Goal: Task Accomplishment & Management: Complete application form

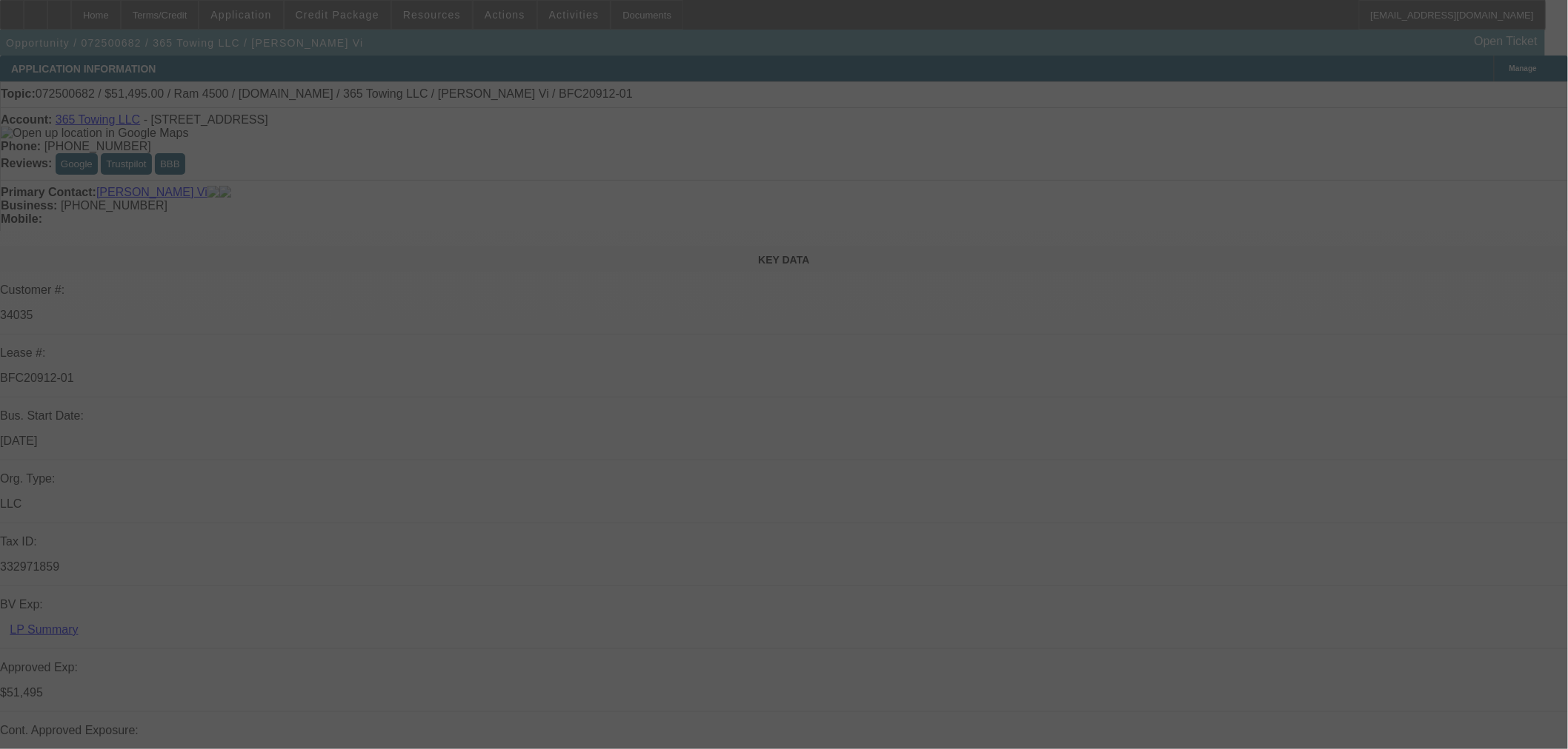
select select "0"
select select "2"
select select "0"
select select "6"
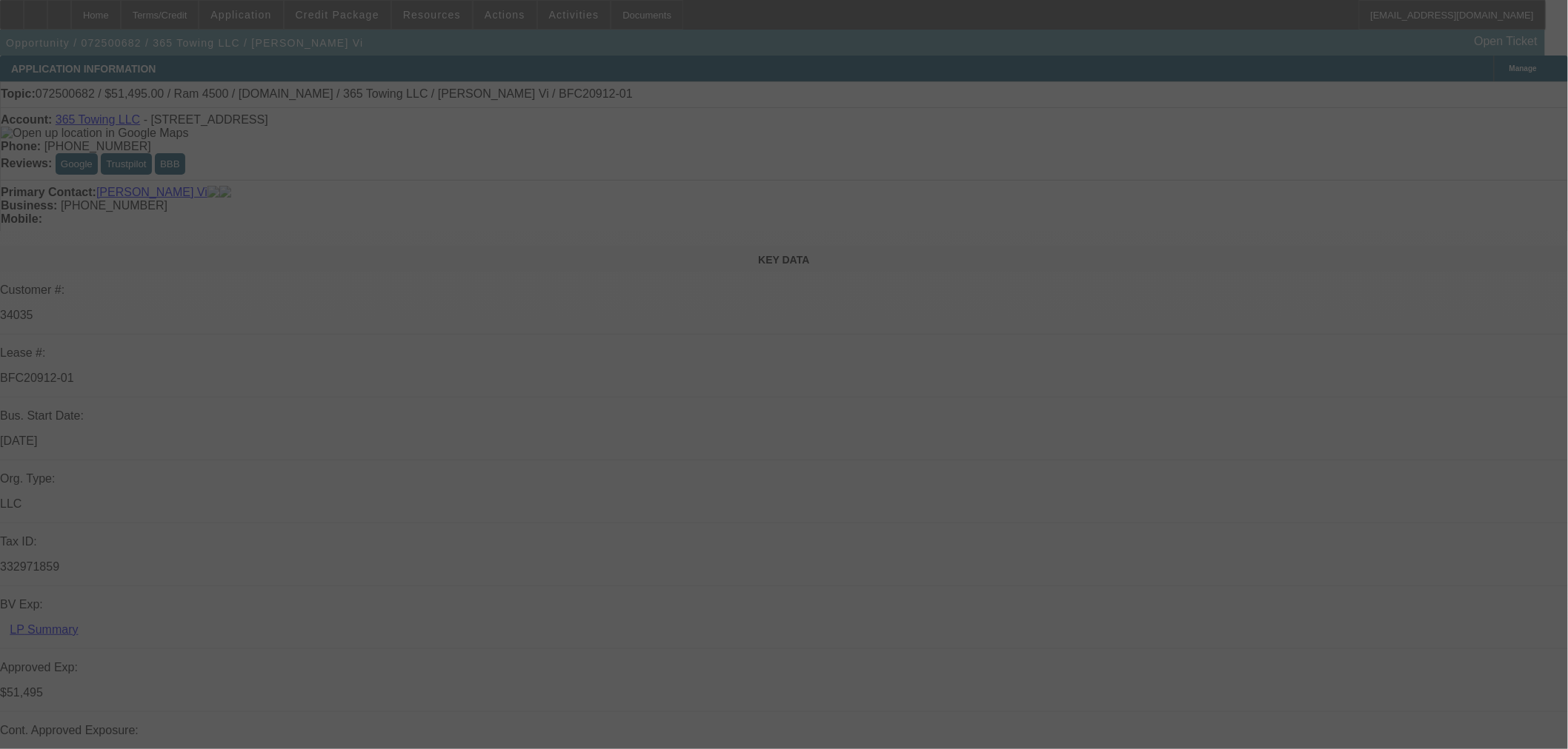
select select "0"
select select "2"
select select "0"
select select "6"
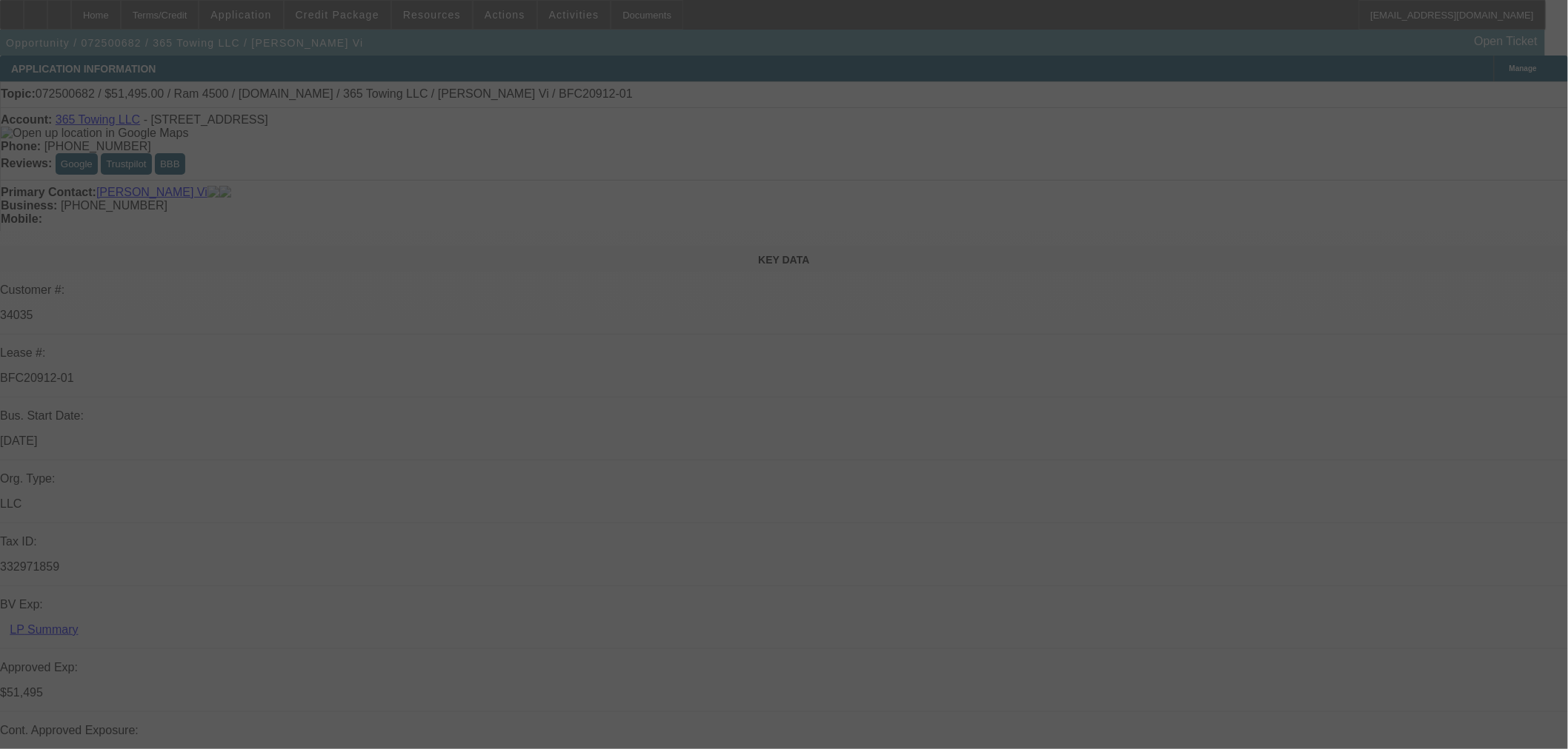
select select "0"
select select "2"
select select "0"
select select "6"
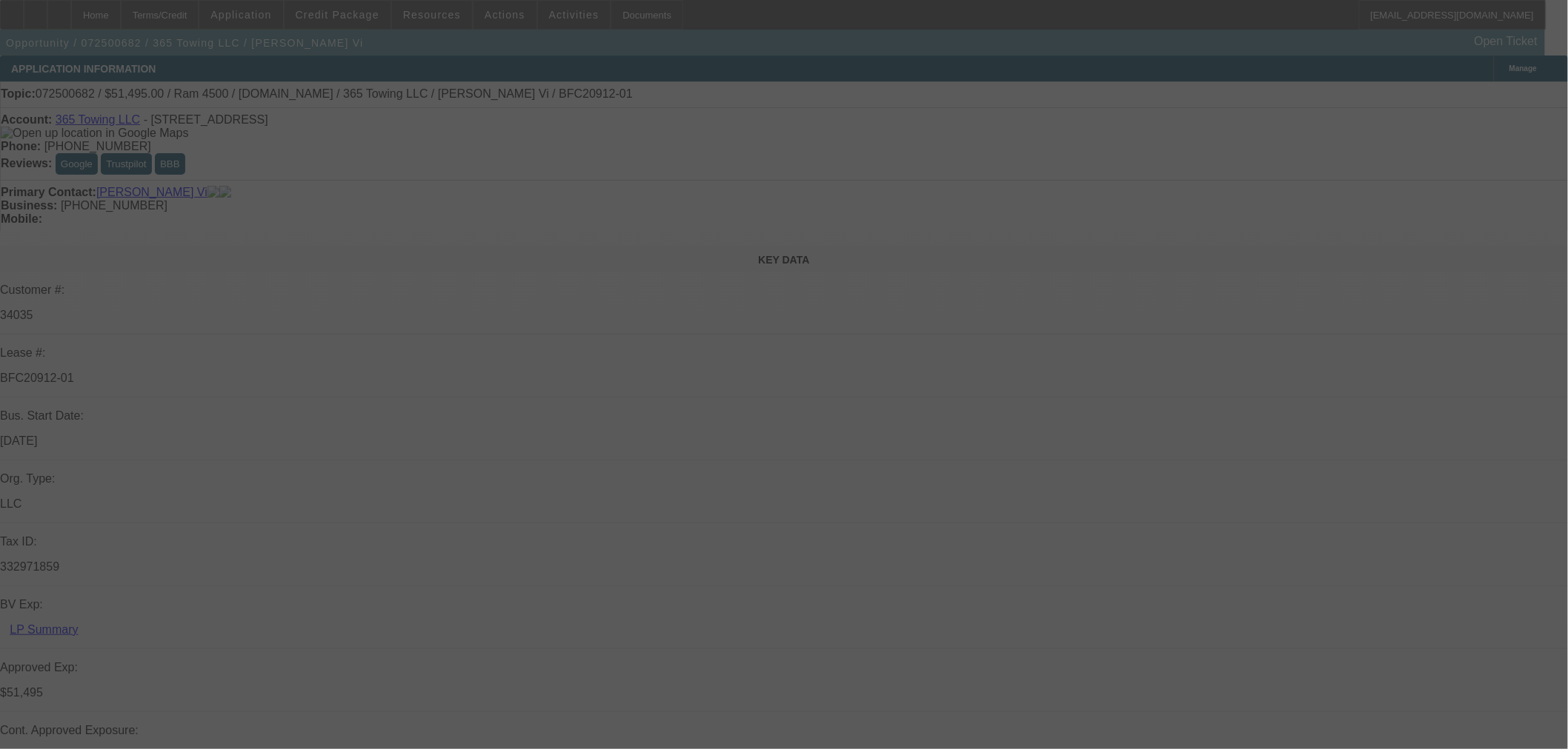
select select "0"
select select "2"
select select "0"
select select "6"
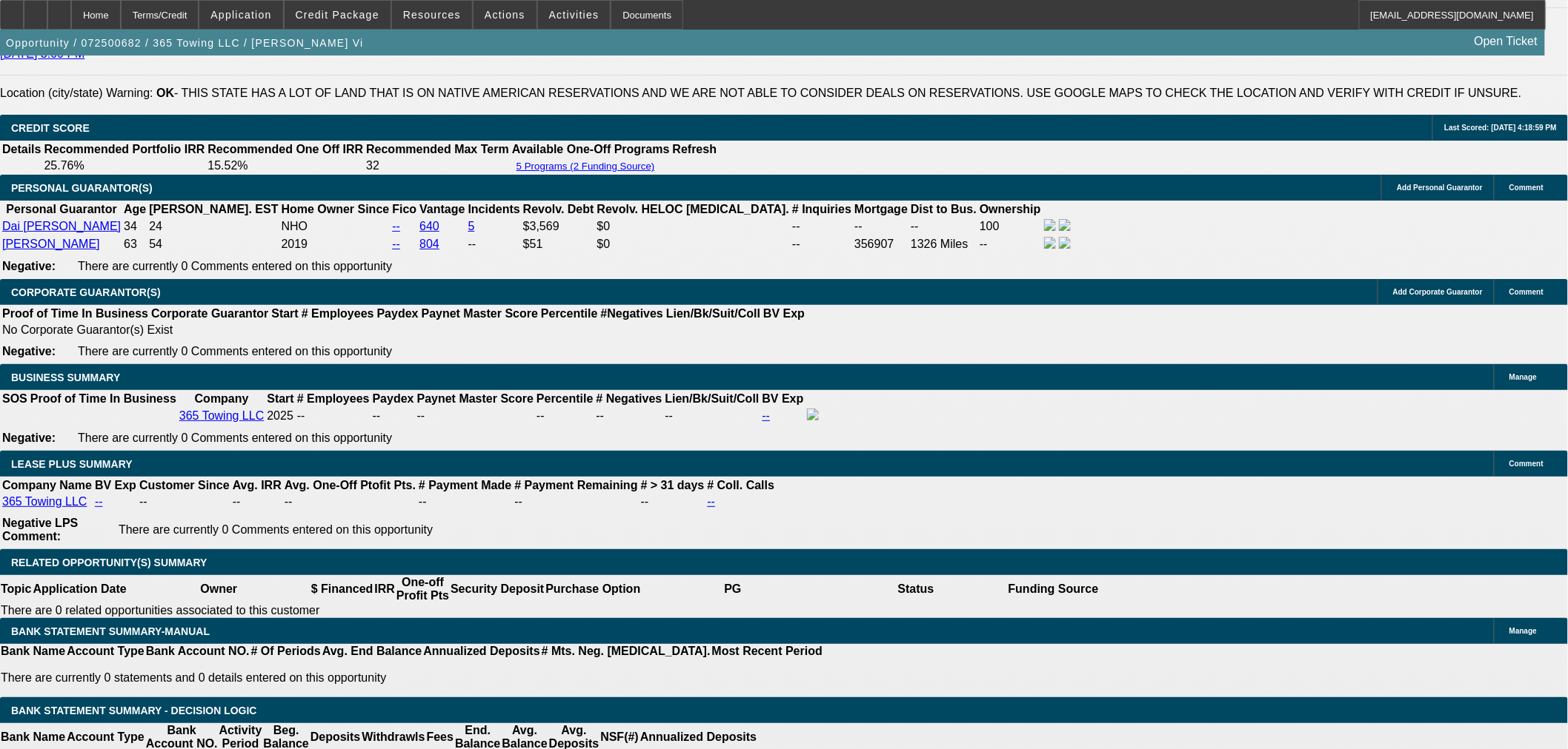
scroll to position [2551, 0]
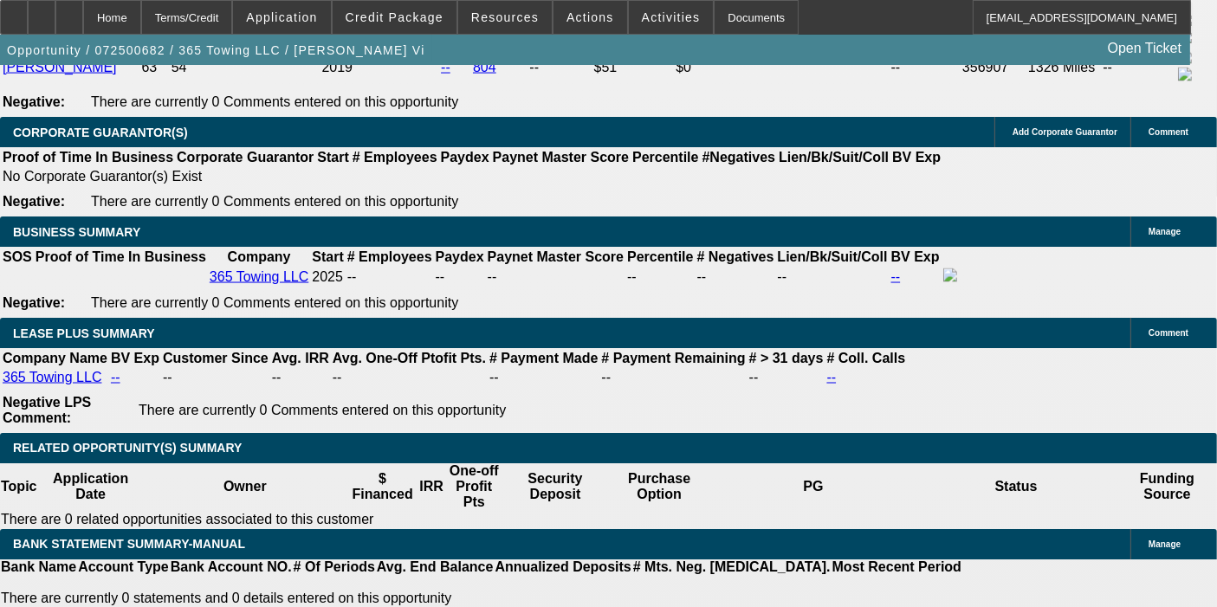
scroll to position [2765, 0]
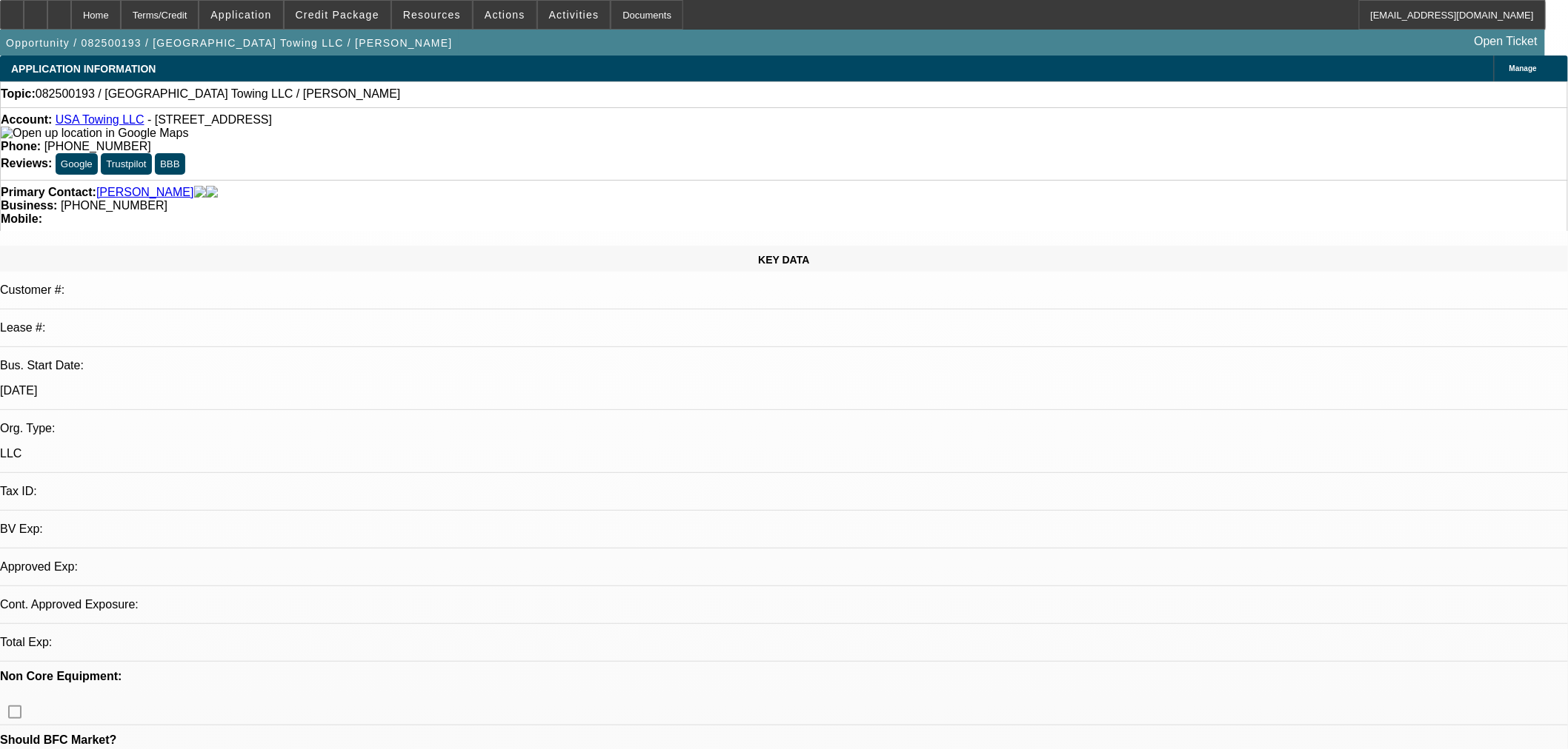
select select "0"
select select "2"
select select "0.1"
select select "4"
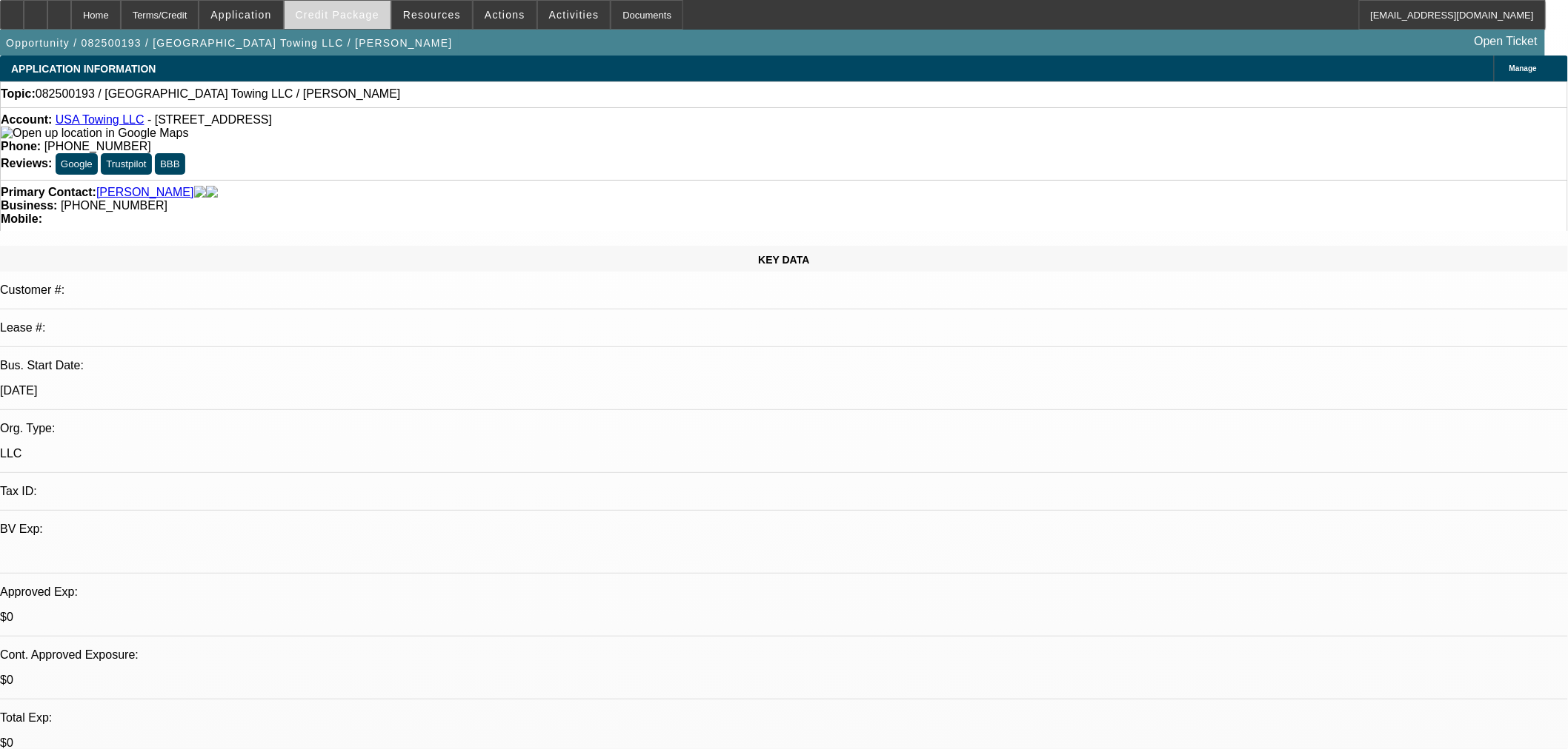
click at [348, 20] on span "Credit Package" at bounding box center [338, 15] width 84 height 12
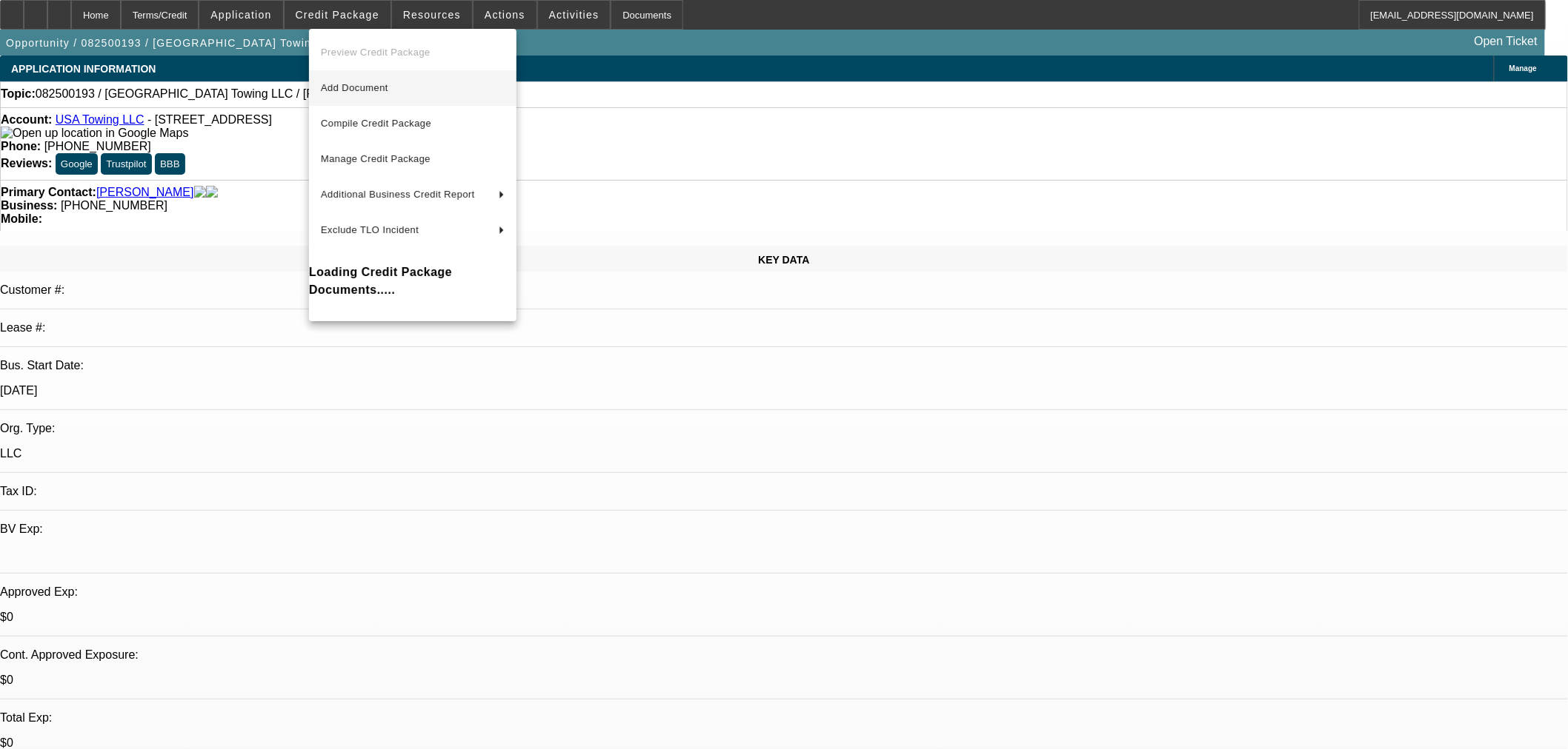
click at [388, 85] on span "Add Document" at bounding box center [354, 87] width 68 height 11
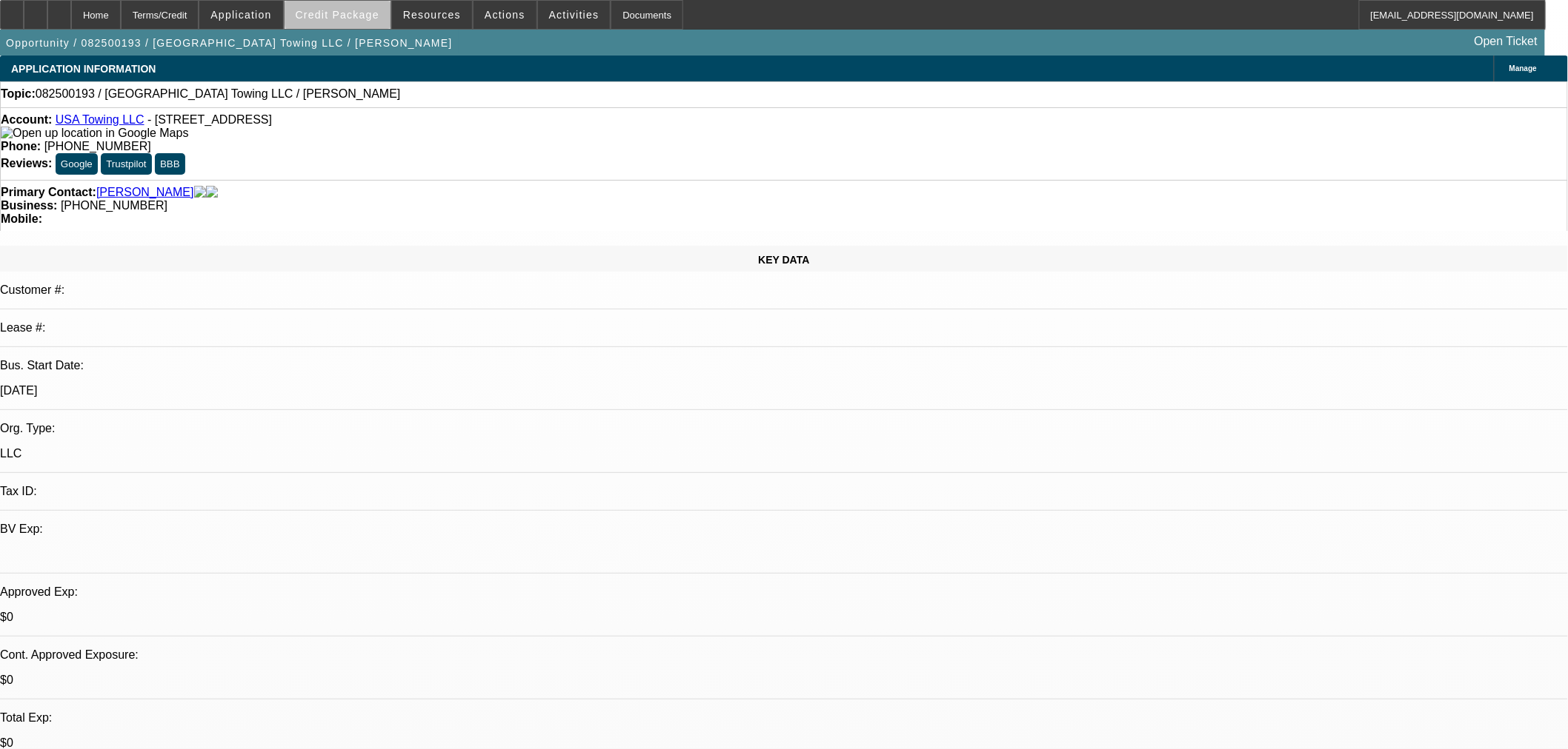
click at [387, 13] on span at bounding box center [338, 15] width 106 height 36
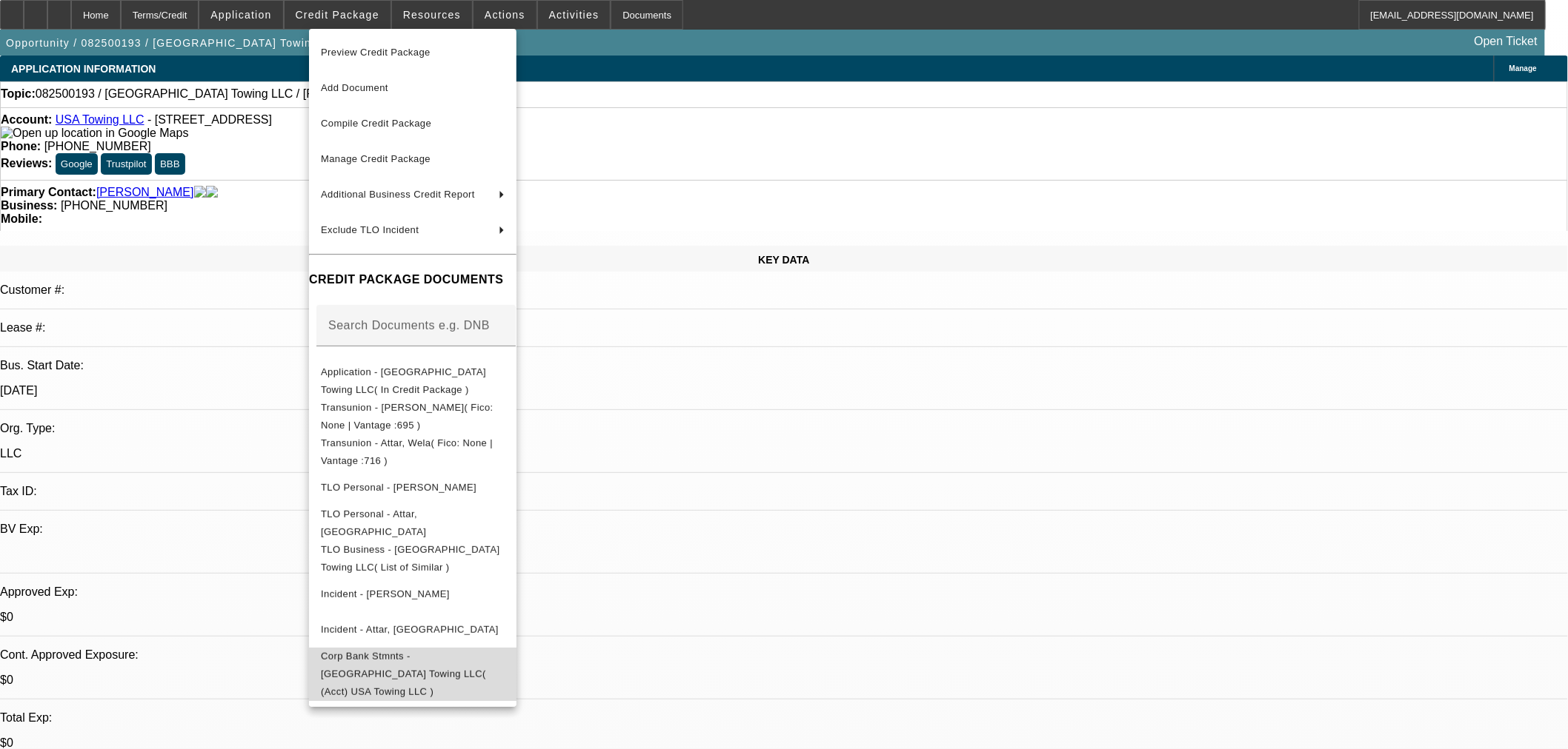
click at [358, 662] on span "Corp Bank Stmnts - [GEOGRAPHIC_DATA] Towing LLC( (Acct) USA Towing LLC )" at bounding box center [403, 673] width 165 height 47
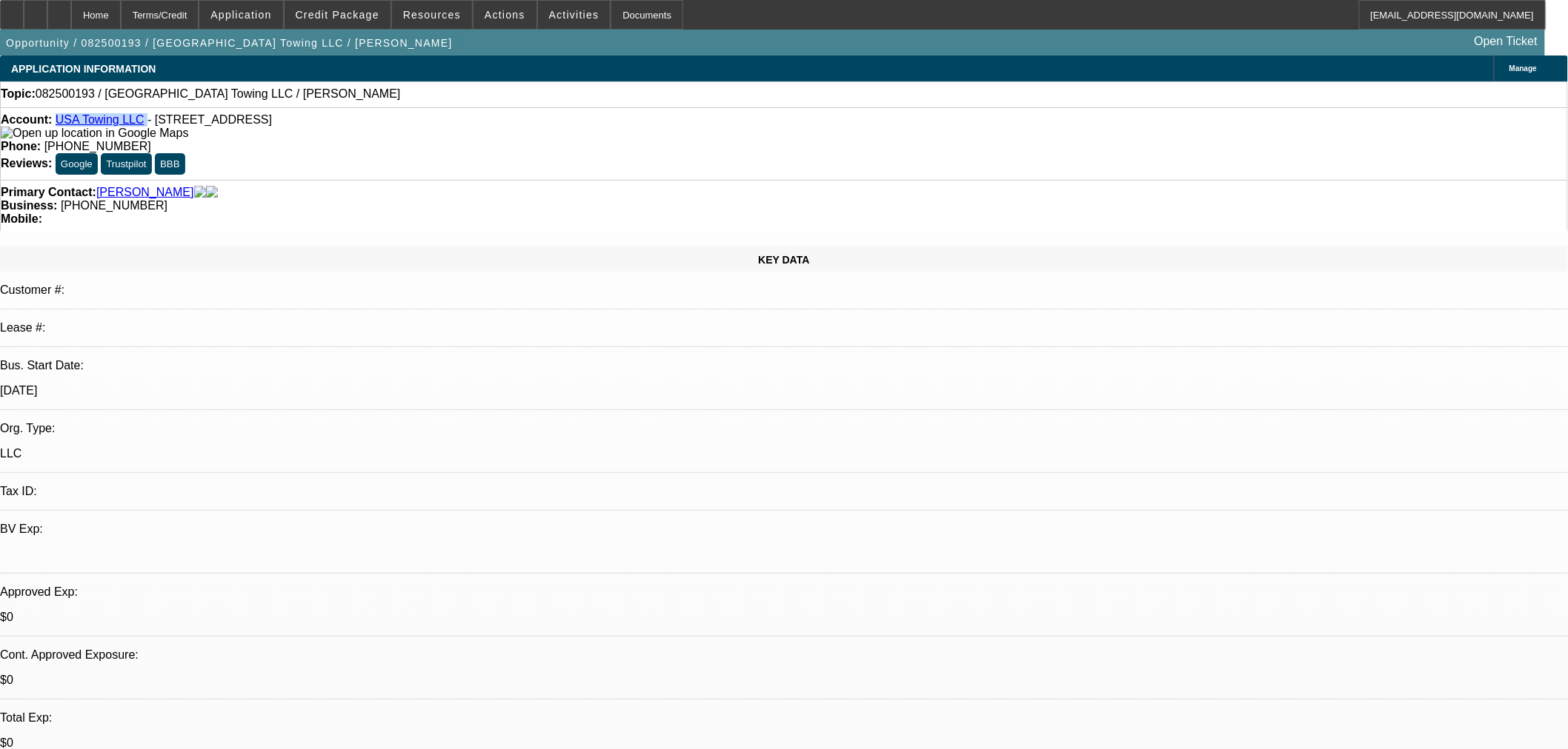
drag, startPoint x: 141, startPoint y: 126, endPoint x: 70, endPoint y: 121, distance: 71.2
click at [70, 121] on div "Account: USA Towing LLC - 10358 N 58th Dr, Glendale, AZ 85302" at bounding box center [784, 127] width 1566 height 27
copy div "USA Towing LLC"
click at [384, 22] on span at bounding box center [338, 15] width 106 height 36
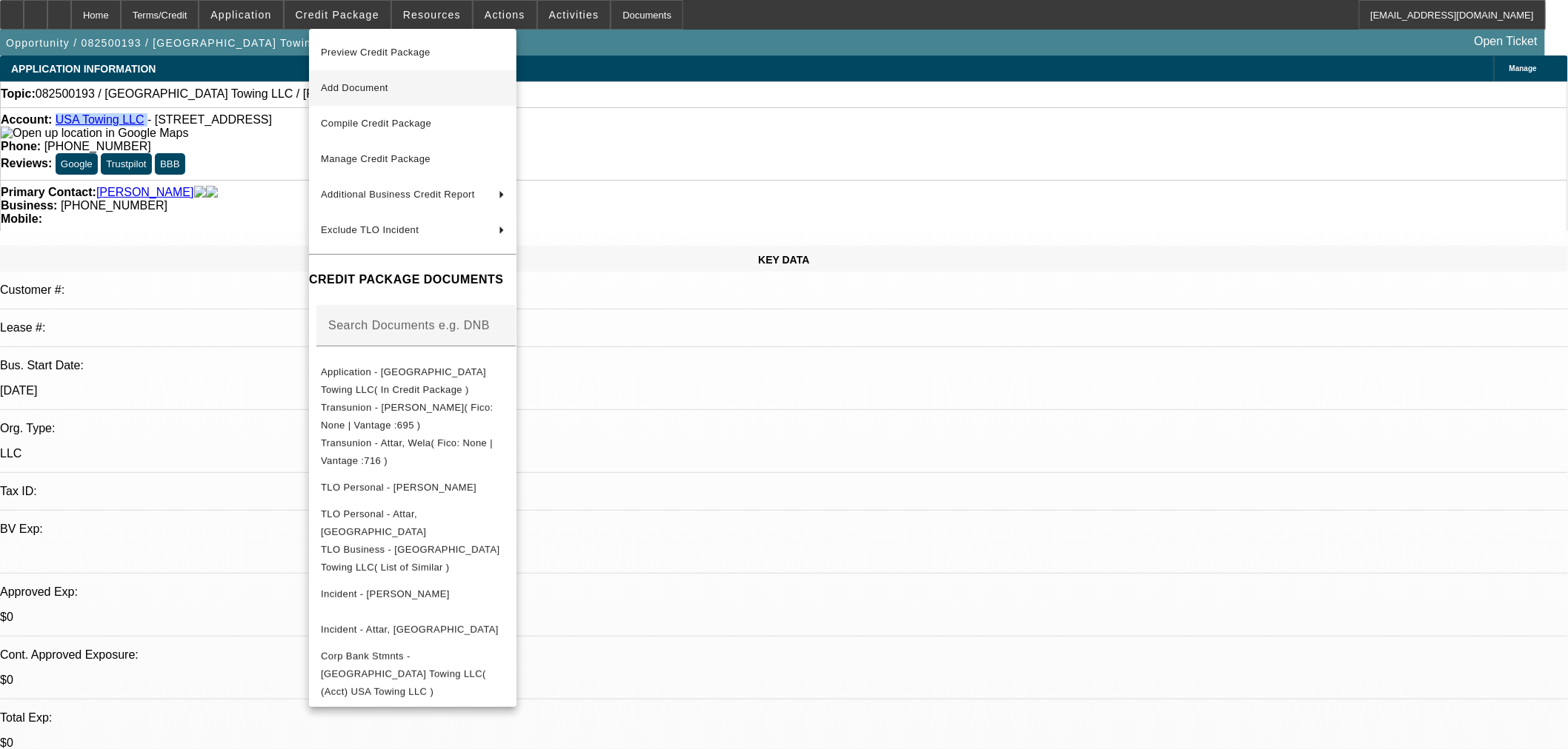
click at [369, 86] on span "Add Document" at bounding box center [354, 87] width 68 height 11
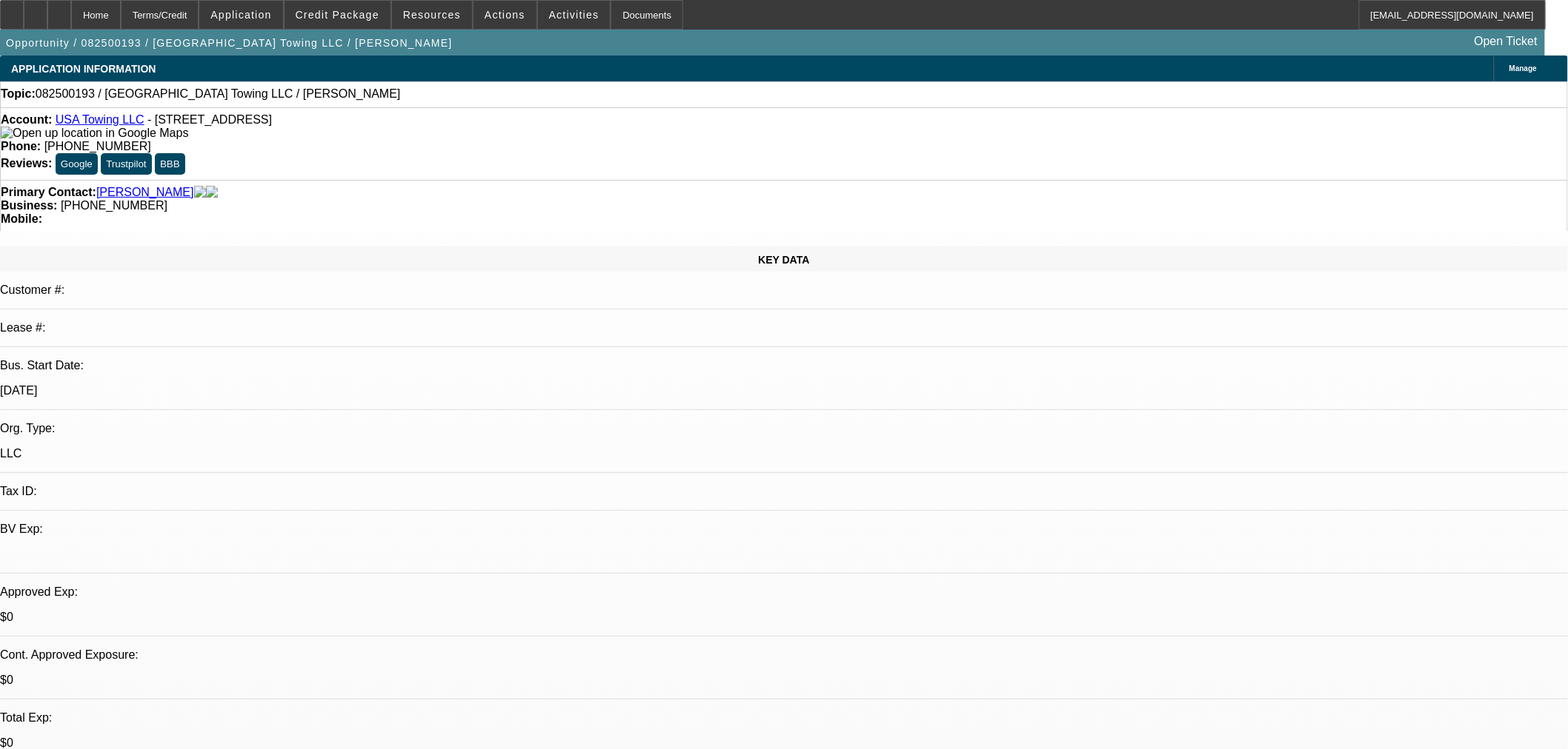
click at [367, 9] on span "Credit Package" at bounding box center [338, 15] width 84 height 12
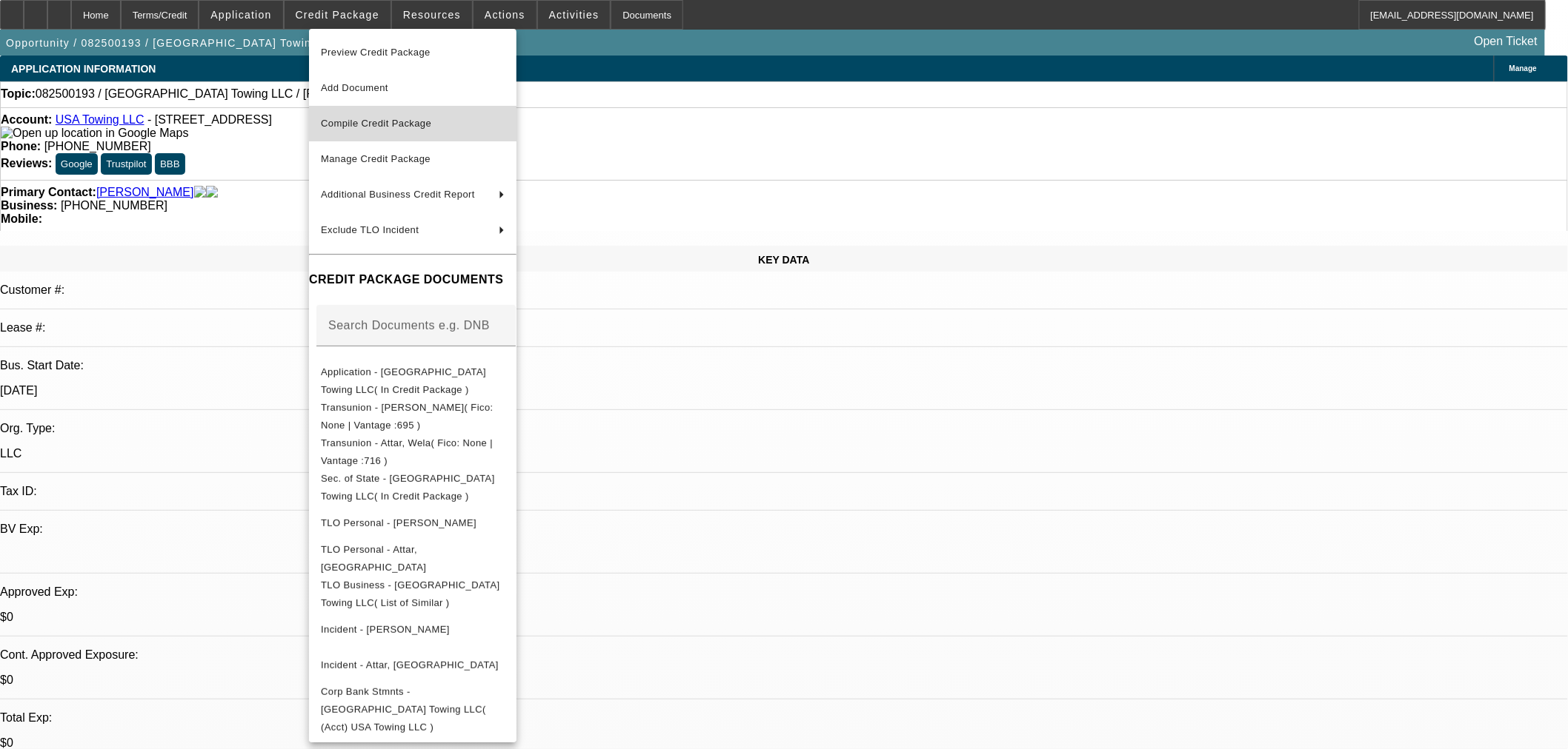
click at [406, 127] on span "Compile Credit Package" at bounding box center [376, 123] width 110 height 11
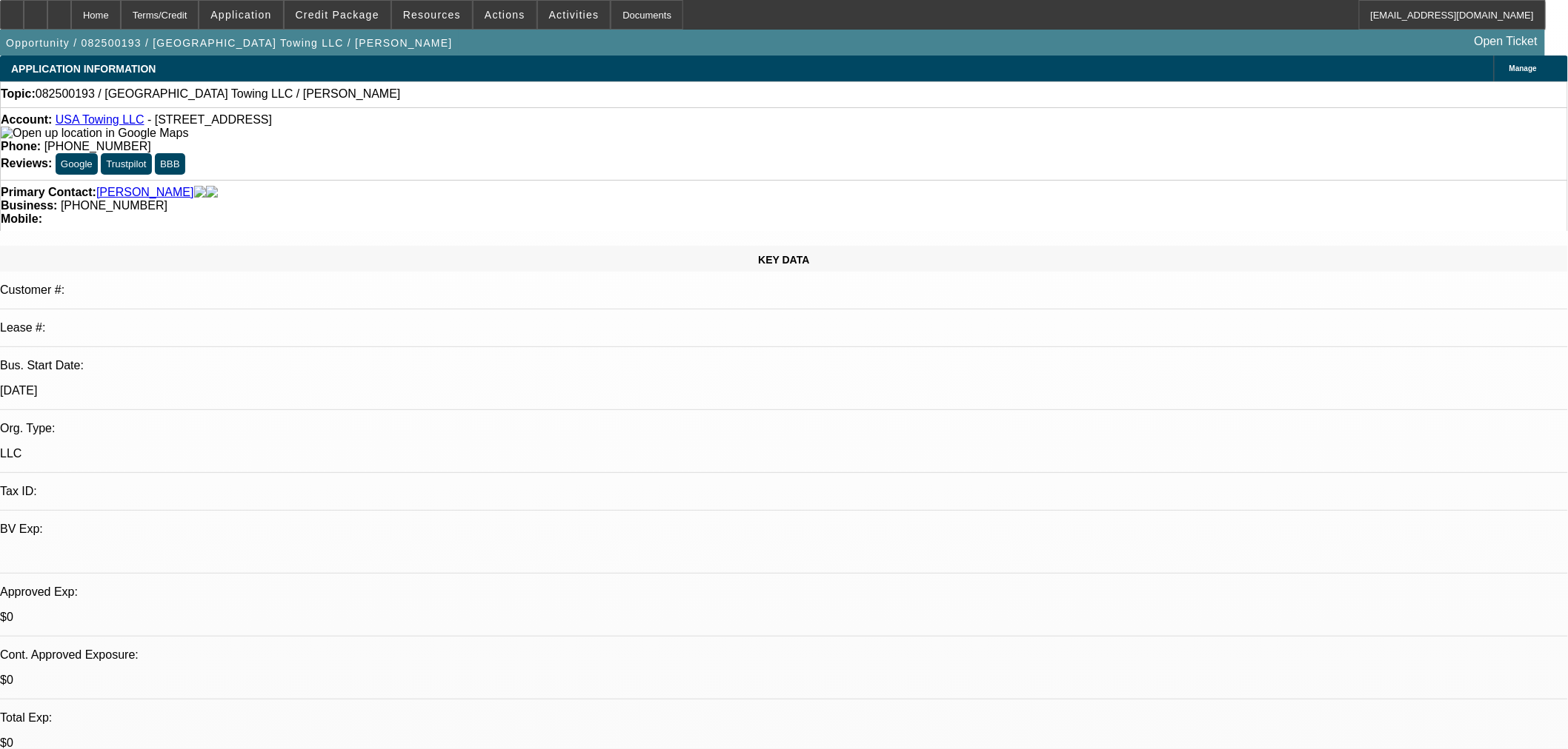
select select "0"
select select "2"
select select "0.1"
select select "4"
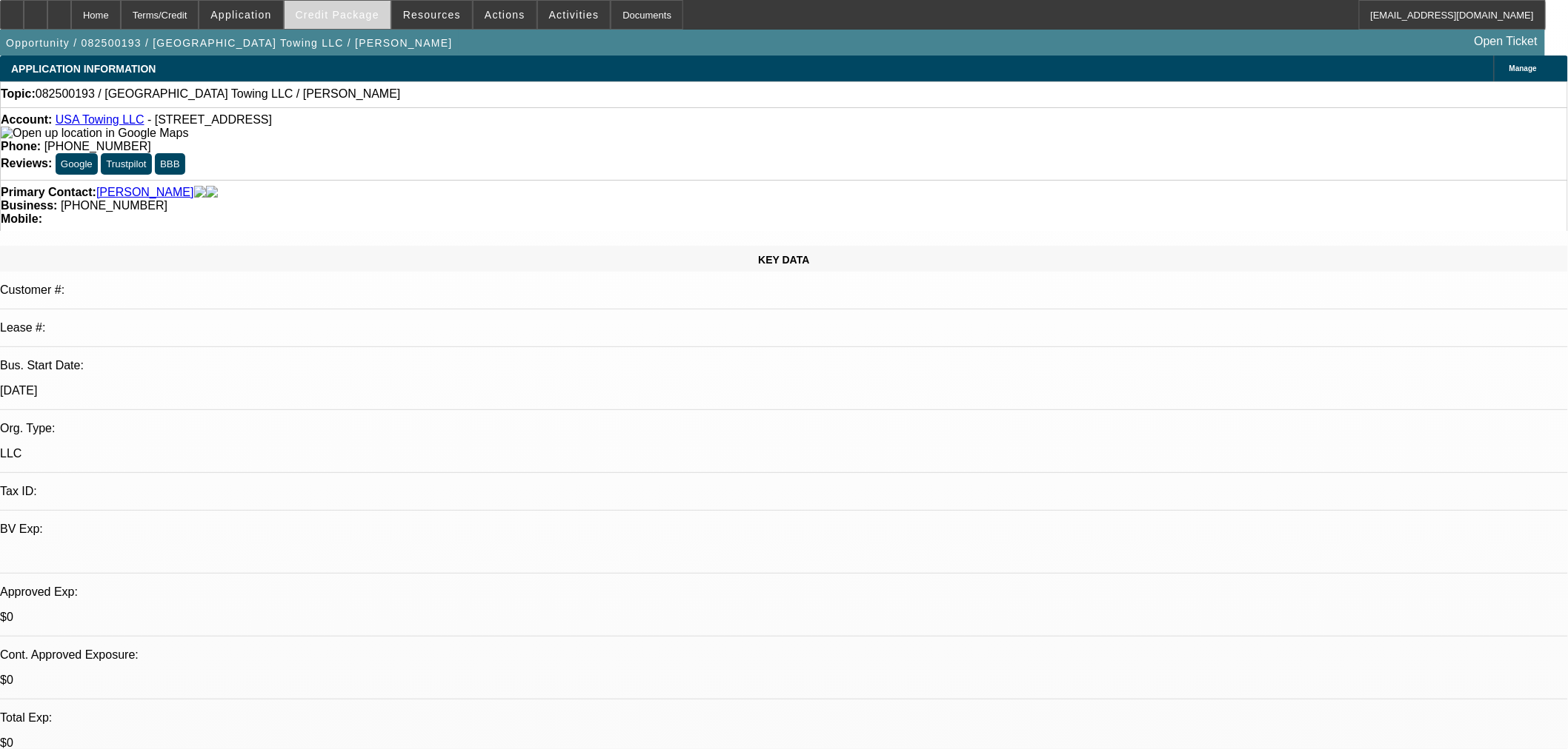
drag, startPoint x: 351, startPoint y: 17, endPoint x: 356, endPoint y: 23, distance: 7.8
click at [353, 18] on span "Credit Package" at bounding box center [338, 15] width 84 height 12
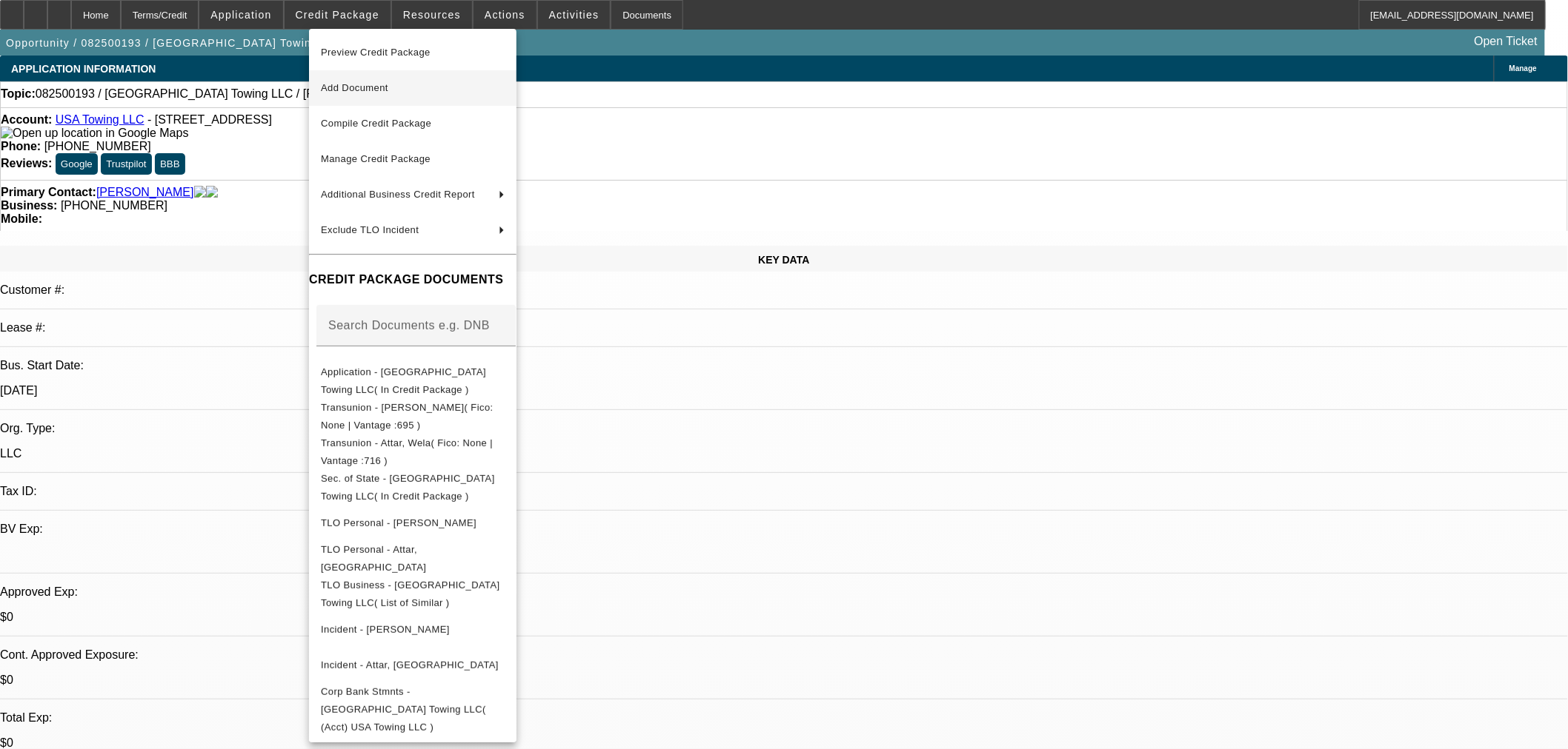
click at [385, 89] on span "Add Document" at bounding box center [354, 87] width 68 height 11
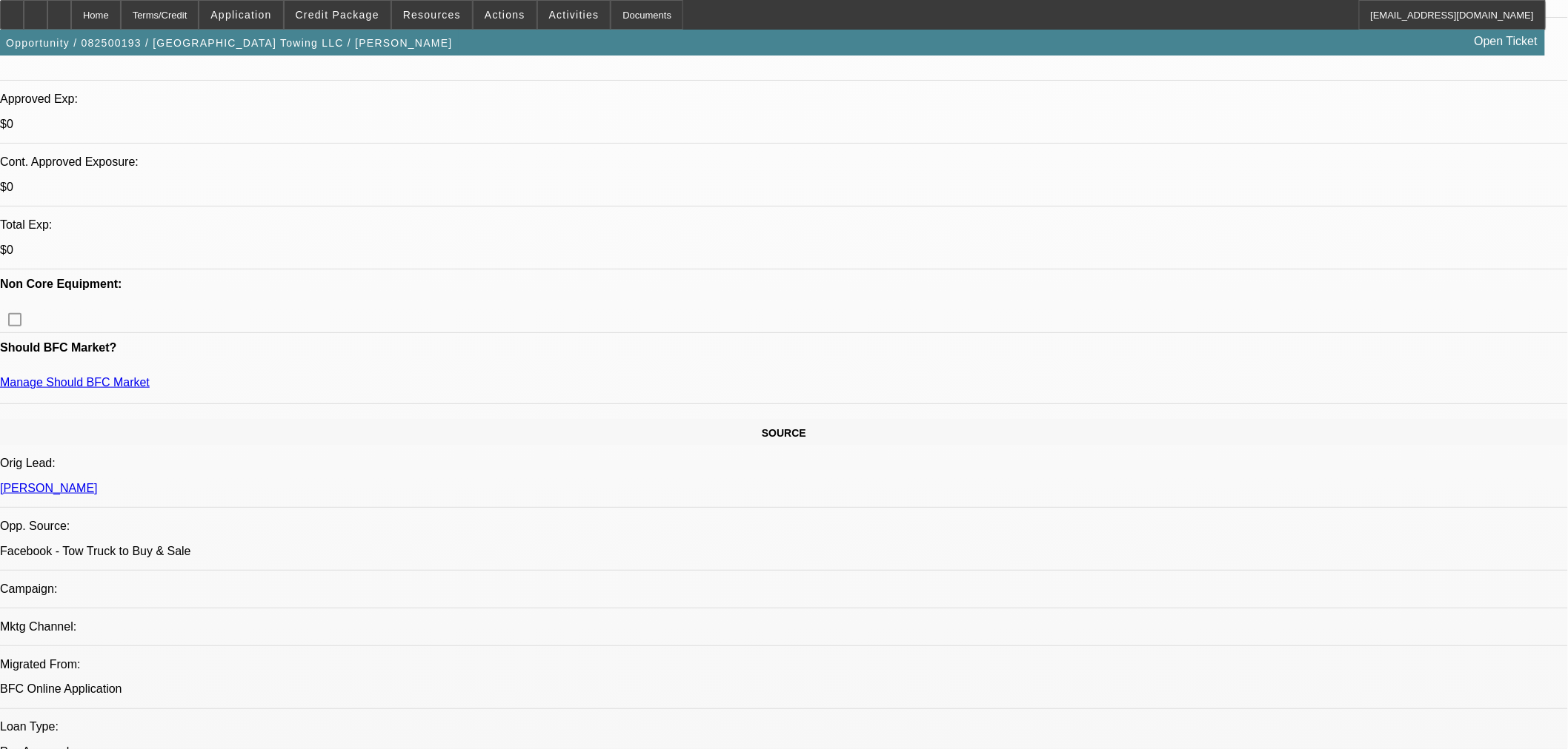
scroll to position [1152, 0]
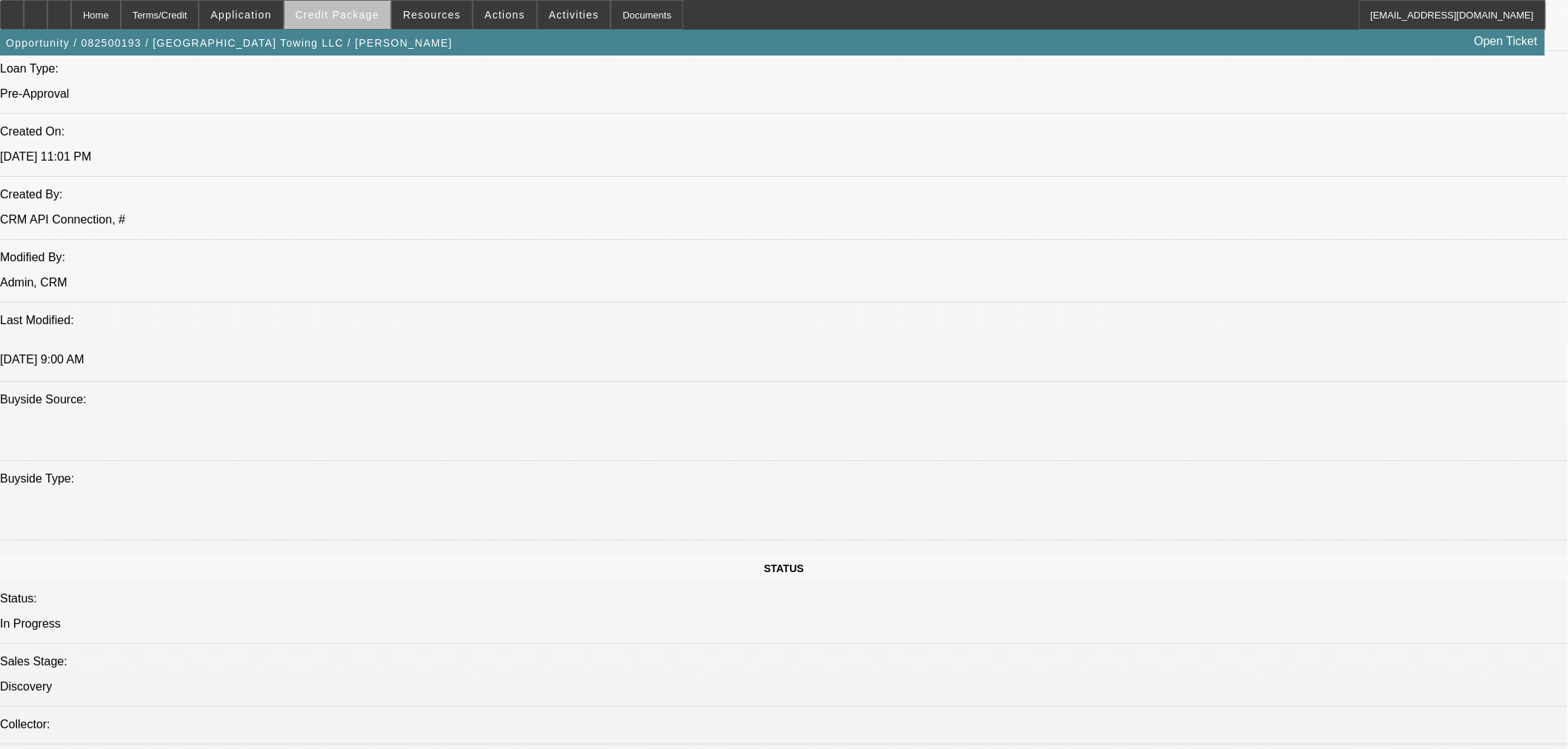
click at [364, 15] on span "Credit Package" at bounding box center [338, 15] width 84 height 12
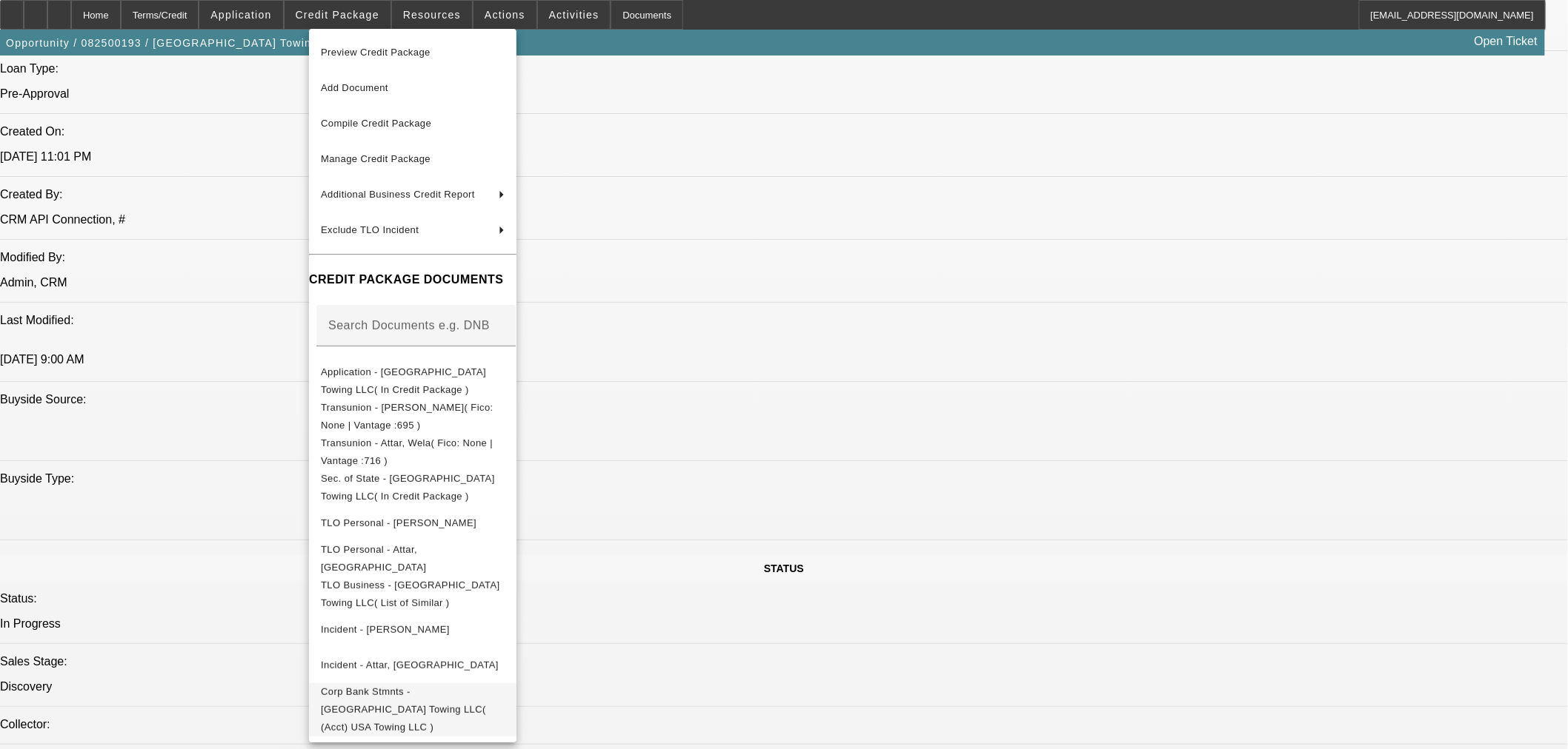
click at [402, 684] on button "Corp Bank Stmnts - USA Towing LLC( (Acct) USA Towing LLC )" at bounding box center [412, 709] width 207 height 53
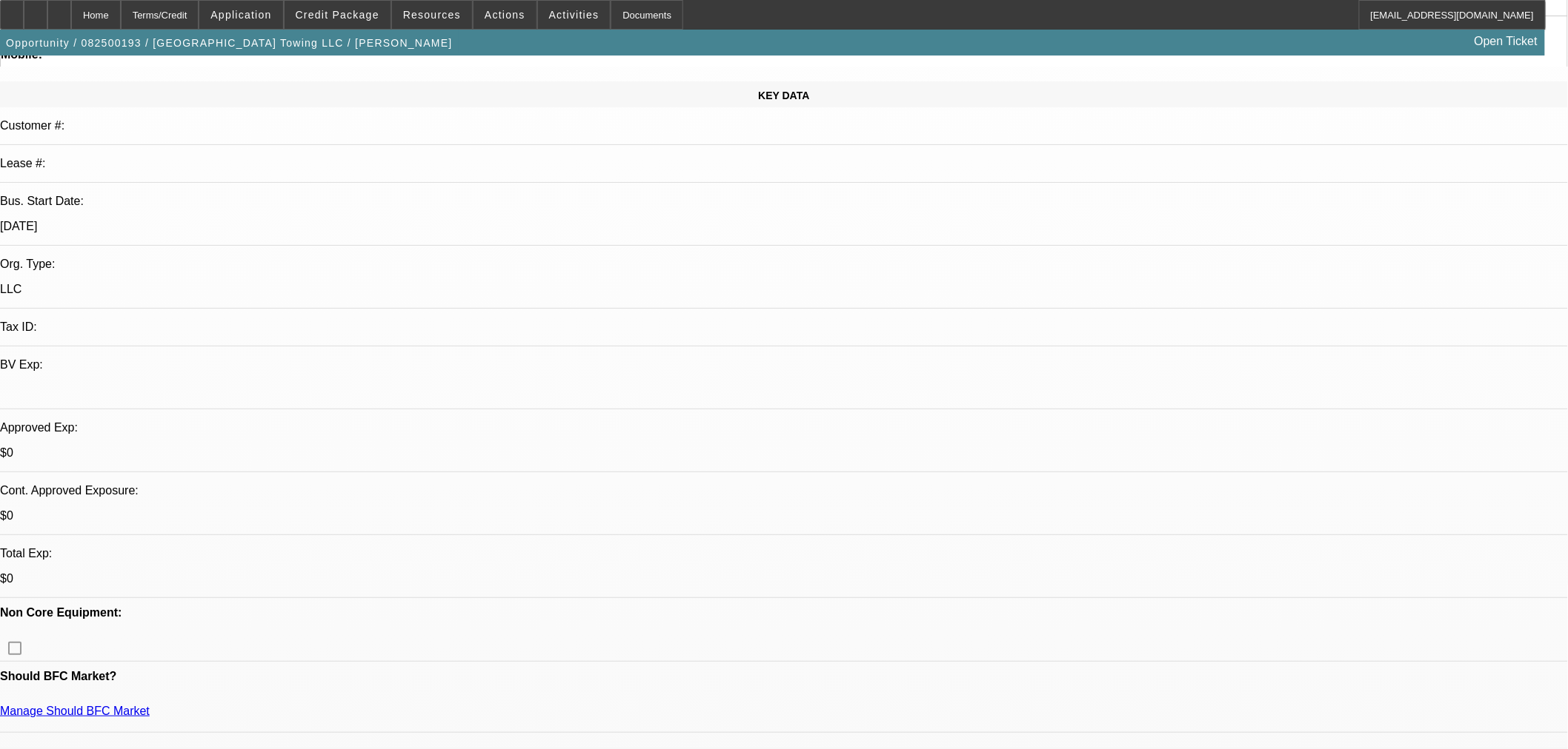
scroll to position [0, 0]
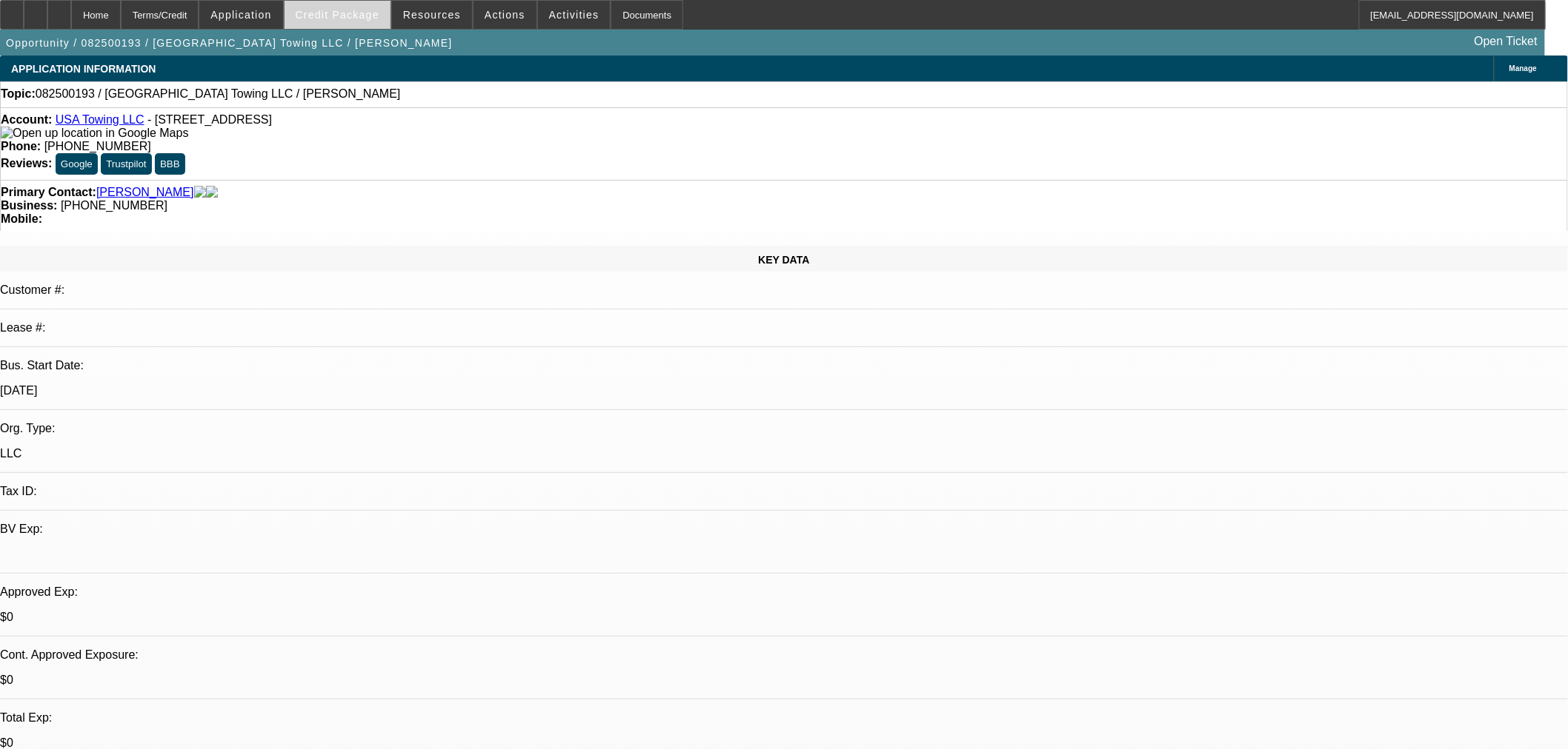
click at [352, 25] on span at bounding box center [338, 15] width 106 height 36
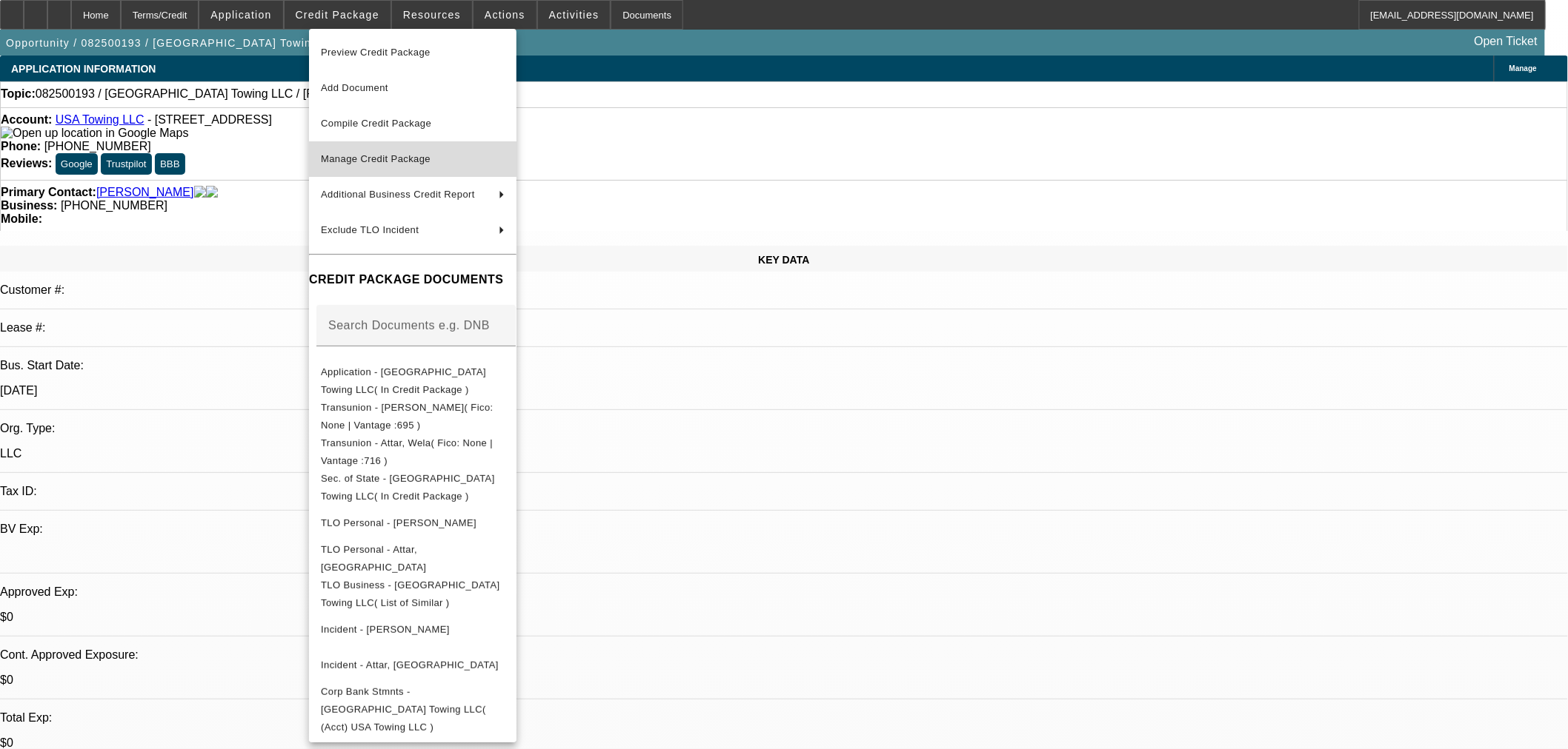
click at [352, 153] on span "Manage Credit Package" at bounding box center [412, 159] width 184 height 18
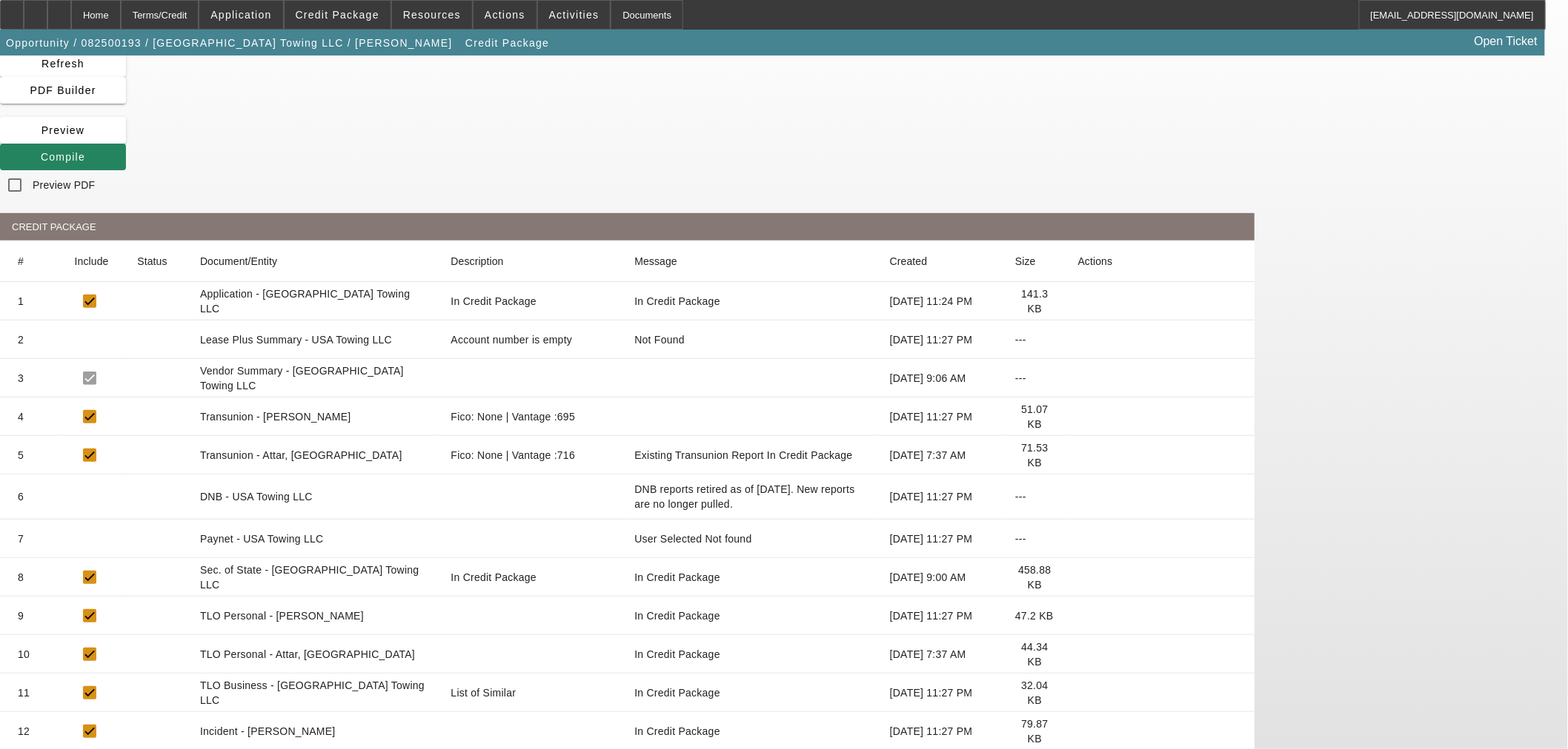
scroll to position [82, 0]
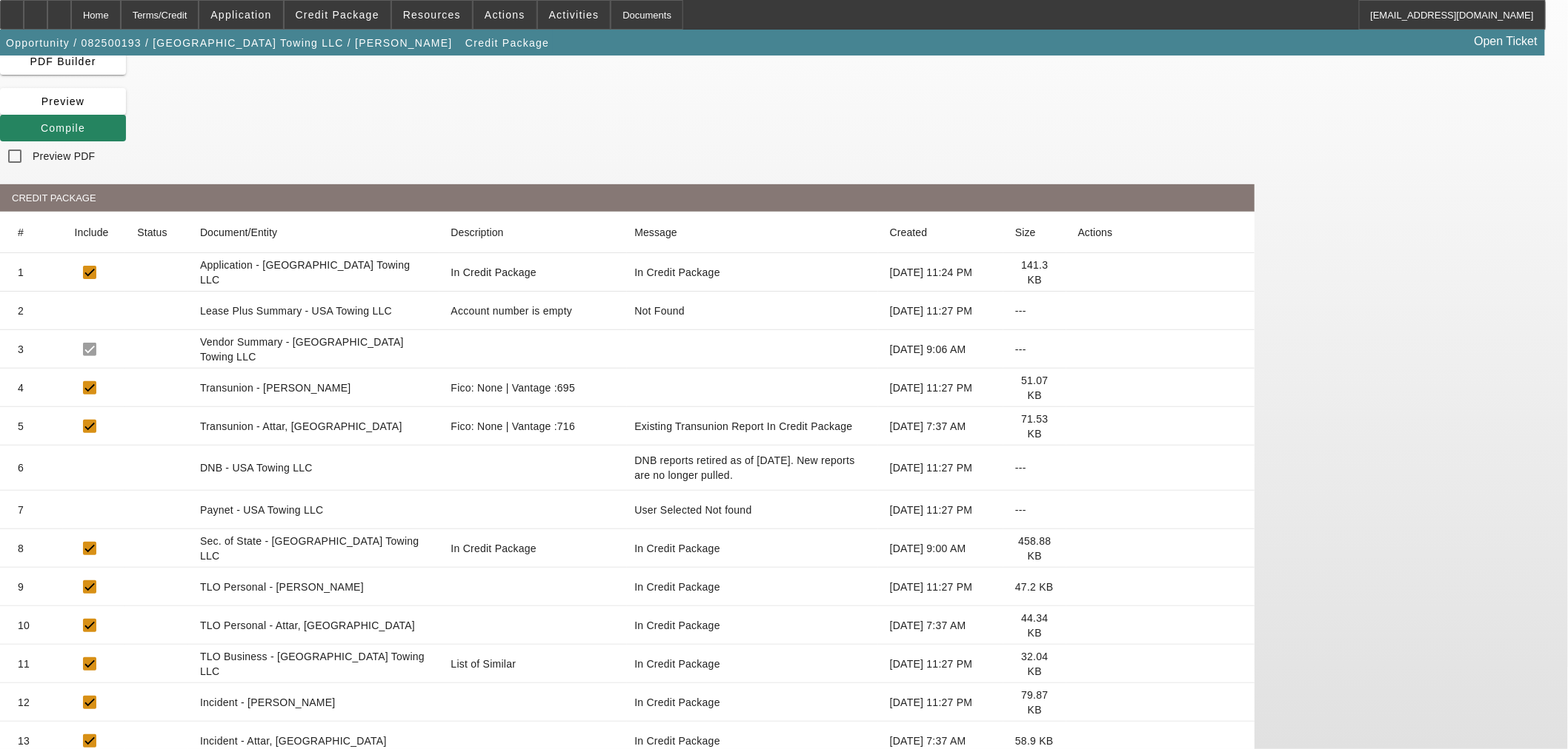
click at [1078, 510] on icon at bounding box center [1078, 510] width 0 height 0
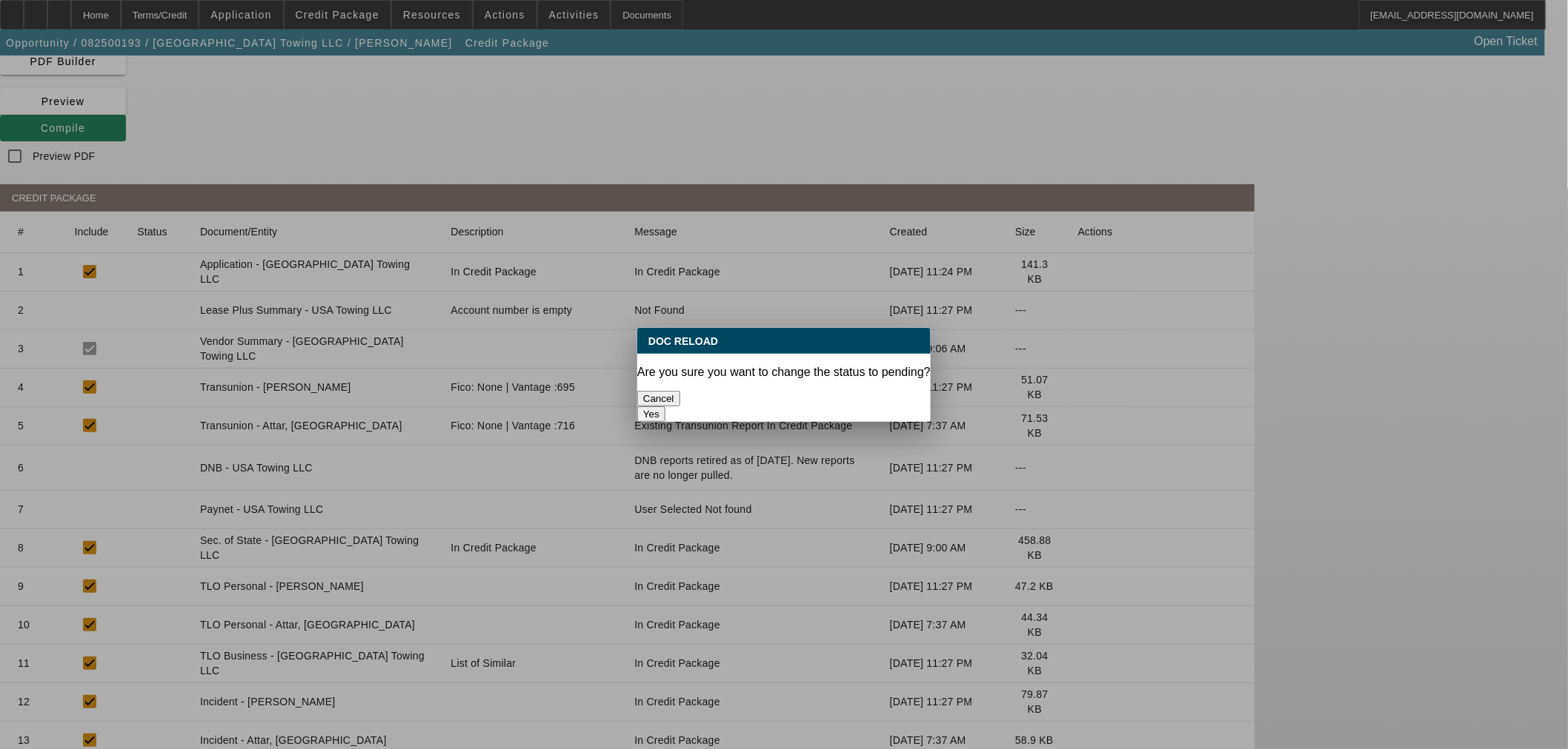
scroll to position [0, 0]
click at [666, 406] on button "Yes" at bounding box center [651, 414] width 28 height 15
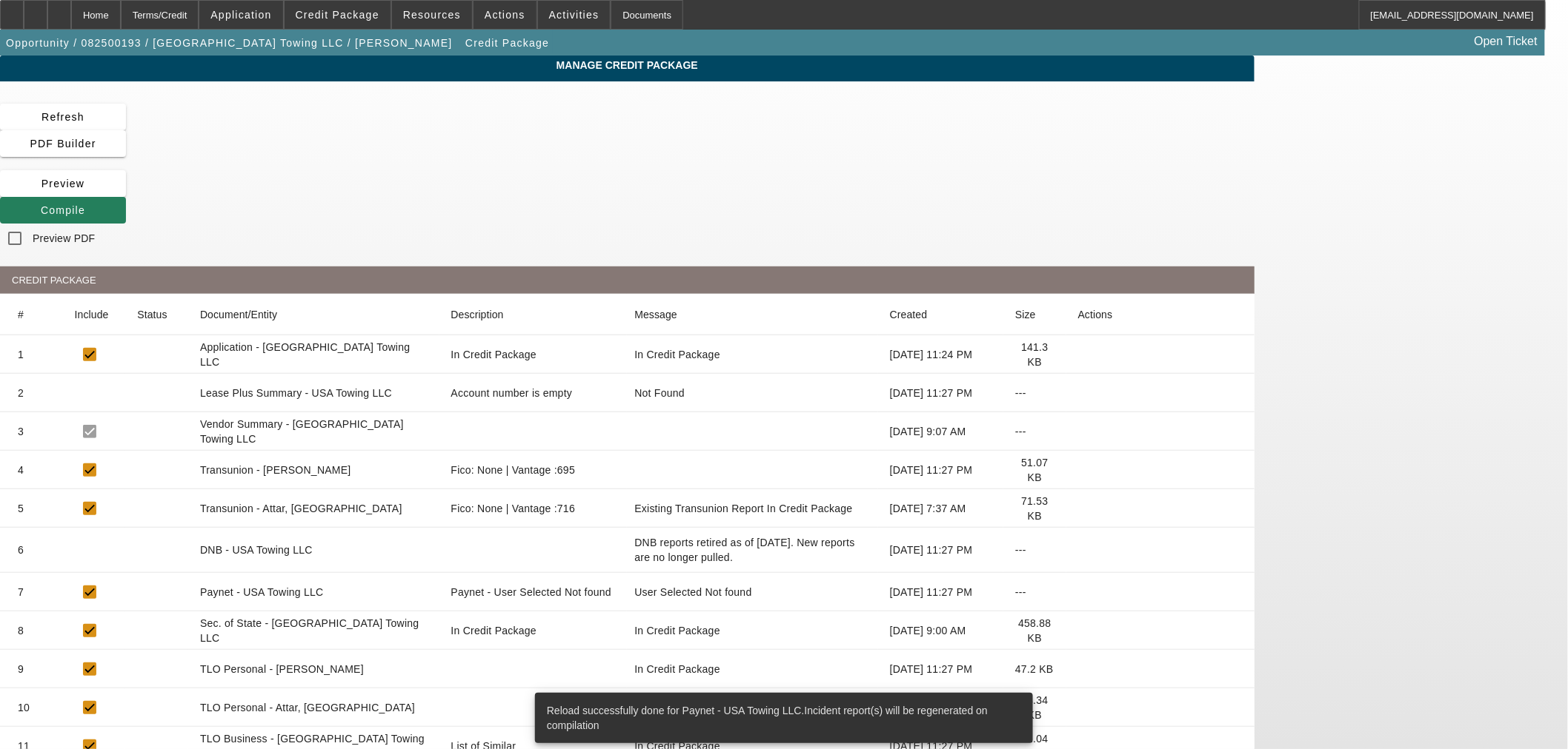
click at [126, 192] on span at bounding box center [62, 210] width 126 height 36
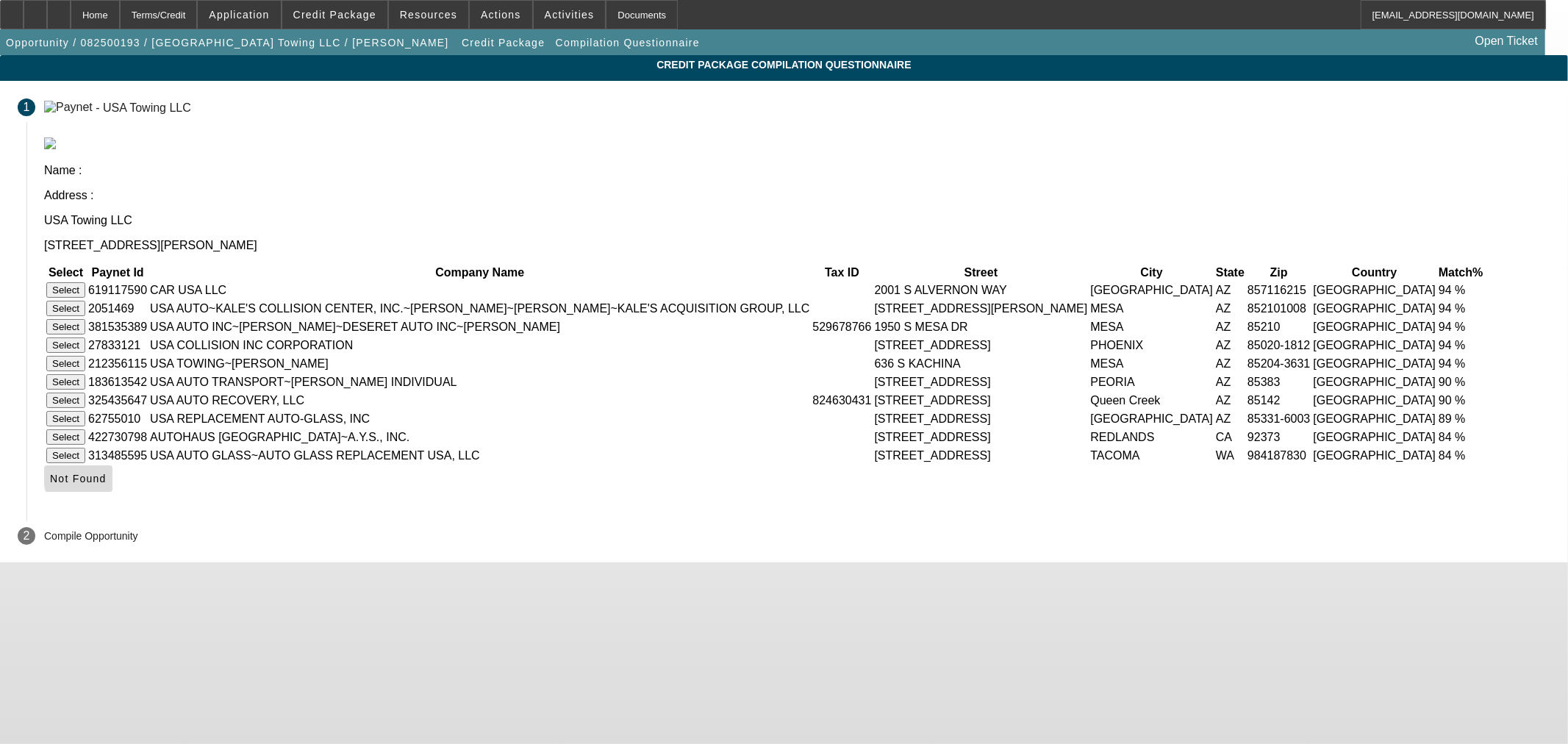
click at [107, 485] on span "Not Found" at bounding box center [78, 479] width 57 height 12
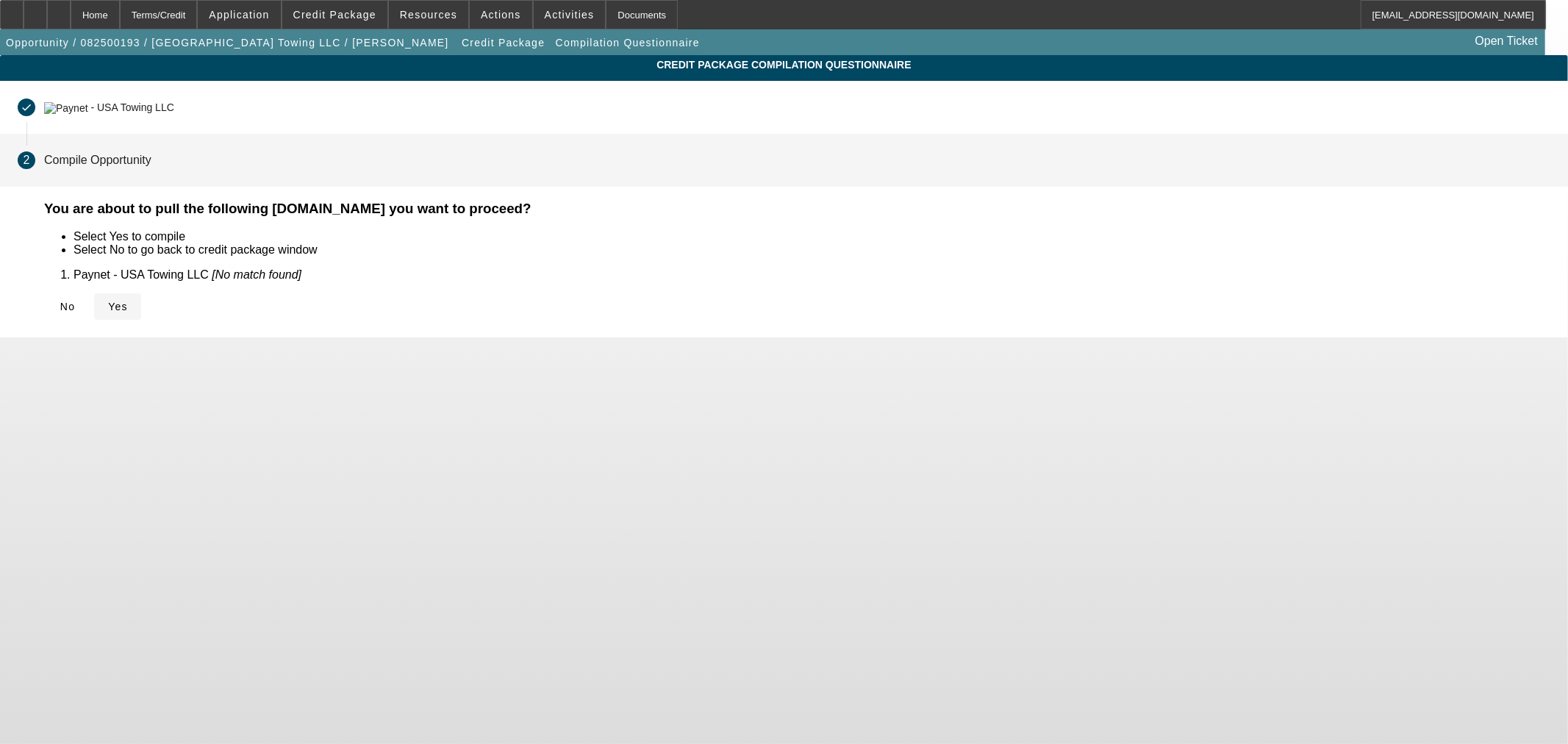
drag, startPoint x: 452, startPoint y: 297, endPoint x: 458, endPoint y: 307, distance: 11.7
click at [108, 301] on icon at bounding box center [108, 307] width 0 height 12
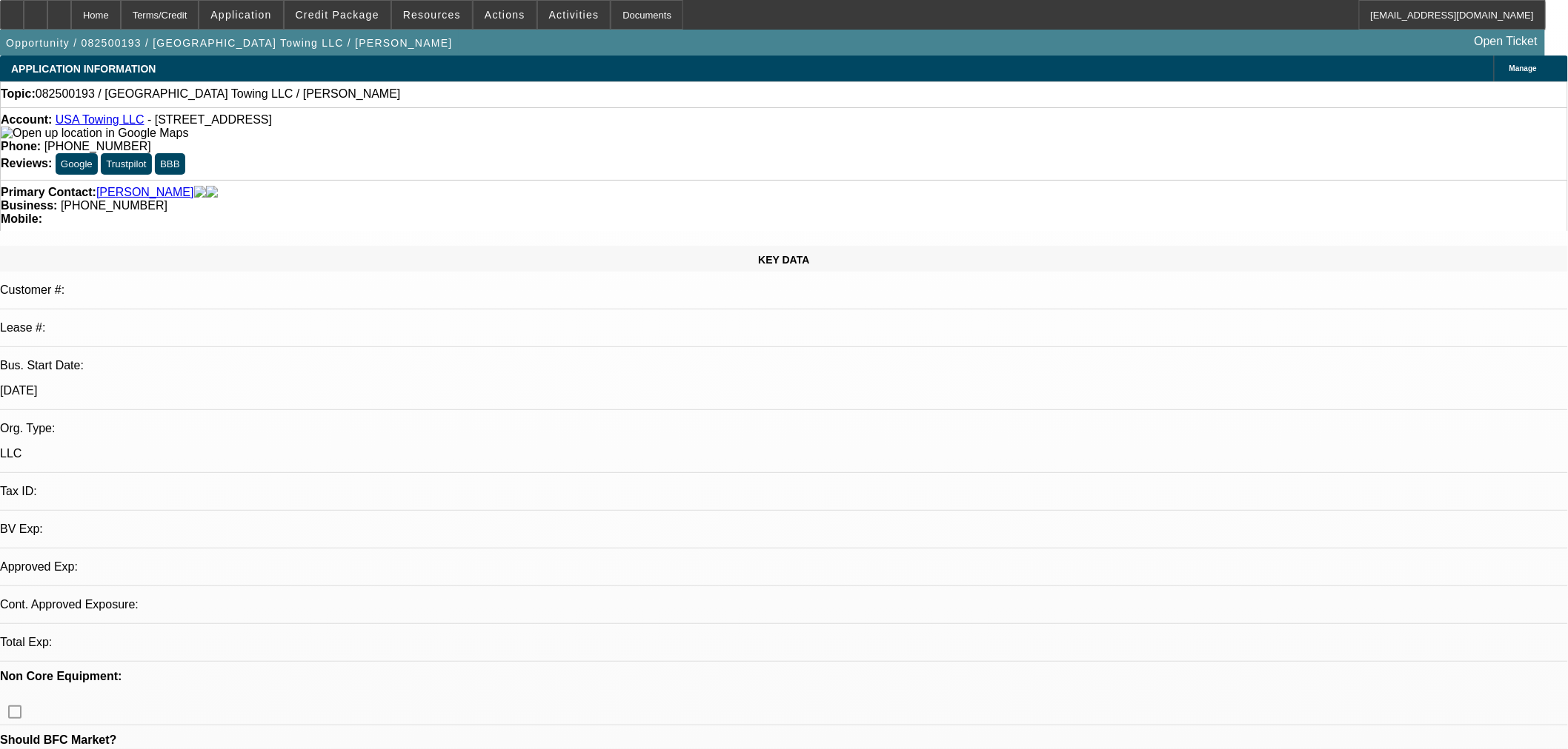
select select "0"
select select "2"
select select "0.1"
select select "4"
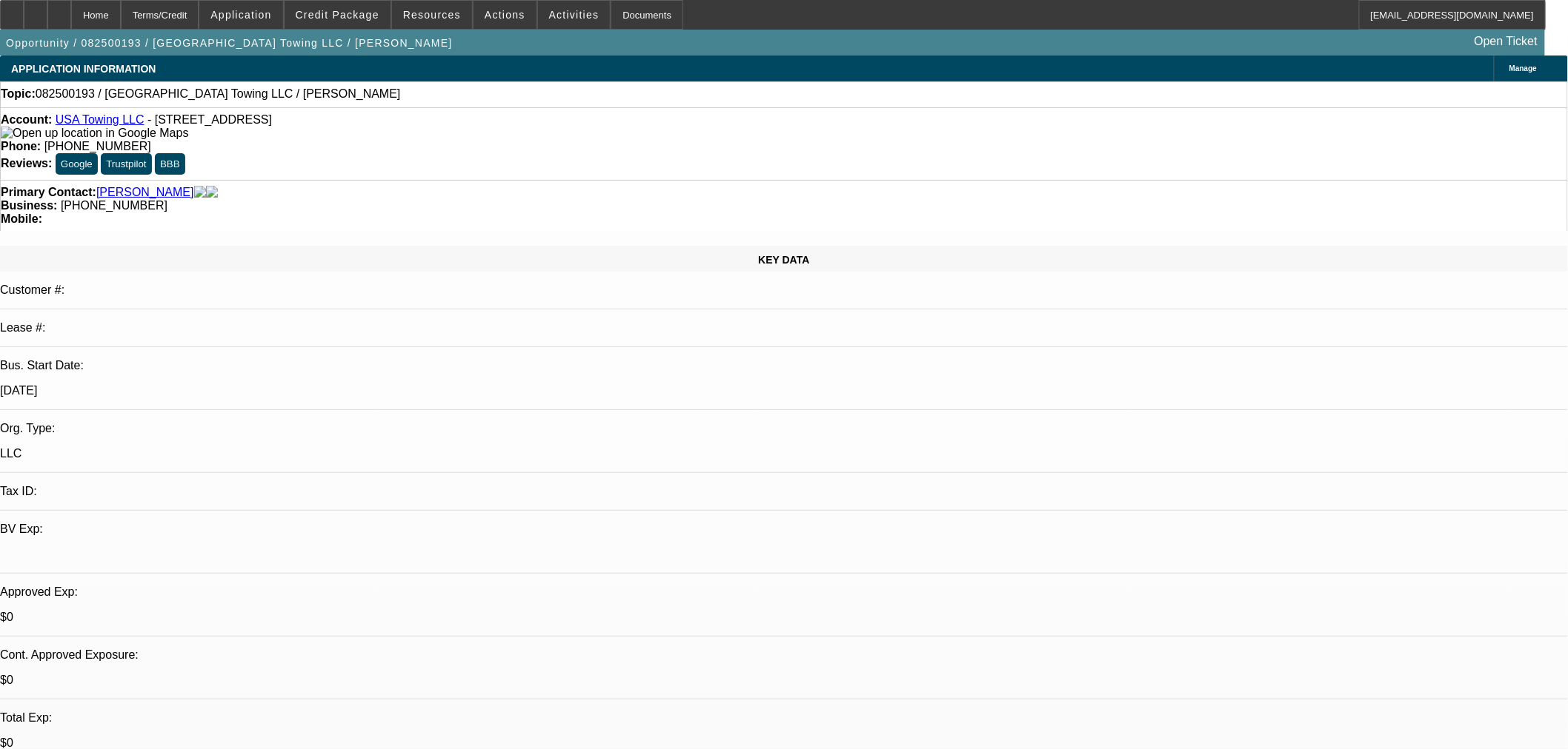
drag, startPoint x: 296, startPoint y: 127, endPoint x: 150, endPoint y: 119, distance: 146.2
click at [150, 119] on span "- 10358 N 58th Dr, Glendale, AZ 85302" at bounding box center [209, 120] width 124 height 13
copy span "10358 N 58th Dr, Glendale, AZ 8530"
click at [328, 13] on span "Credit Package" at bounding box center [338, 15] width 84 height 12
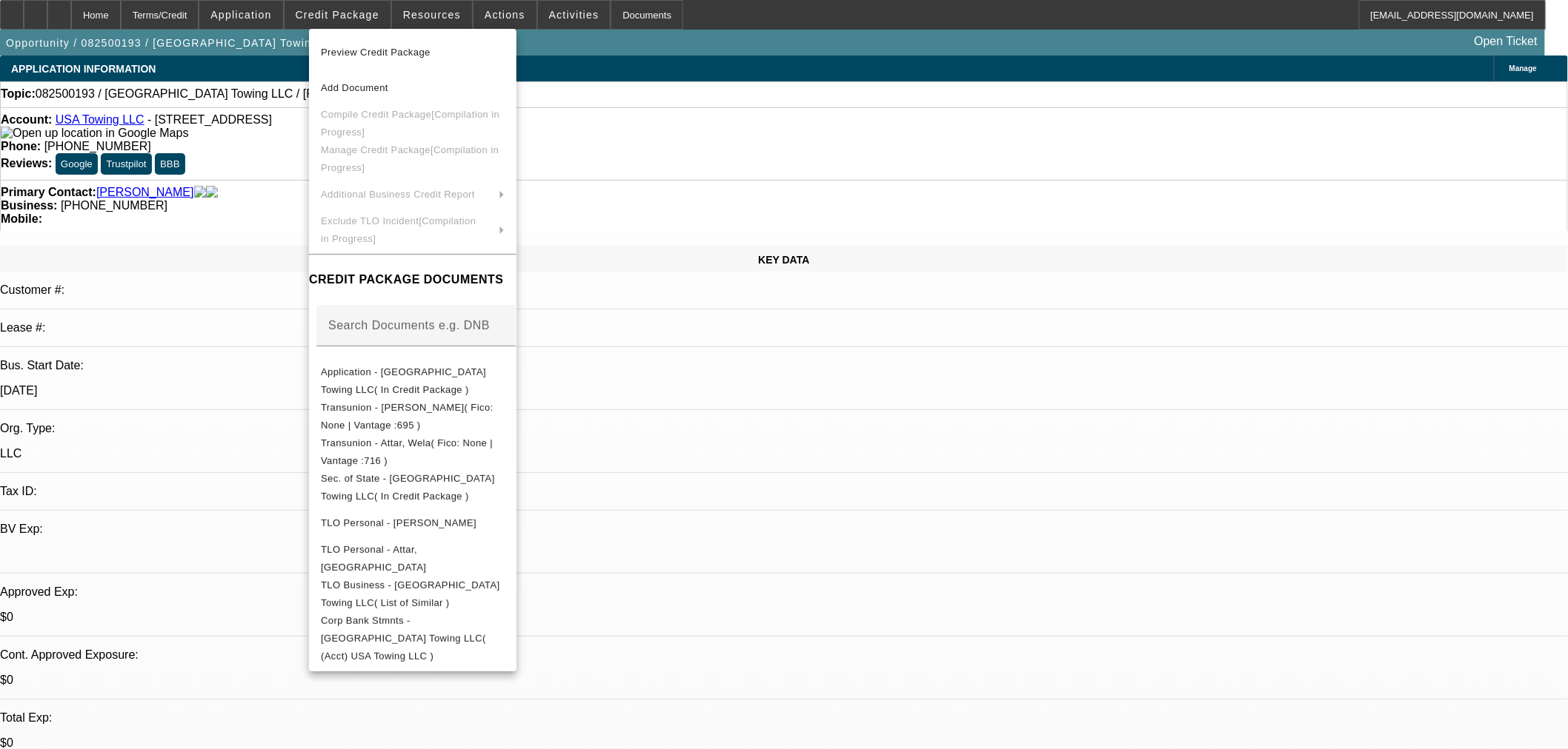
click at [756, 120] on div at bounding box center [784, 374] width 1568 height 749
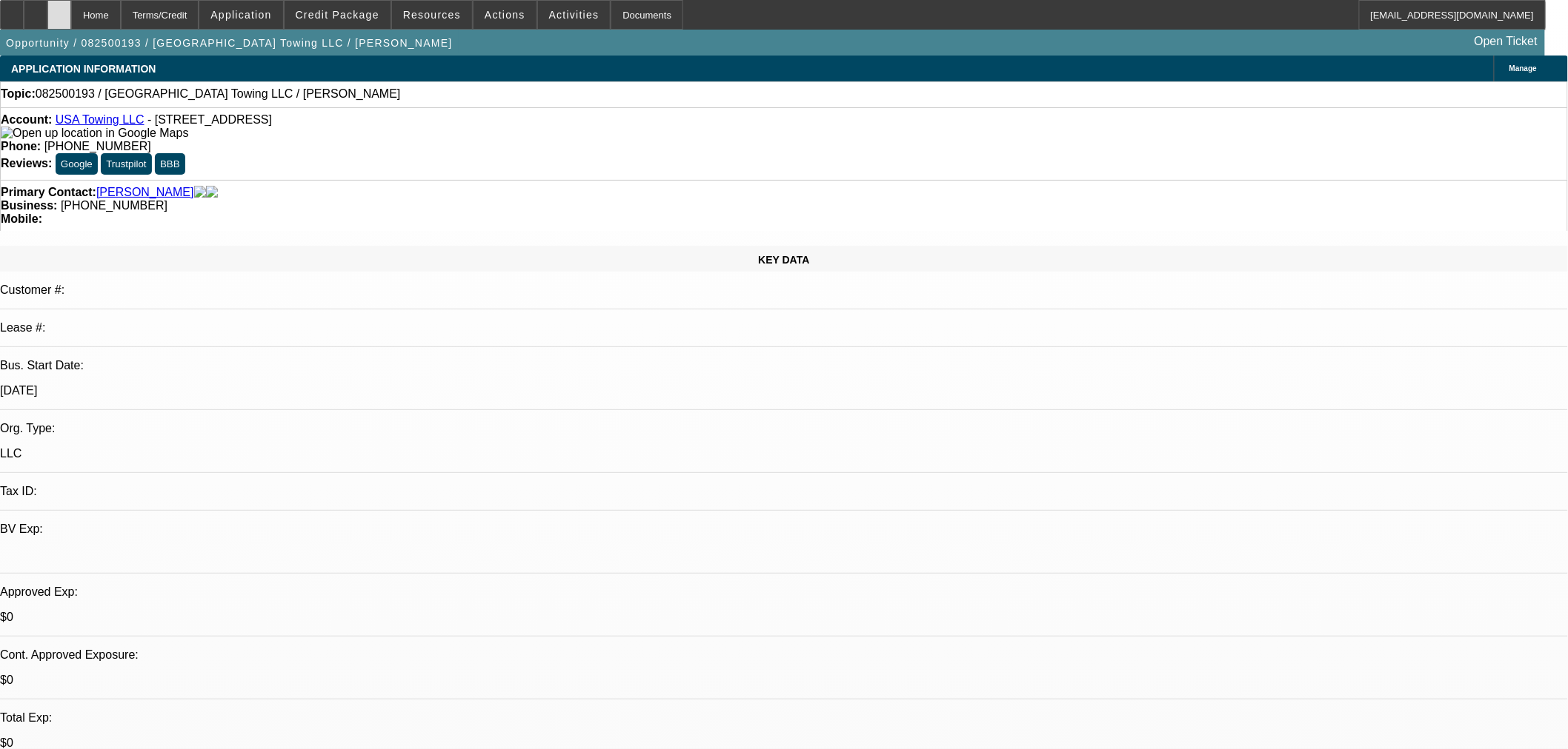
click at [71, 23] on div at bounding box center [59, 15] width 24 height 30
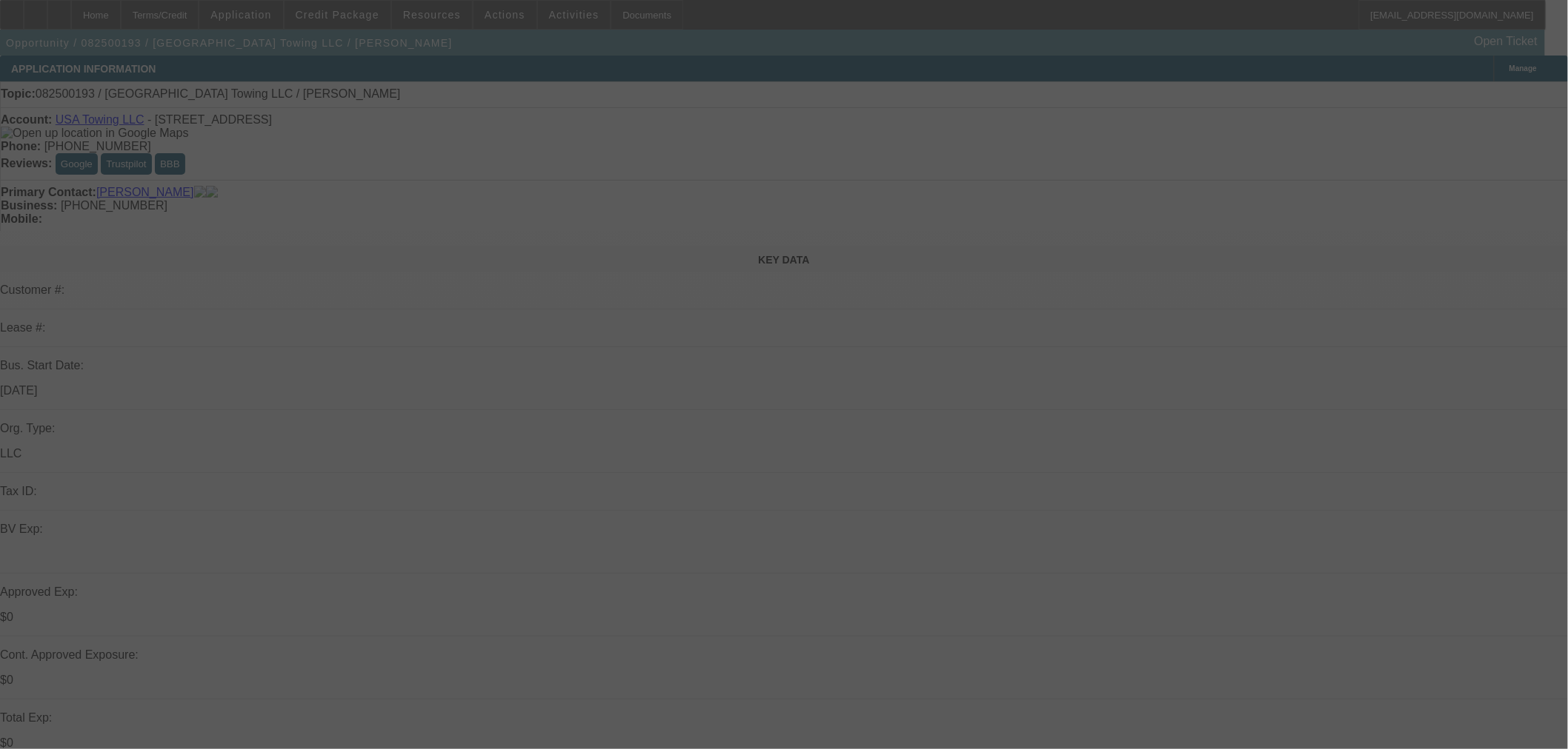
select select "0"
select select "2"
select select "0.1"
select select "4"
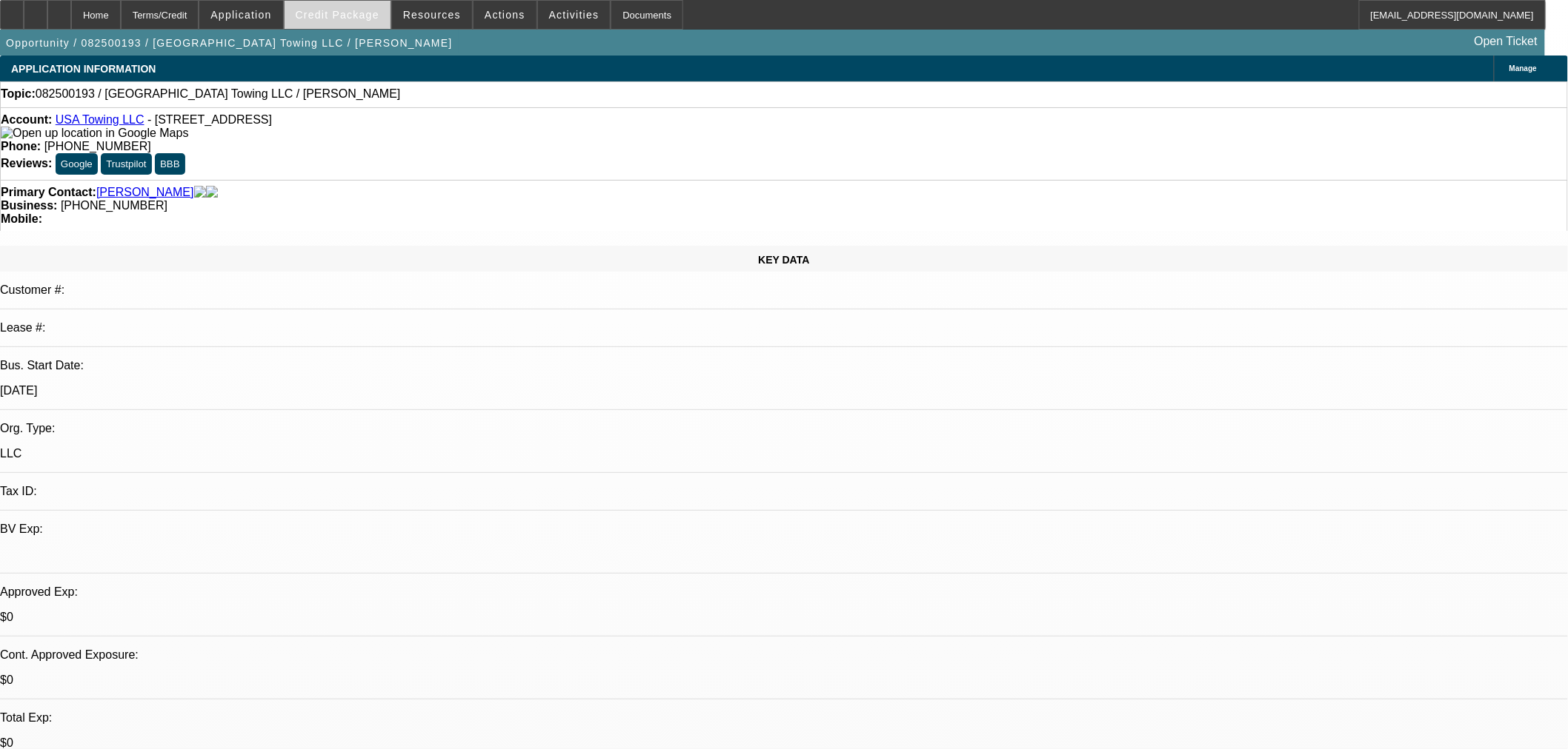
click at [368, 9] on span "Credit Package" at bounding box center [338, 15] width 84 height 12
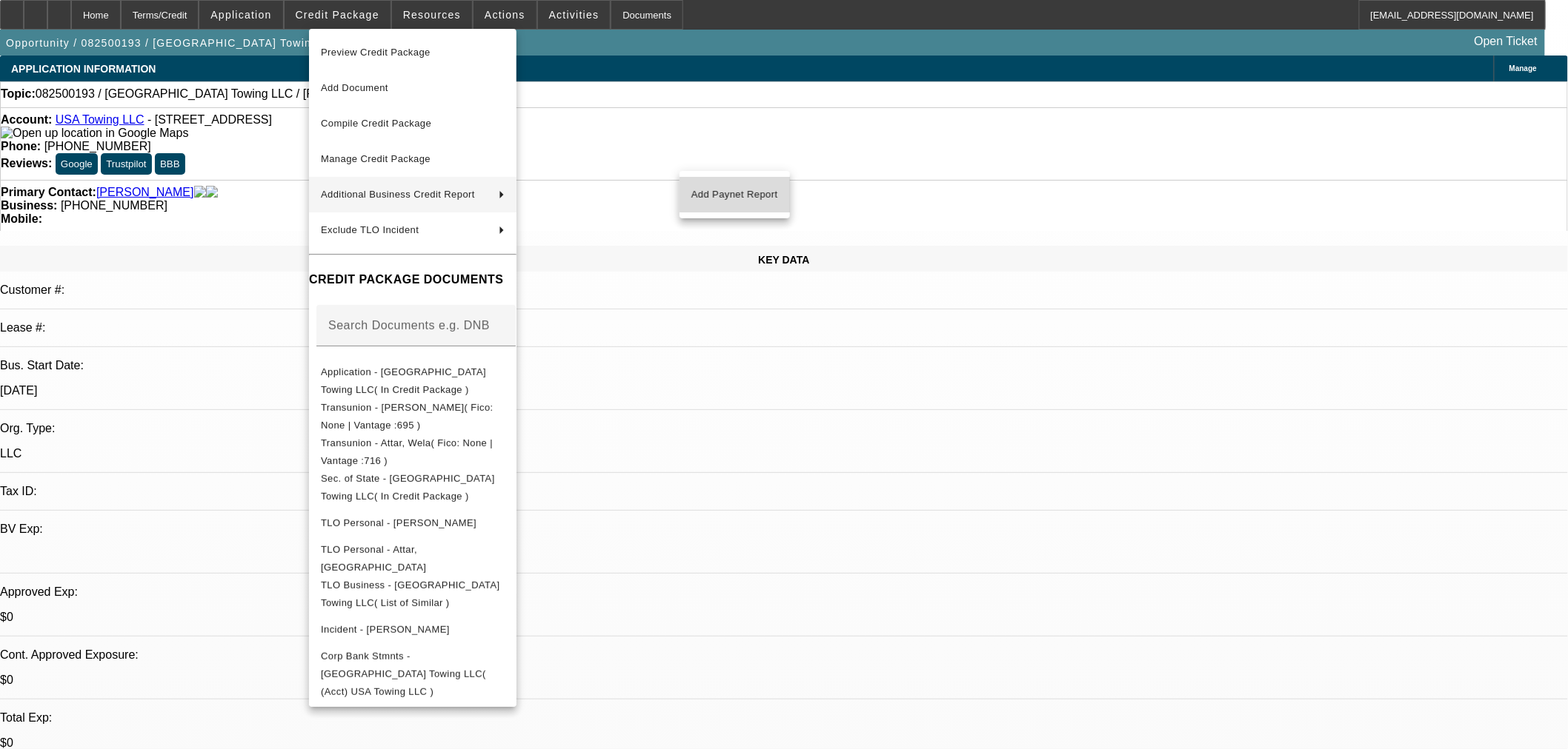
click at [736, 189] on span "Add Paynet Report" at bounding box center [734, 194] width 86 height 18
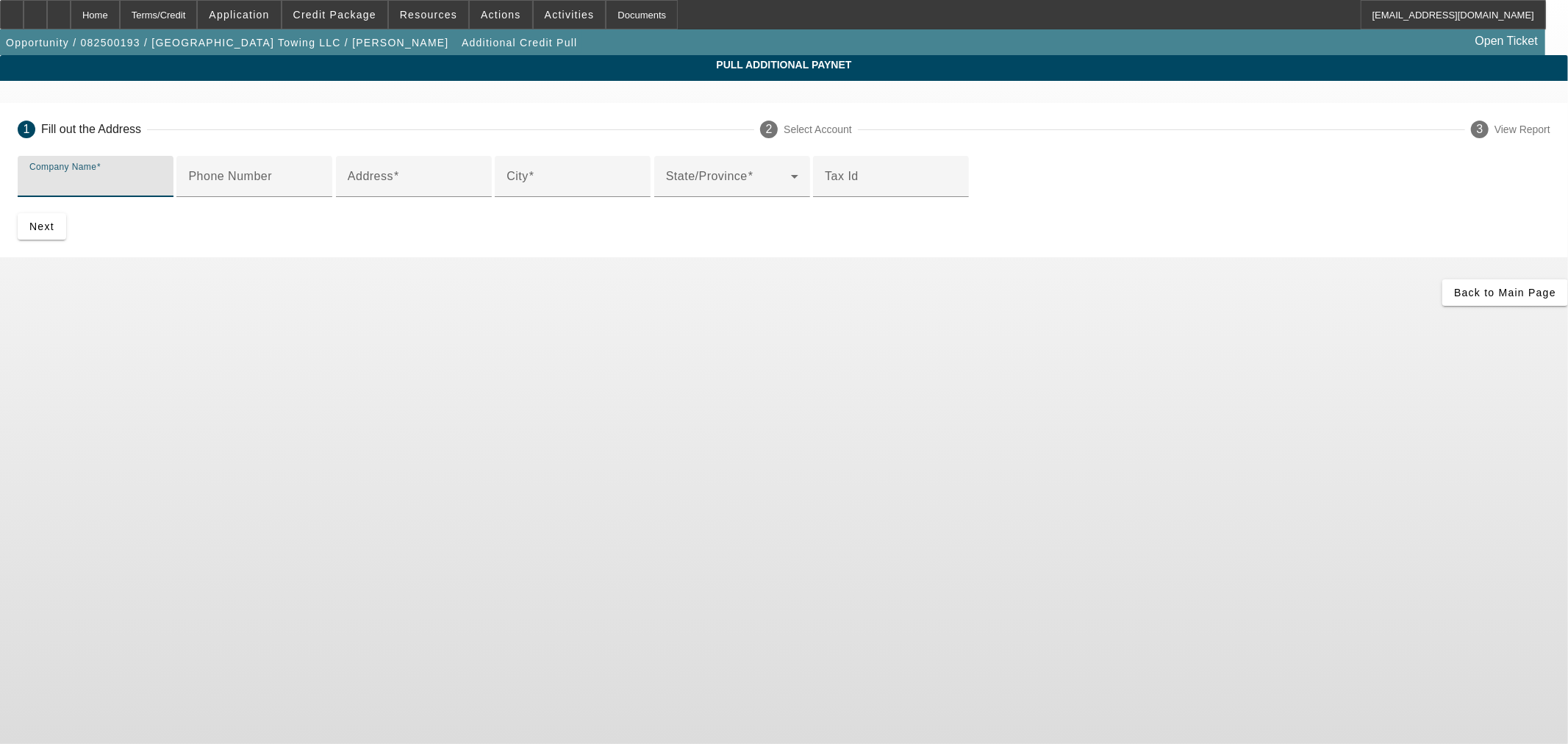
click at [162, 188] on input "Company Name" at bounding box center [96, 182] width 132 height 18
click at [376, 15] on span "Credit Package" at bounding box center [335, 14] width 83 height 12
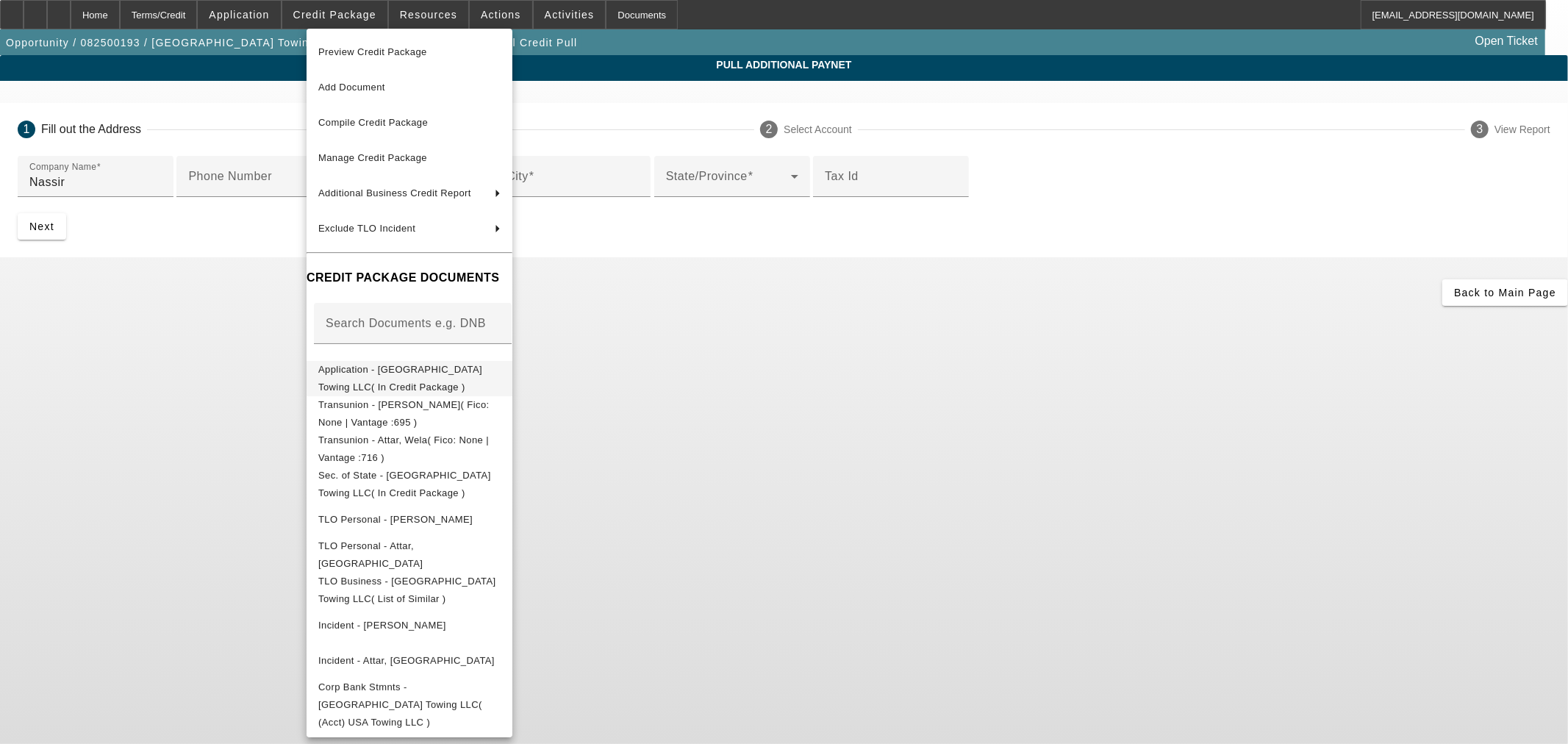
click at [385, 370] on span "Application - USA Towing LLC( In Credit Package )" at bounding box center [400, 378] width 164 height 29
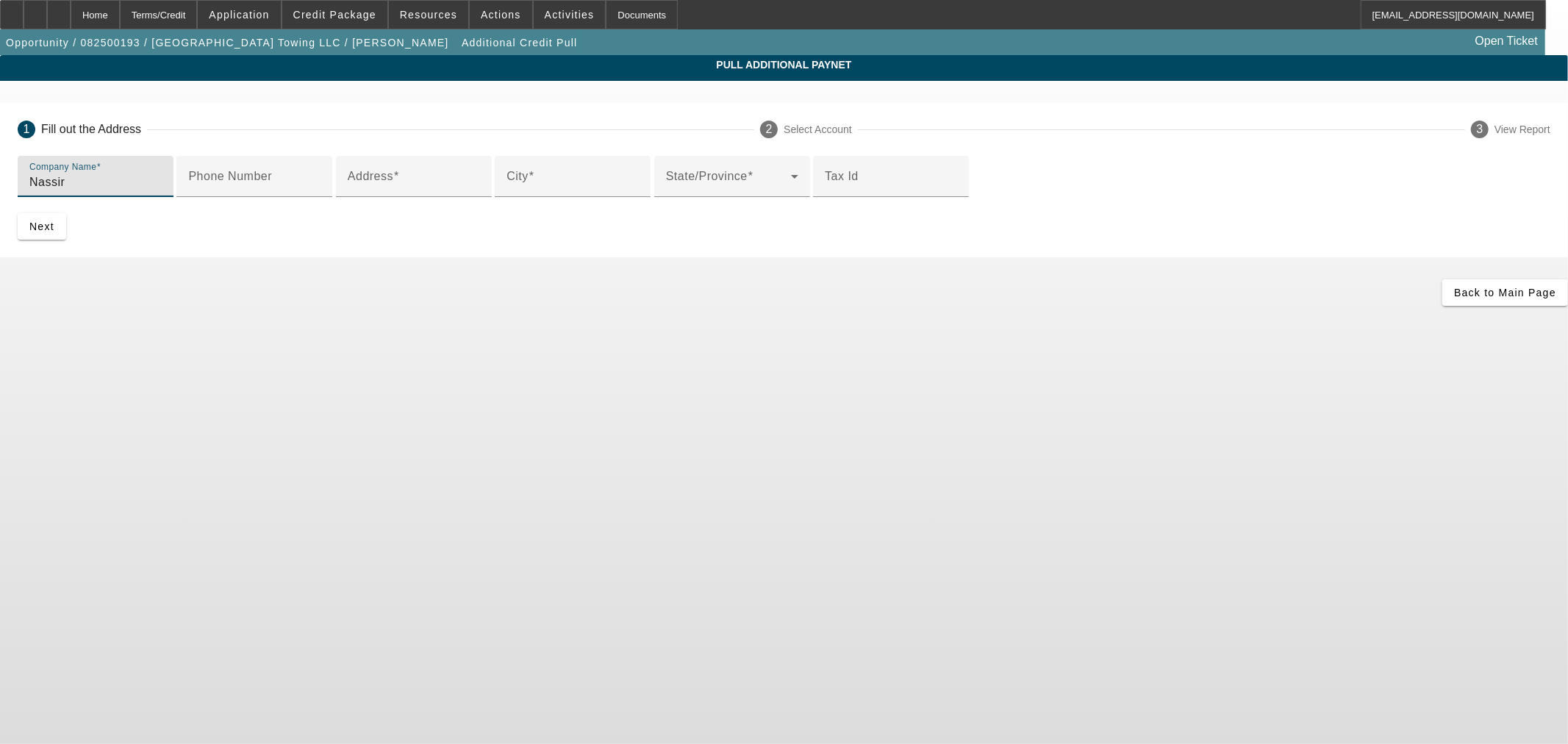
click at [162, 175] on input "Nassir" at bounding box center [96, 182] width 132 height 18
type input "Nassir Attar"
click at [481, 191] on input "Address" at bounding box center [414, 182] width 132 height 18
paste input "10358 N 58th Dr, Glendale, AZ 8530"
drag, startPoint x: 560, startPoint y: 292, endPoint x: 475, endPoint y: 291, distance: 85.0
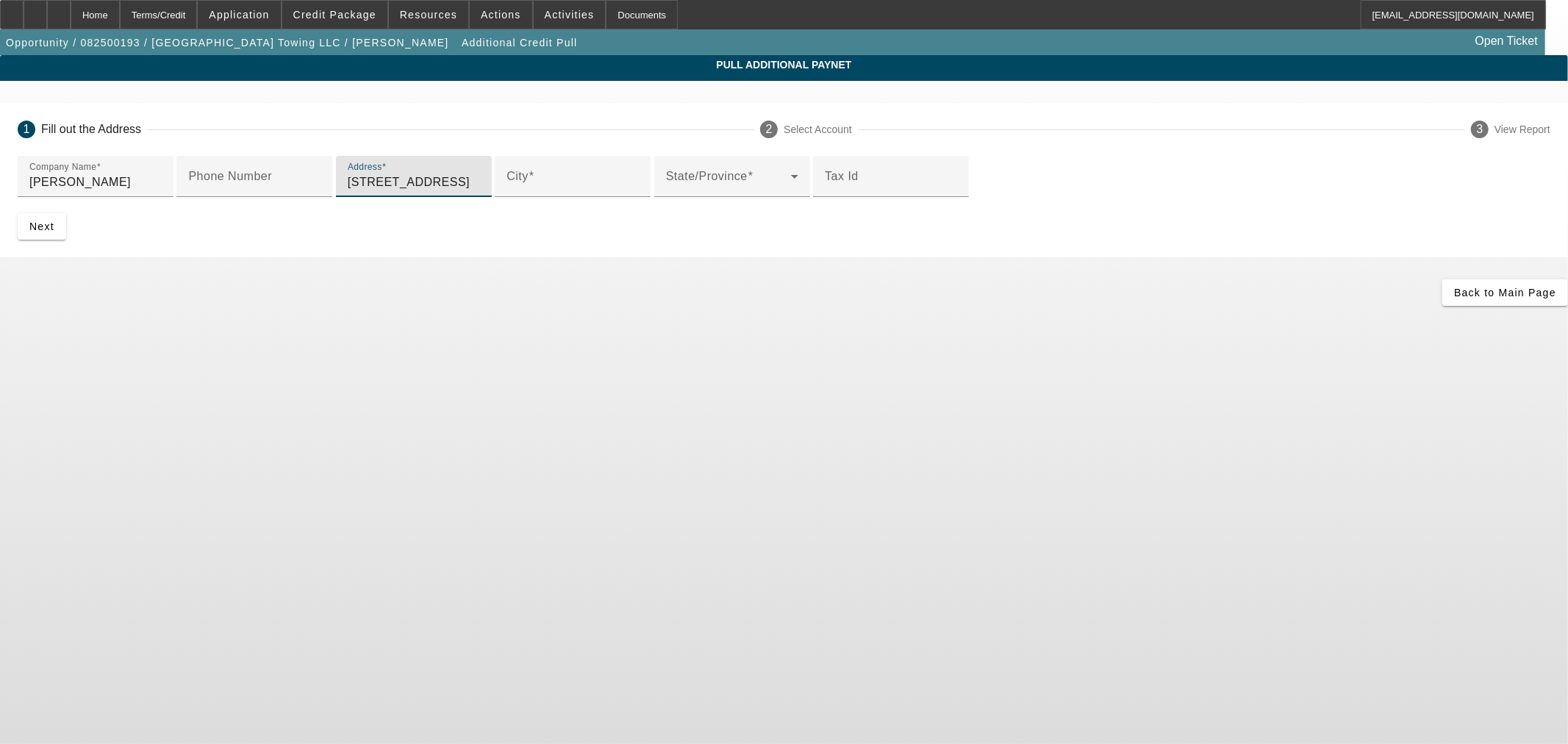
click at [475, 191] on input "10358 N 58th Dr, Glendale, AZ 8530" at bounding box center [414, 182] width 132 height 18
type input "10358 N 58th Dr"
click at [569, 191] on input "City" at bounding box center [573, 182] width 132 height 18
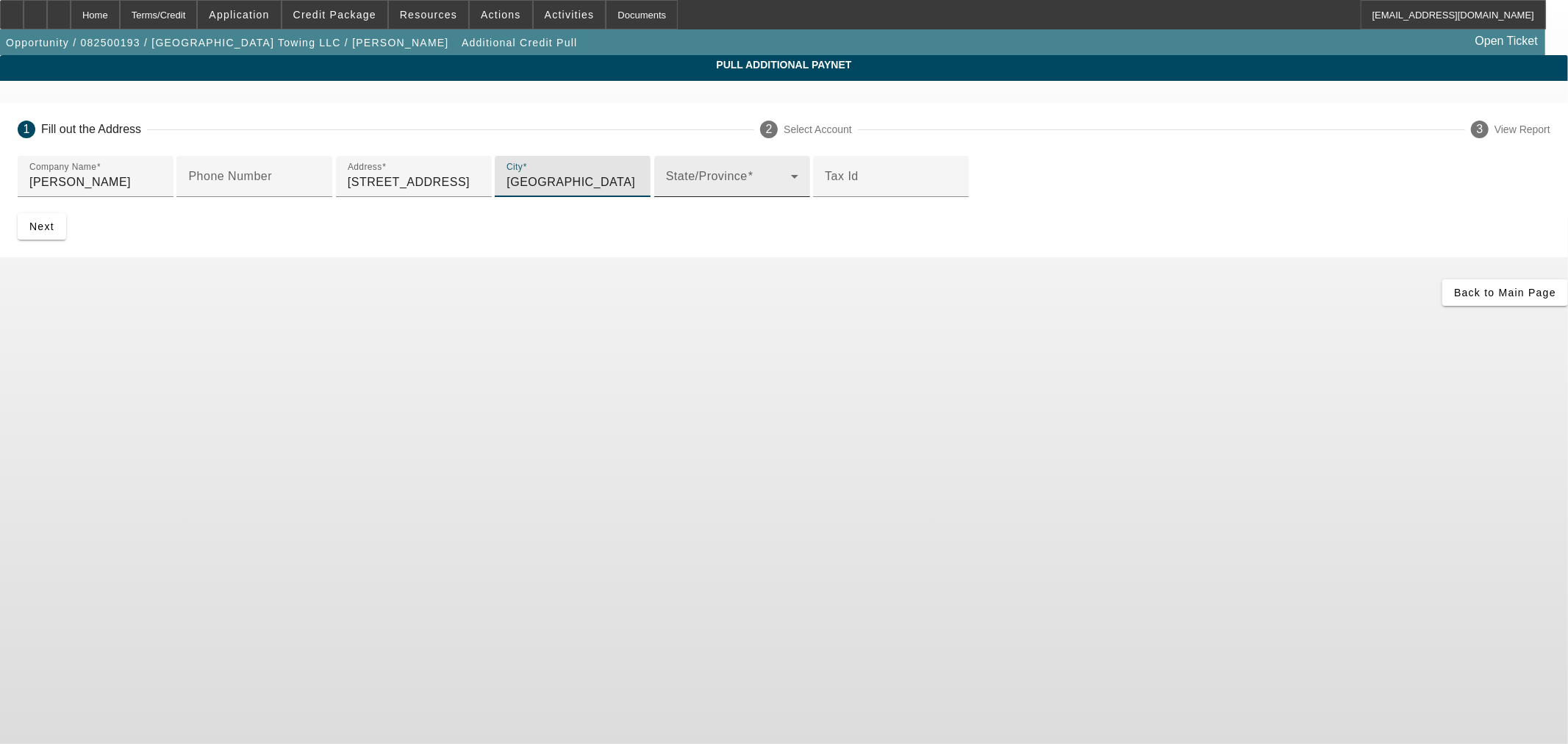
type input "Glendale"
click at [666, 191] on span at bounding box center [728, 182] width 125 height 18
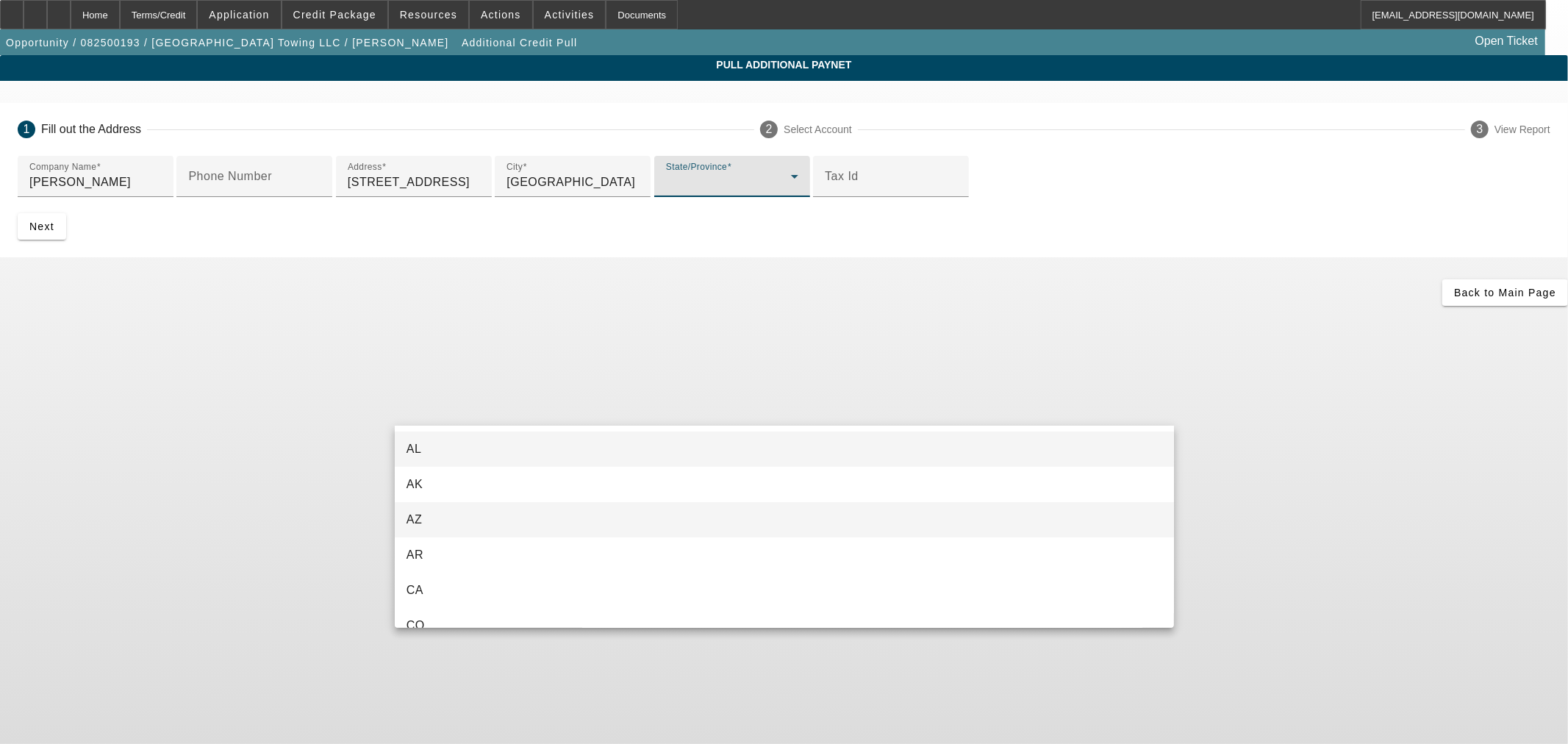
click at [469, 519] on mat-option "AZ" at bounding box center [784, 521] width 779 height 36
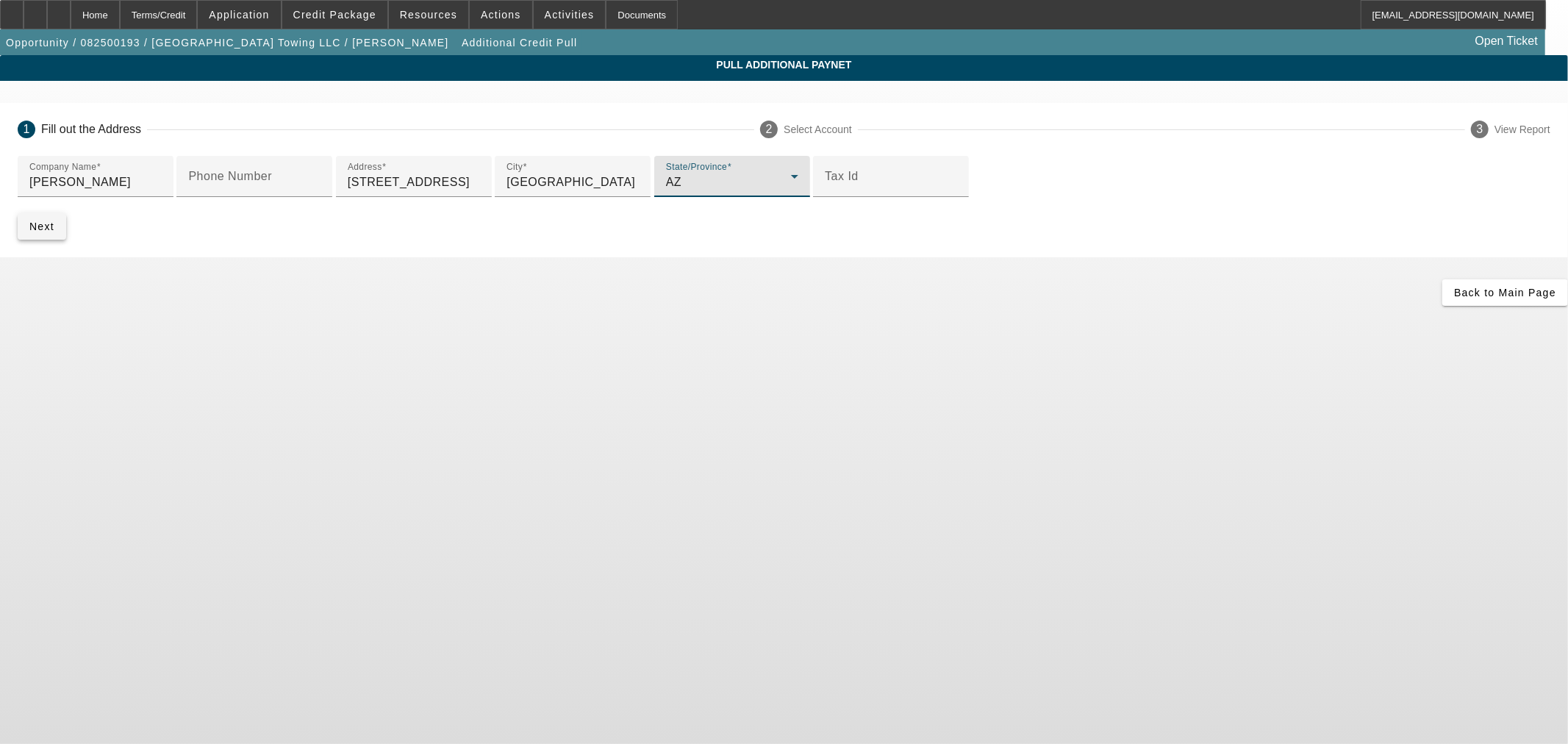
click at [66, 245] on span "submit" at bounding box center [42, 227] width 48 height 36
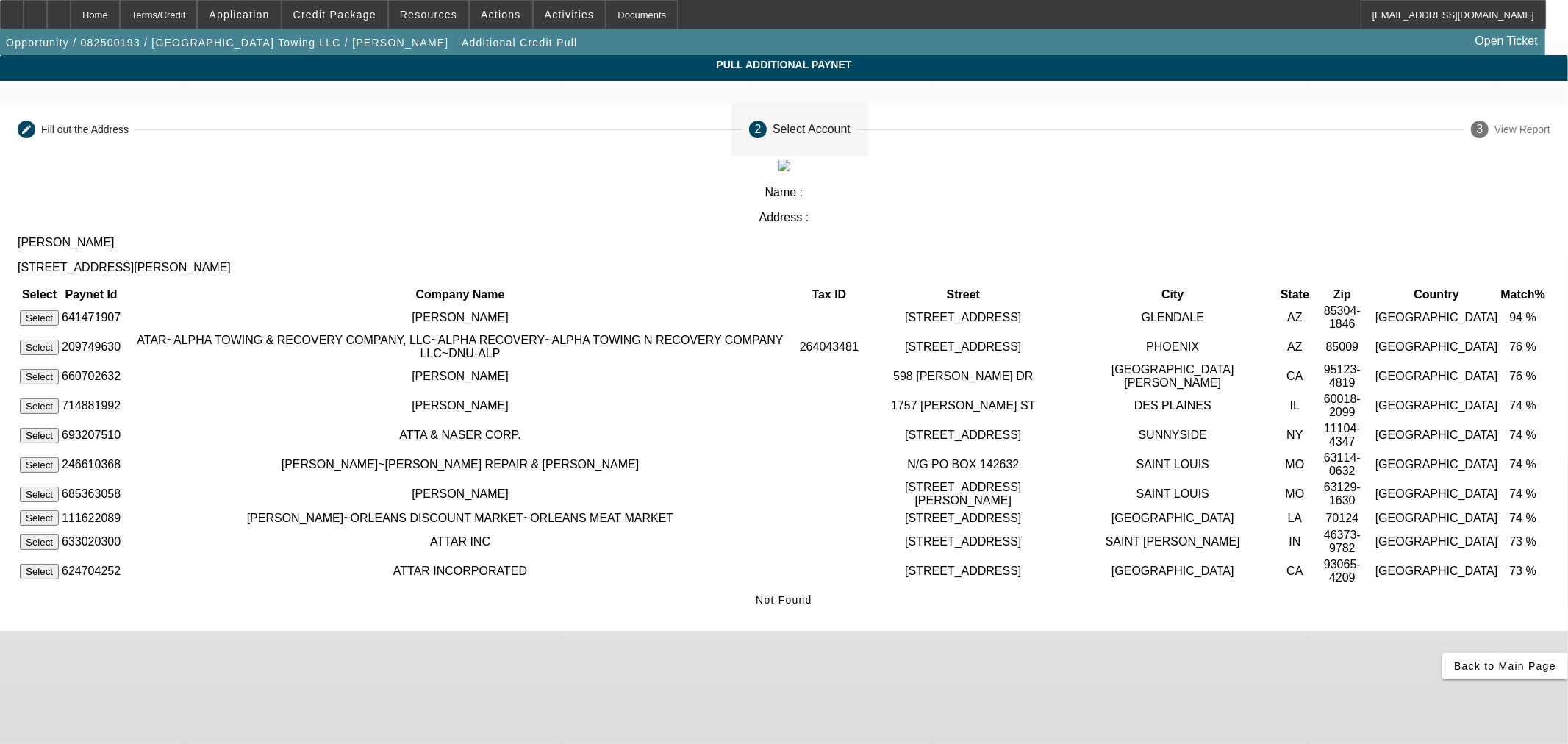
click at [59, 310] on button "Select" at bounding box center [39, 318] width 39 height 15
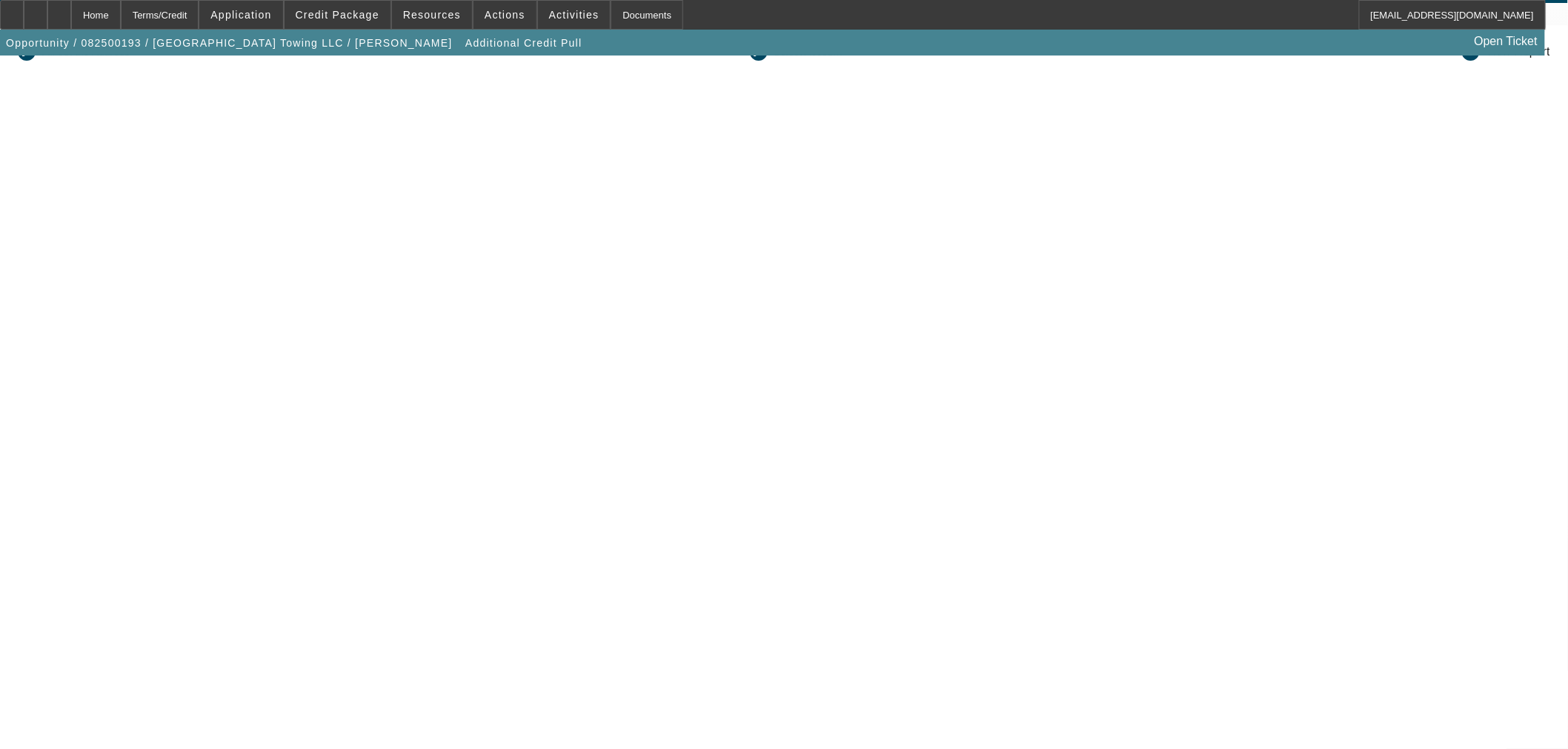
scroll to position [256, 0]
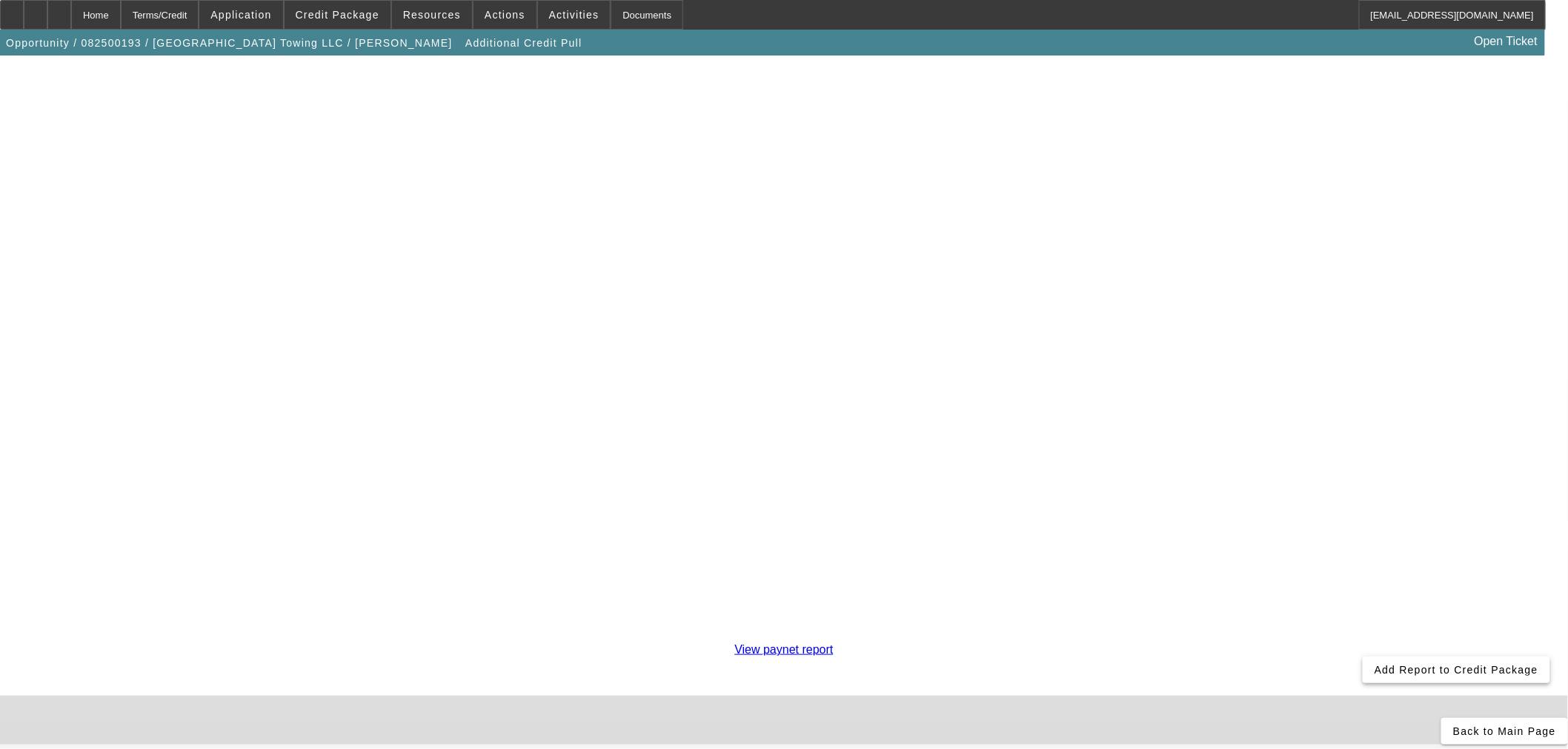
click at [1375, 664] on span "Add Report to Credit Package" at bounding box center [1456, 670] width 163 height 12
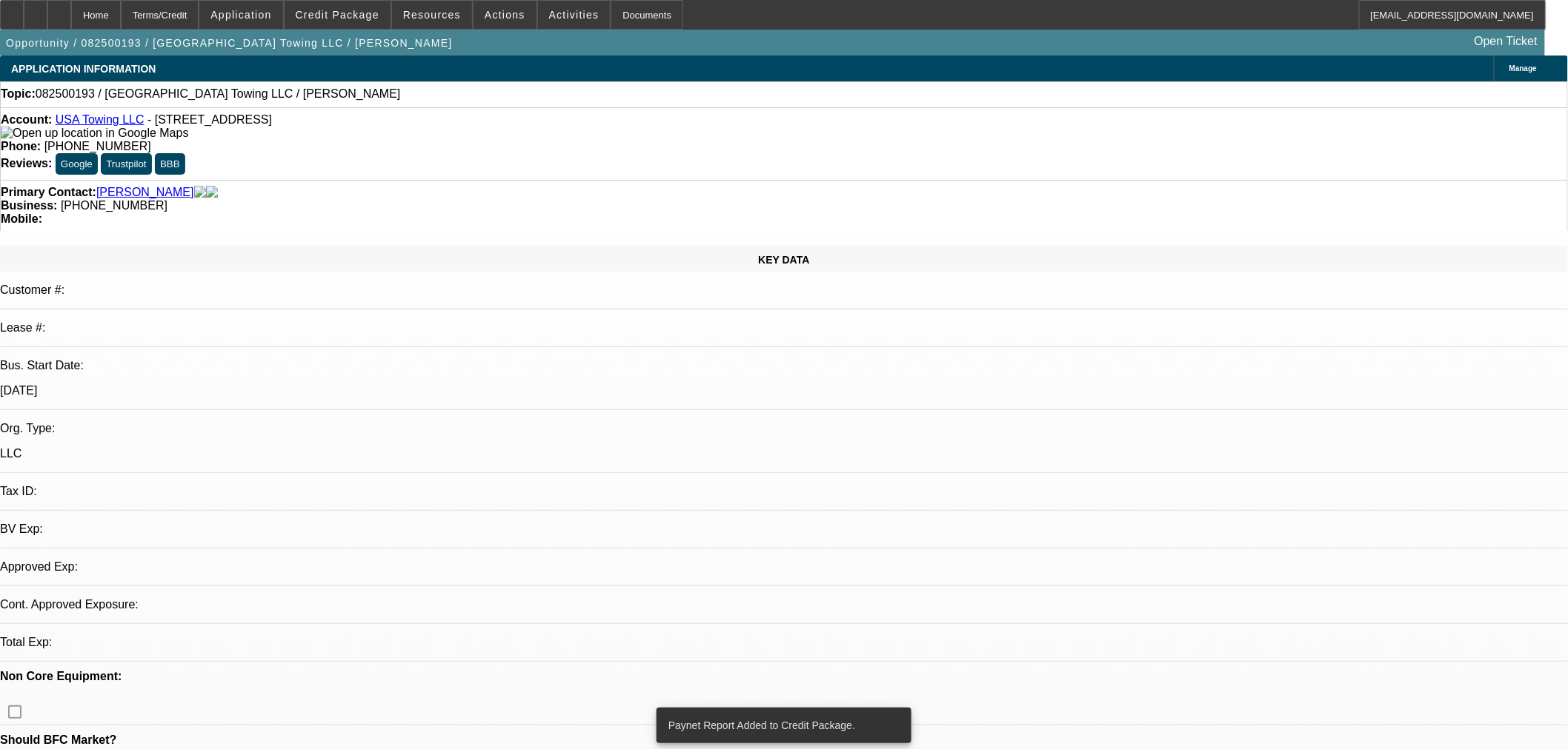
select select "0"
select select "2"
select select "0.1"
select select "4"
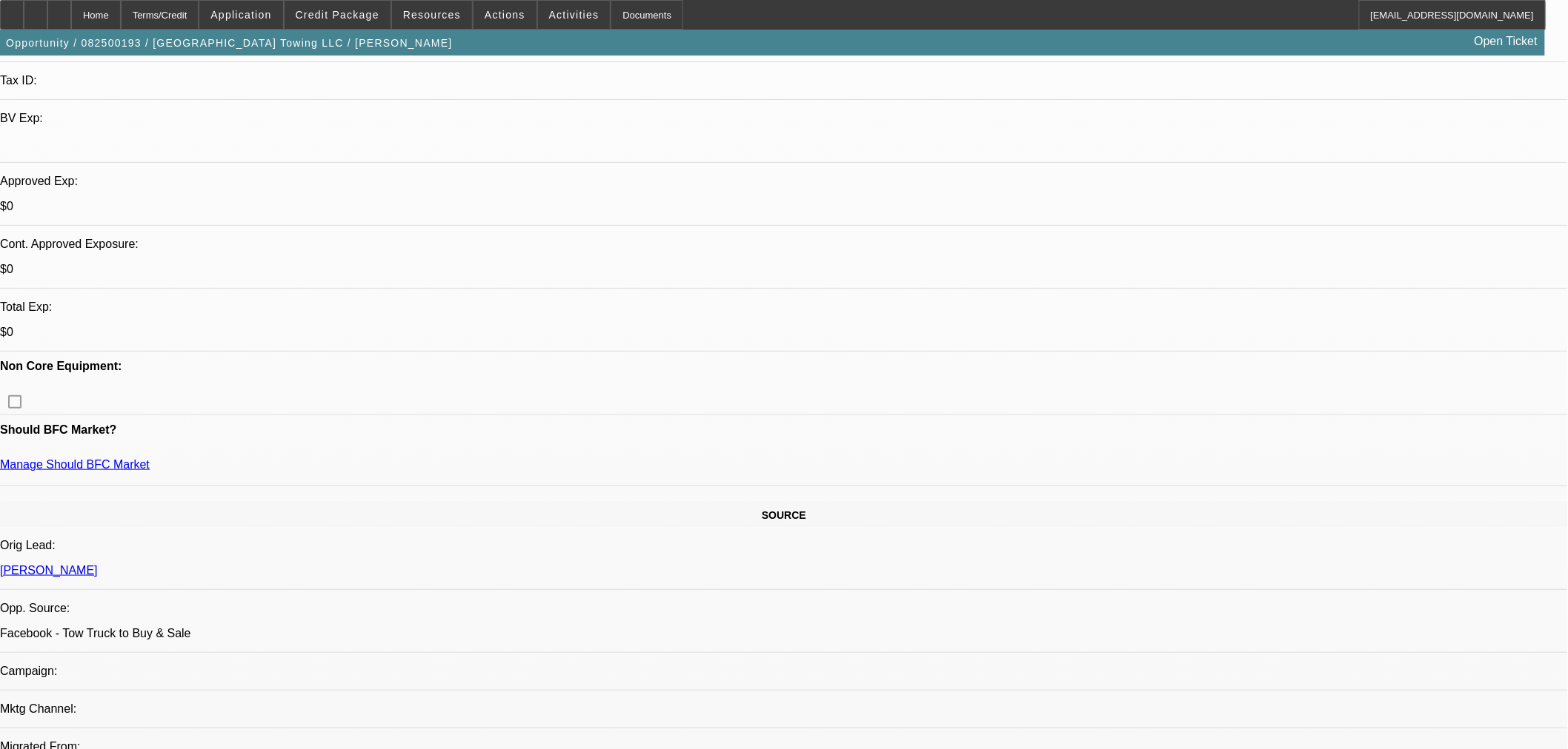
scroll to position [823, 0]
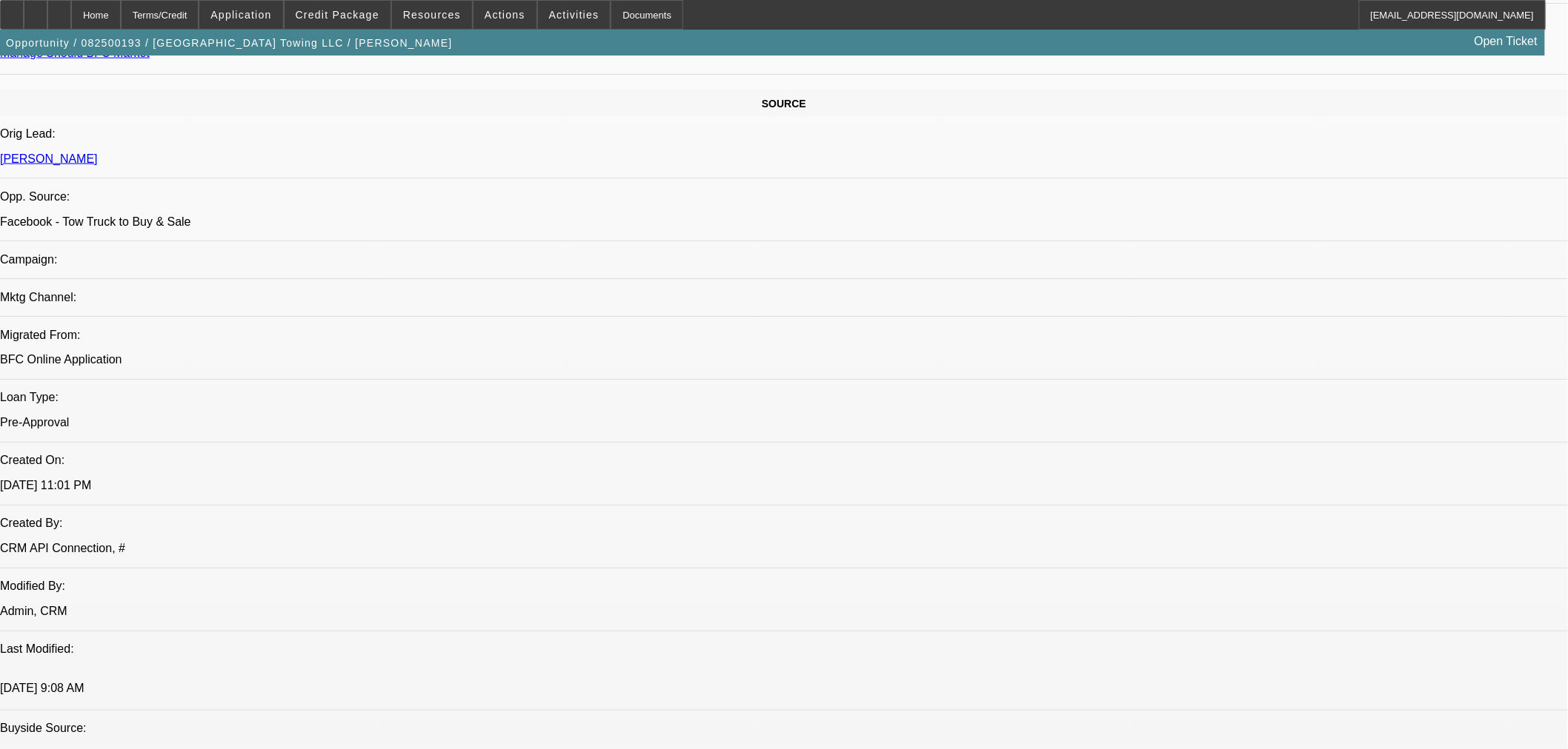
drag, startPoint x: 1003, startPoint y: 111, endPoint x: 976, endPoint y: 239, distance: 130.8
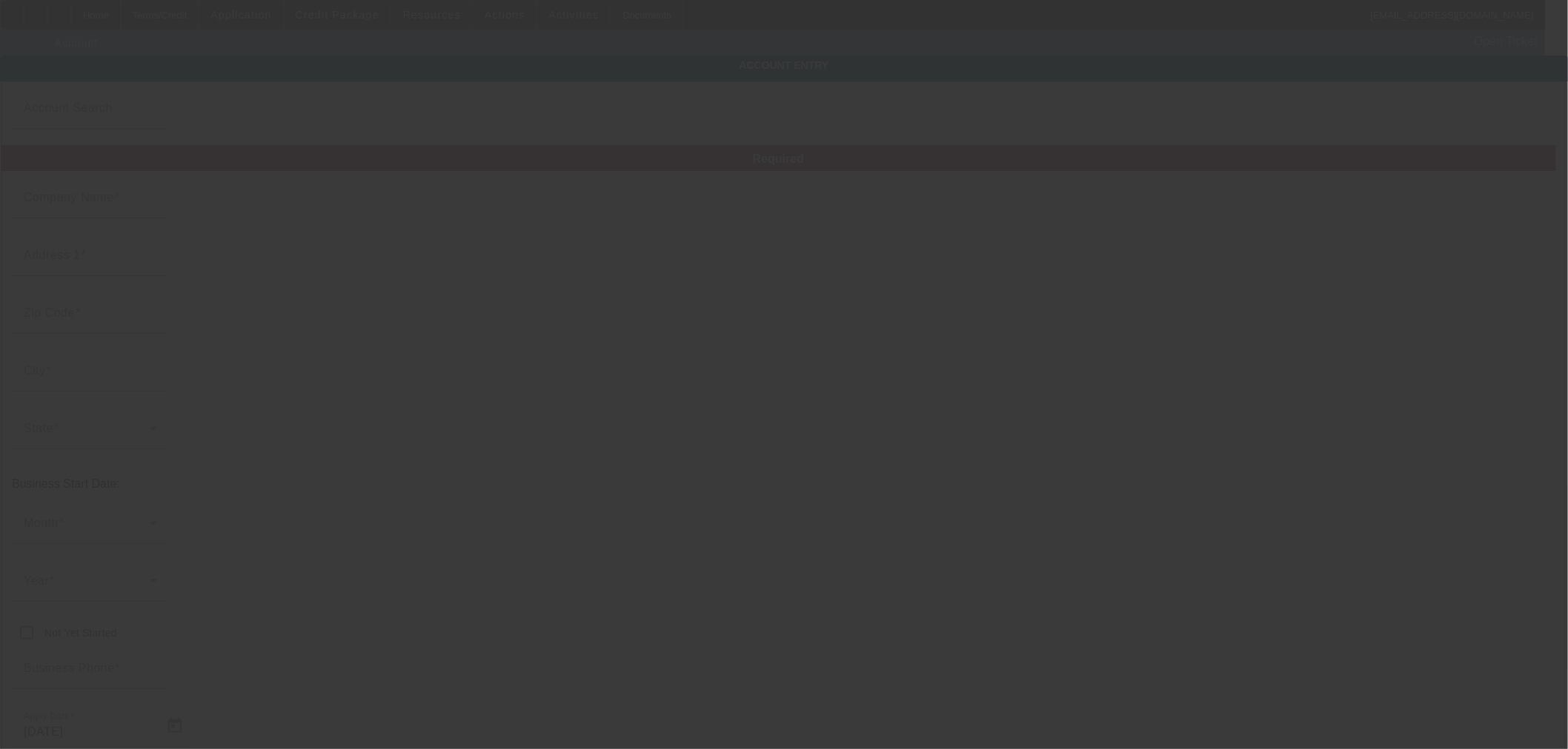
type input "USA Towing LLC"
type input "10358 N 58th Dr"
type input "85302"
type input "Glendale"
type input "(602) 684-9554"
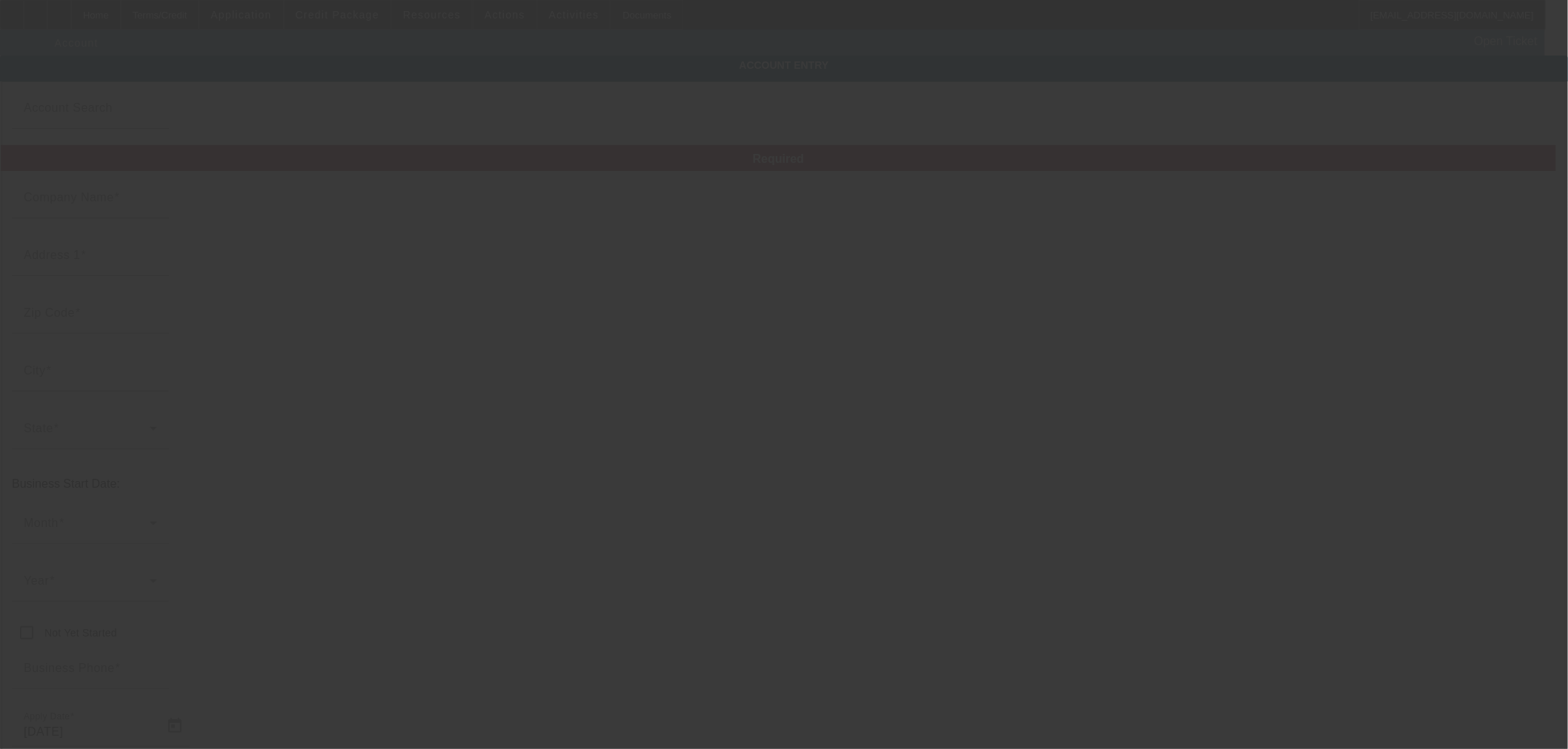
type input "k2nasir@hotmail.com"
type input "8/7/2025"
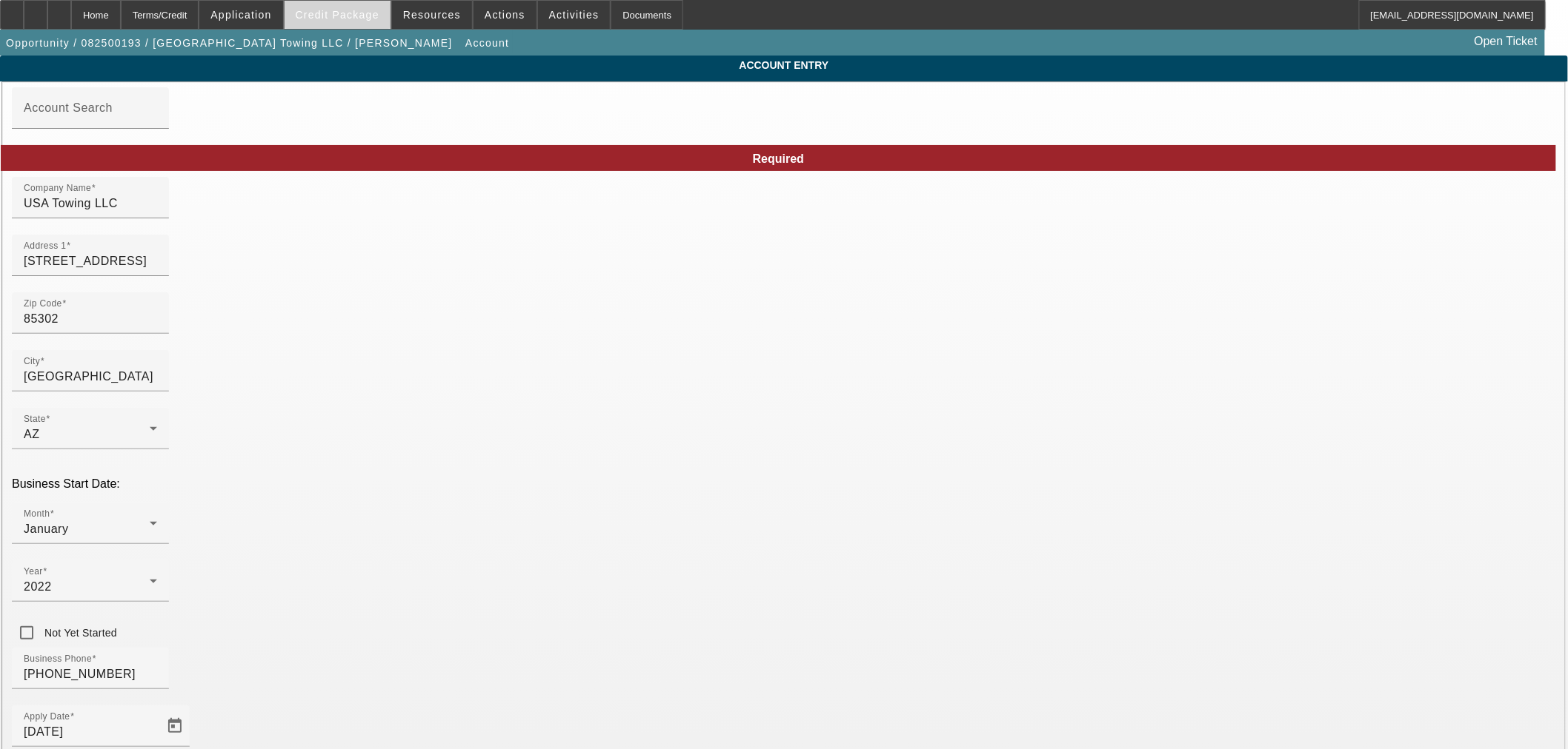
click at [346, 19] on span "Credit Package" at bounding box center [338, 15] width 84 height 12
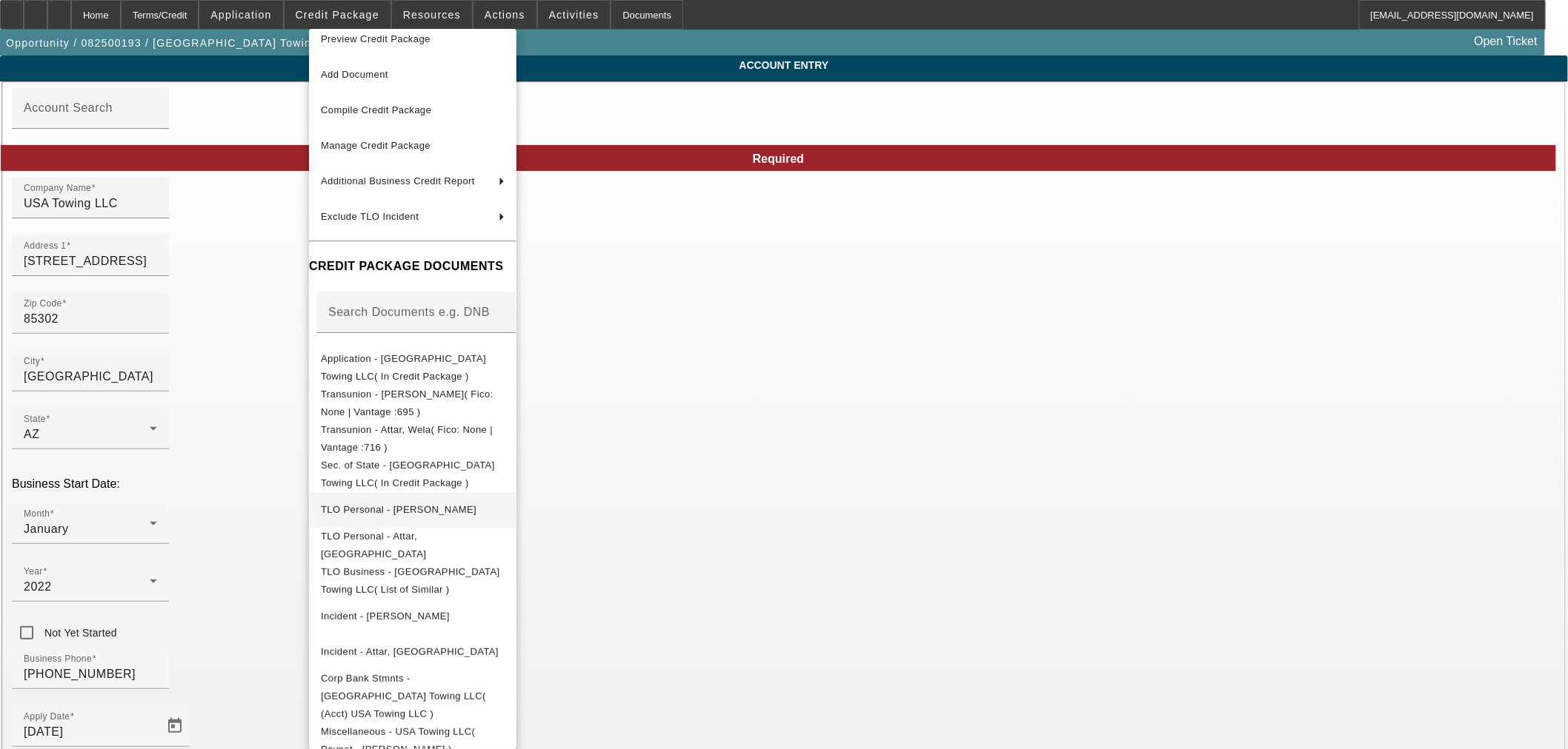
scroll to position [17, 0]
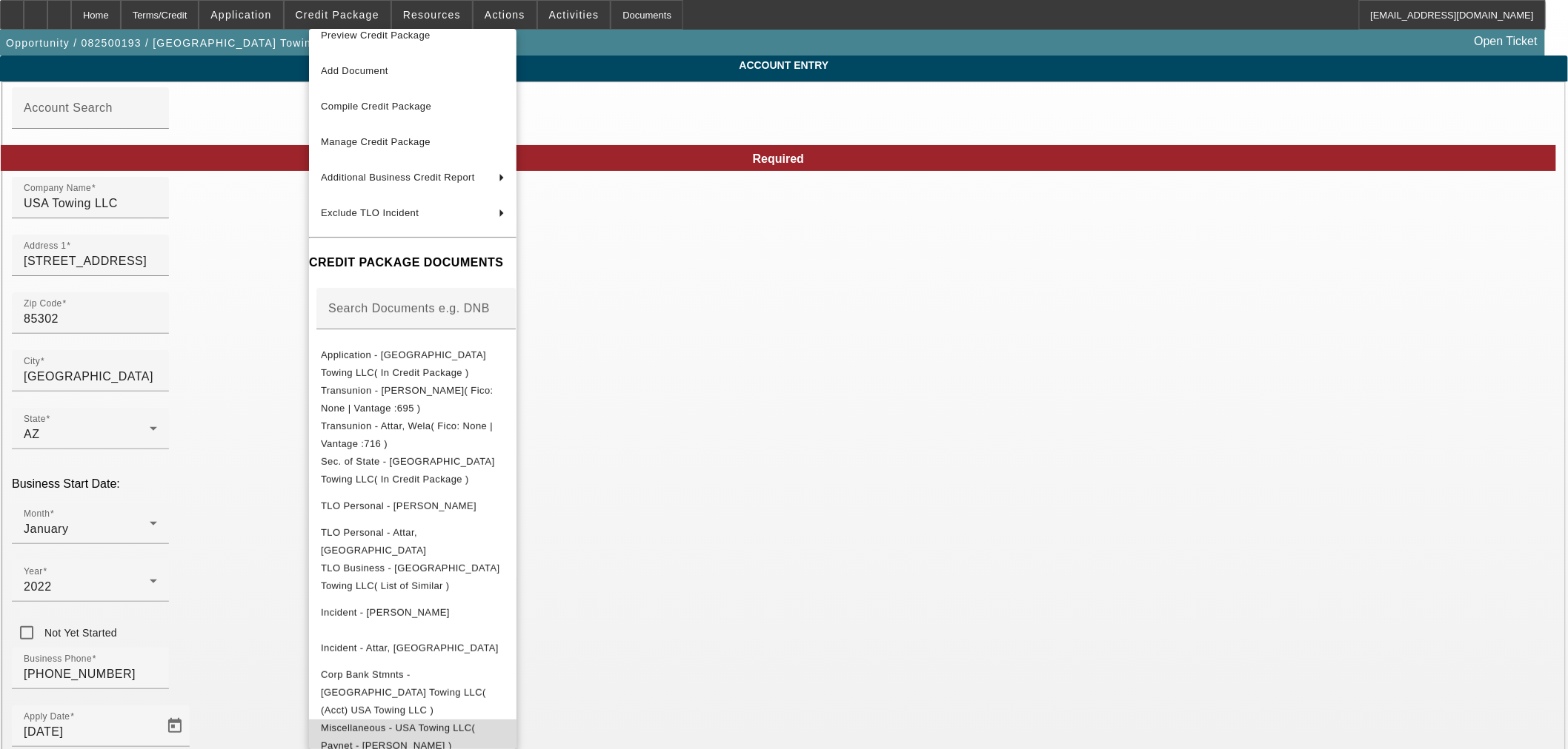
click at [423, 719] on span "Miscellaneous - USA Towing LLC( Paynet - Nassir Attar )" at bounding box center [412, 737] width 184 height 36
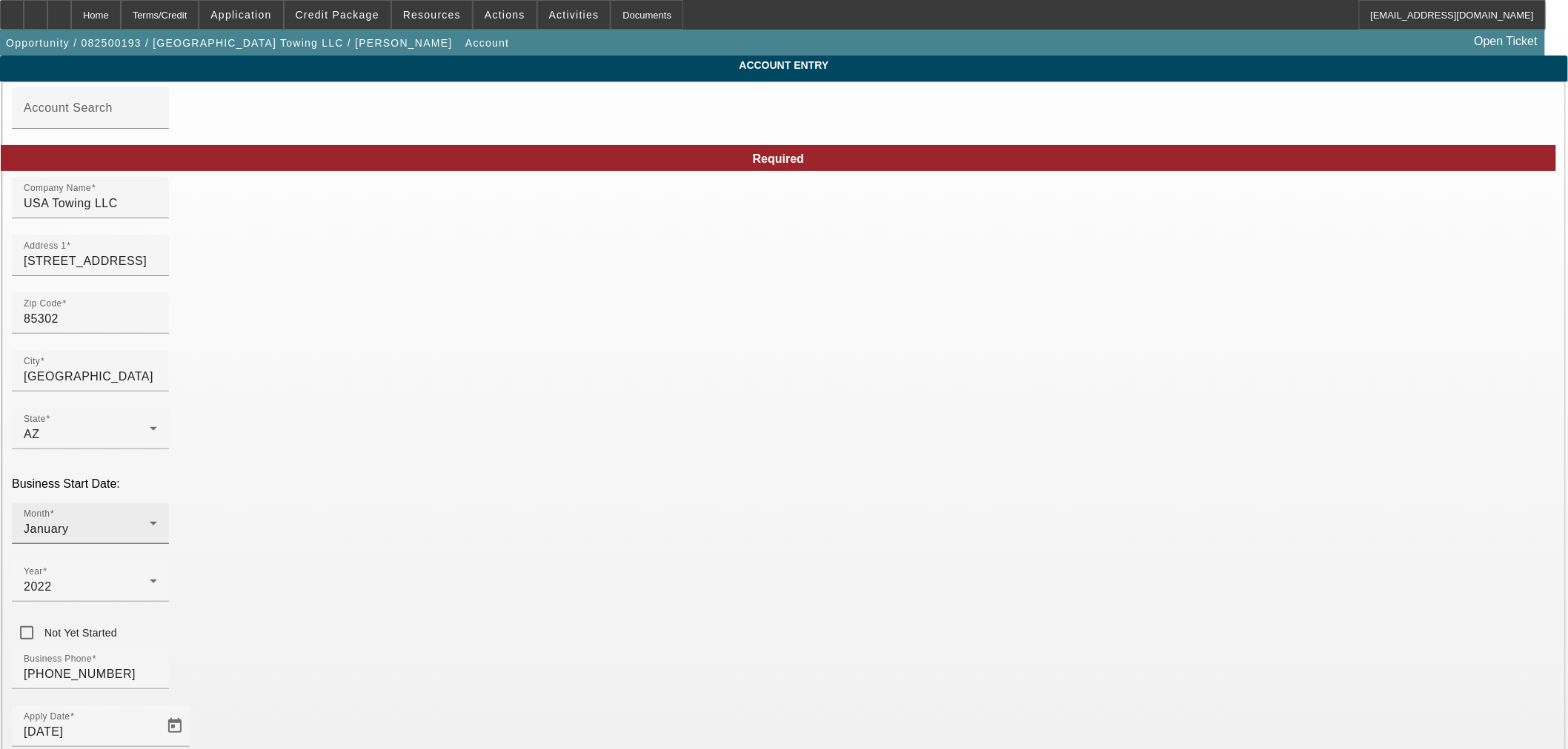
click at [68, 522] on span "January" at bounding box center [46, 528] width 44 height 13
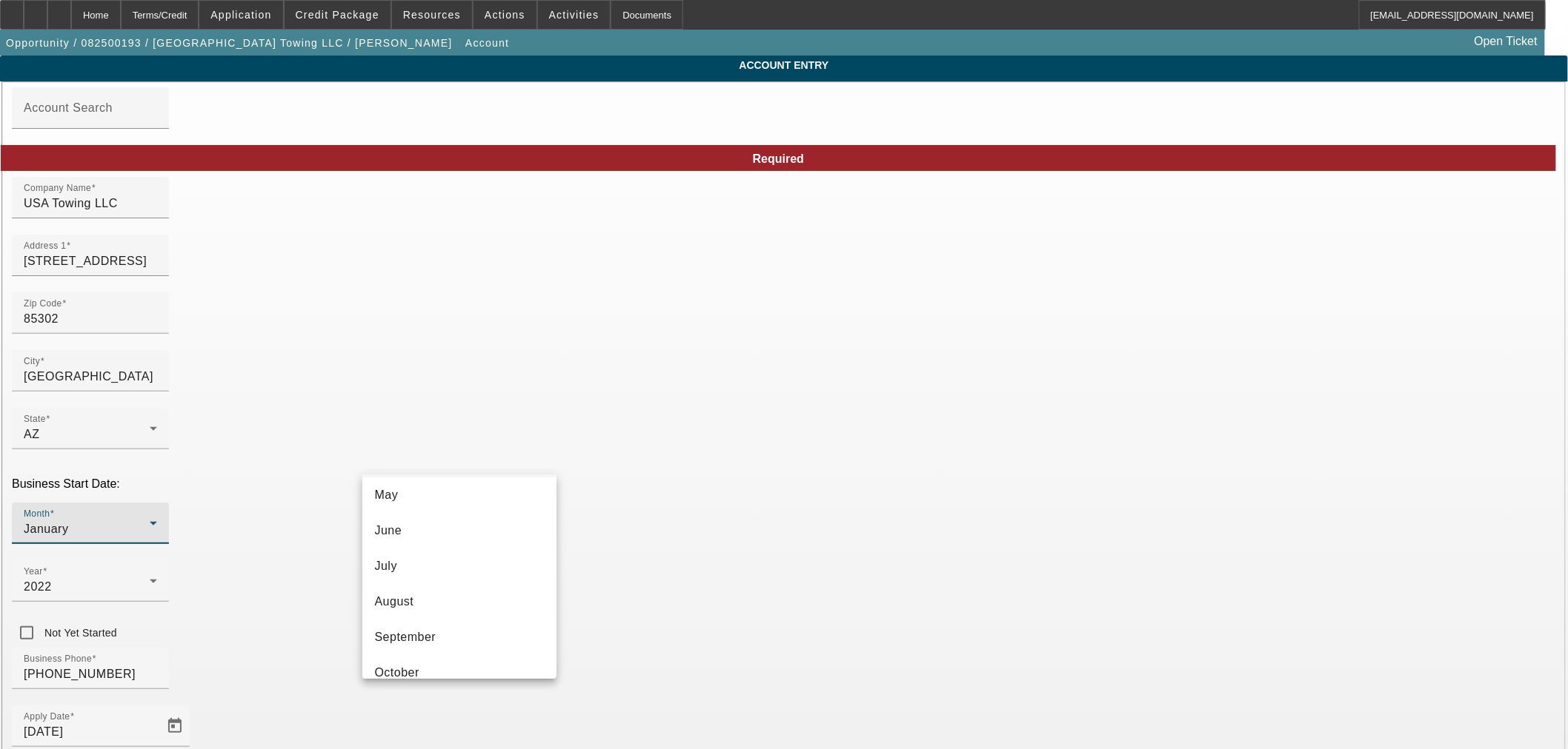
scroll to position [269, 0]
click at [432, 583] on mat-option "October" at bounding box center [459, 585] width 194 height 36
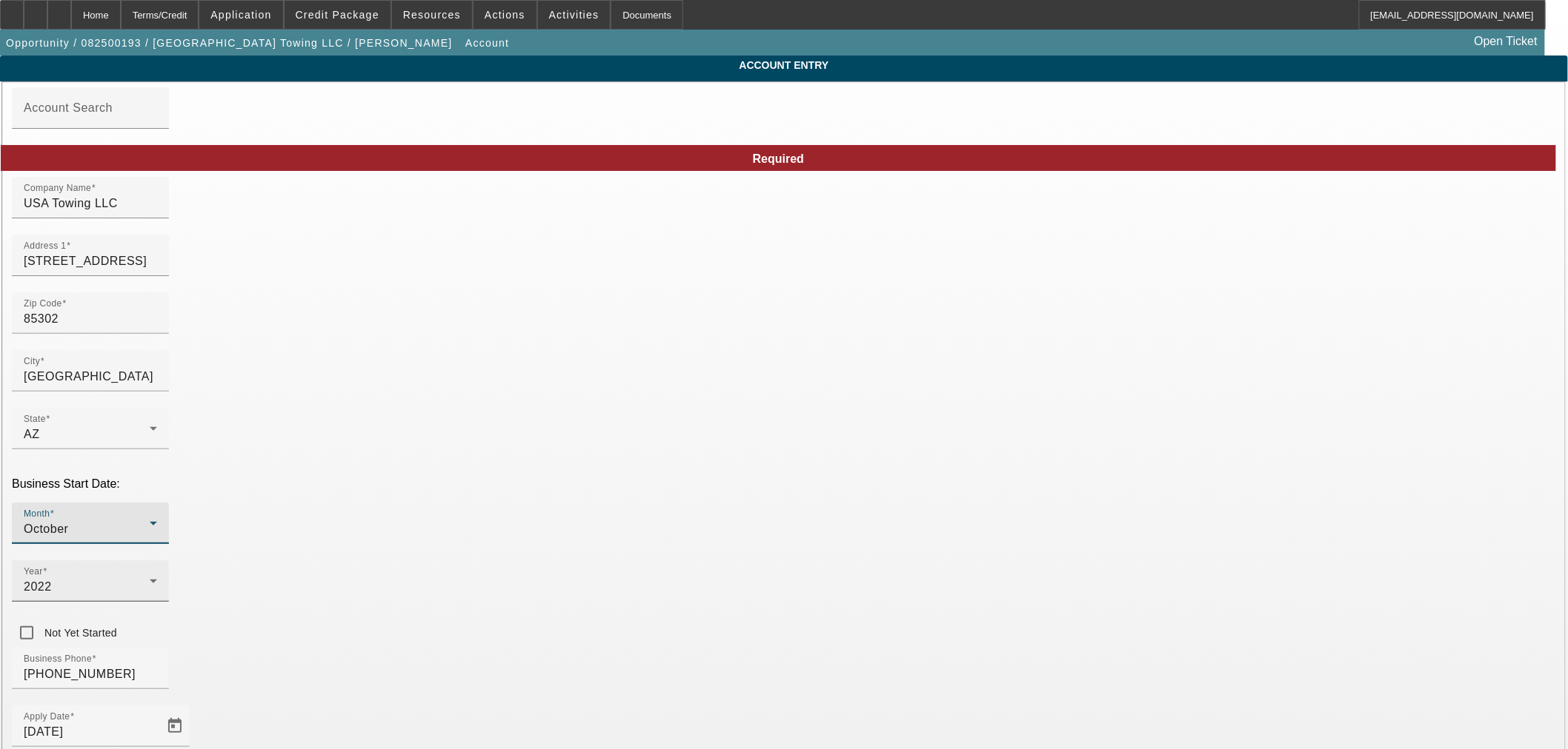
click at [150, 578] on div "2022" at bounding box center [86, 587] width 126 height 18
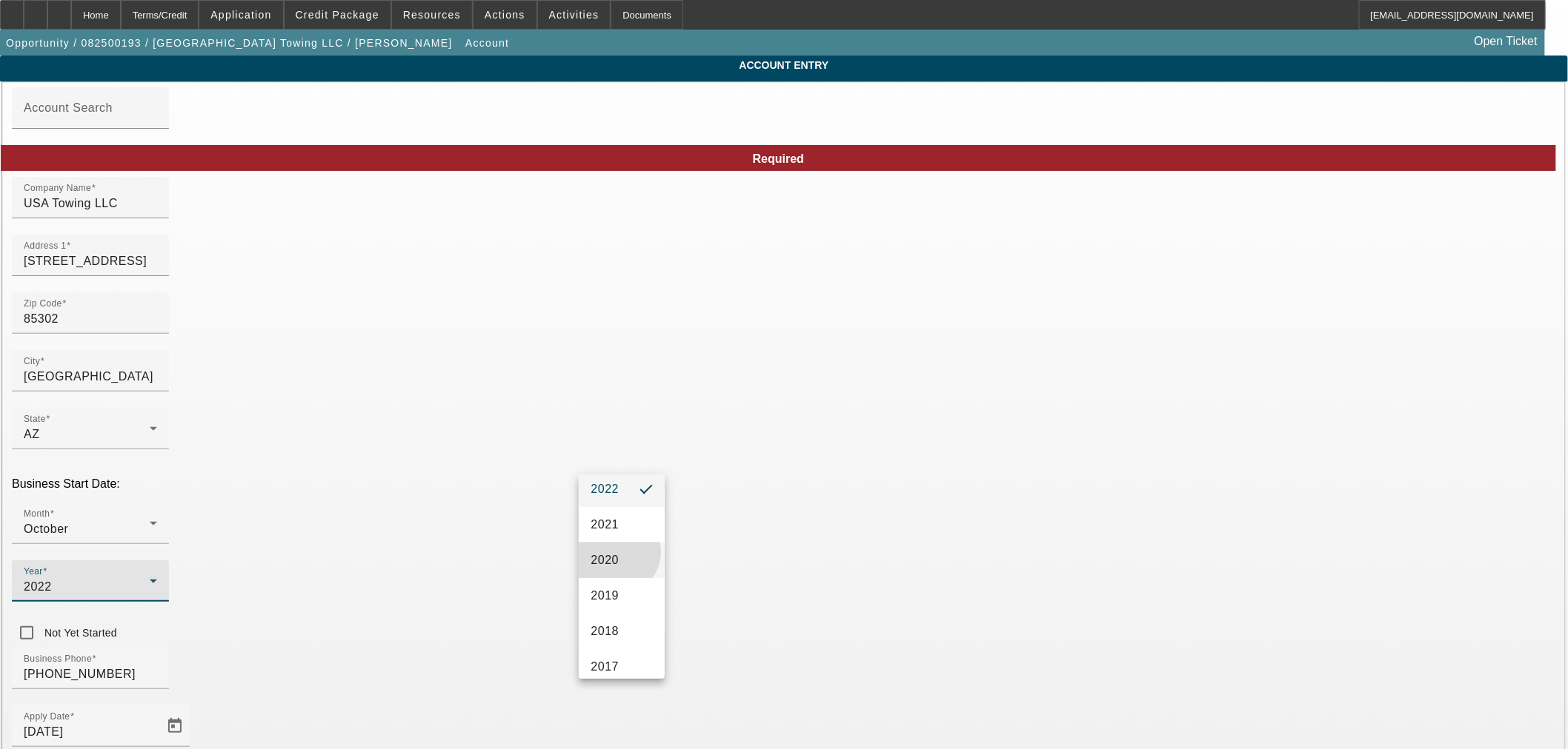
click at [615, 559] on span "2020" at bounding box center [604, 560] width 28 height 18
click at [724, 648] on div "Business Phone (602) 684-9554" at bounding box center [784, 677] width 1544 height 58
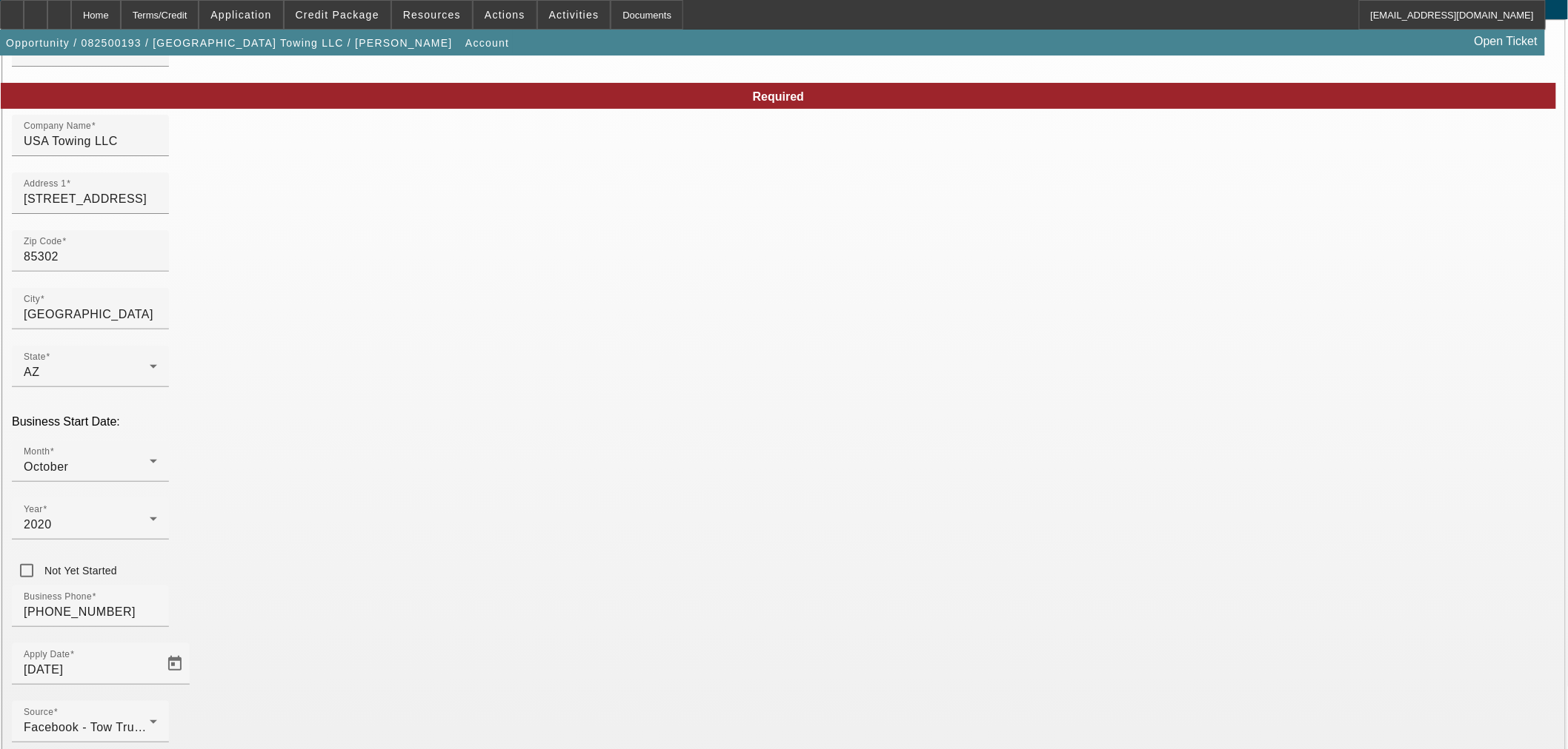
scroll to position [111, 0]
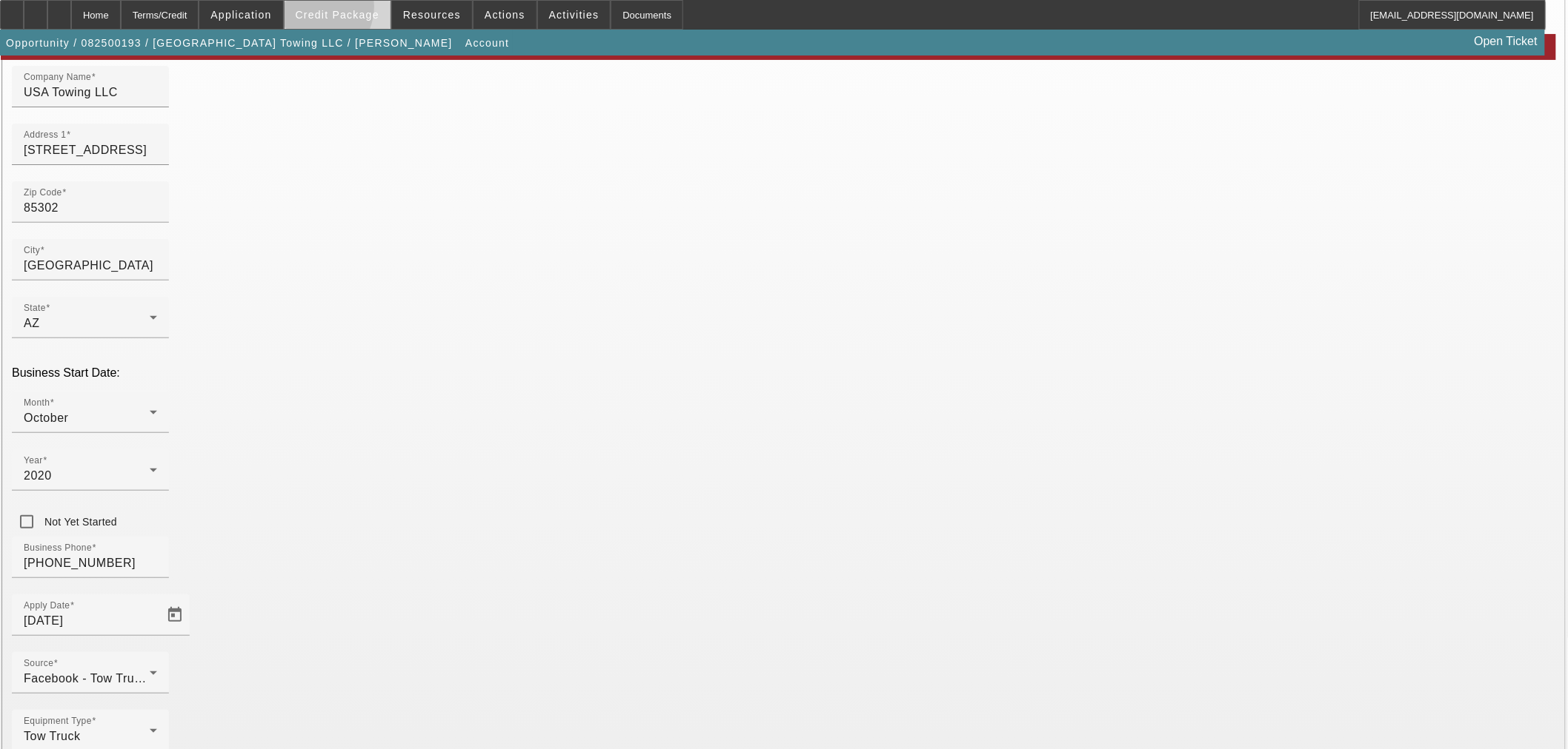
click at [334, 9] on span "Credit Package" at bounding box center [338, 15] width 84 height 12
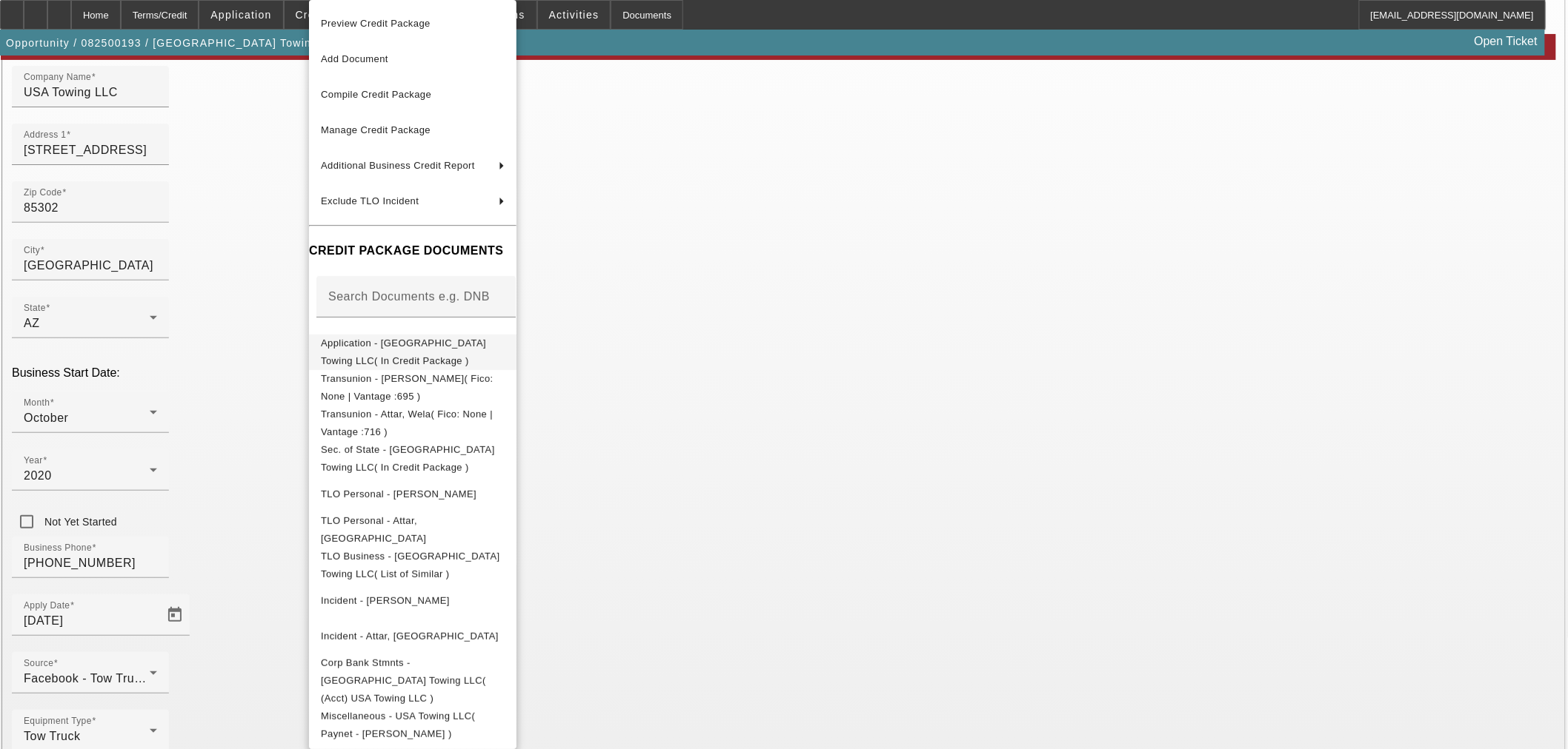
click at [339, 339] on span "Application - USA Towing LLC( In Credit Package )" at bounding box center [412, 352] width 184 height 36
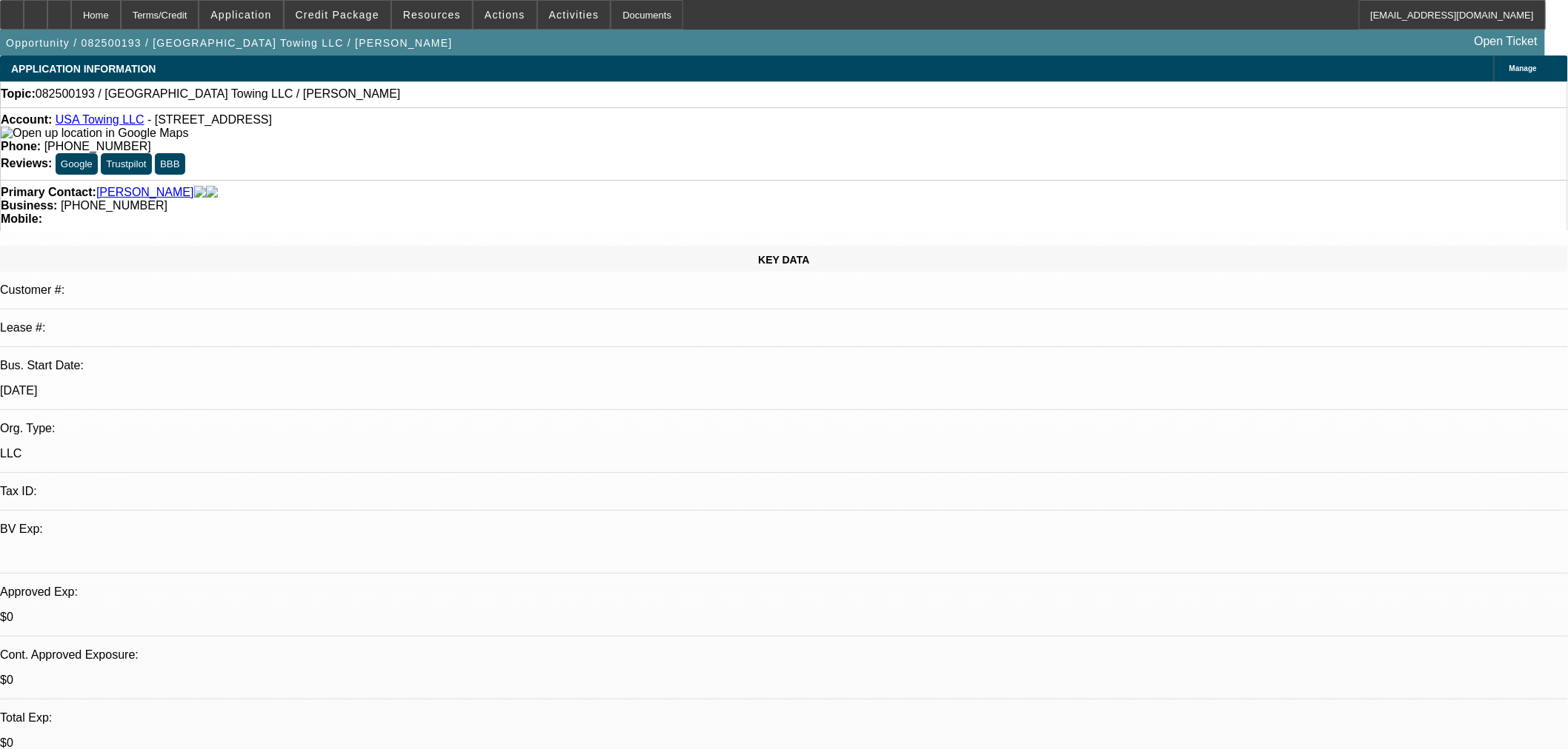
select select "0"
select select "2"
select select "0.1"
select select "4"
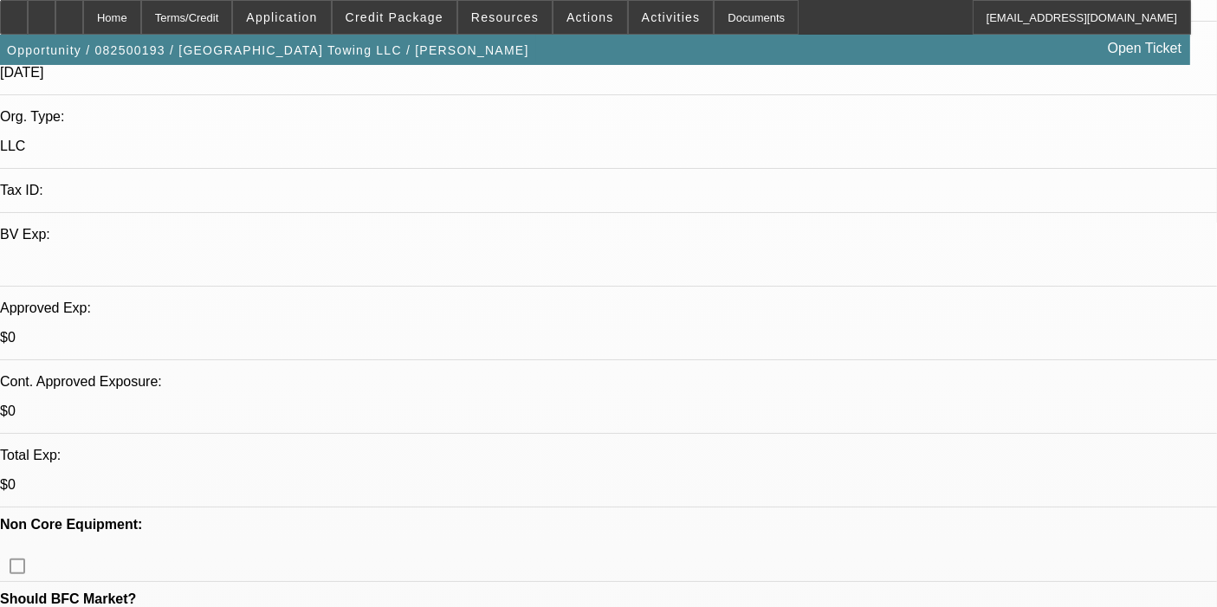
scroll to position [866, 0]
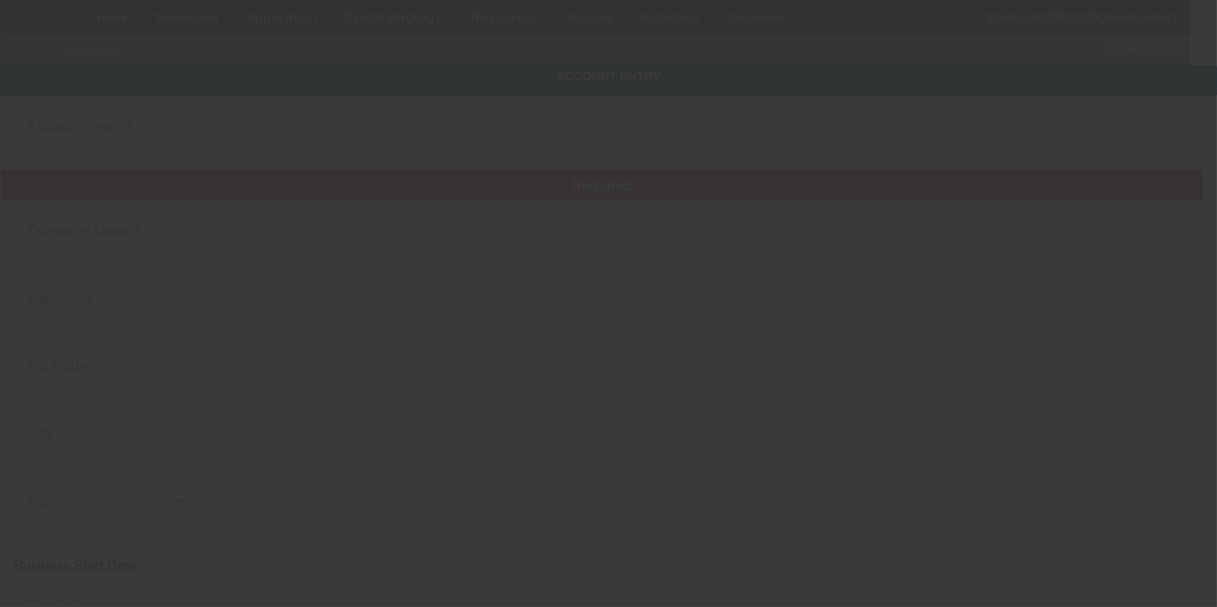
type input "USA Towing LLC"
type input "10358 N 58th Dr"
type input "85302"
type input "Glendale"
type input "(602) 684-9554"
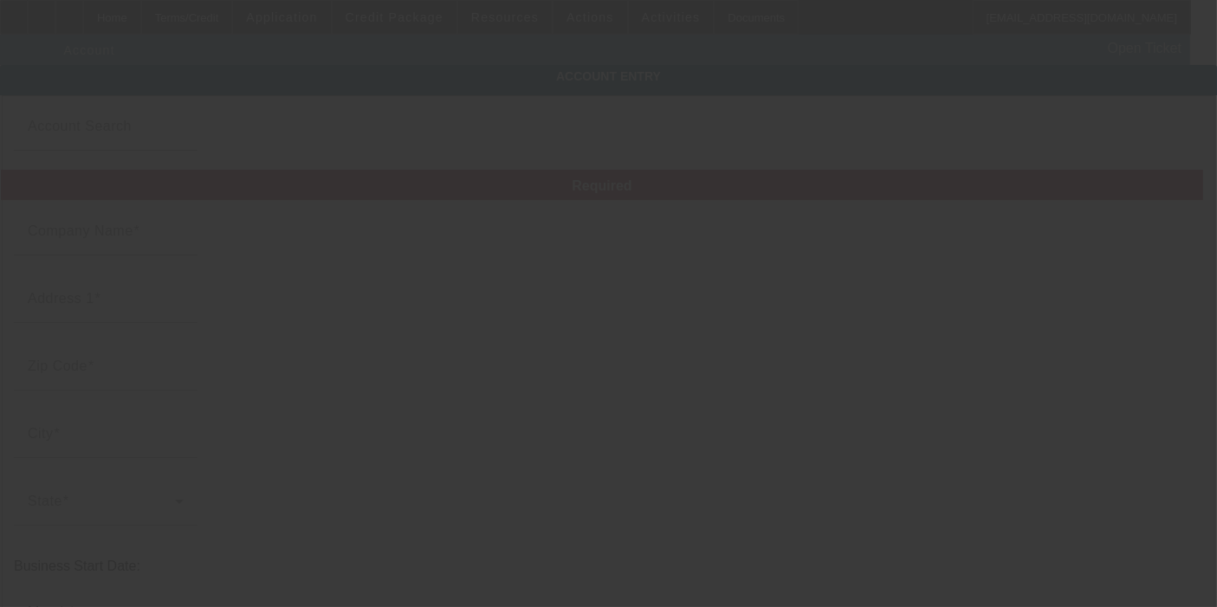
type input "k2nasir@hotmail.com"
type input "8/7/2025"
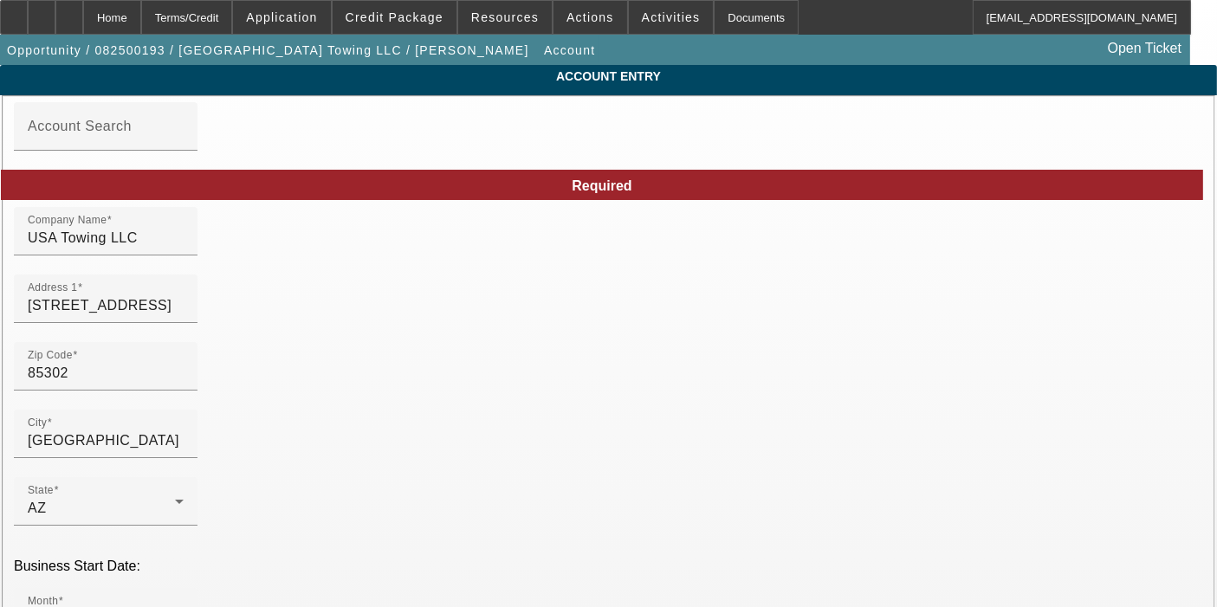
scroll to position [288, 0]
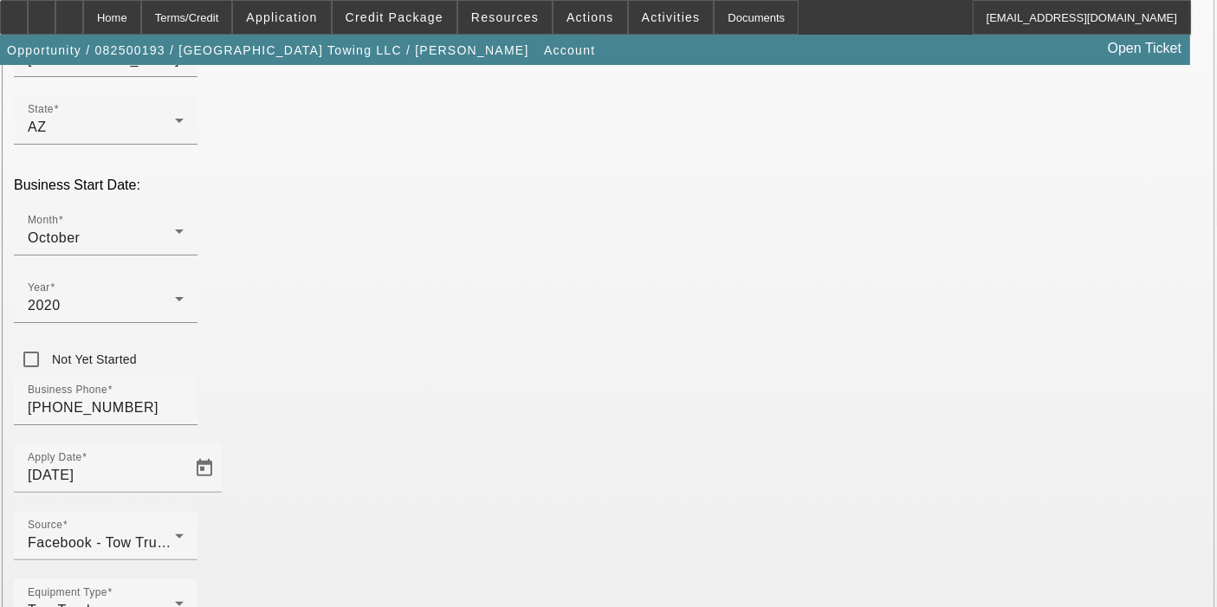
scroll to position [411, 0]
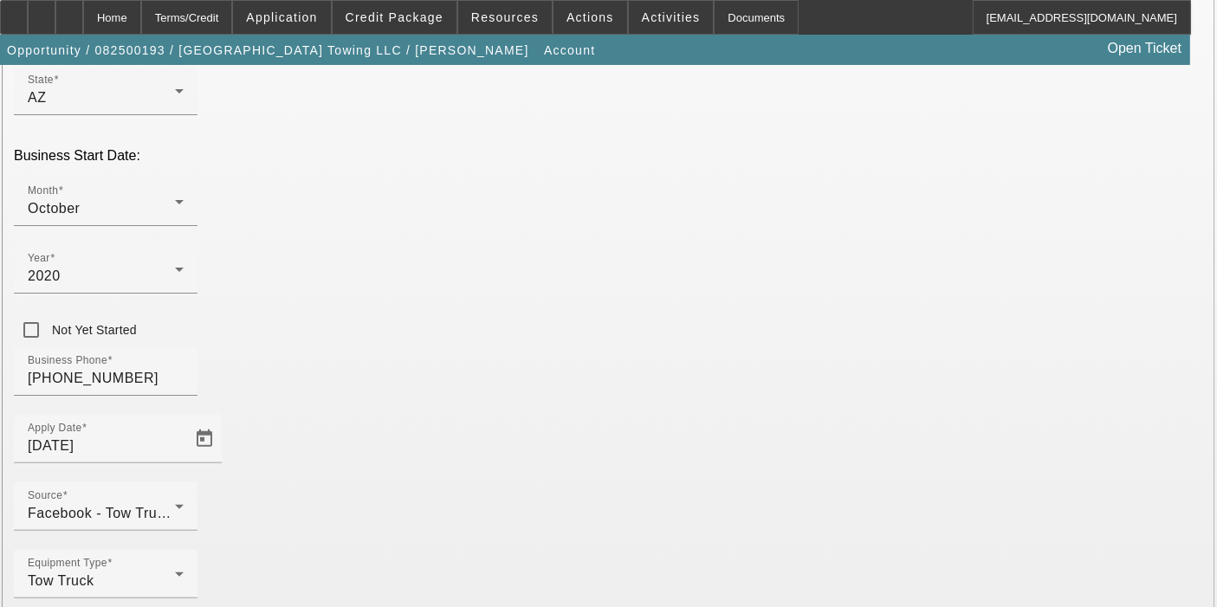
type input "880968715"
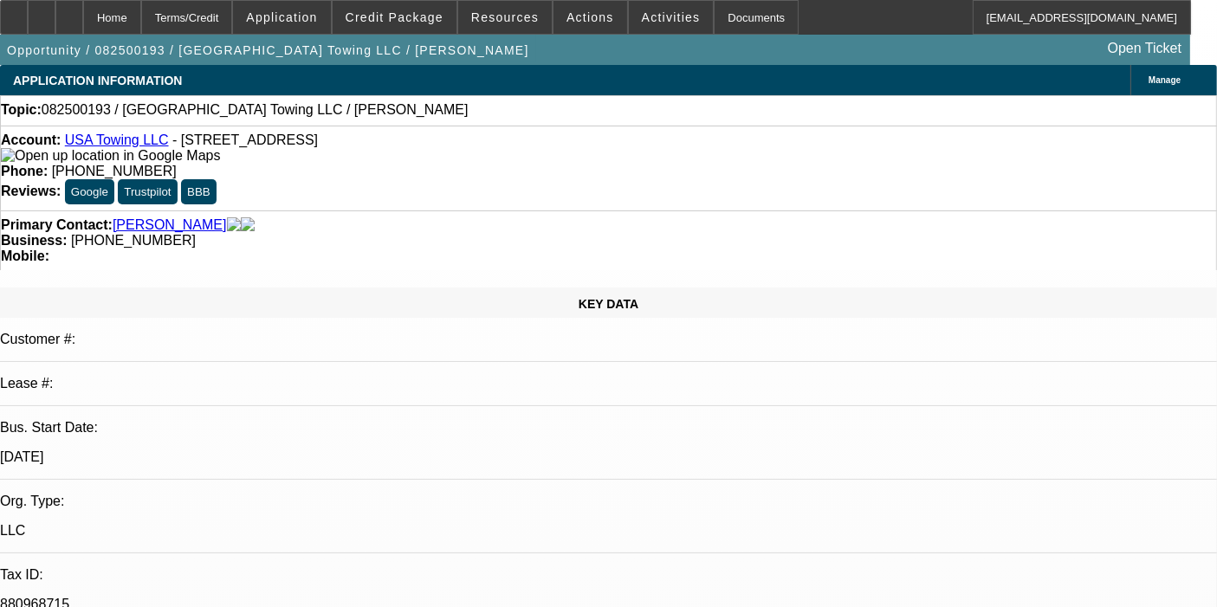
select select "0"
select select "2"
select select "0.1"
select select "4"
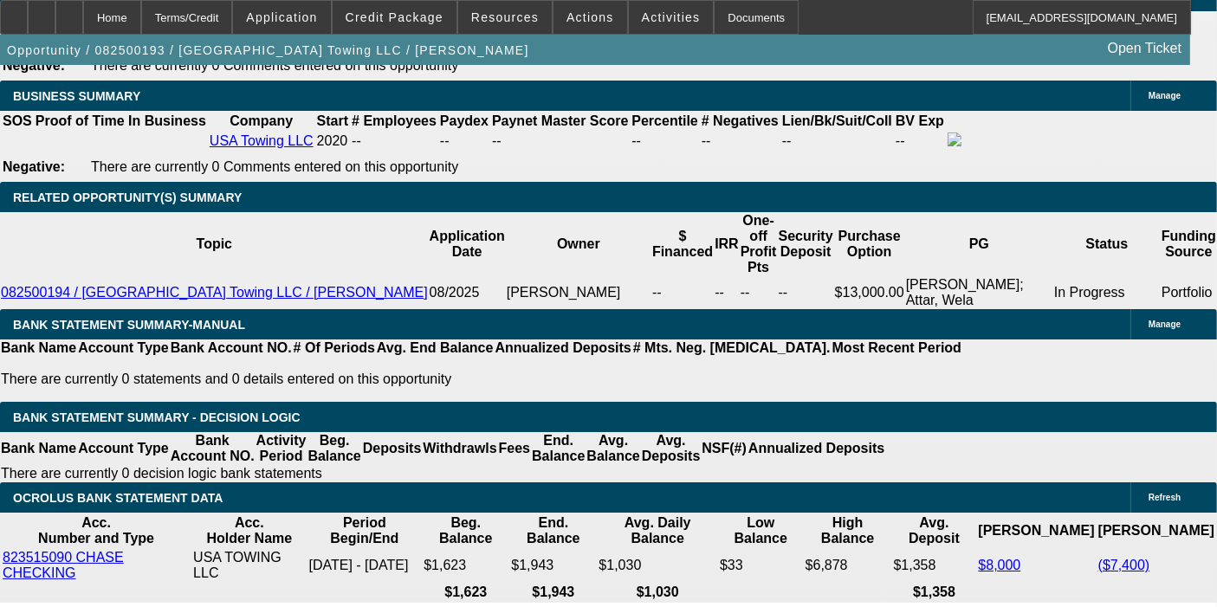
scroll to position [2887, 0]
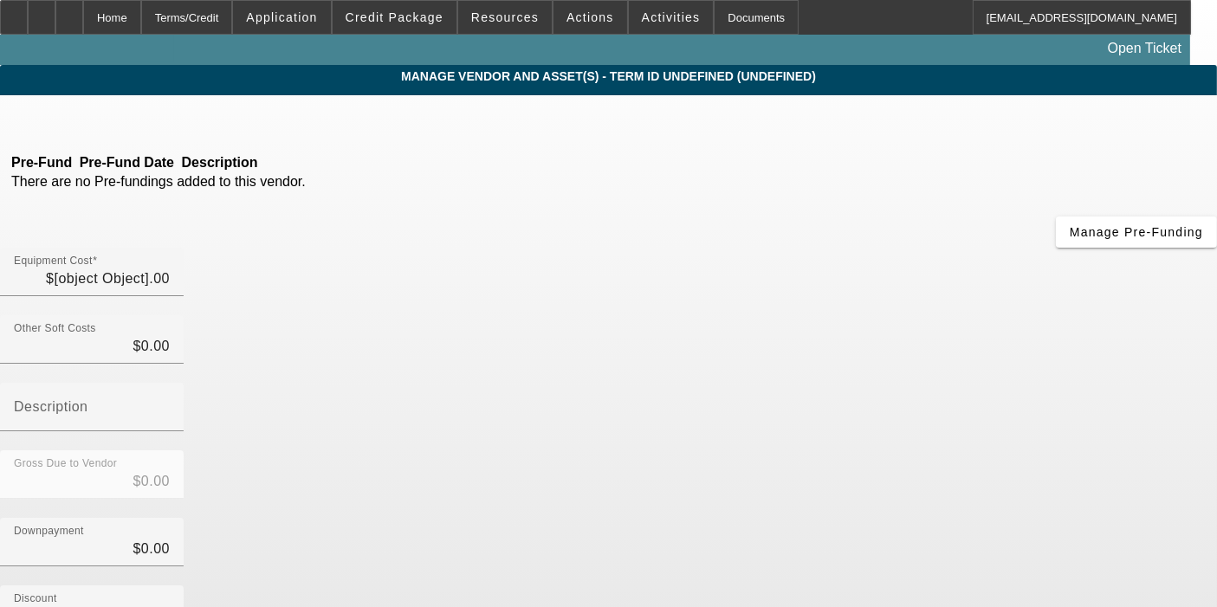
type input "$130,000.00"
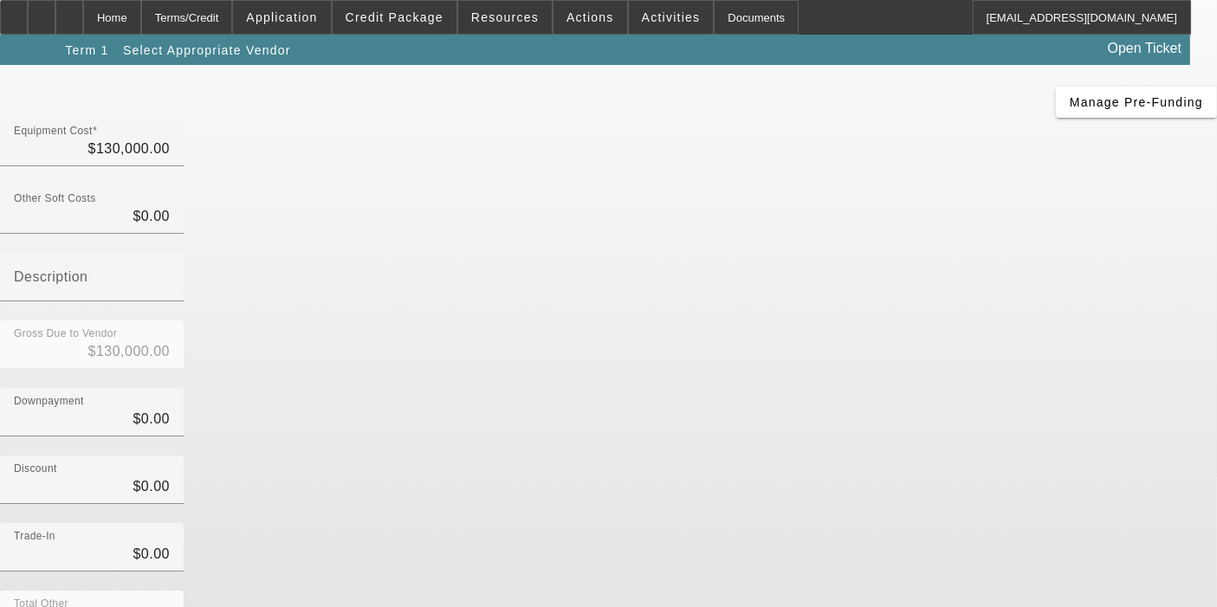
scroll to position [203, 0]
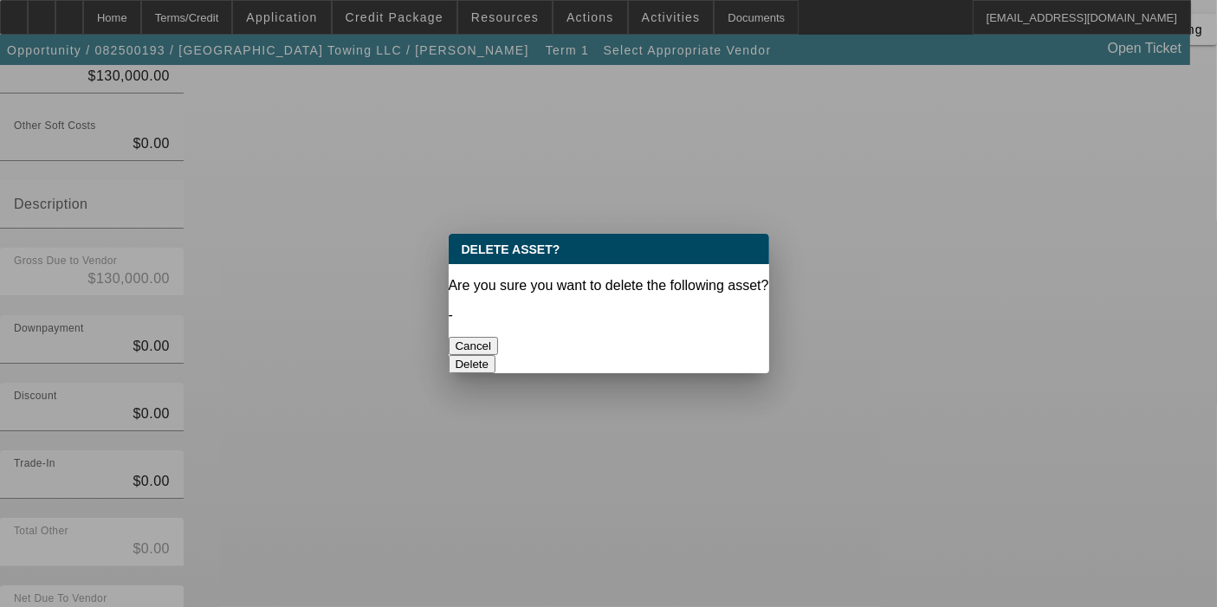
scroll to position [0, 0]
click at [496, 355] on button "Delete" at bounding box center [473, 364] width 48 height 18
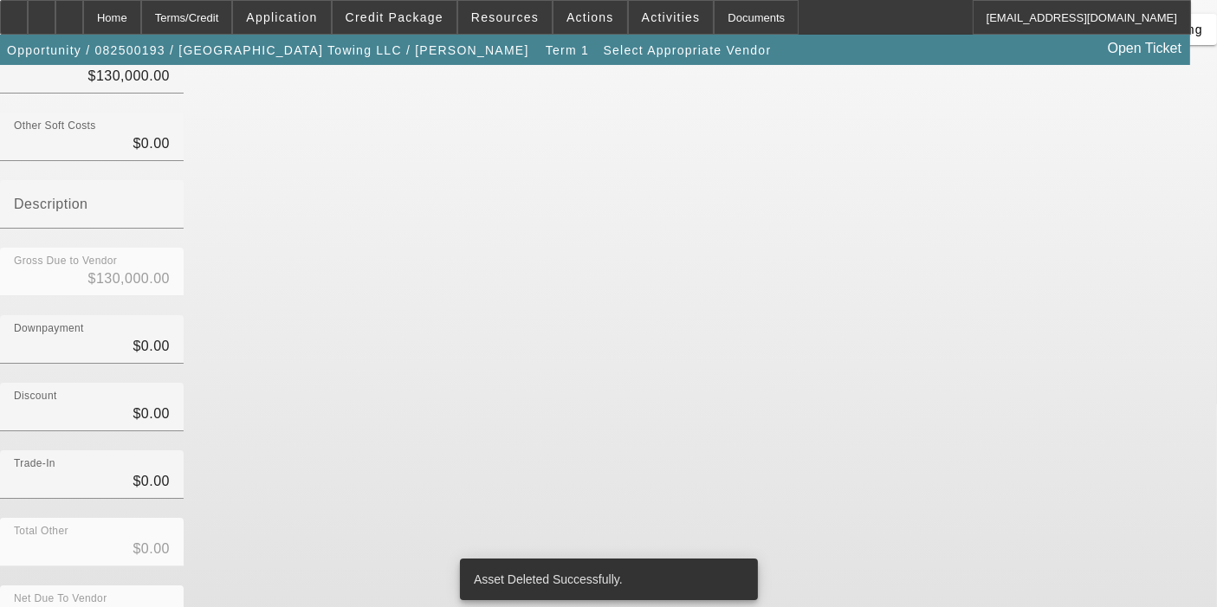
scroll to position [196, 0]
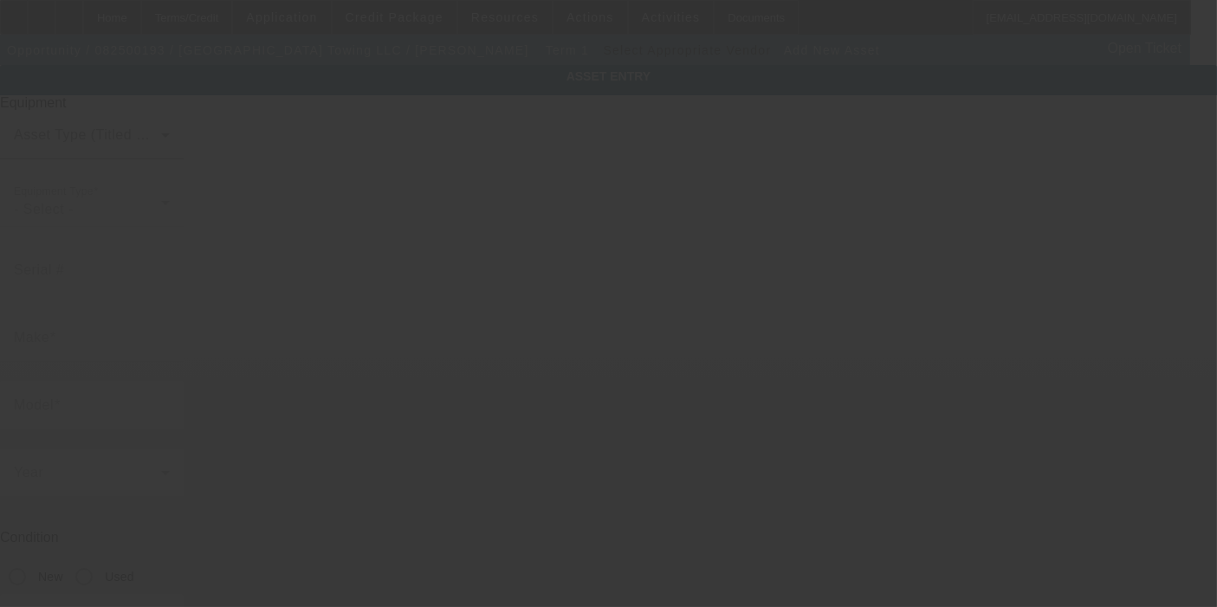
type input "10358 N 58th Dr"
type input "Glendale"
type input "85302"
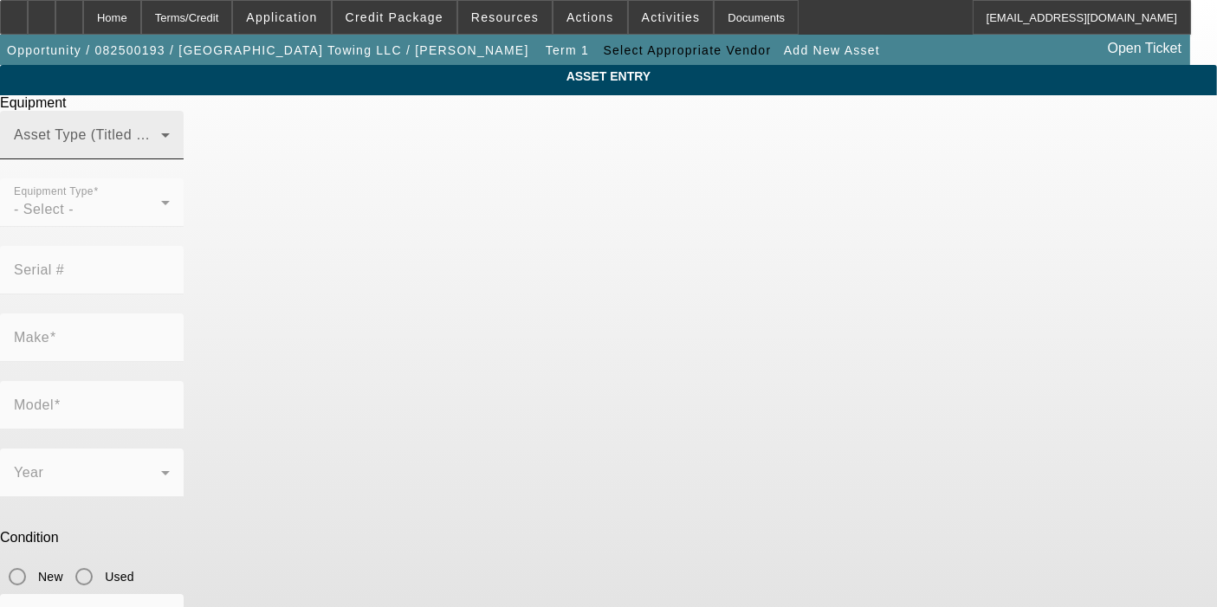
click at [161, 152] on span at bounding box center [87, 142] width 147 height 21
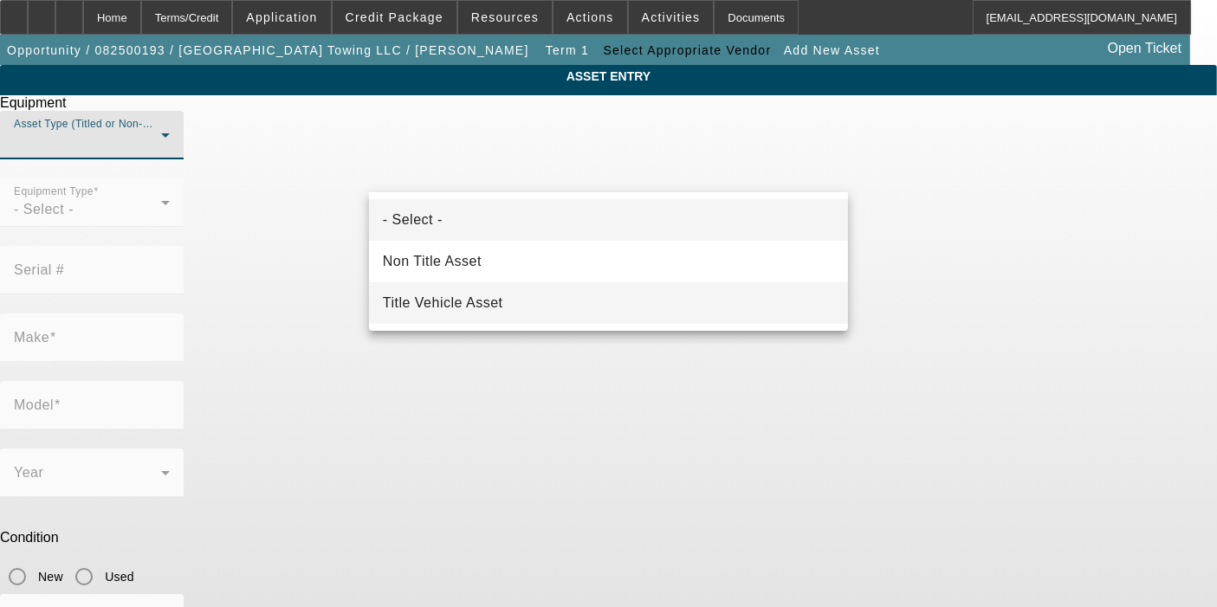
click at [495, 303] on span "Title Vehicle Asset" at bounding box center [443, 303] width 120 height 21
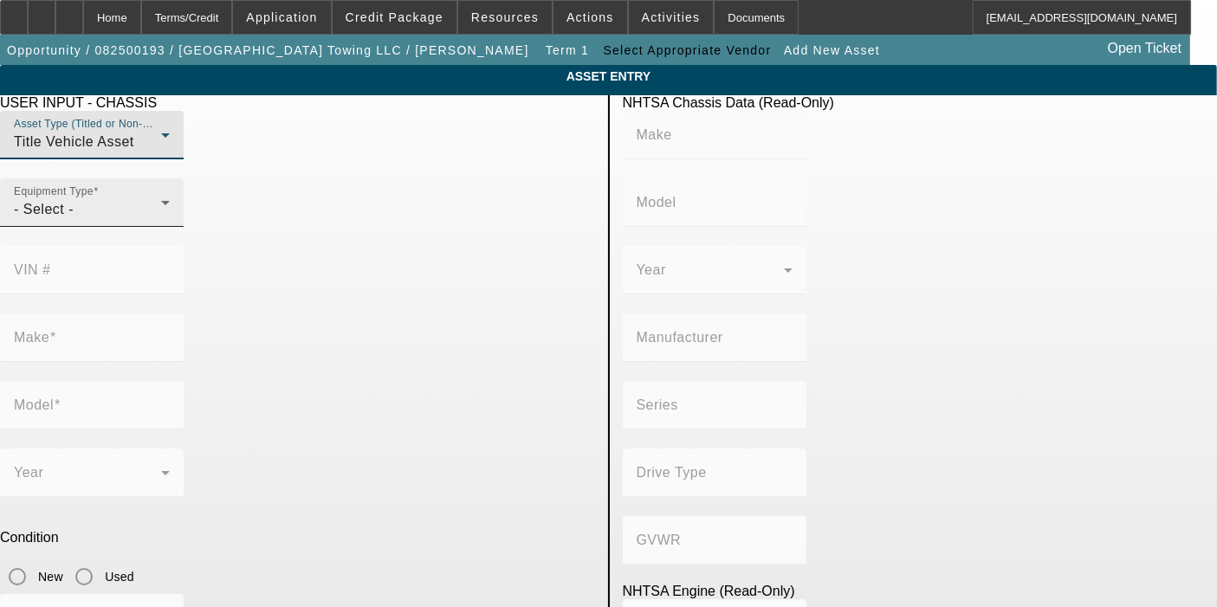
click at [161, 220] on div "- Select -" at bounding box center [87, 209] width 147 height 21
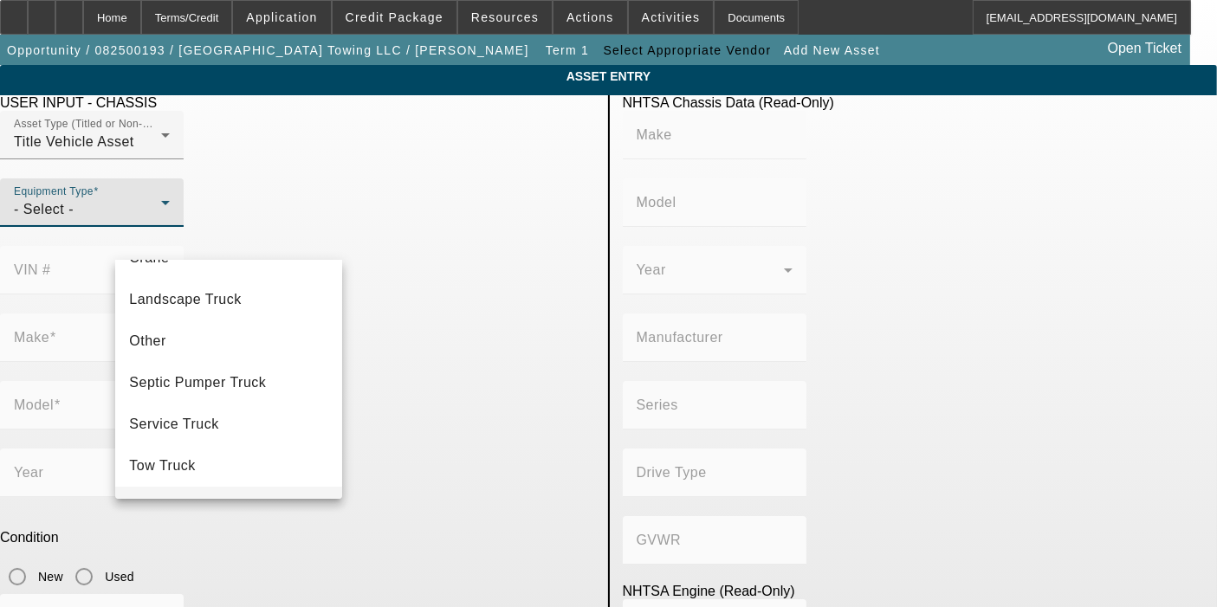
scroll to position [275, 0]
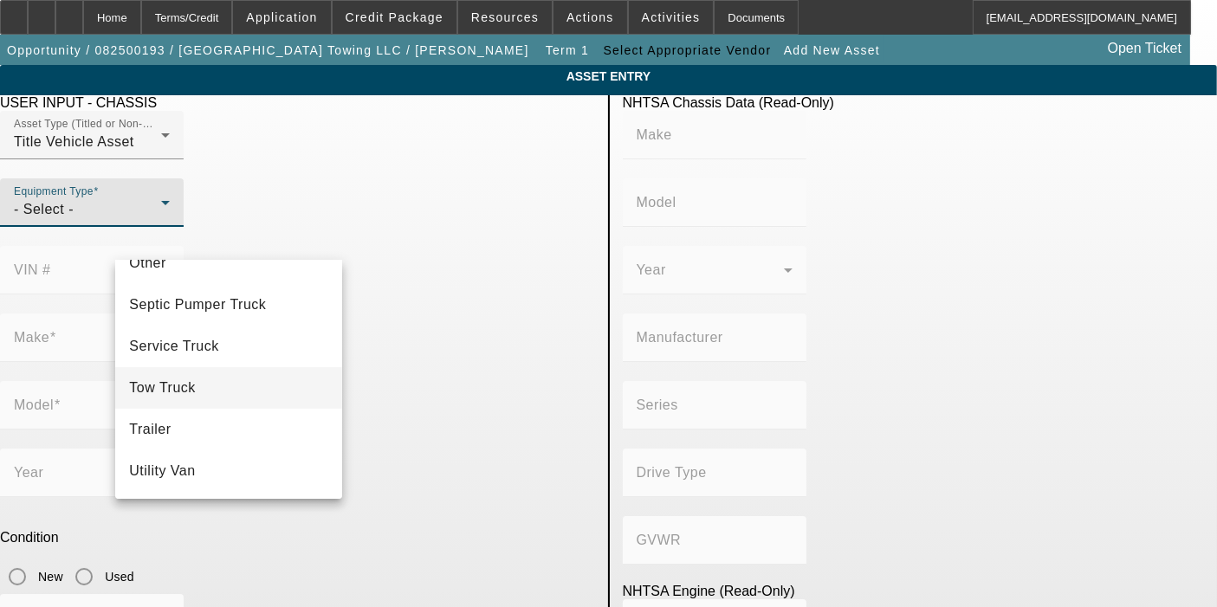
click at [186, 383] on span "Tow Truck" at bounding box center [162, 388] width 67 height 21
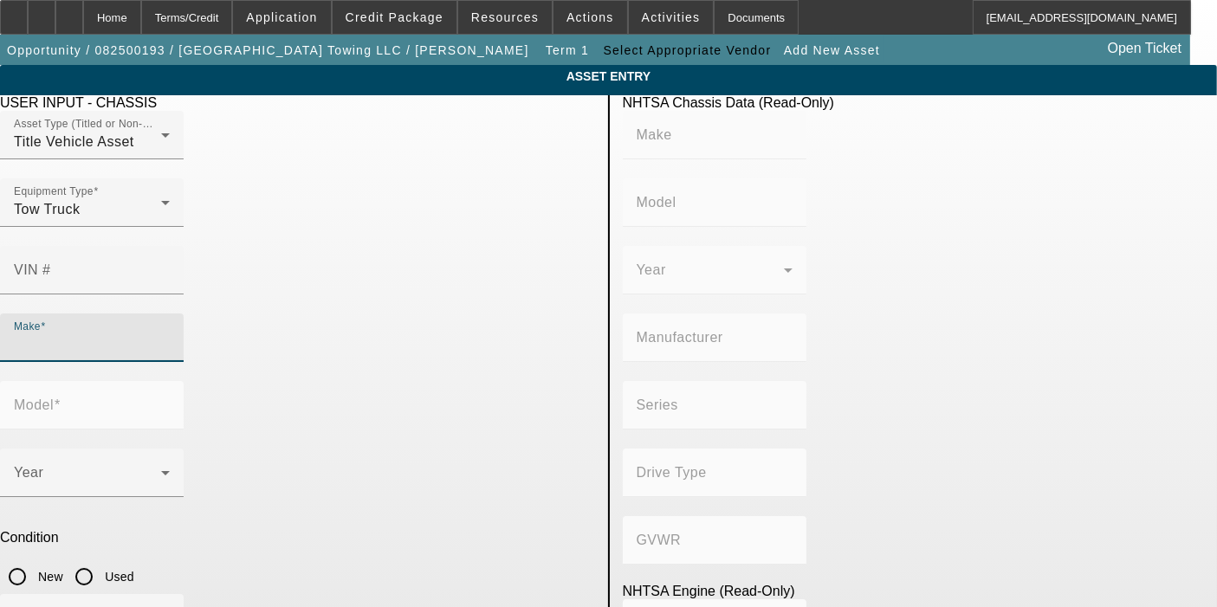
click at [154, 334] on input "Make" at bounding box center [92, 344] width 156 height 21
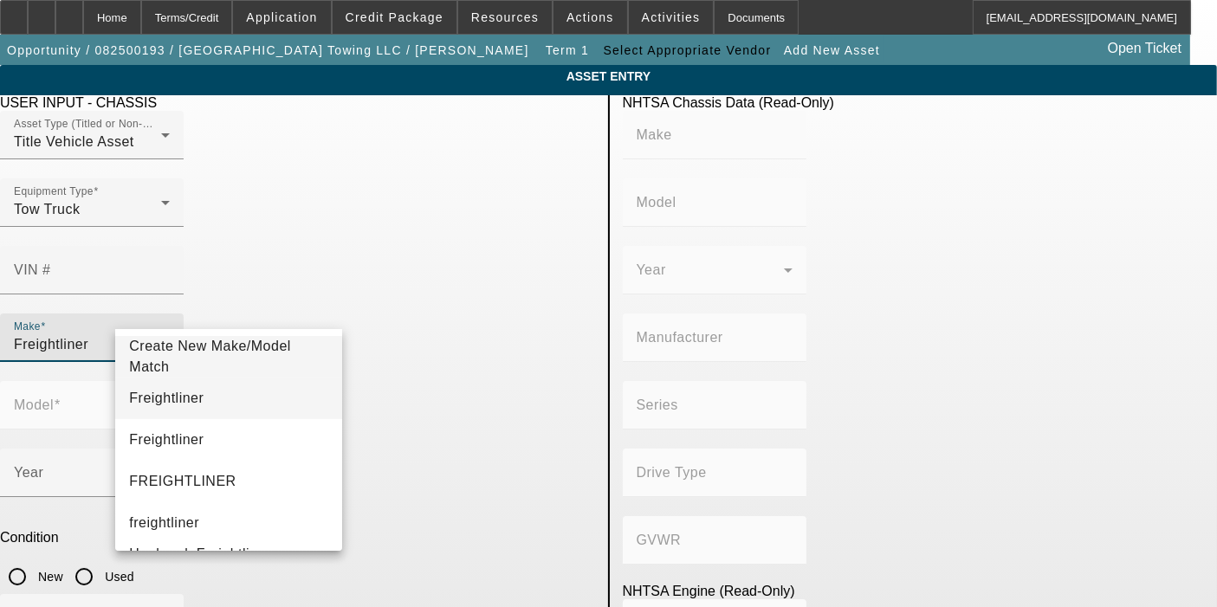
click at [228, 399] on mat-option "Freightliner" at bounding box center [228, 399] width 227 height 42
type input "Freightliner"
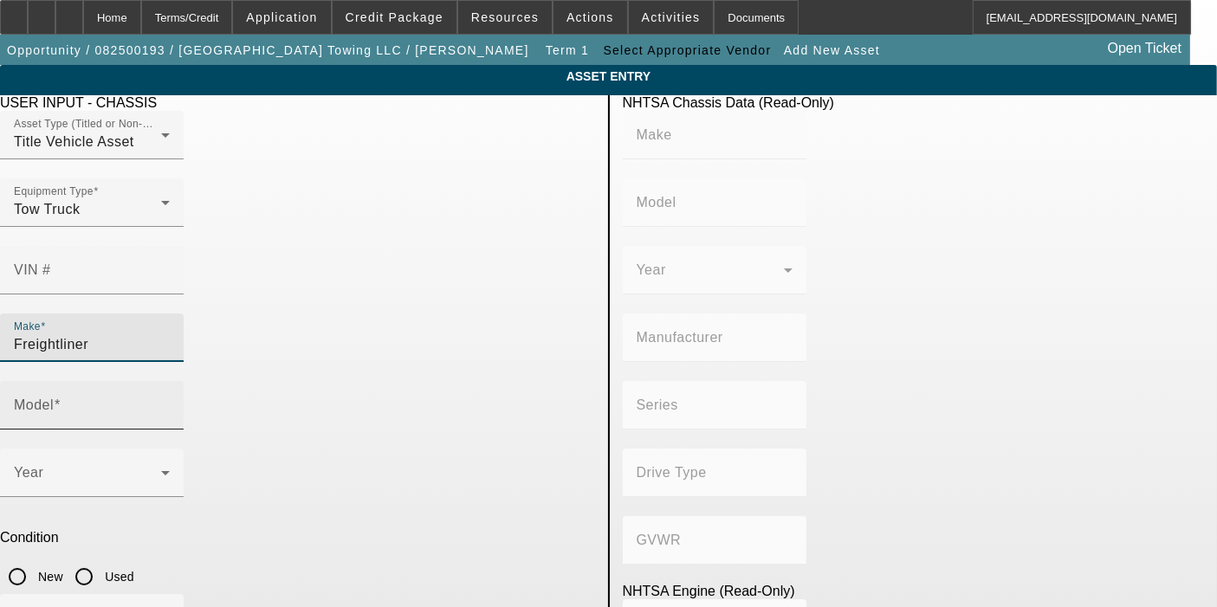
click at [170, 402] on input "Model" at bounding box center [92, 412] width 156 height 21
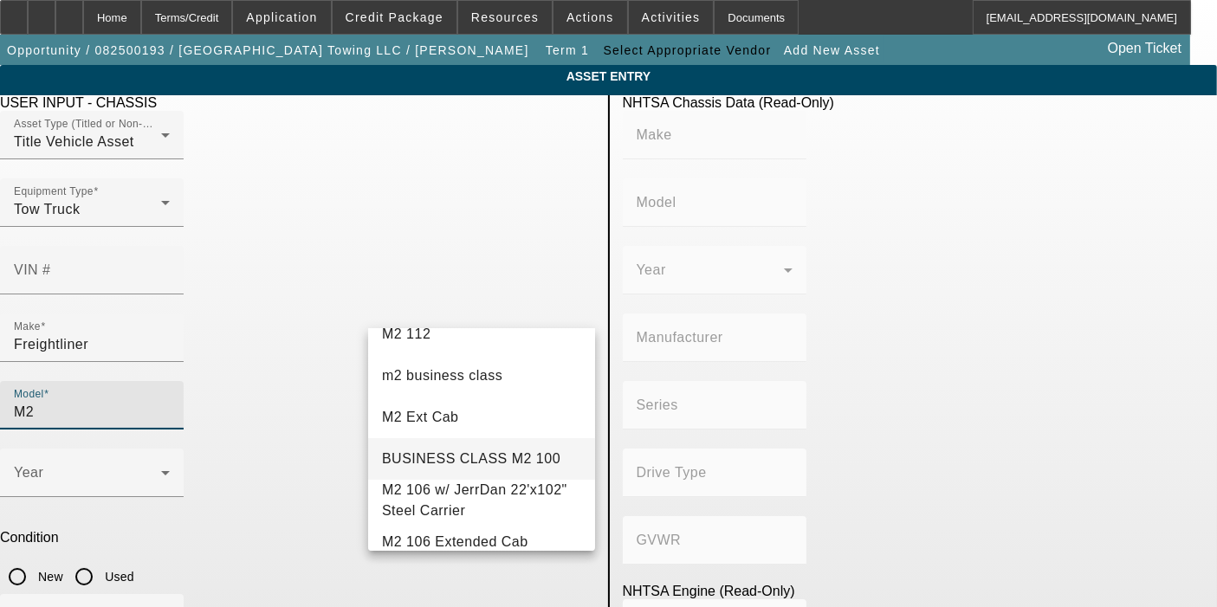
scroll to position [192, 0]
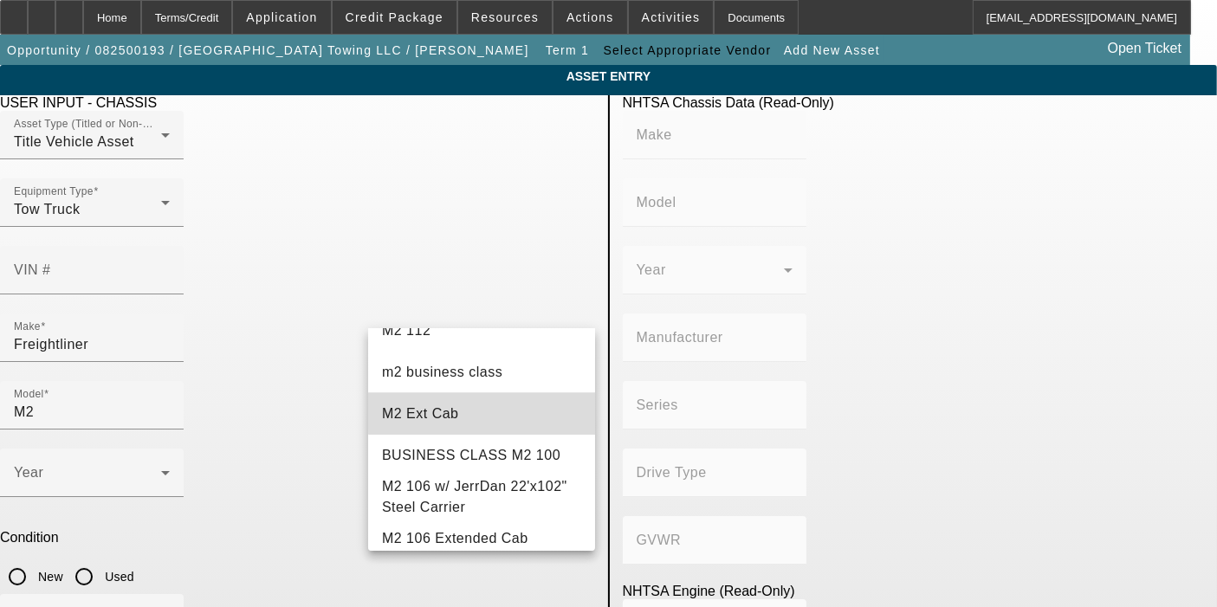
click at [489, 409] on mat-option "M2 Ext Cab" at bounding box center [481, 414] width 227 height 42
type input "M2 Ext Cab"
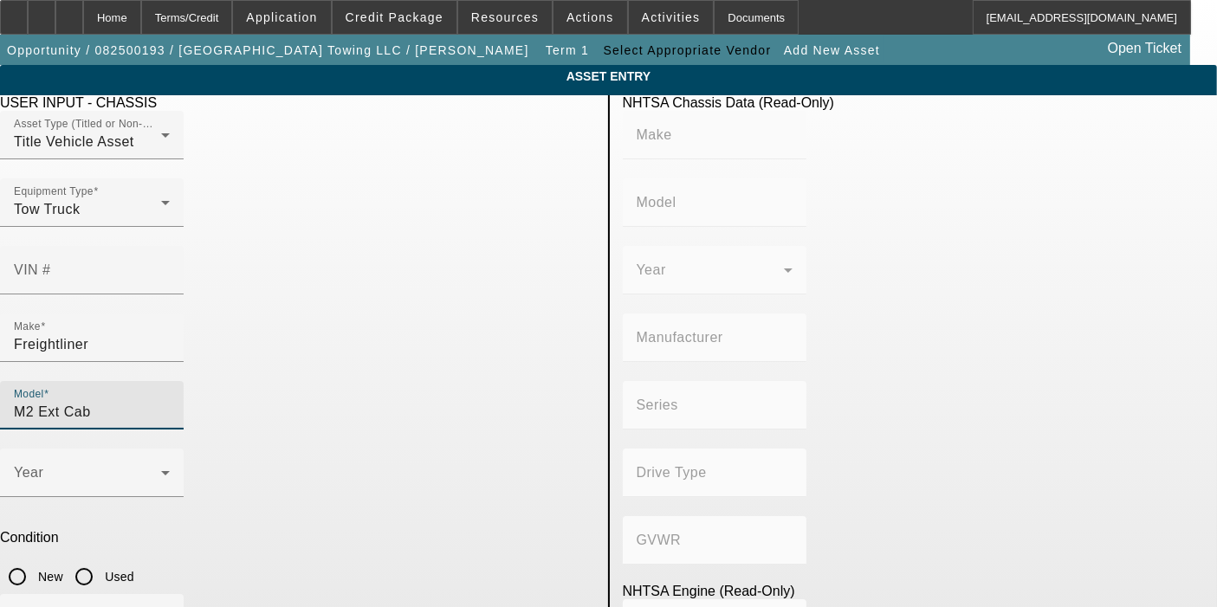
click at [35, 559] on input "New" at bounding box center [17, 576] width 35 height 35
radio input "true"
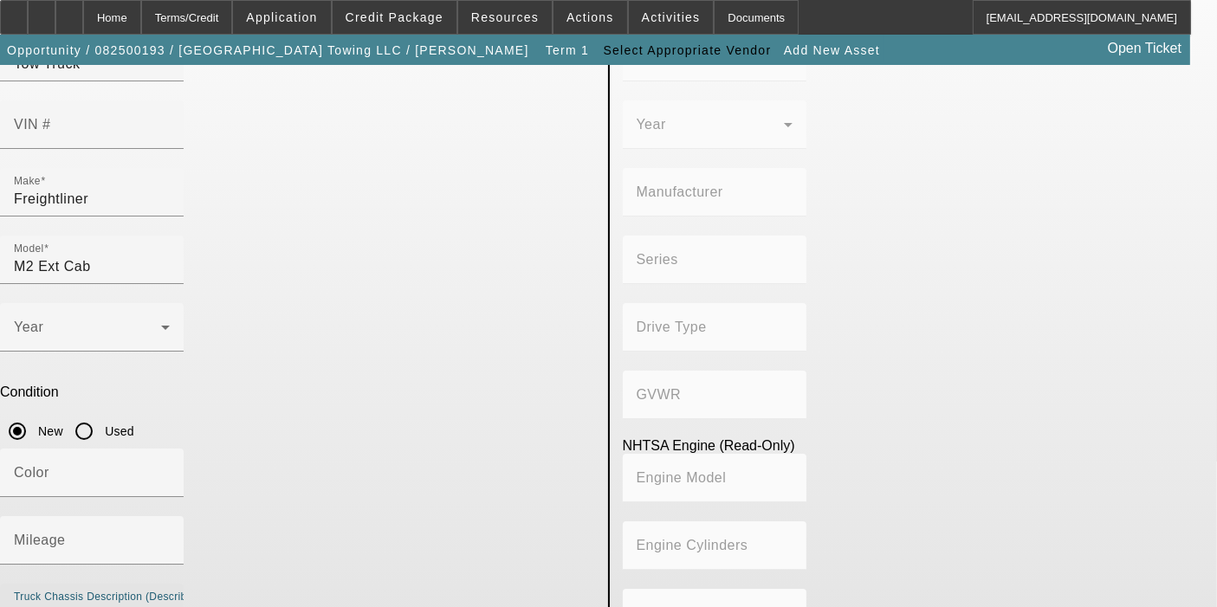
scroll to position [149, 0]
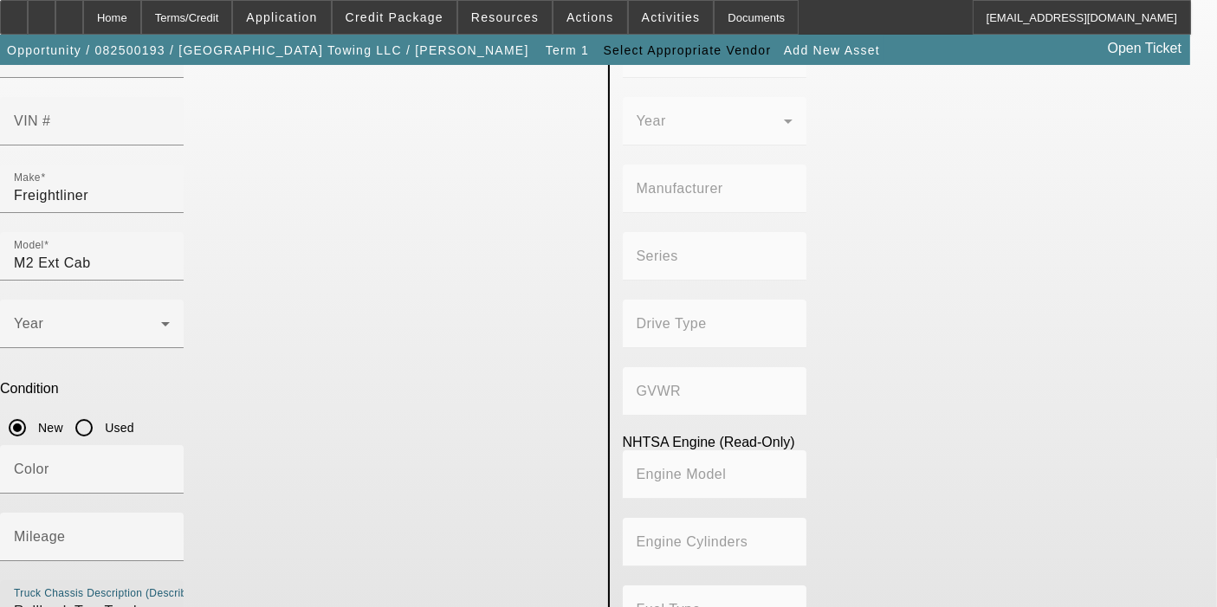
type textarea "Rollback Tow Truck"
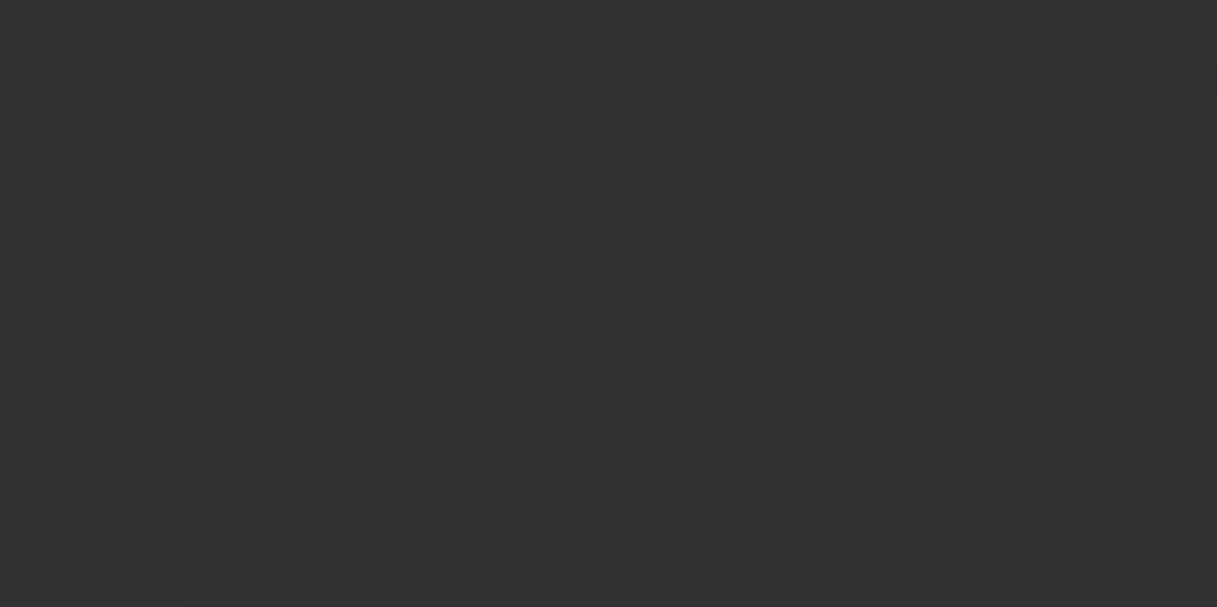
type input "$130,000.00"
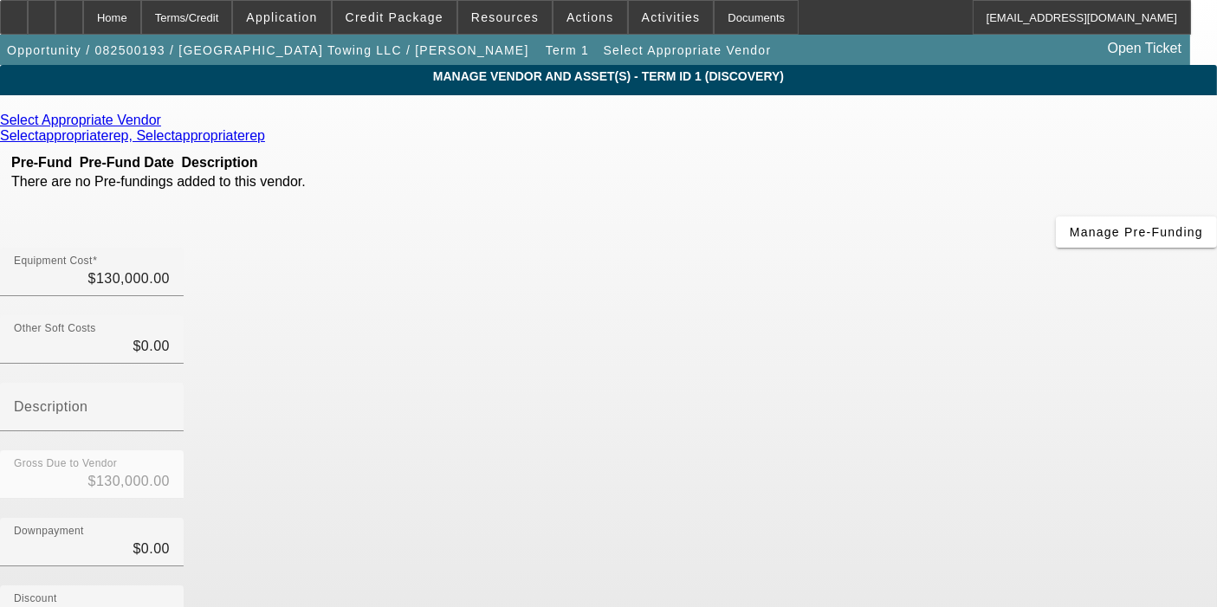
click at [165, 125] on icon at bounding box center [165, 120] width 0 height 15
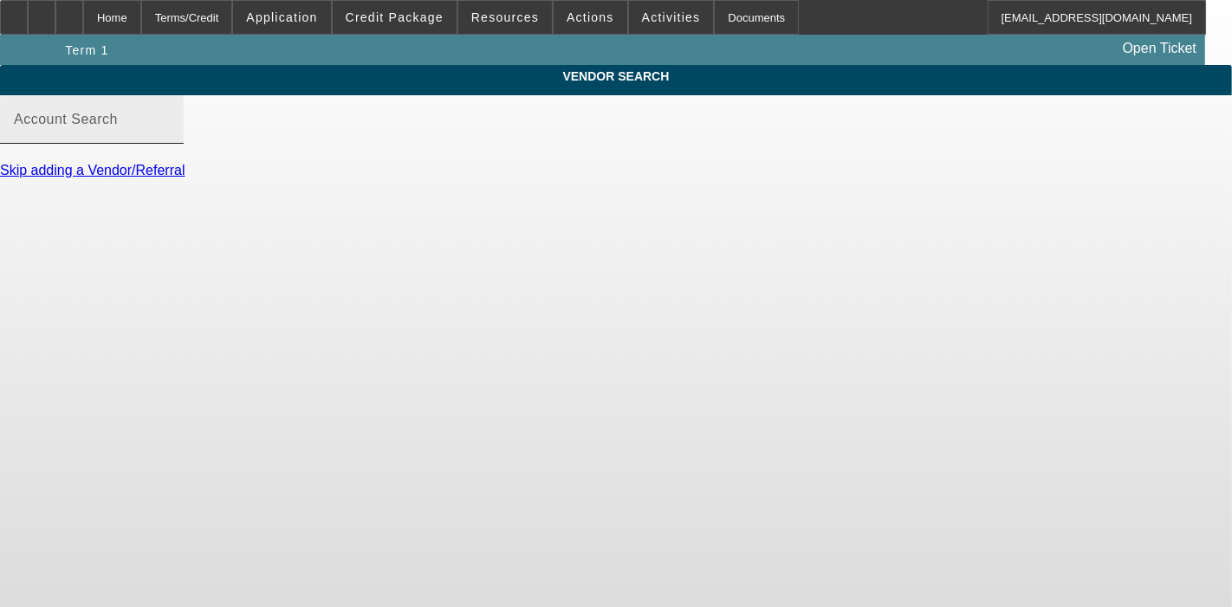
click at [170, 137] on input "Account Search" at bounding box center [92, 126] width 156 height 21
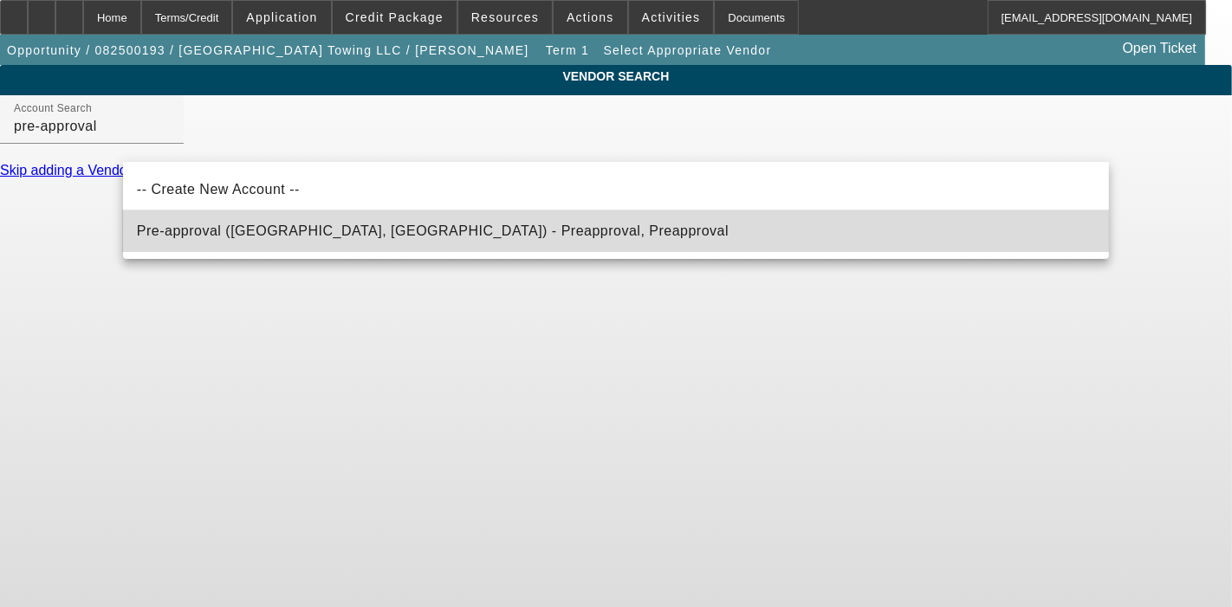
click at [281, 221] on span "Pre-approval (Northbrook, IL) - Preapproval, Preapproval" at bounding box center [433, 231] width 592 height 21
type input "Pre-approval (Northbrook, IL) - Preapproval, Preapproval"
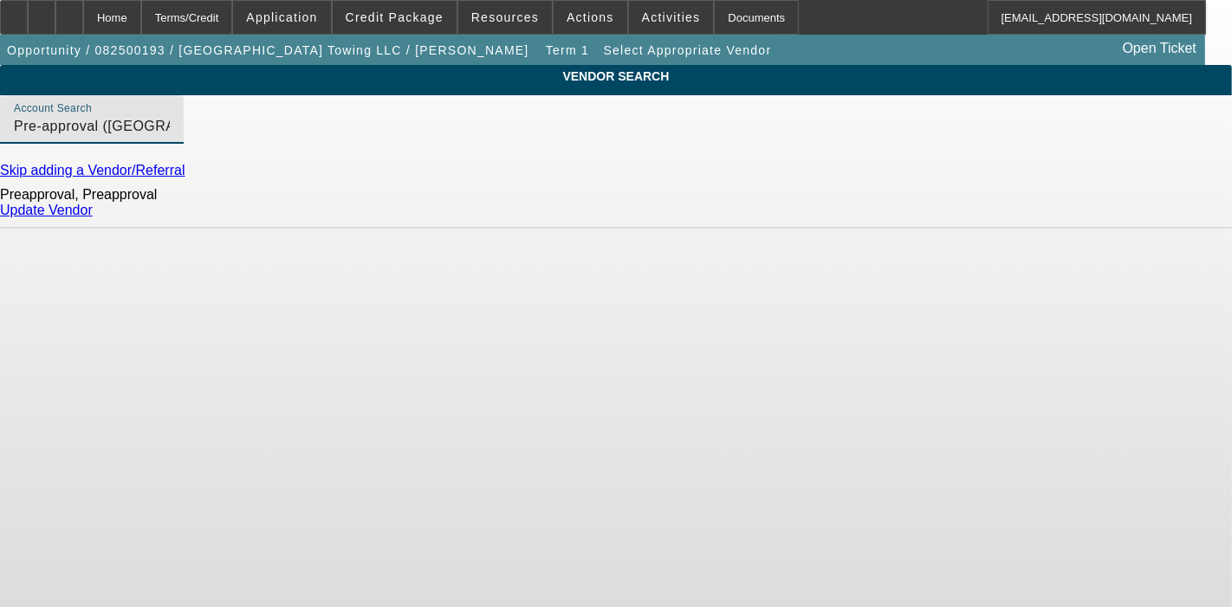
click at [93, 217] on link "Update Vendor" at bounding box center [46, 210] width 93 height 15
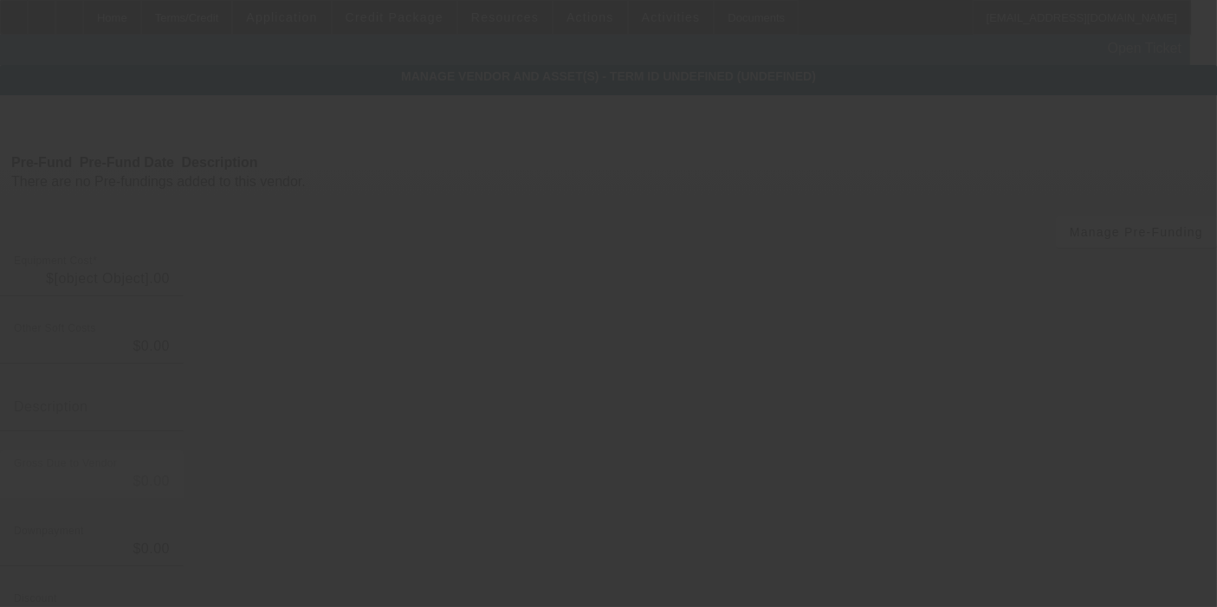
type input "$130,000.00"
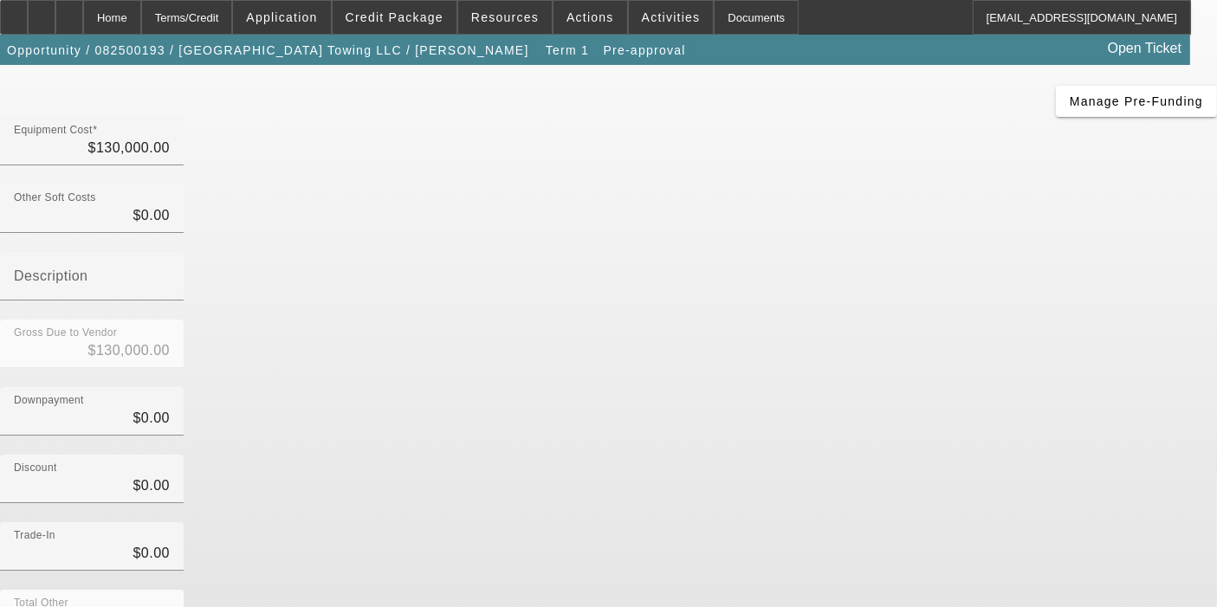
scroll to position [203, 0]
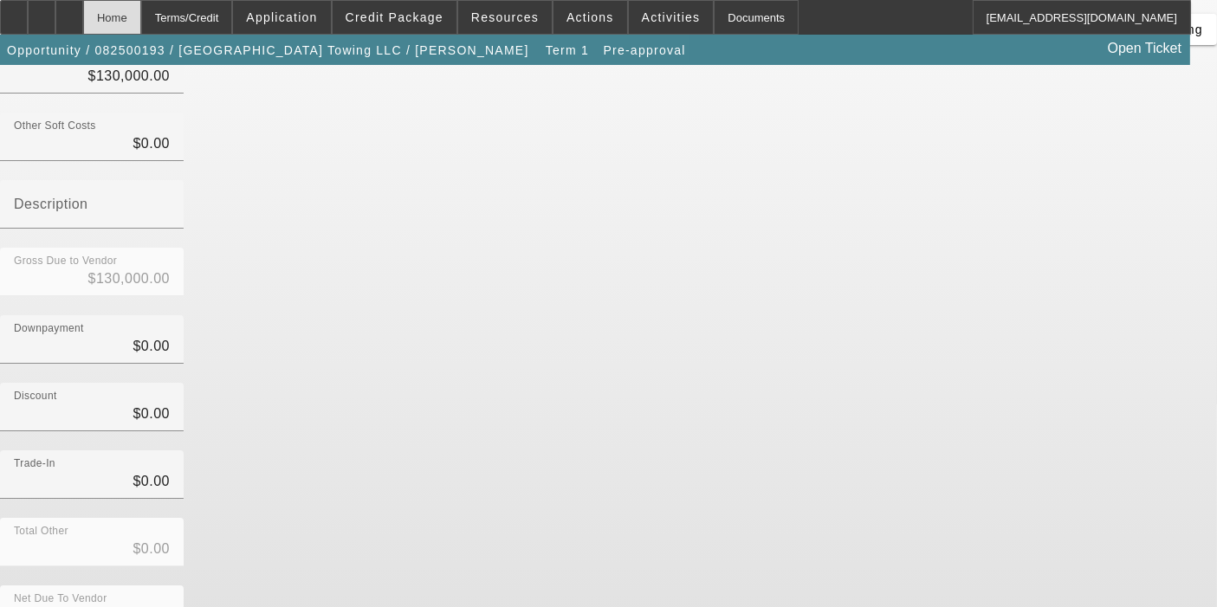
click at [141, 25] on div "Home" at bounding box center [112, 17] width 58 height 35
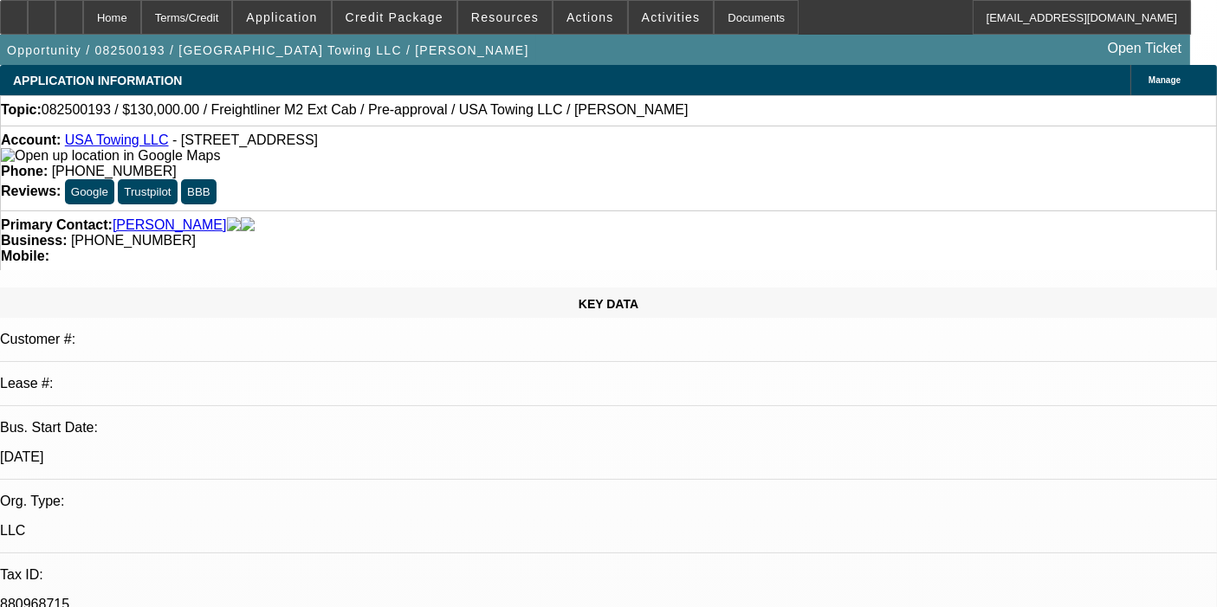
select select "0"
select select "2"
select select "0.1"
select select "4"
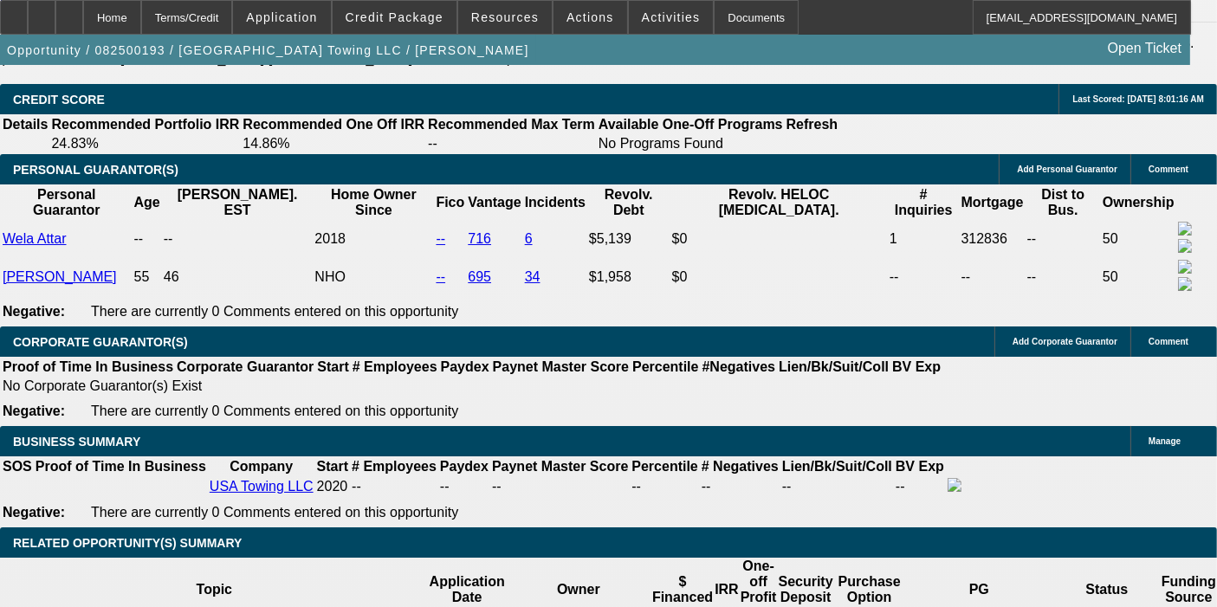
scroll to position [2405, 0]
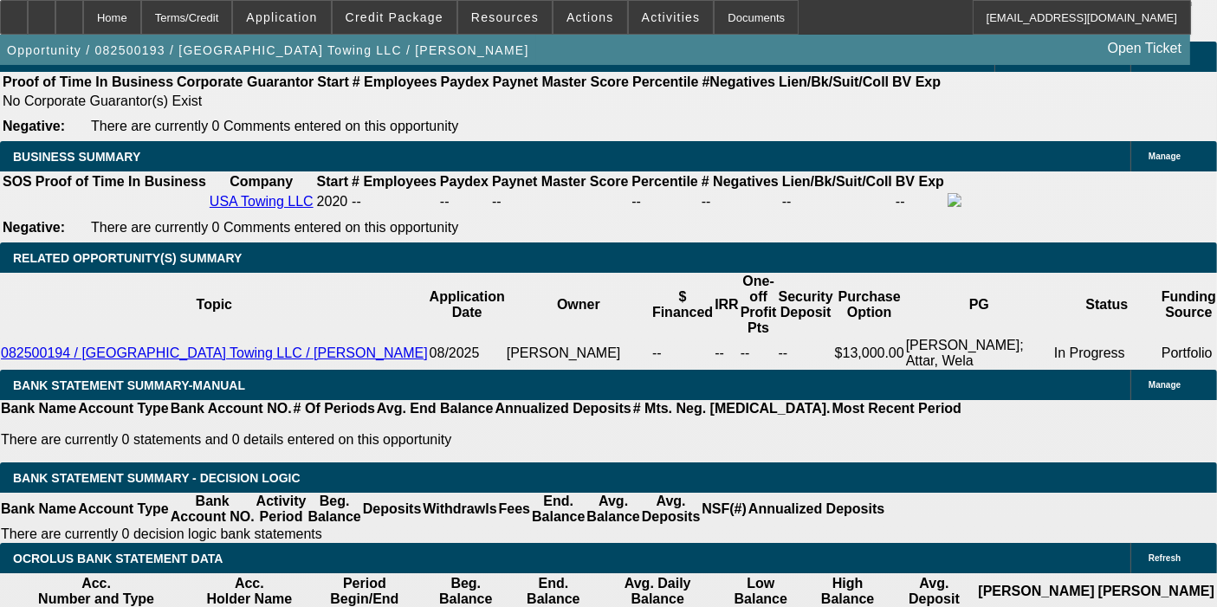
scroll to position [2983, 0]
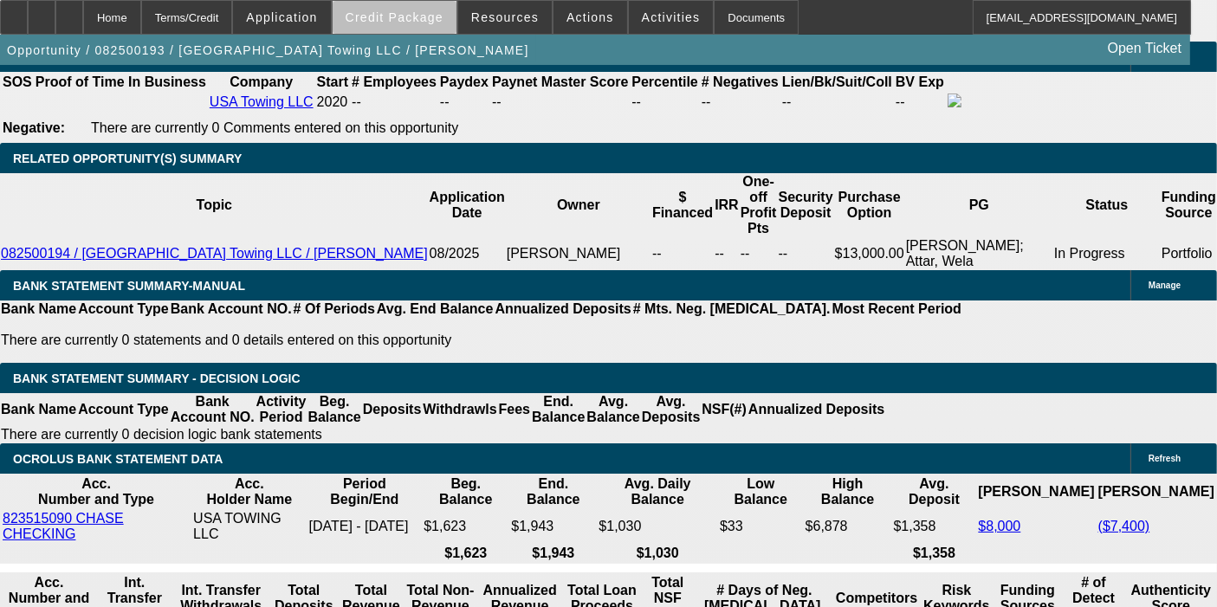
click at [428, 28] on span at bounding box center [395, 18] width 124 height 42
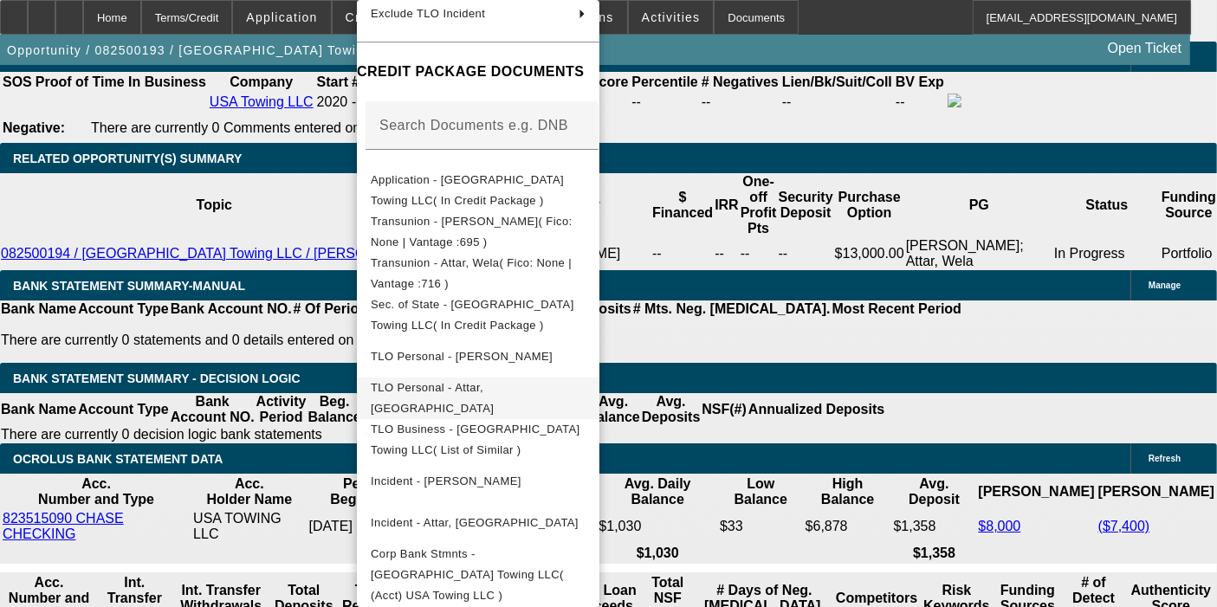
scroll to position [255, 0]
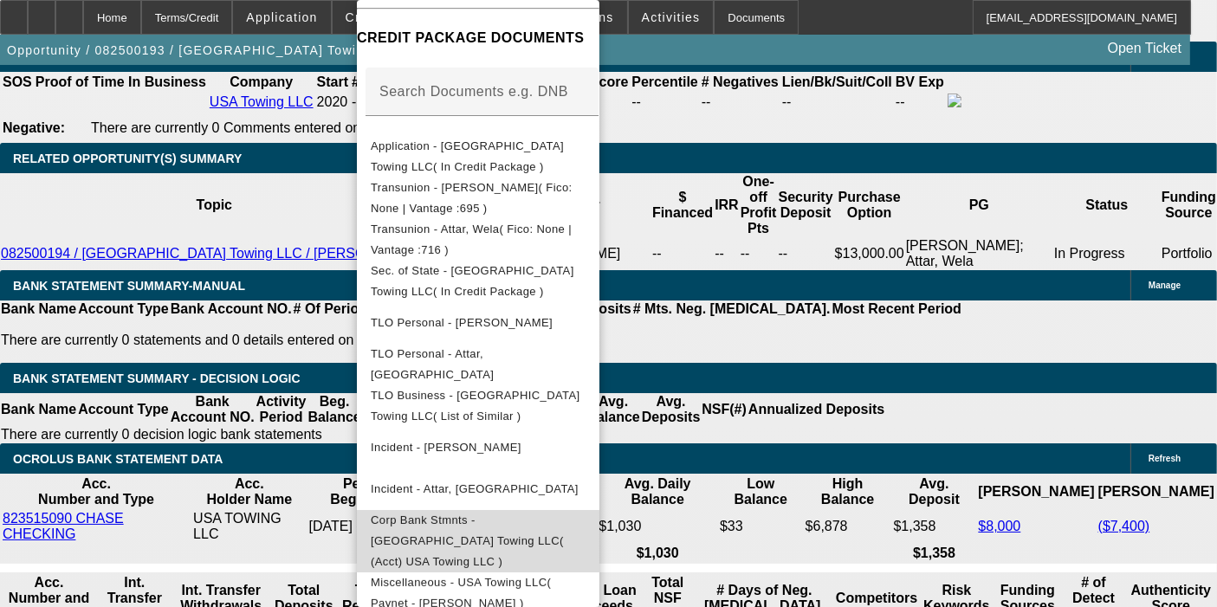
click at [489, 518] on span "Corp Bank Stmnts - USA Towing LLC( (Acct) USA Towing LLC )" at bounding box center [467, 541] width 193 height 55
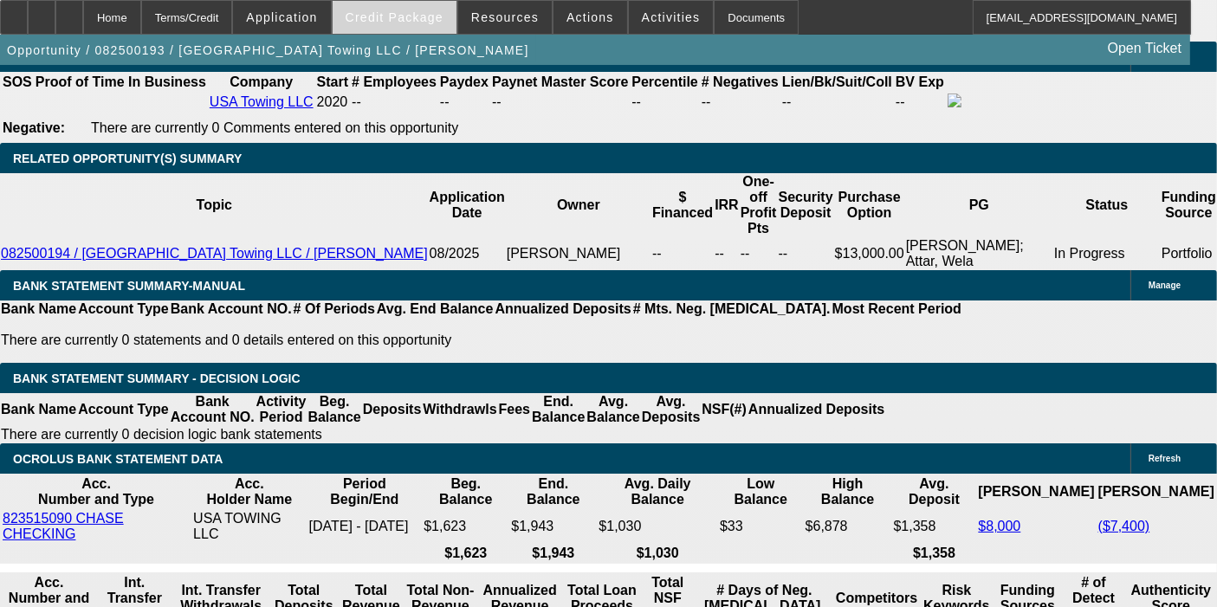
click at [396, 21] on span "Credit Package" at bounding box center [395, 17] width 98 height 14
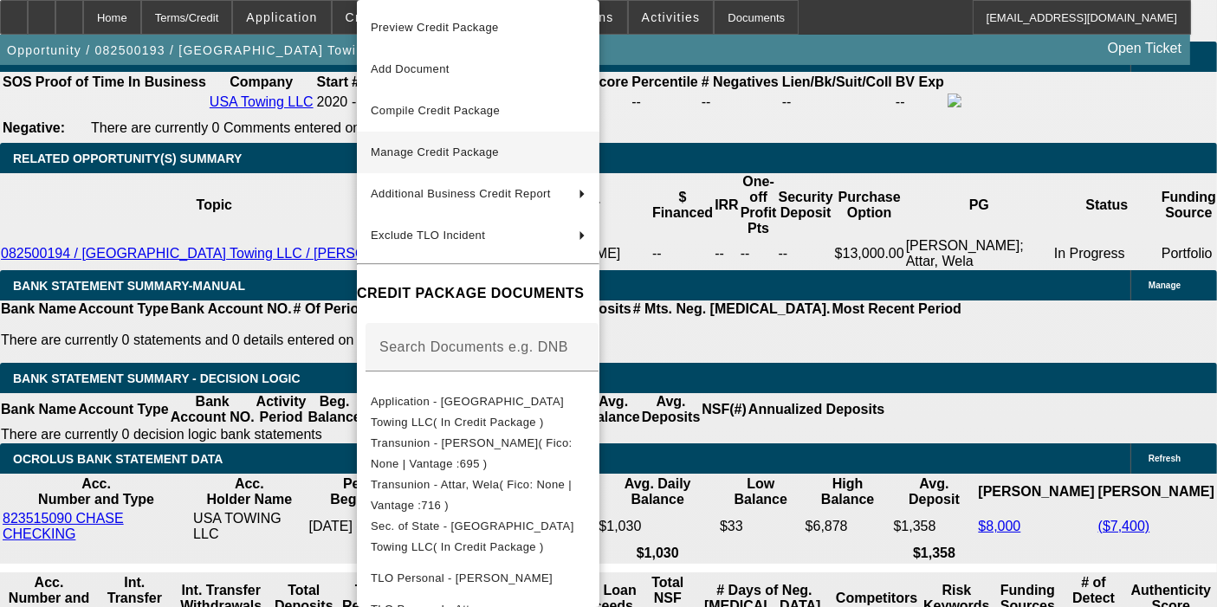
click at [415, 144] on span "Manage Credit Package" at bounding box center [478, 152] width 215 height 21
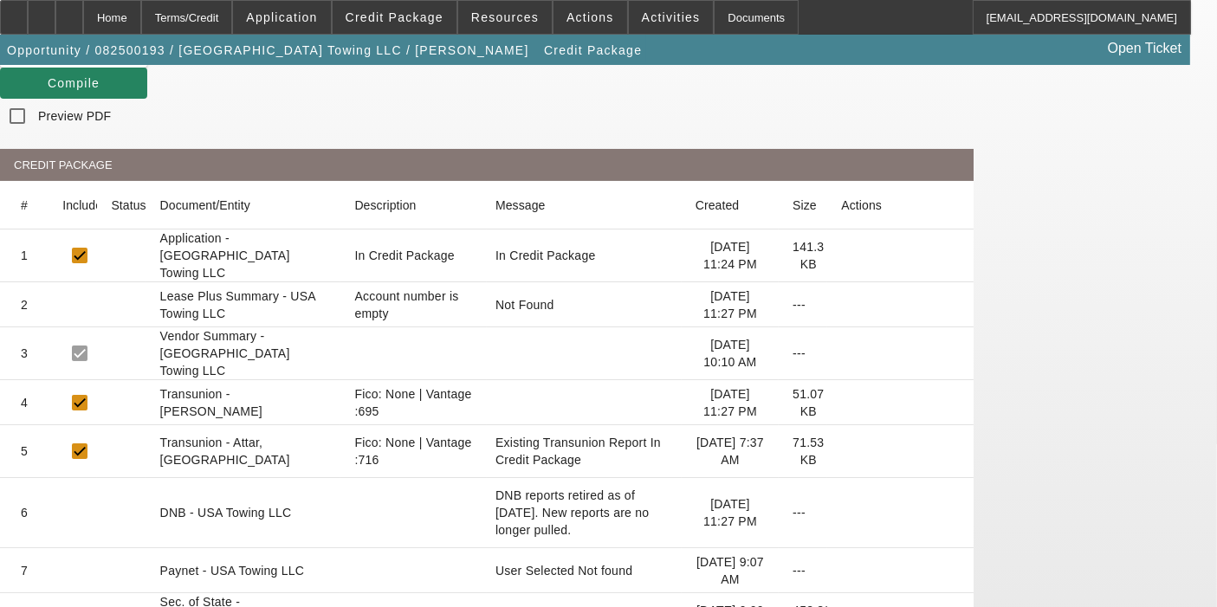
scroll to position [495, 0]
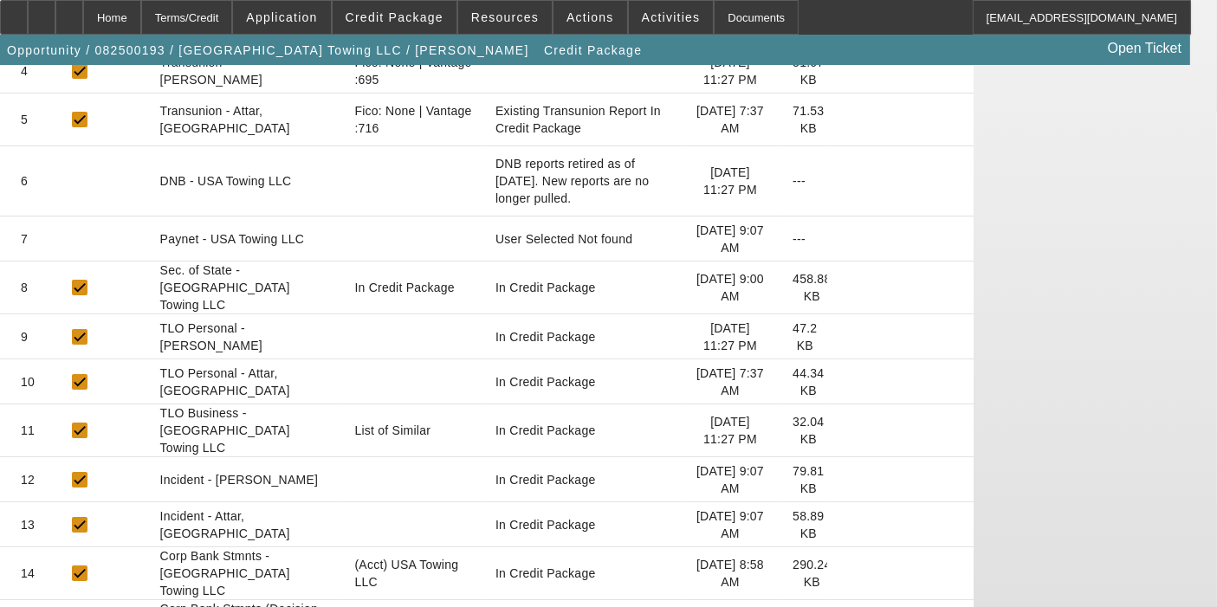
click at [841, 573] on icon at bounding box center [841, 573] width 0 height 0
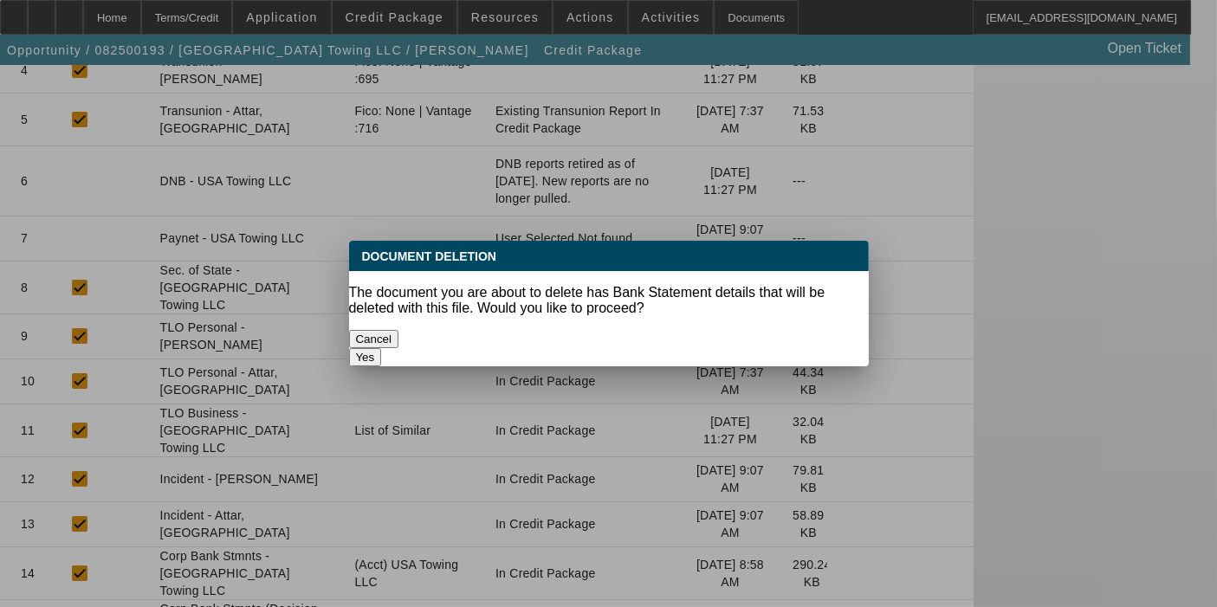
scroll to position [0, 0]
click at [382, 348] on button "Yes" at bounding box center [365, 357] width 33 height 18
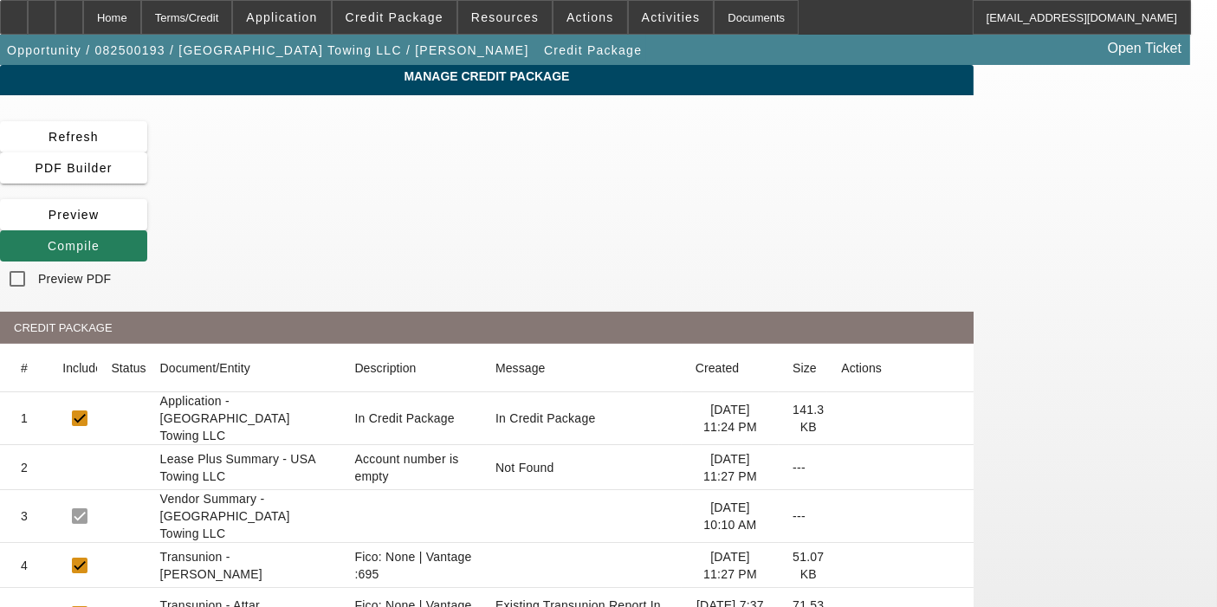
click at [147, 225] on span at bounding box center [73, 246] width 147 height 42
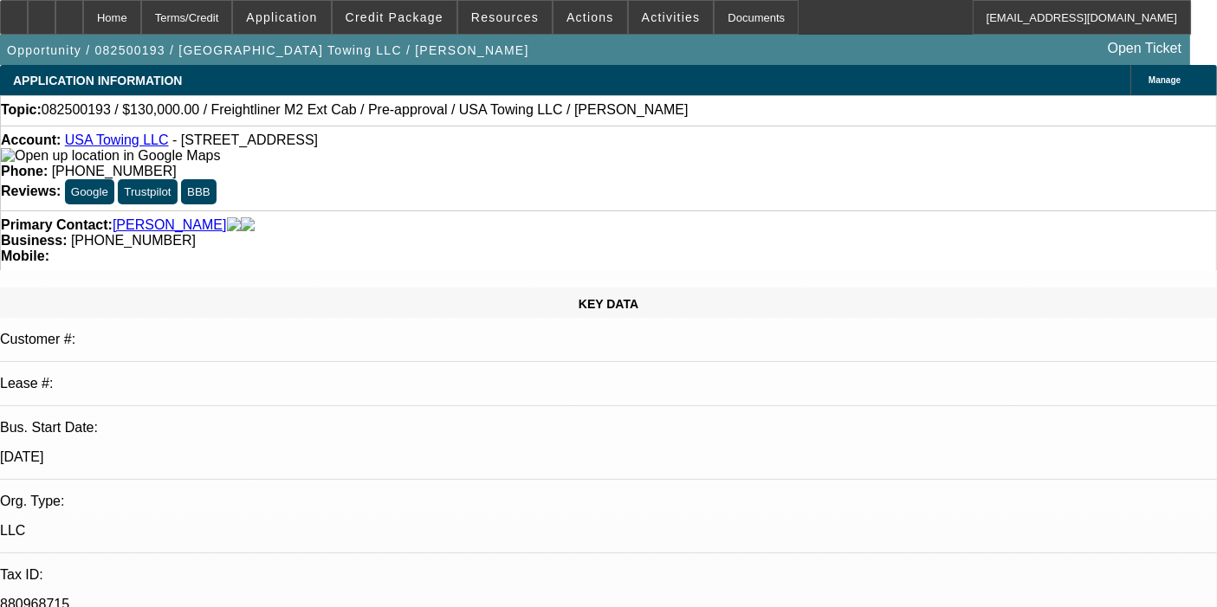
select select "0"
select select "2"
select select "0.1"
select select "4"
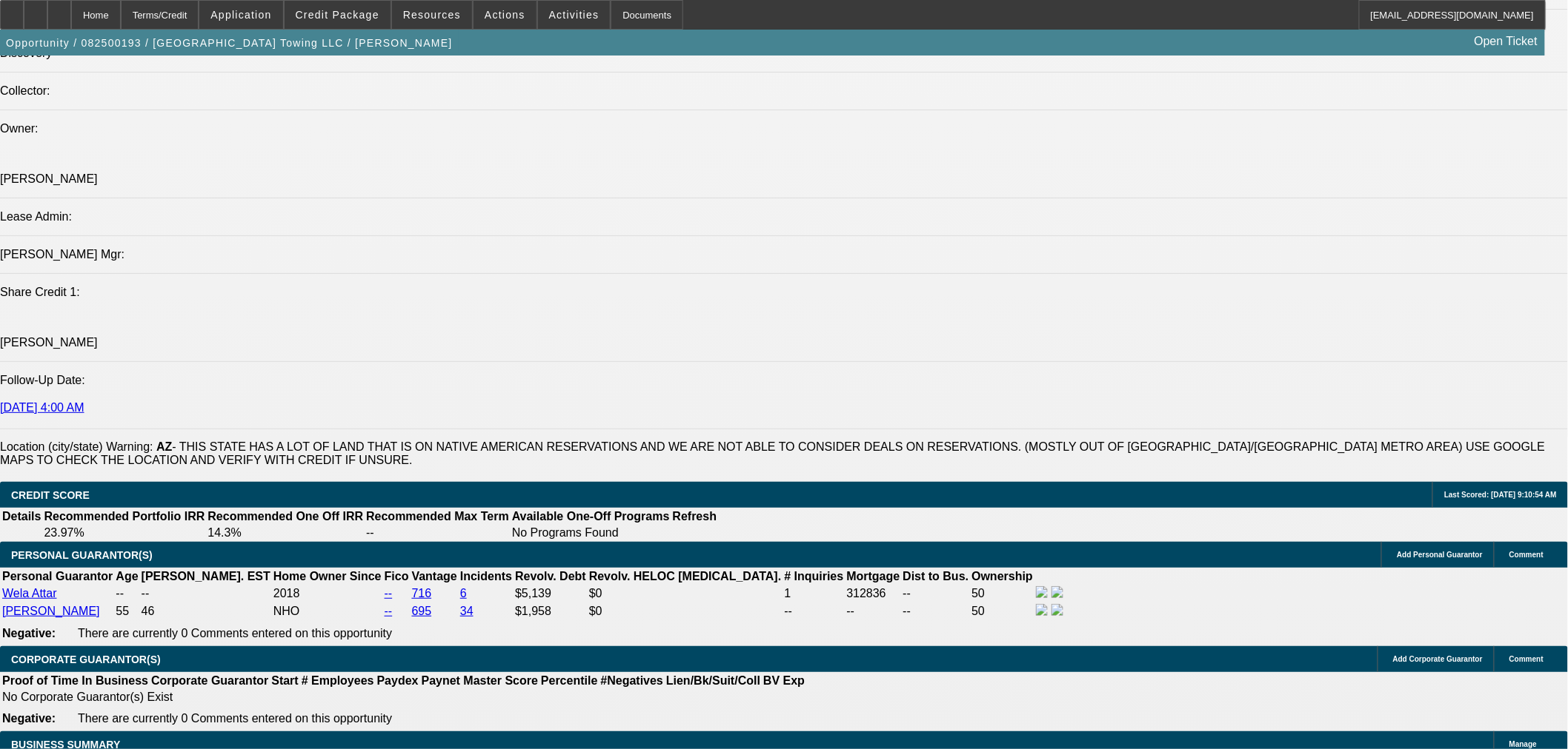
scroll to position [1810, 0]
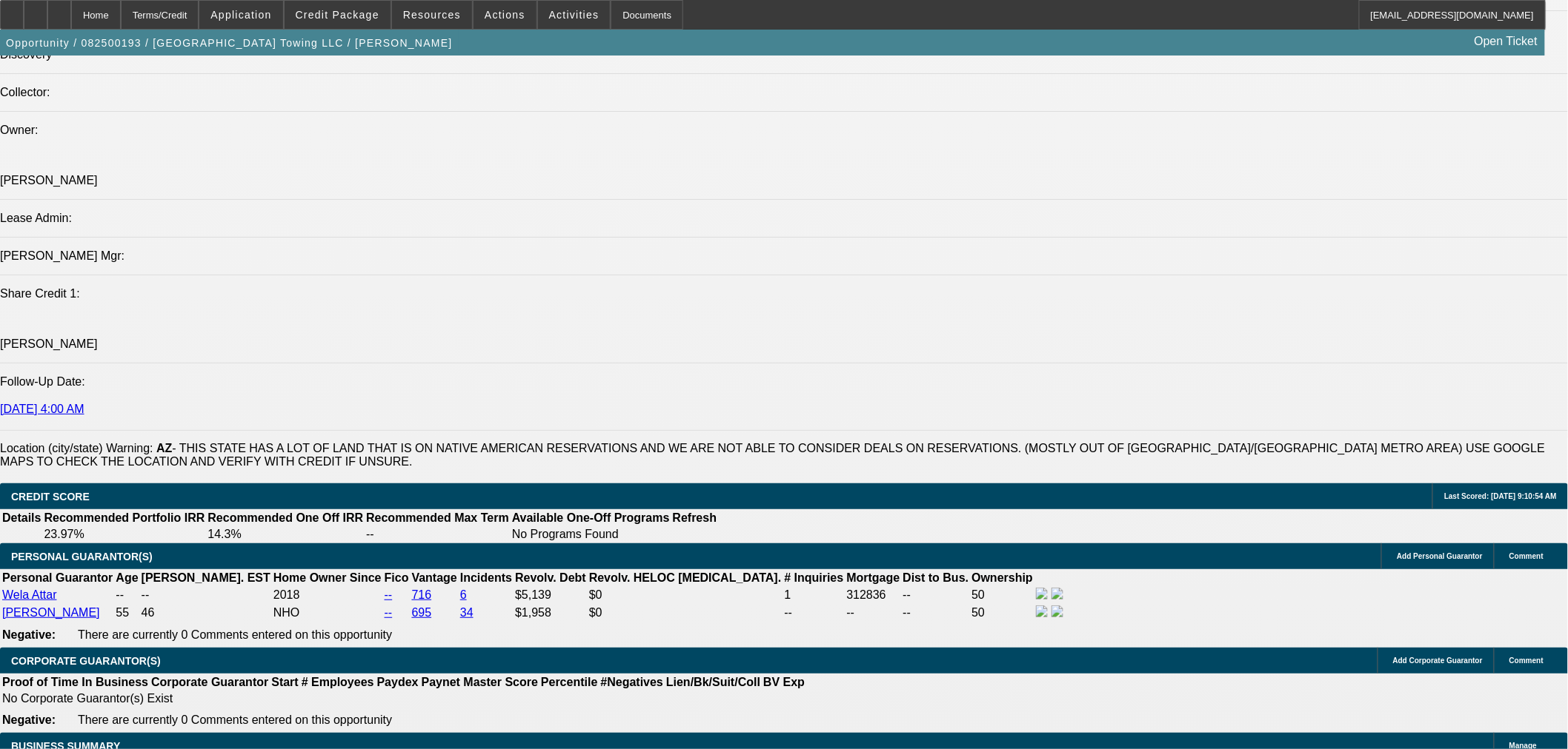
type input "$0.00"
type input "UNKNOWN"
drag, startPoint x: 312, startPoint y: 616, endPoint x: 373, endPoint y: 616, distance: 61.0
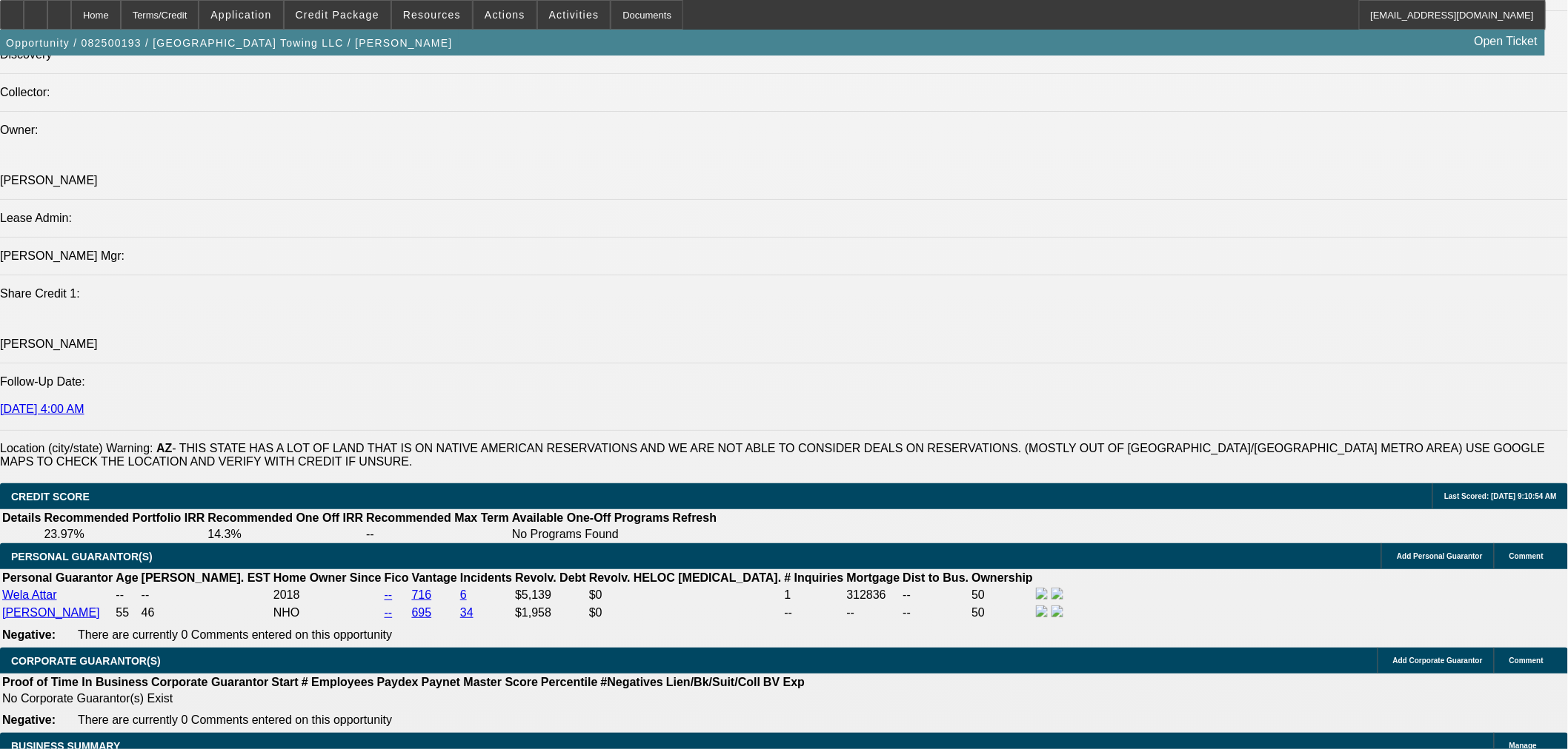
type input "60"
type input "9."
type input "$5,397.18"
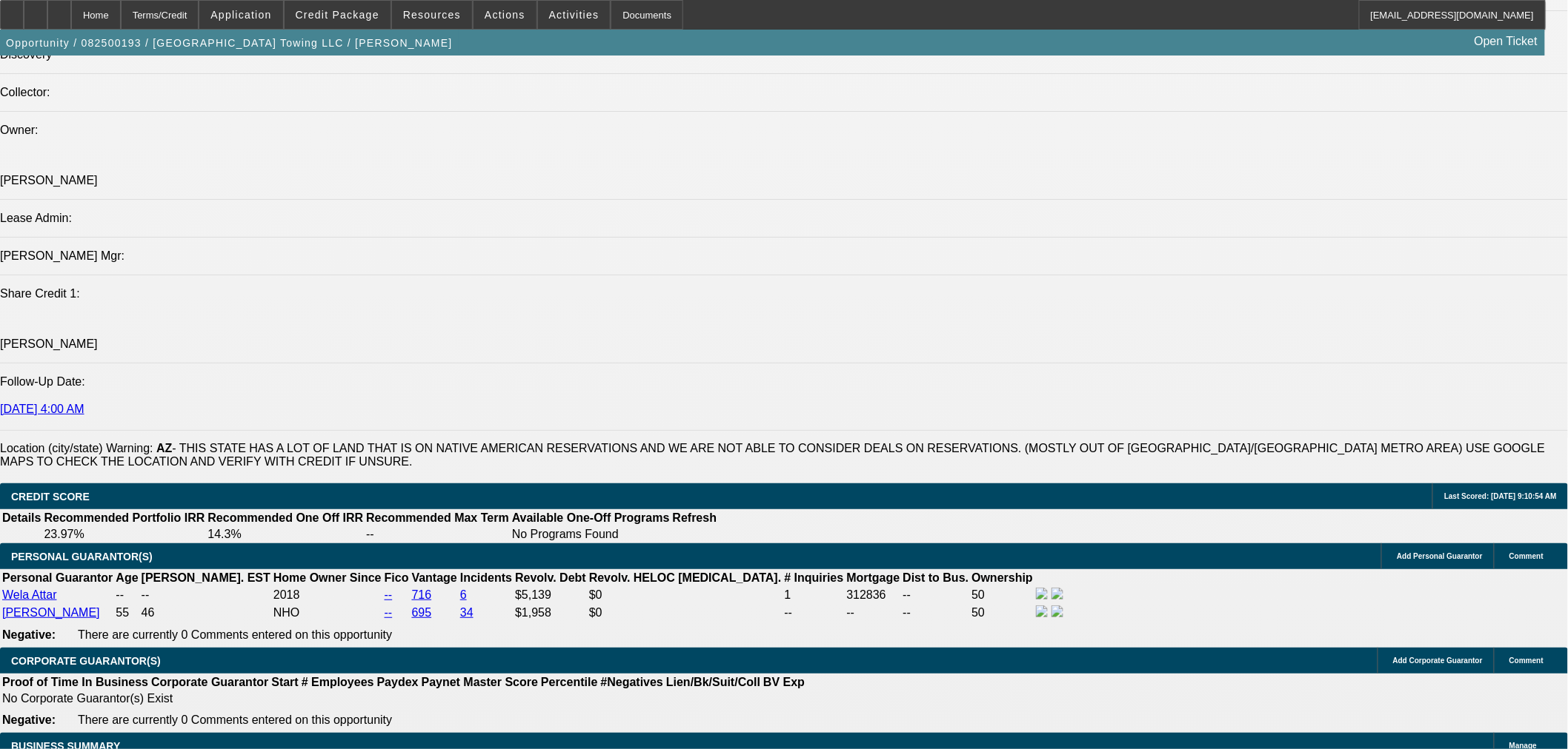
type input "$2,698.59"
type input "9.9"
type input "$5,511.44"
type input "$2,755.72"
type input "9.9"
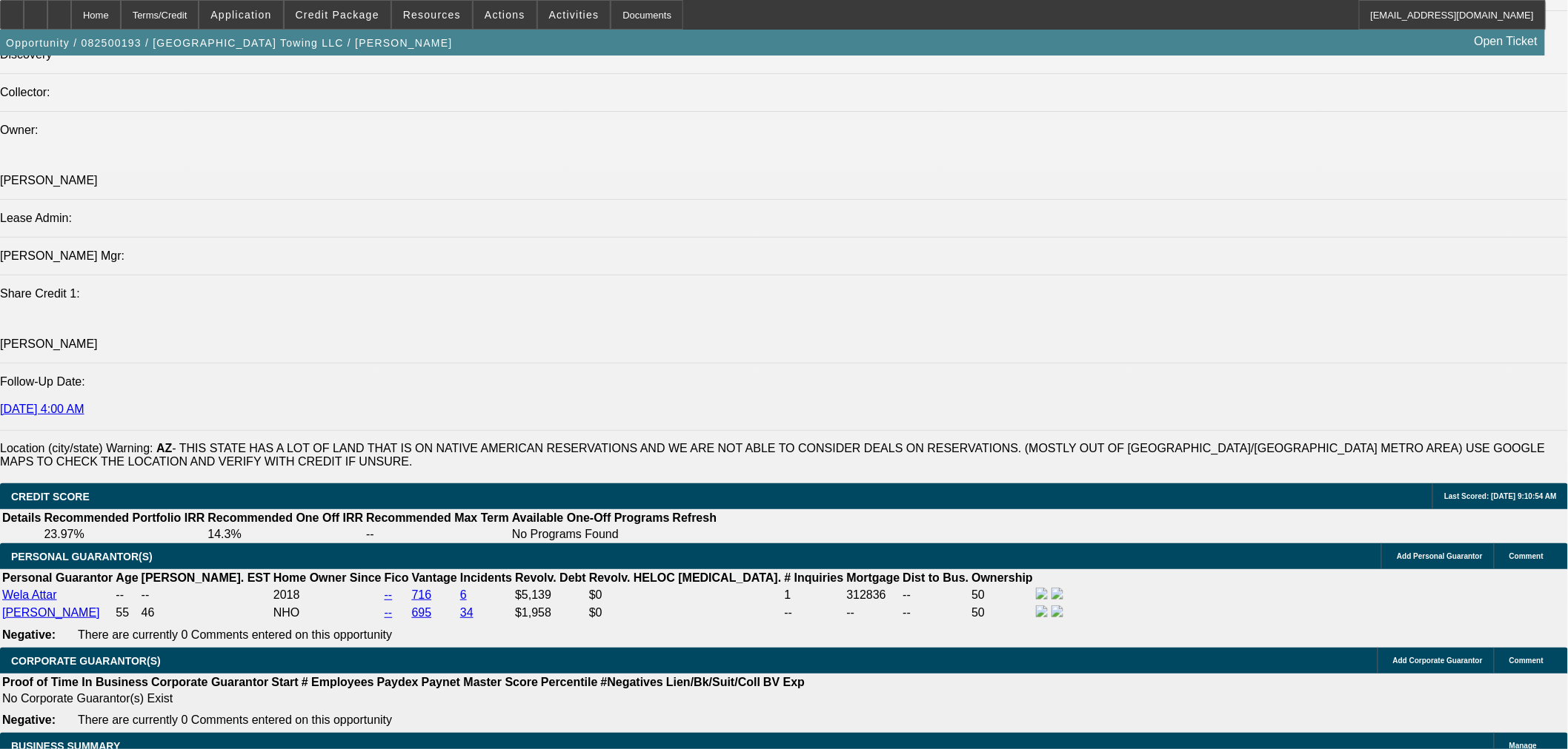
select select "3"
select select "0"
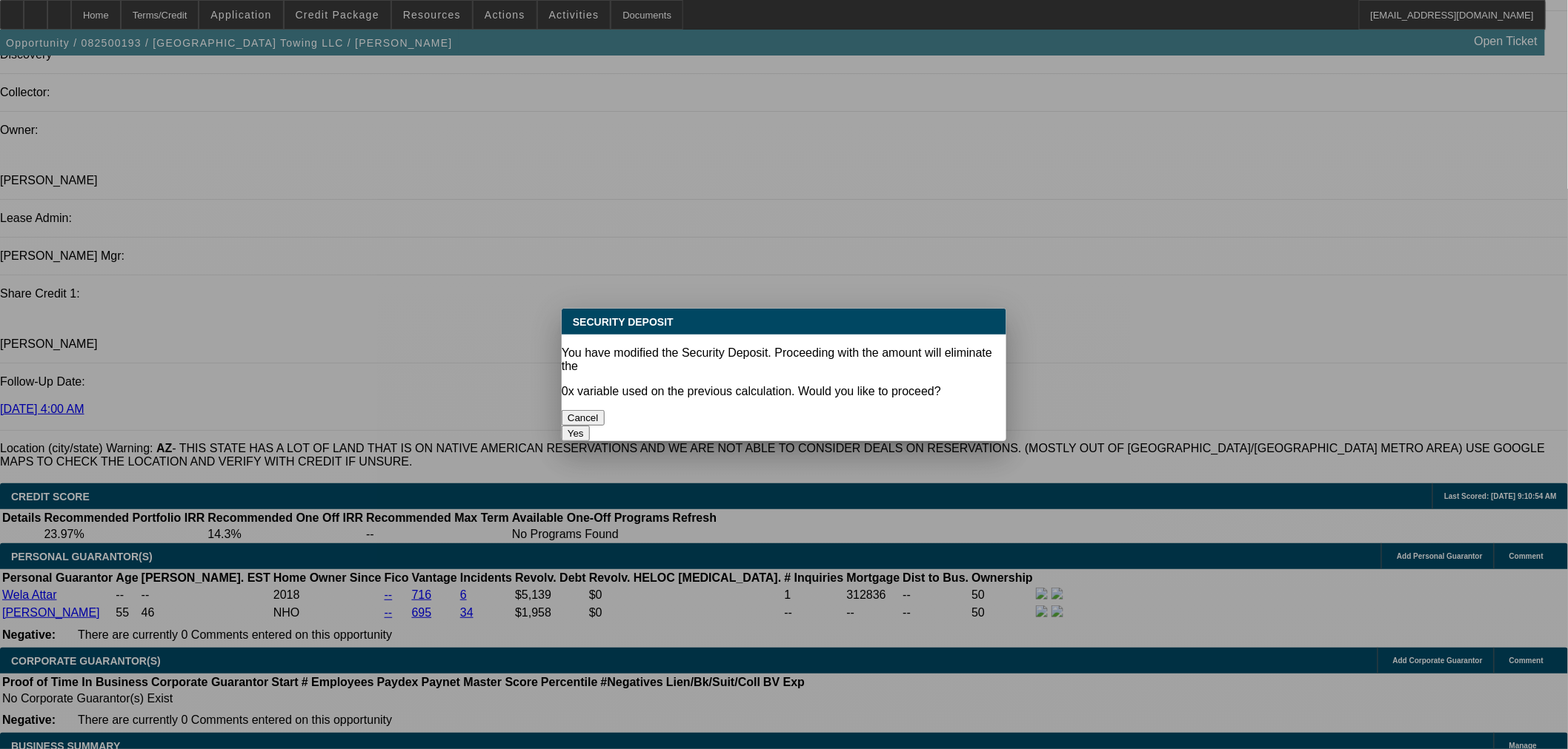
scroll to position [0, 0]
click at [589, 426] on button "Yes" at bounding box center [575, 433] width 28 height 15
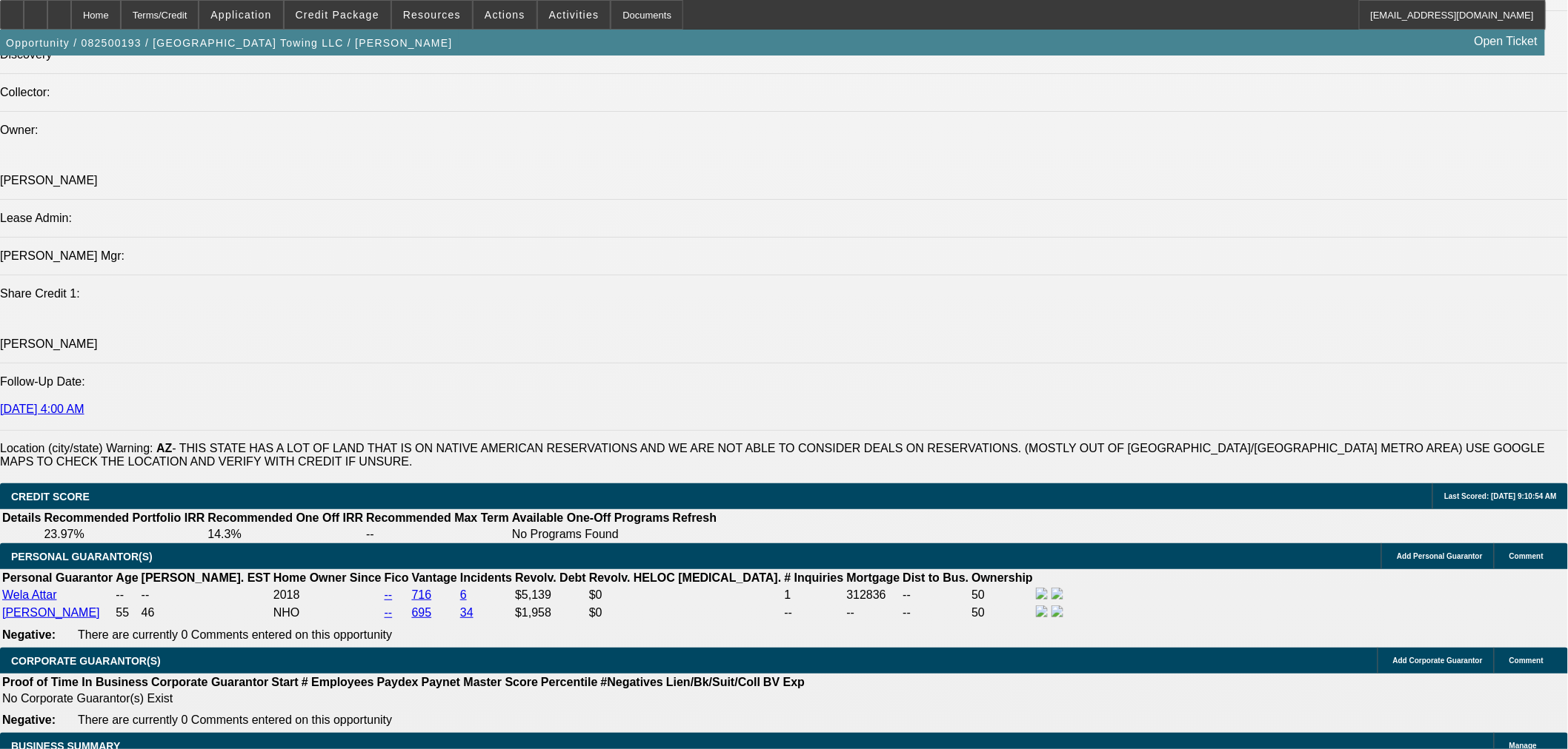
type input "$0.00"
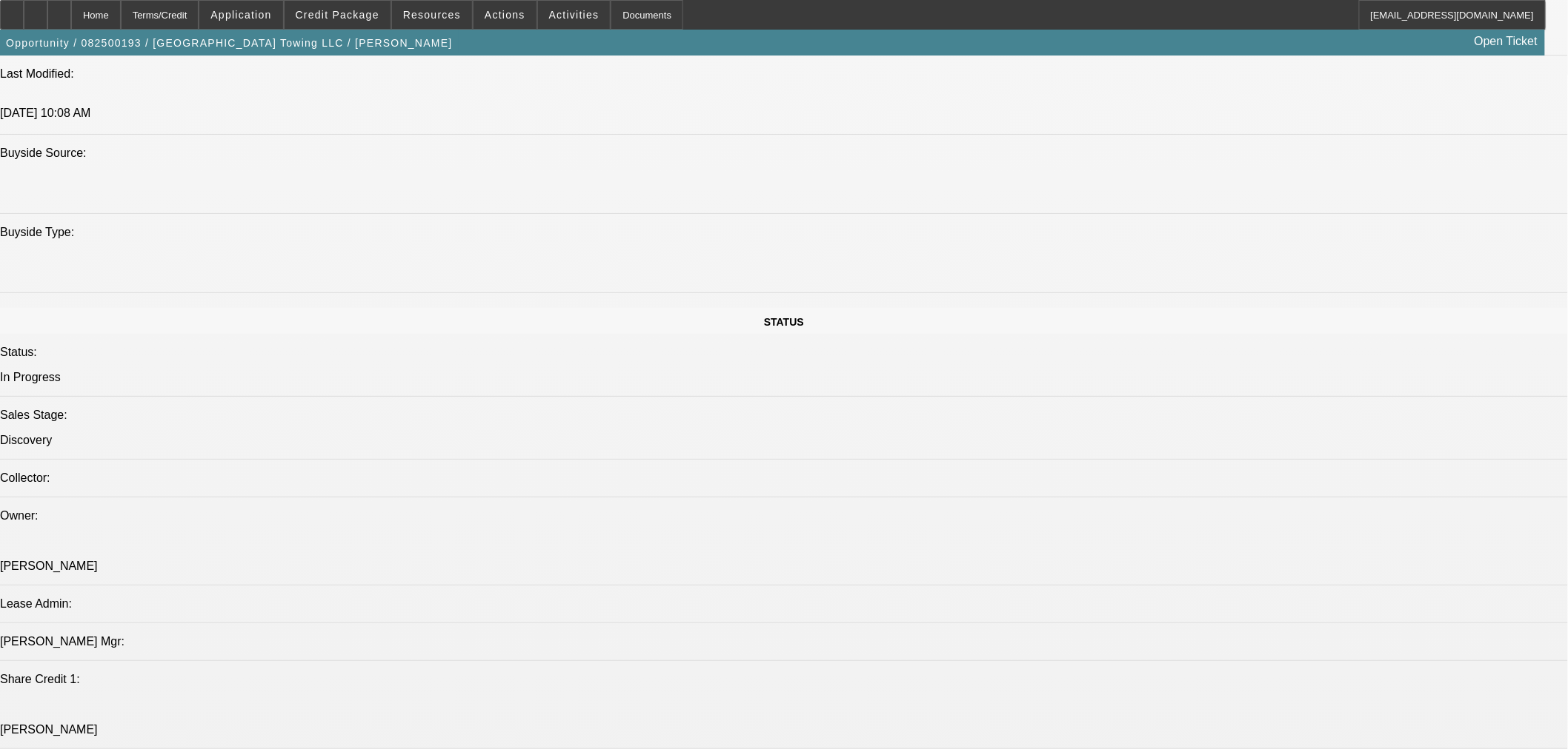
scroll to position [1398, 0]
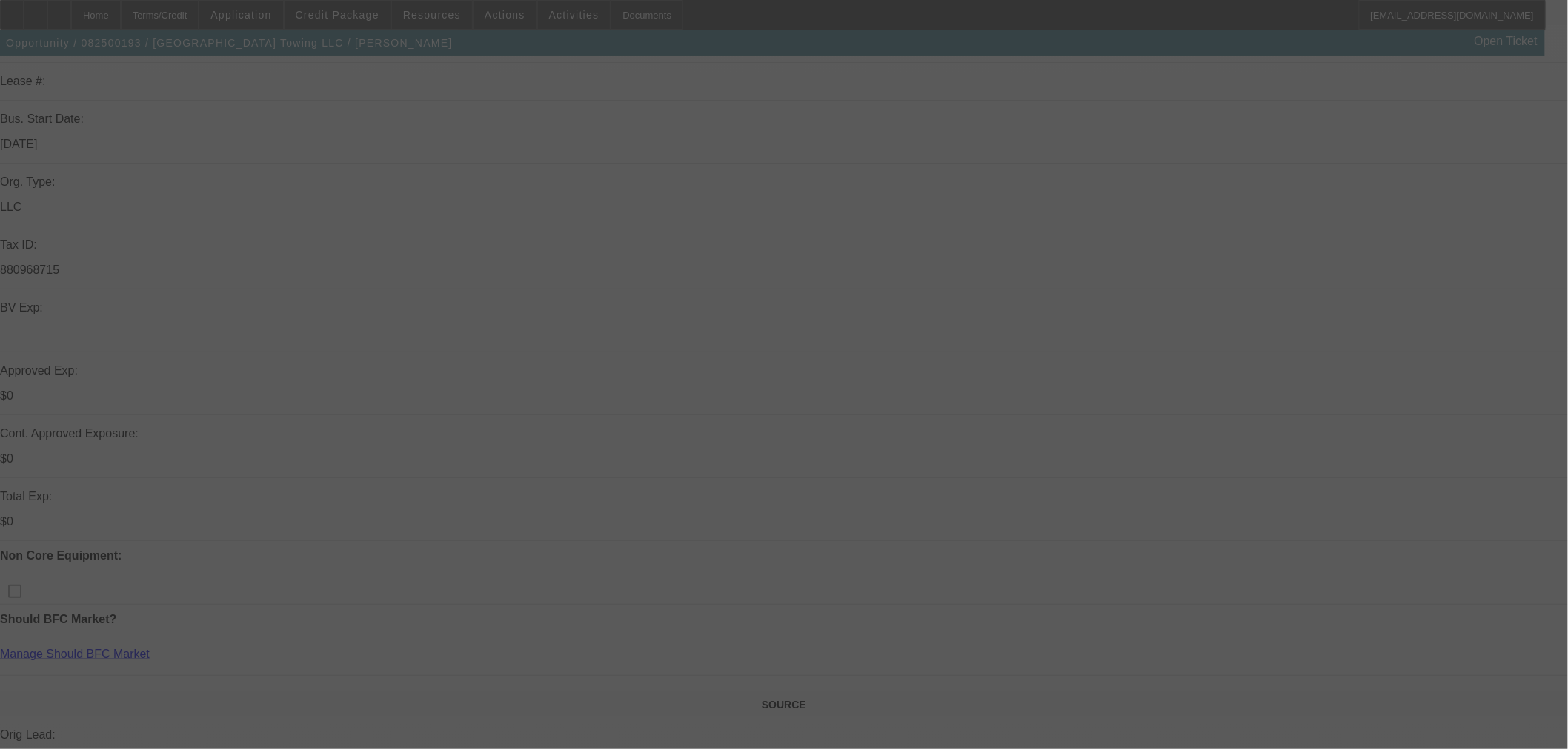
scroll to position [0, 0]
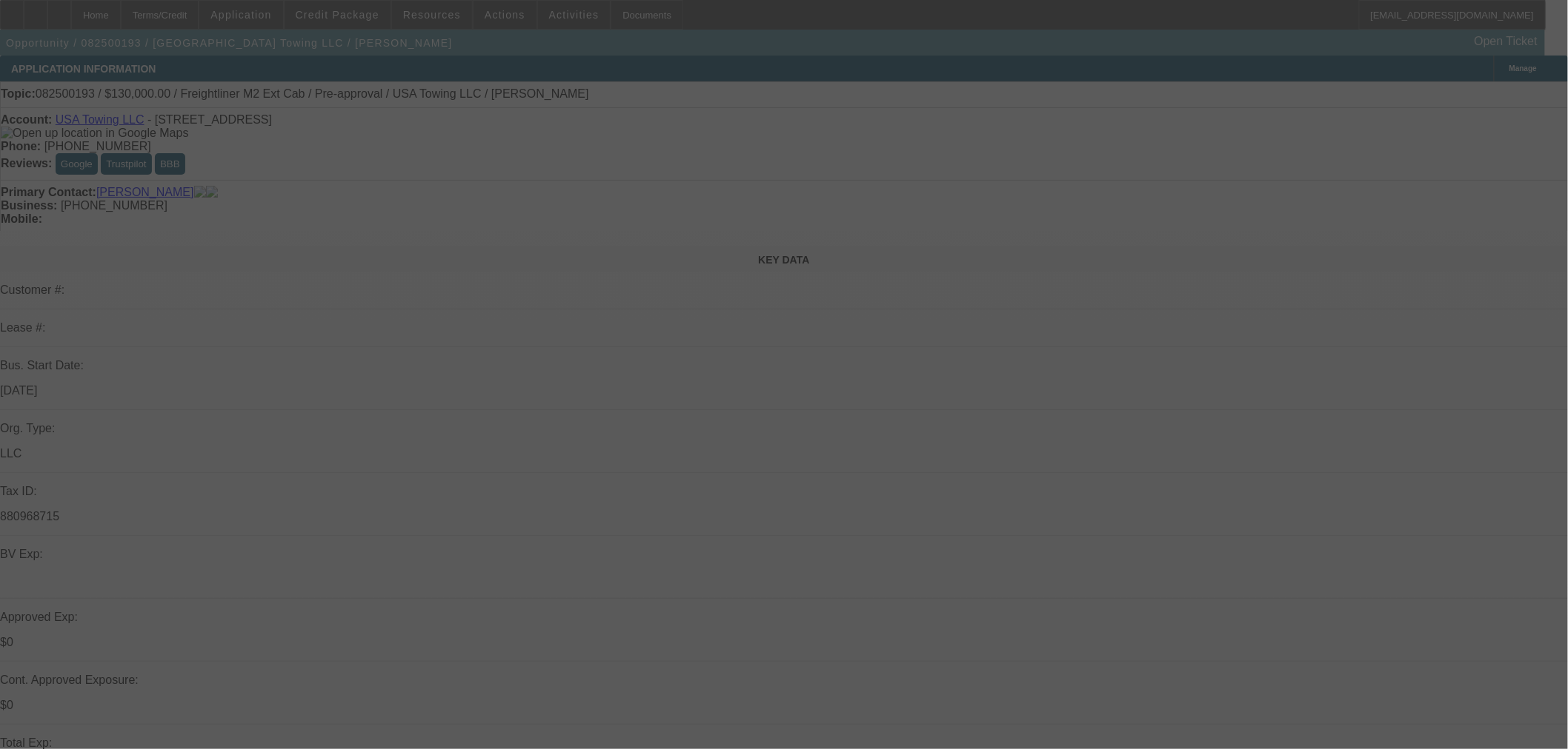
select select "0"
select select "3"
select select "0.1"
select select "4"
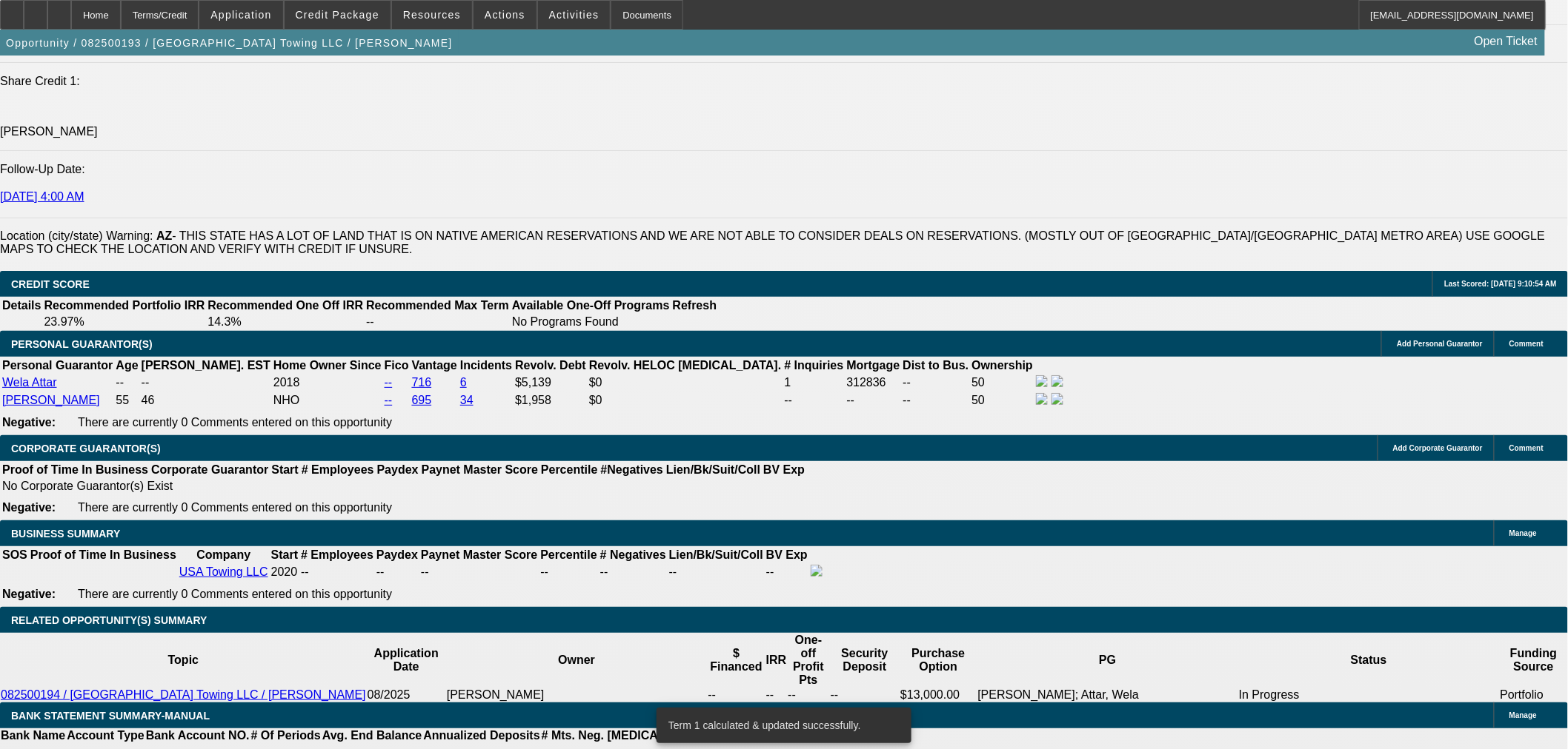
scroll to position [2221, 0]
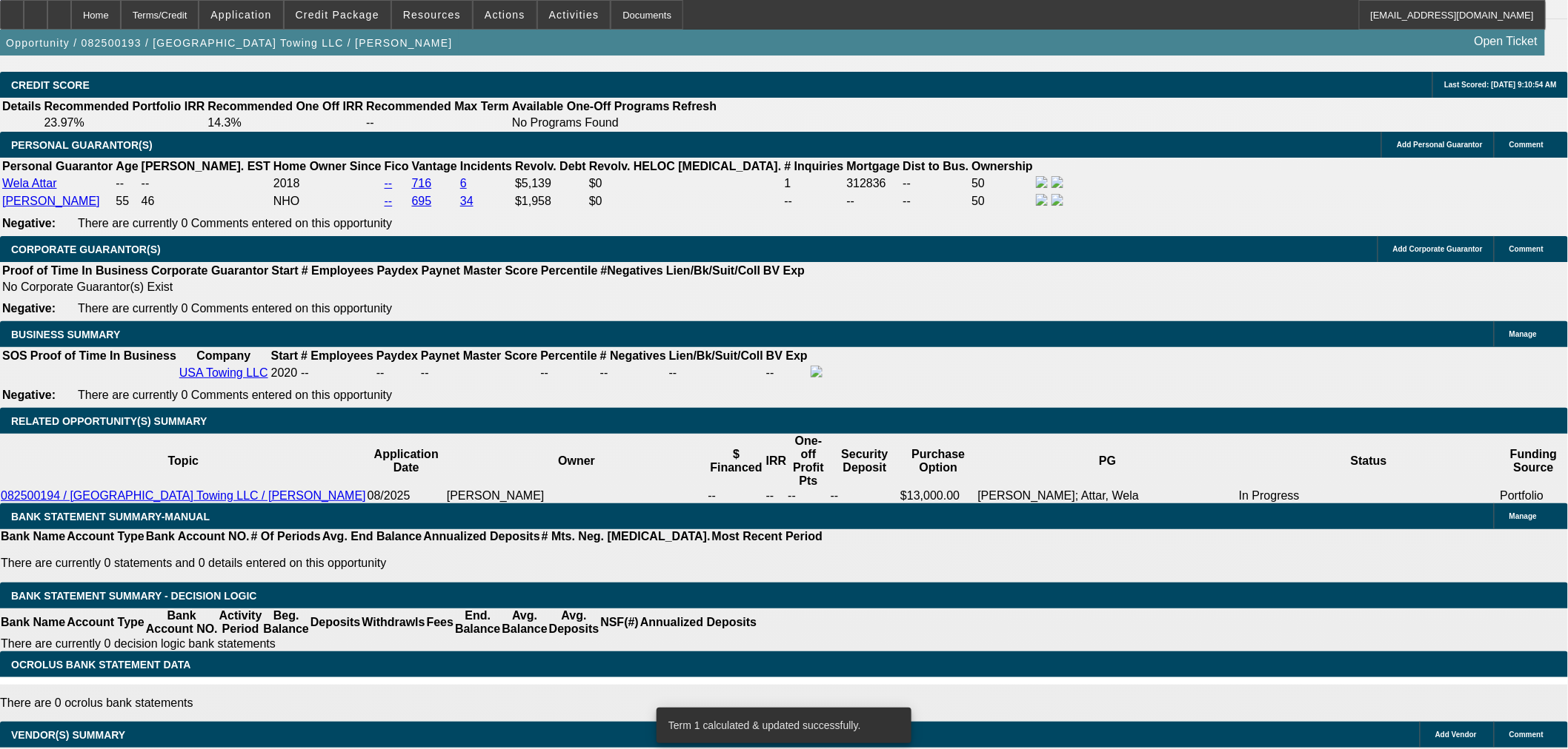
drag, startPoint x: 301, startPoint y: 120, endPoint x: 301, endPoint y: 149, distance: 29.0
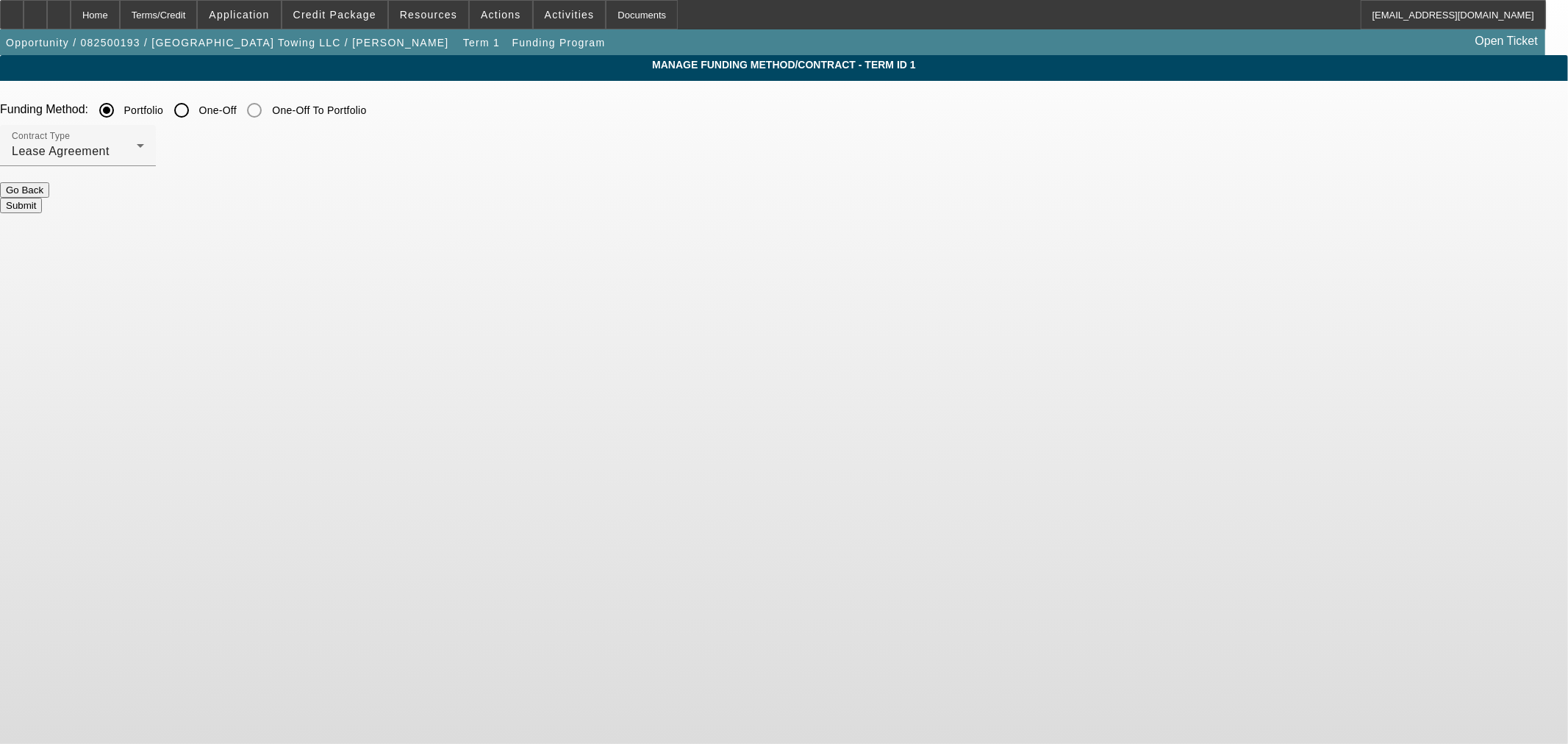
click at [196, 112] on input "One-Off" at bounding box center [182, 110] width 30 height 30
radio input "true"
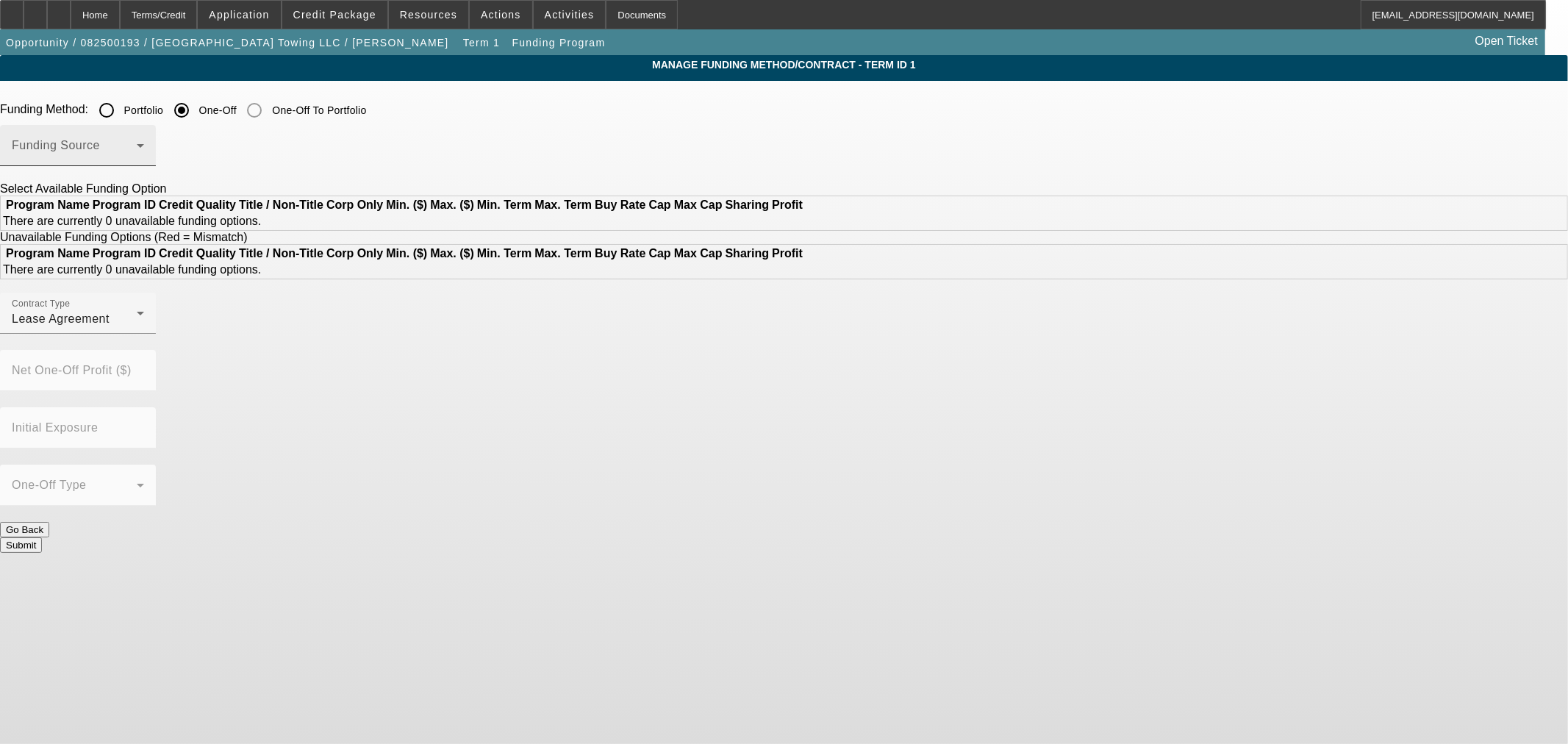
click at [144, 164] on div "Funding Source" at bounding box center [78, 145] width 132 height 41
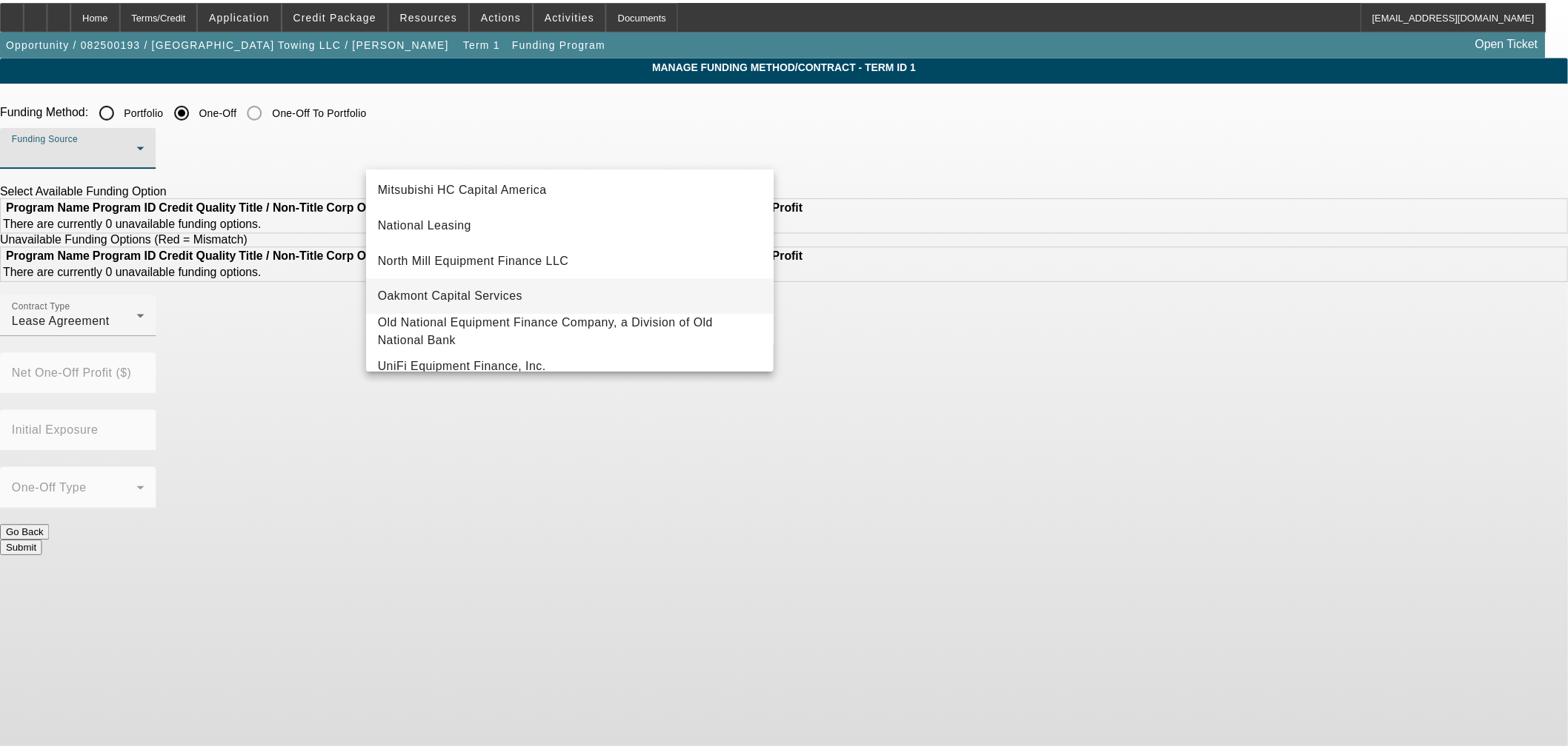
scroll to position [411, 0]
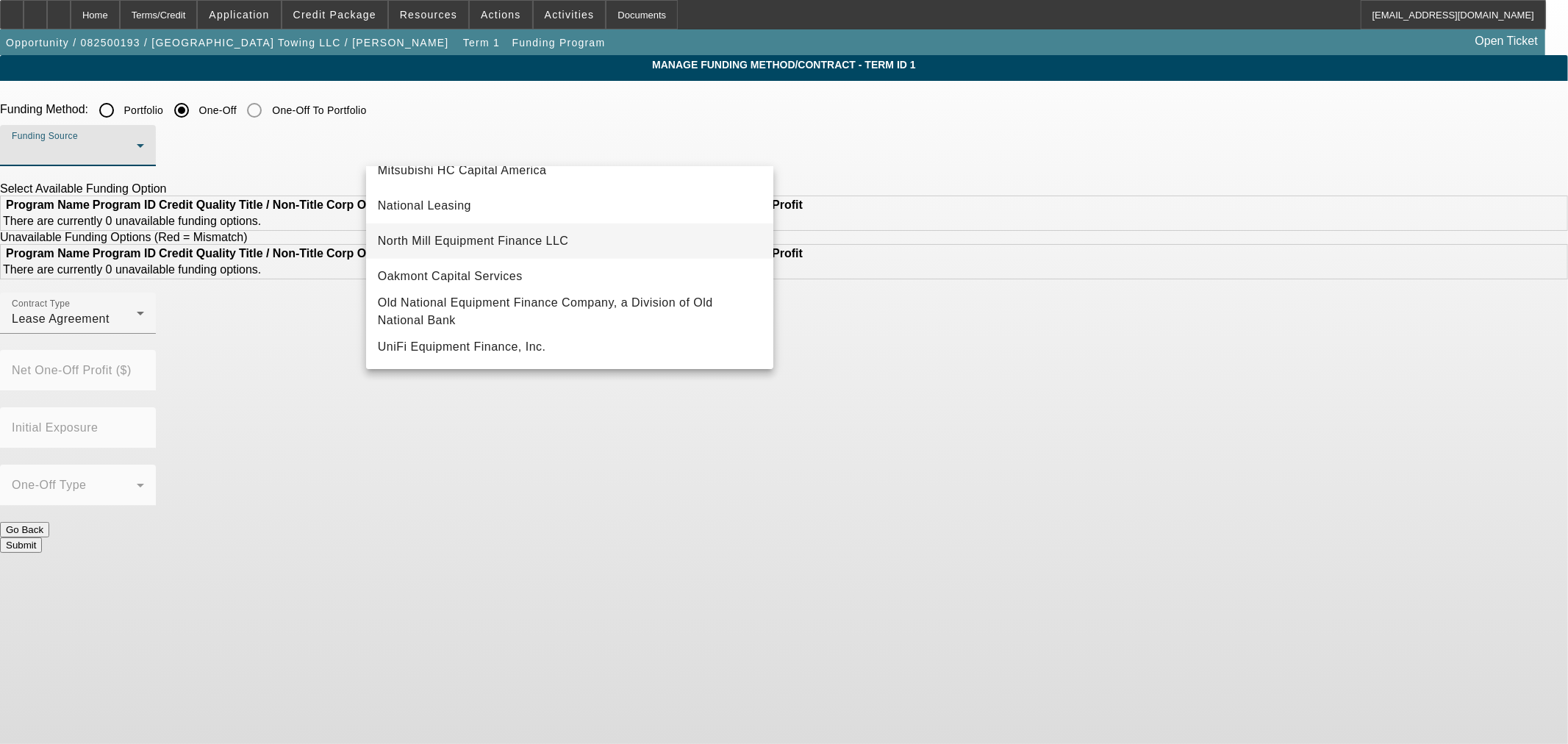
click at [506, 245] on span "North Mill Equipment Finance LLC" at bounding box center [473, 241] width 191 height 18
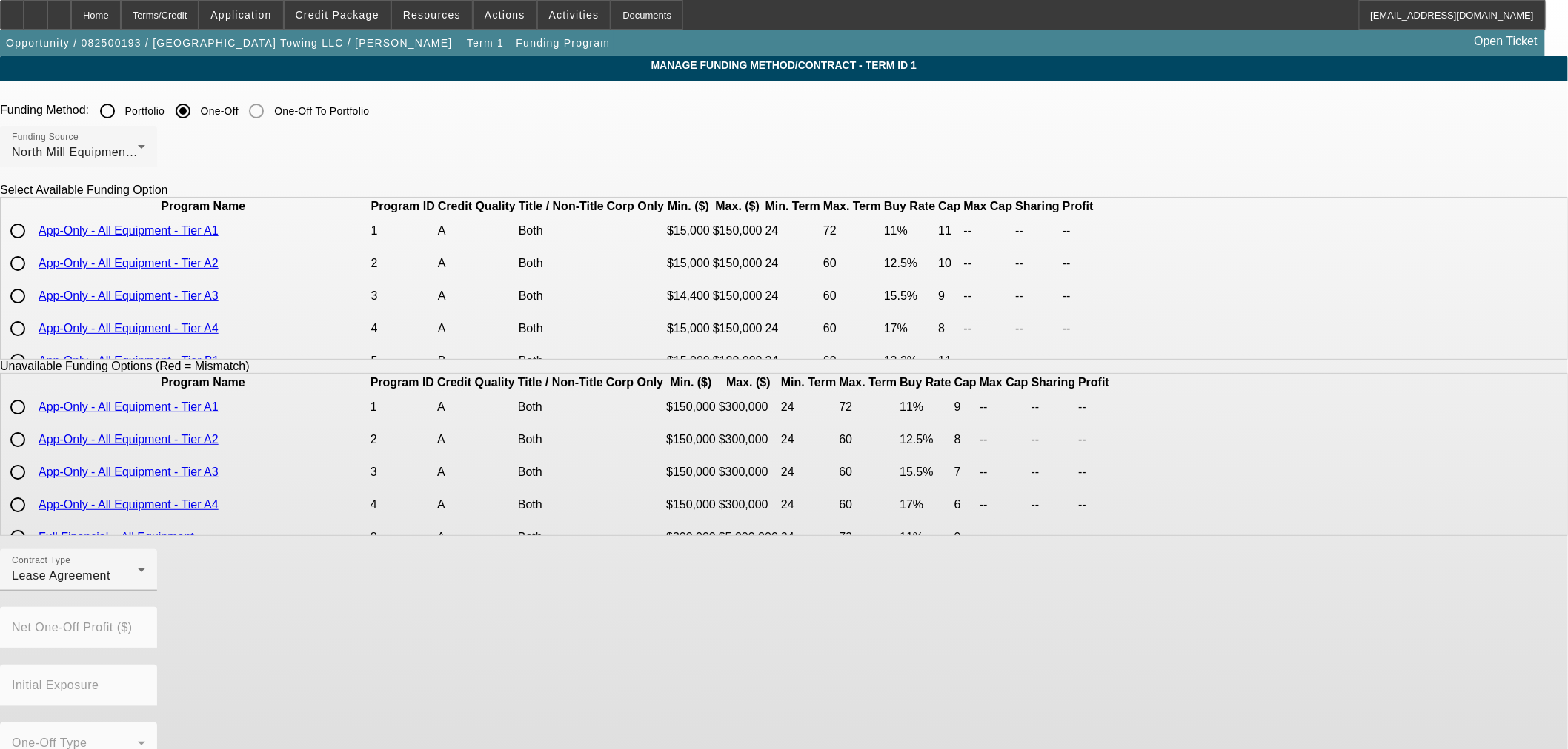
click at [33, 246] on input "radio" at bounding box center [17, 231] width 30 height 30
radio input "true"
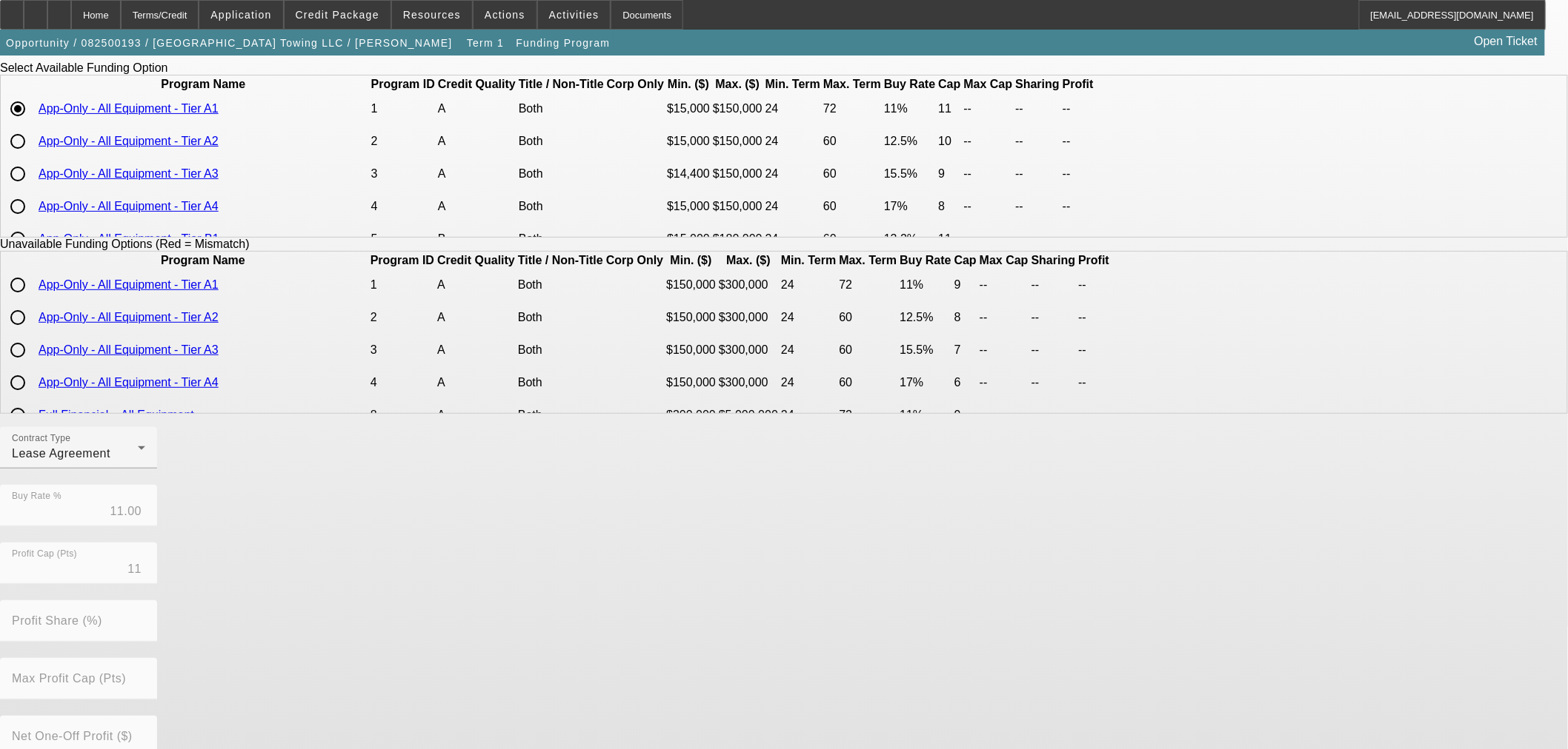
scroll to position [251, 0]
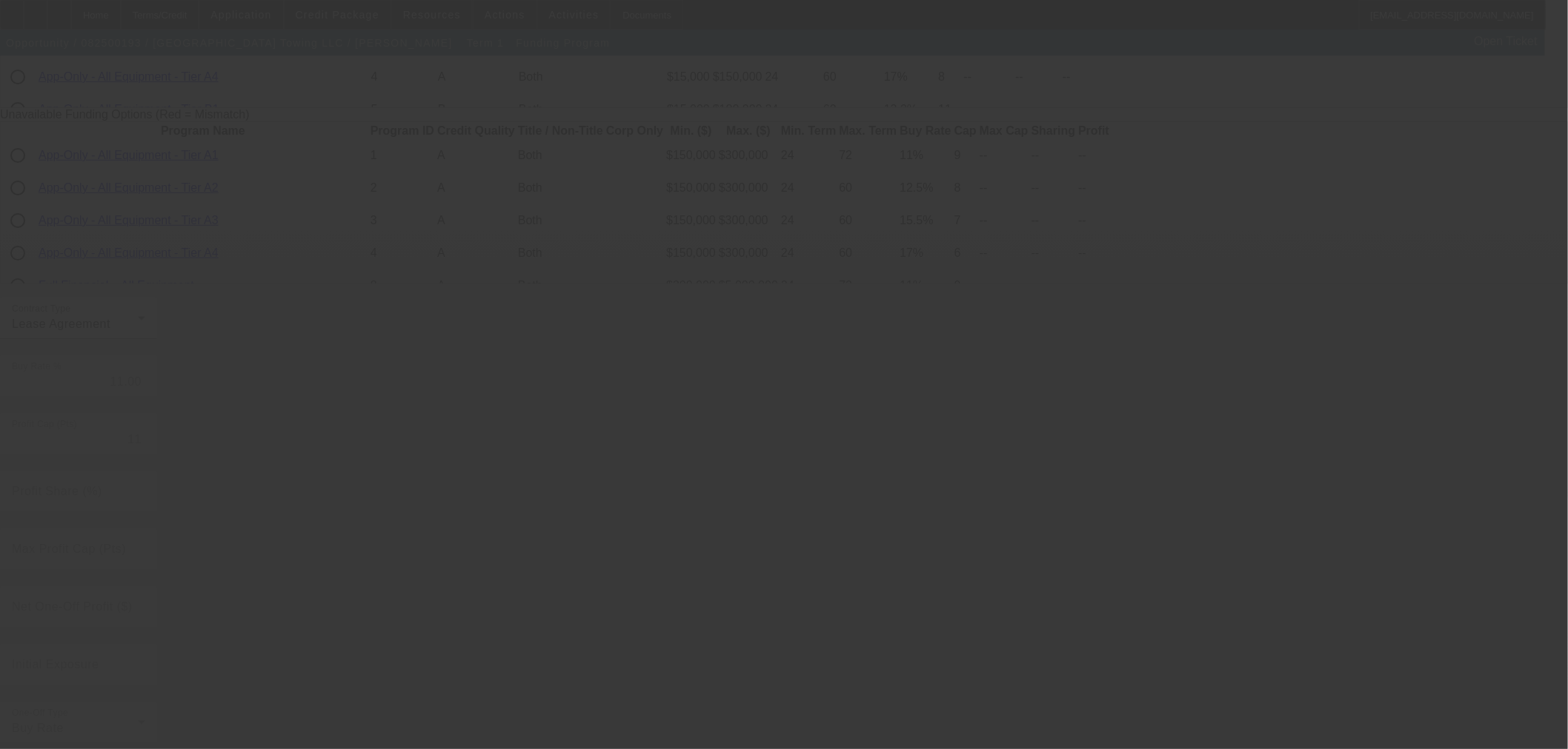
radio input "true"
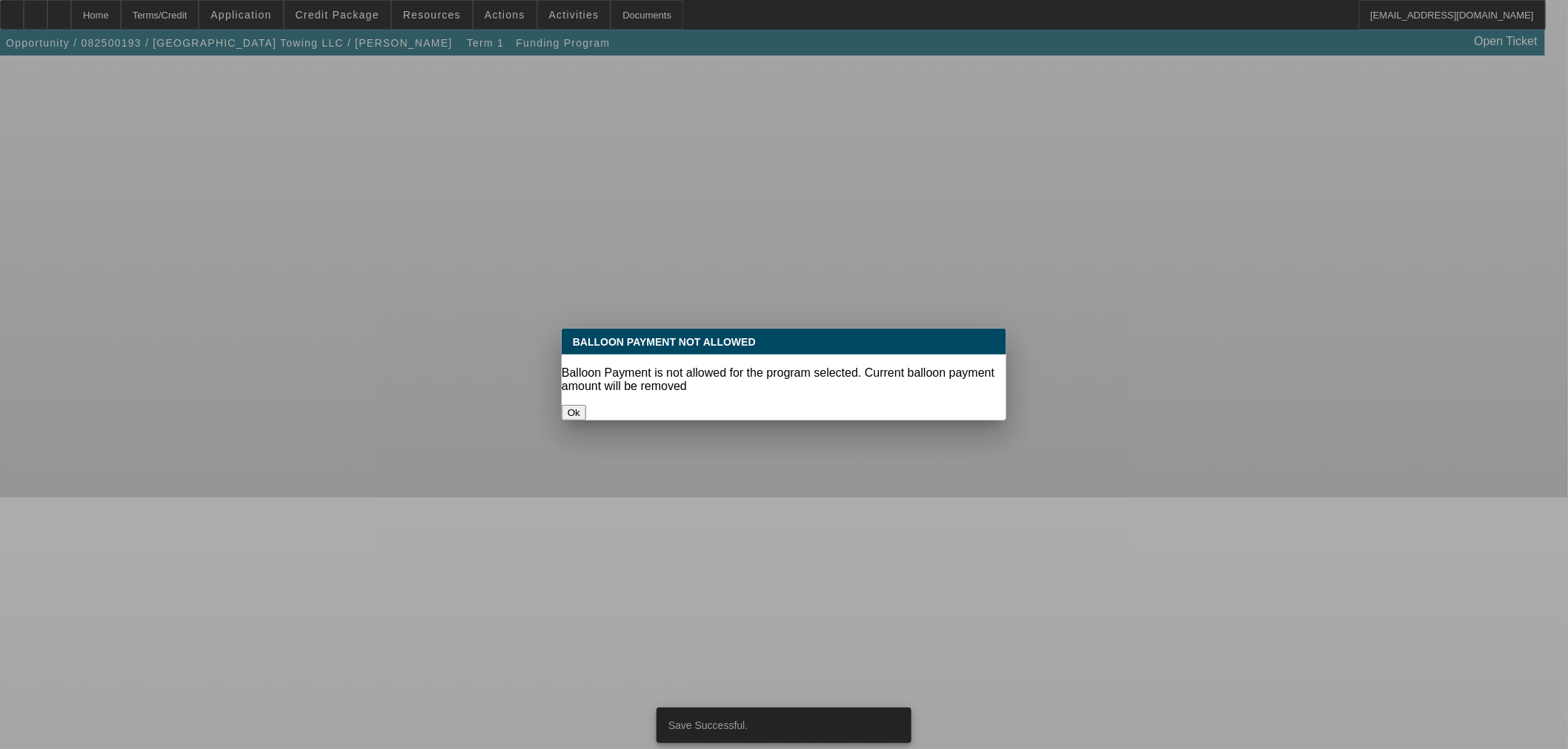
scroll to position [0, 0]
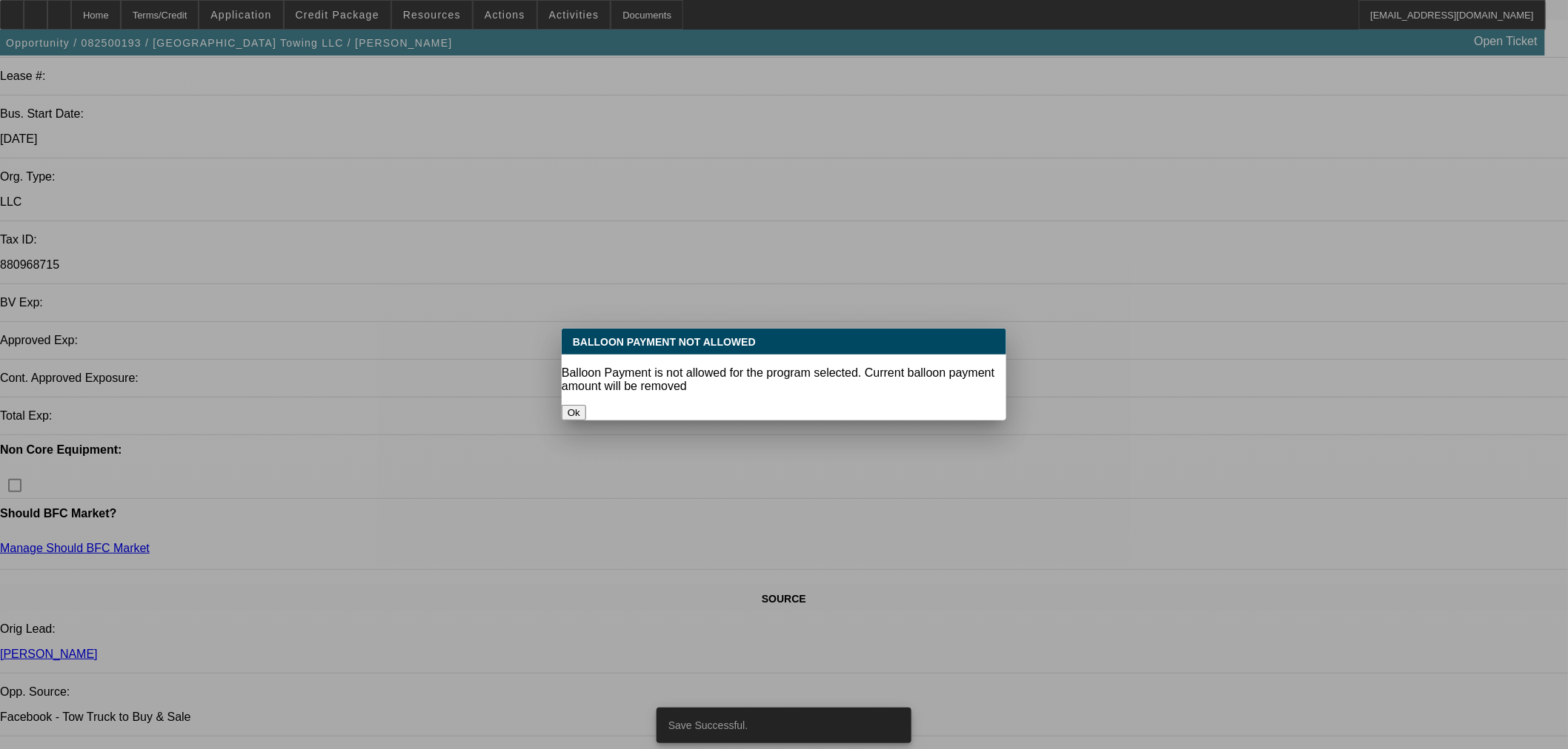
select select "0"
select select "3"
select select "0.1"
select select "4"
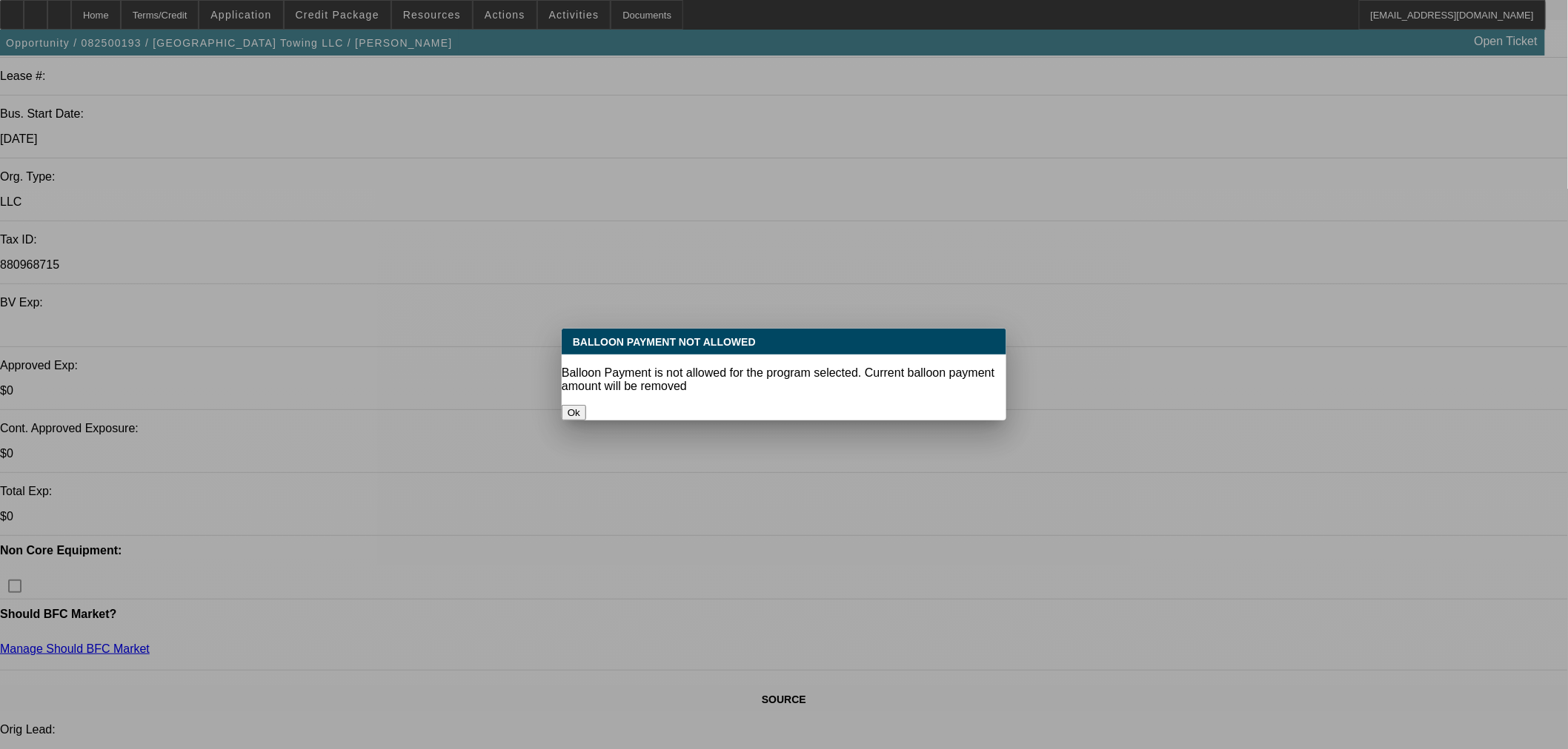
click at [586, 405] on button "Ok" at bounding box center [573, 413] width 25 height 15
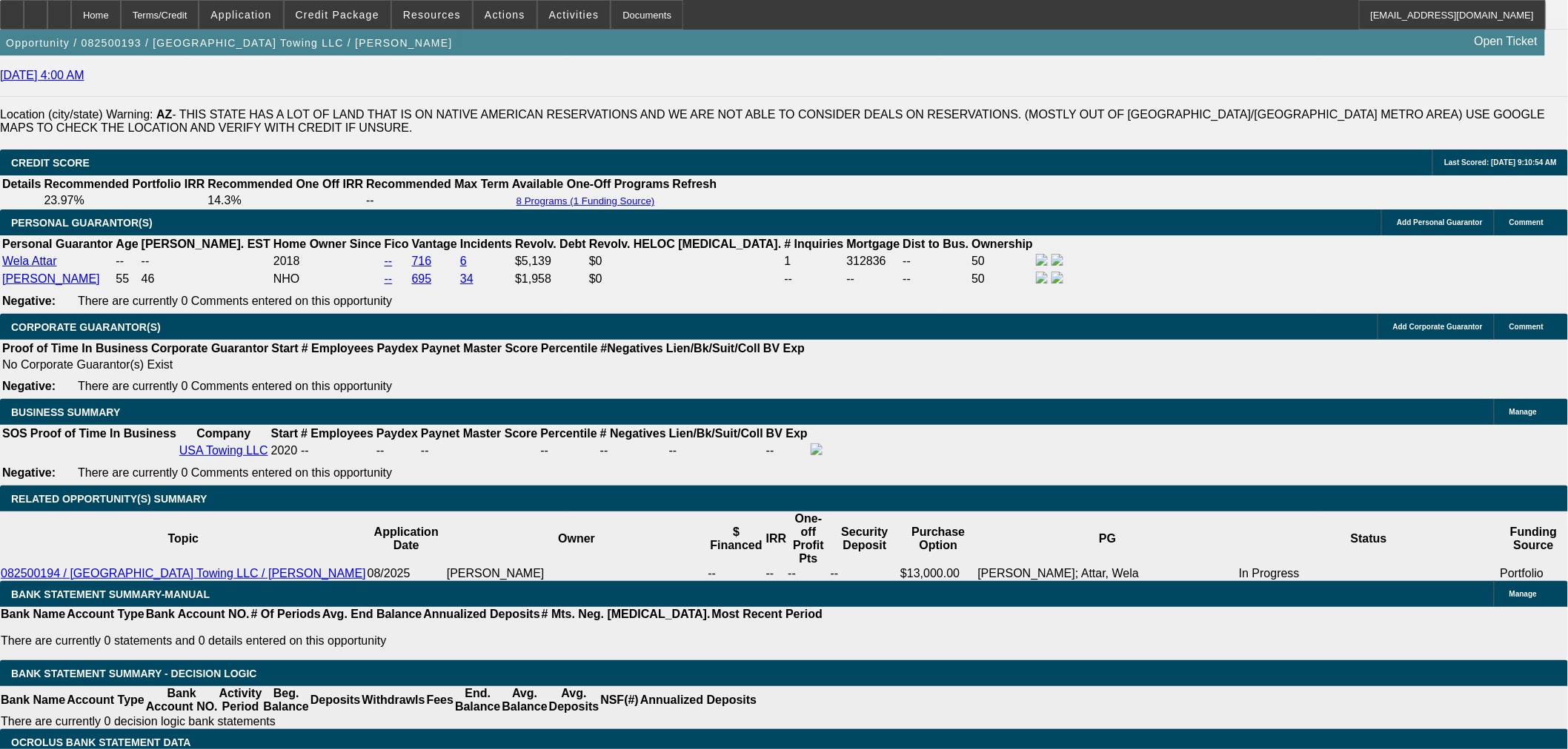
scroll to position [1897, 0]
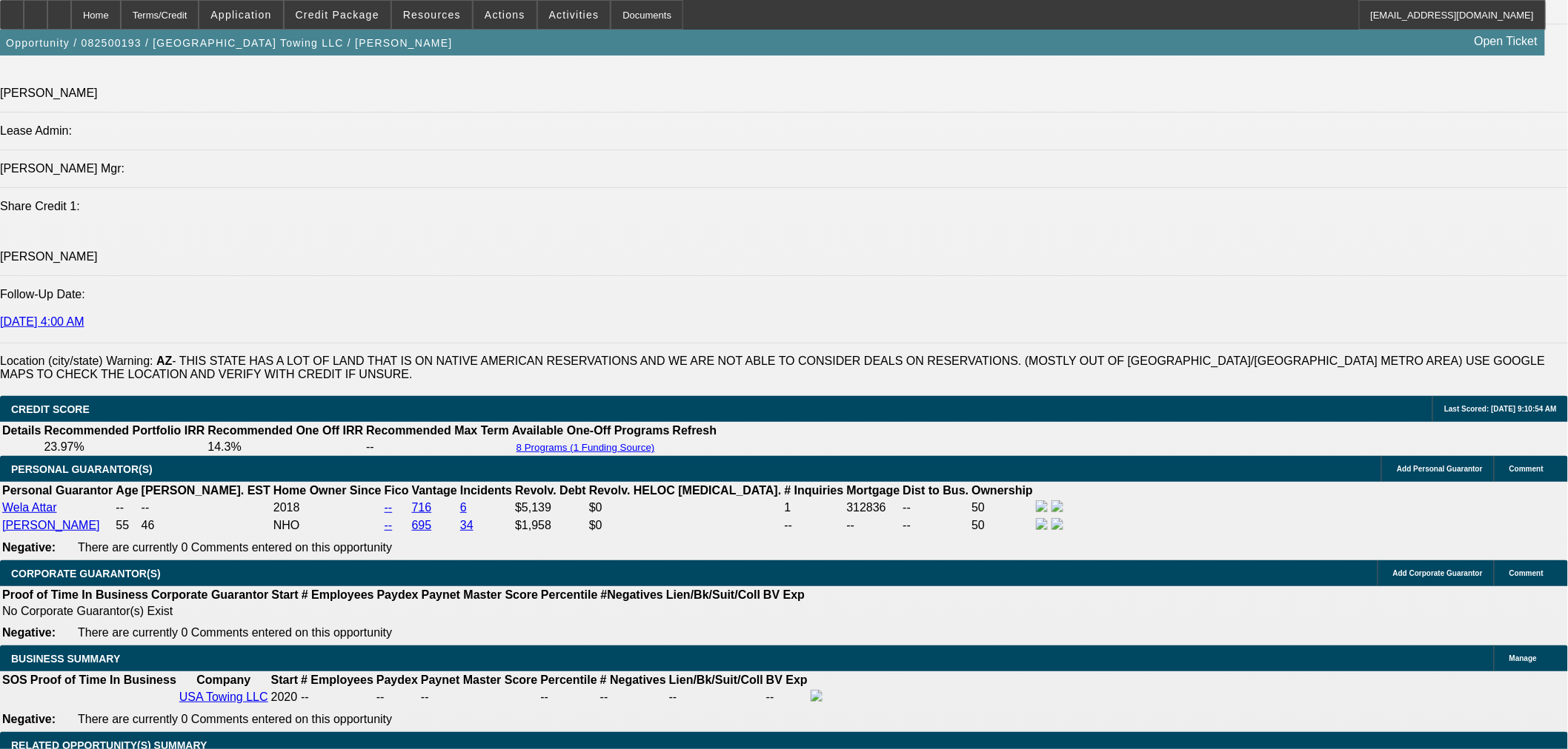
drag, startPoint x: 310, startPoint y: 483, endPoint x: 407, endPoint y: 367, distance: 151.2
type input "UNKNOWN"
type input "72"
type input "$2,401.81"
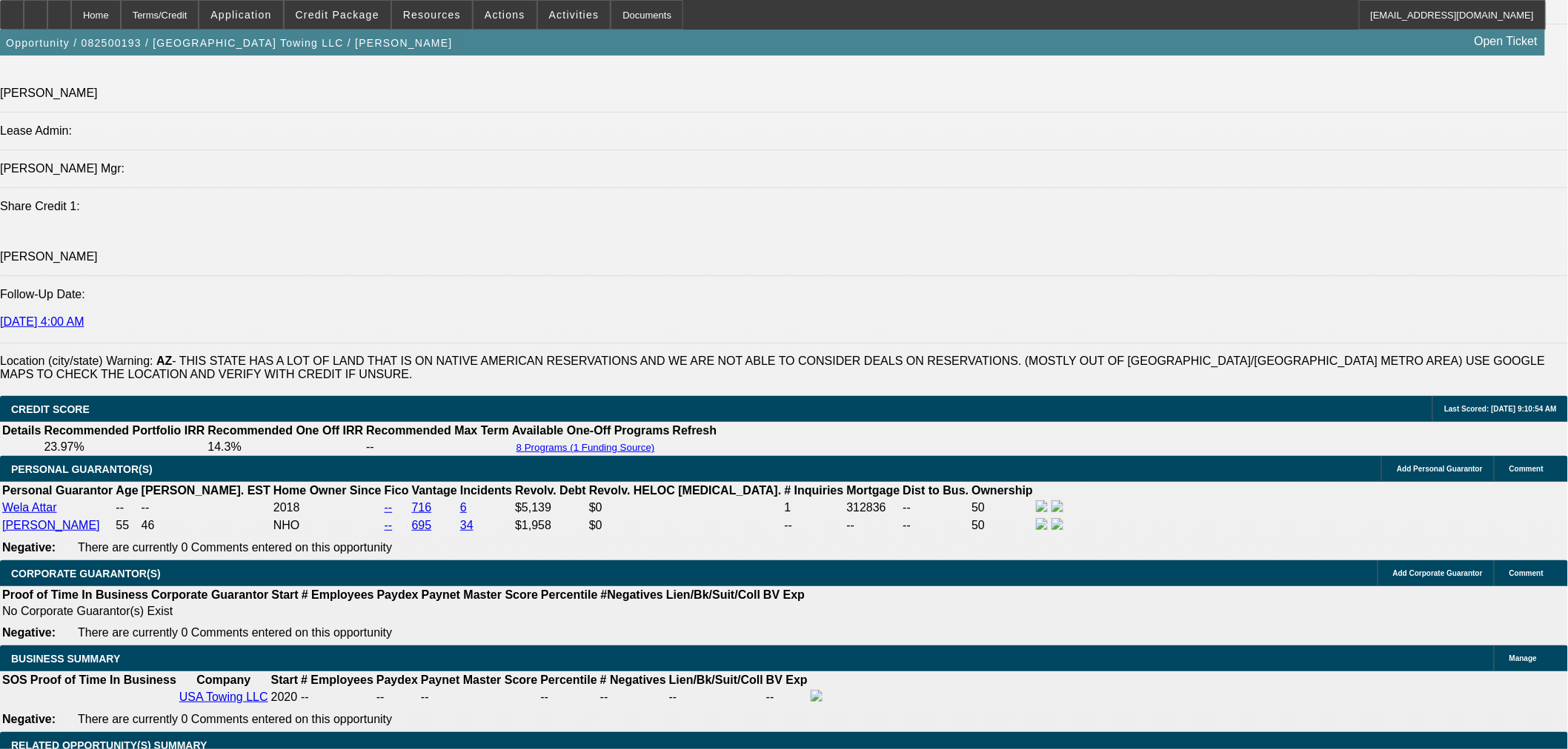
type input "72"
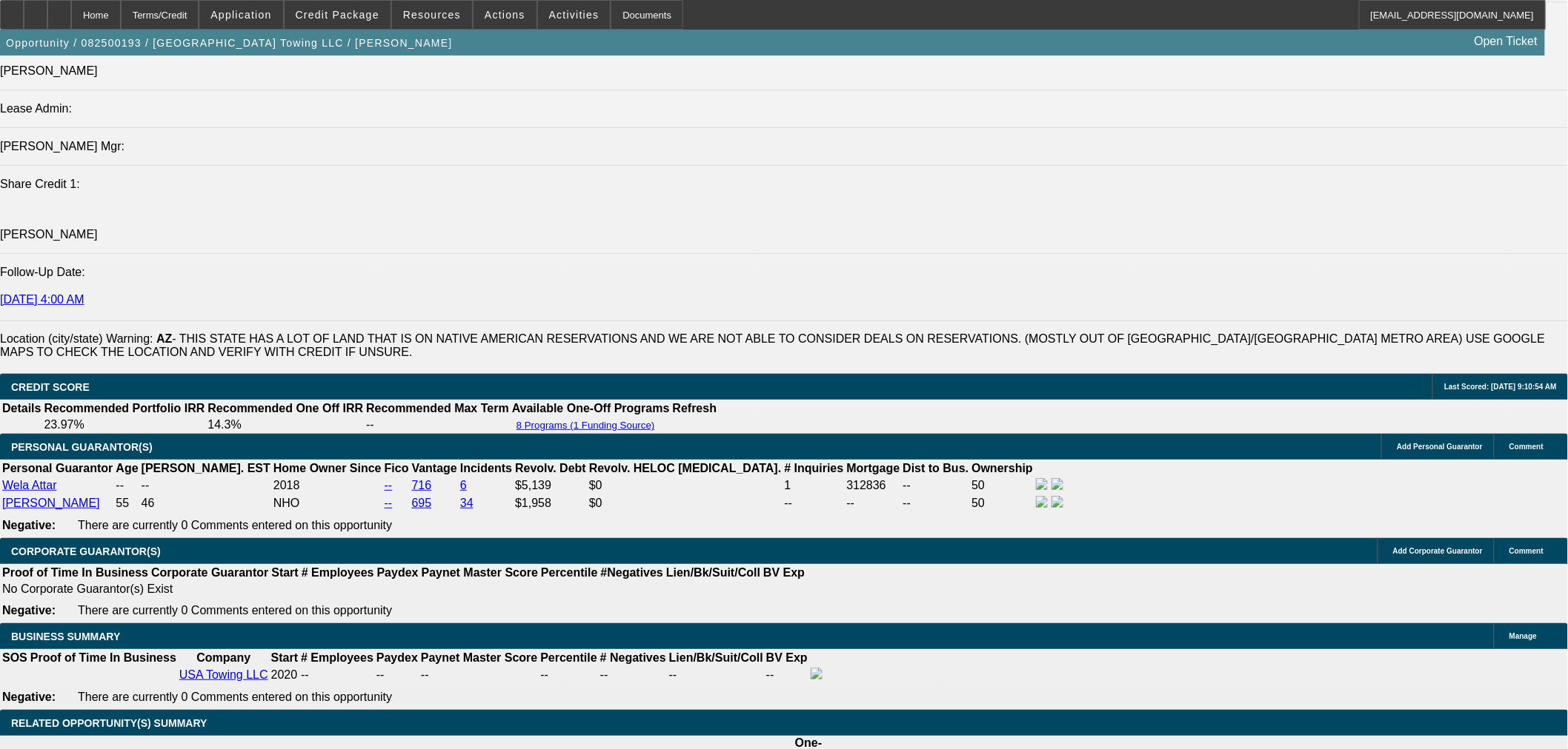
drag, startPoint x: 368, startPoint y: 483, endPoint x: 419, endPoint y: 478, distance: 51.2
type input "11"
type input "$2,474.43"
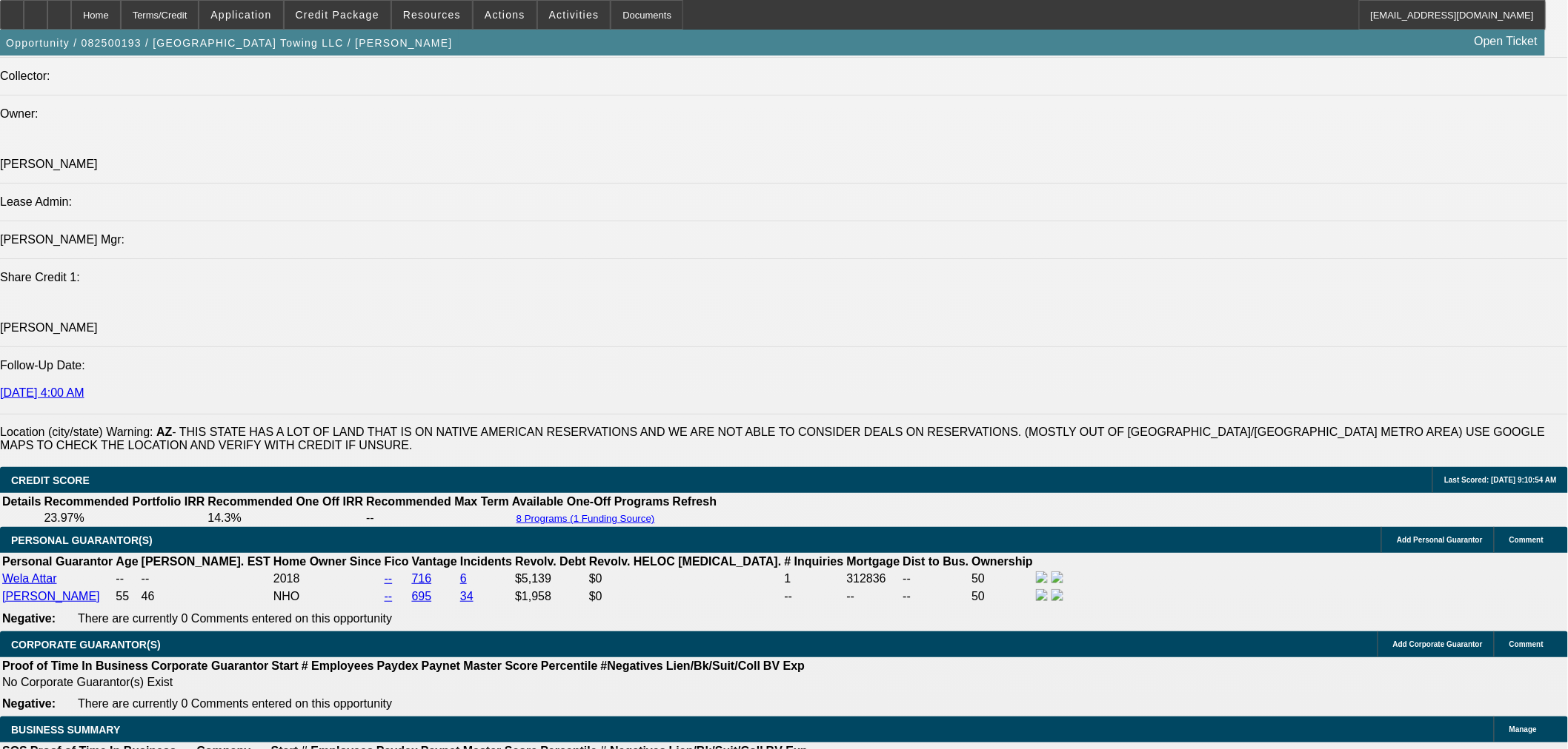
scroll to position [1755, 0]
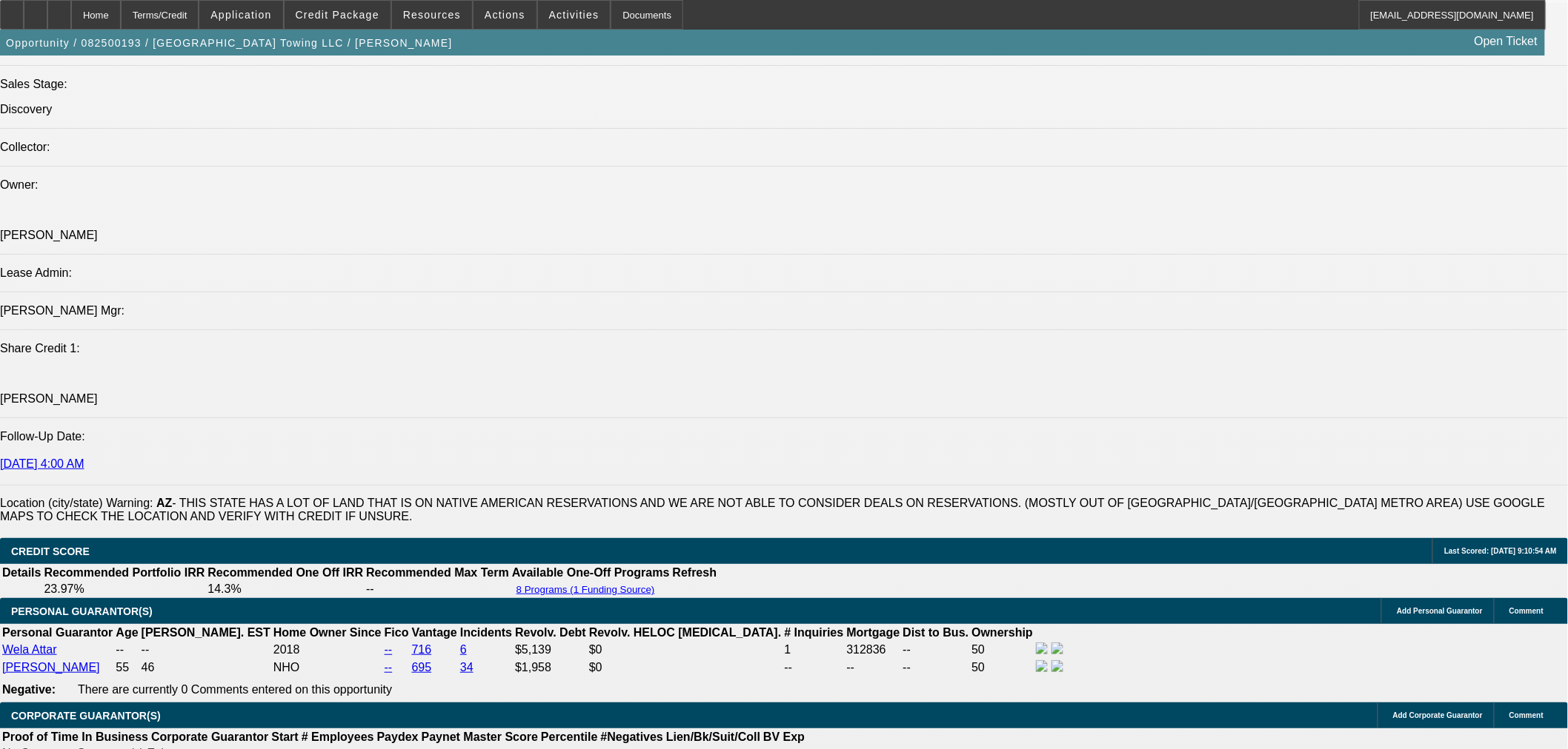
type input "11"
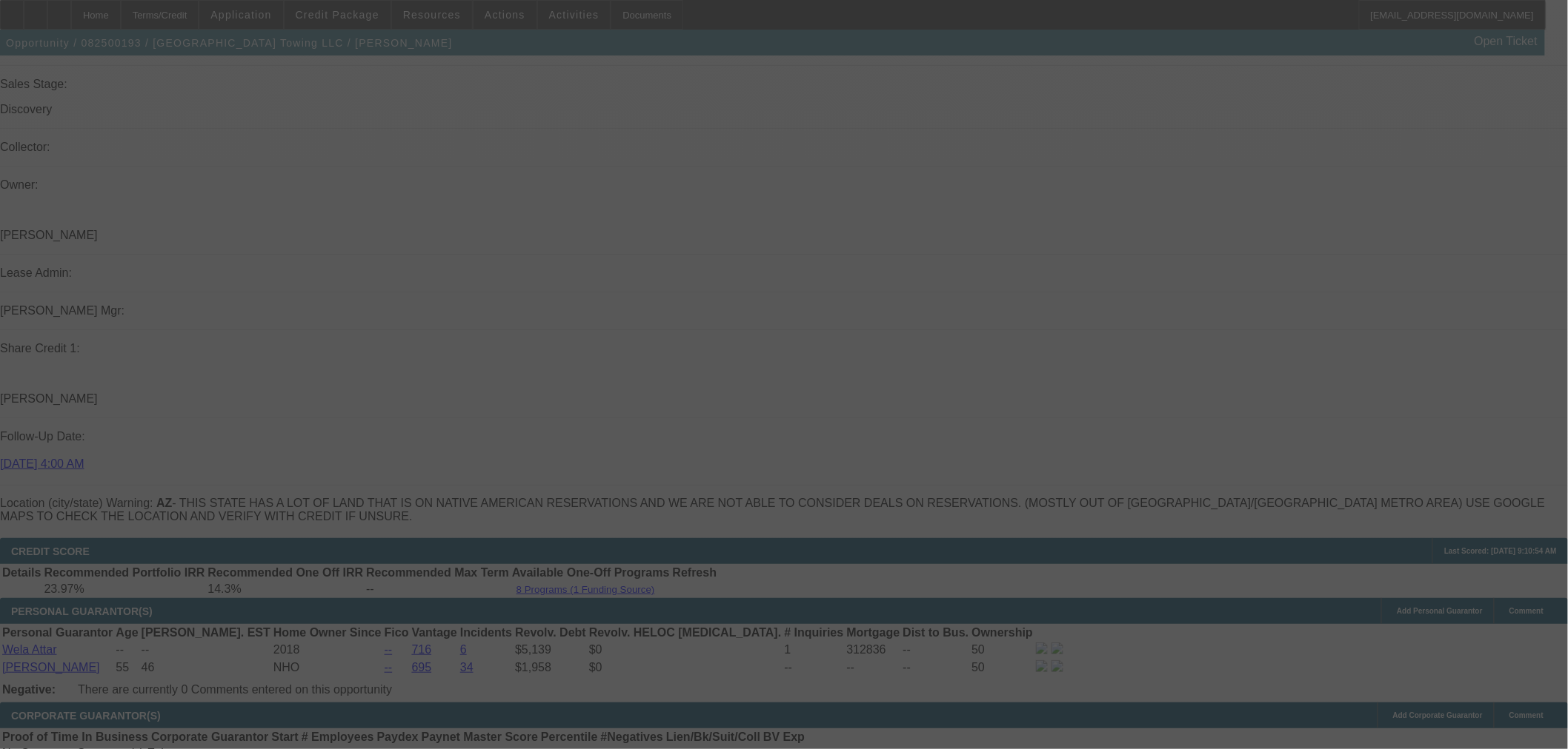
select select "0"
select select "3"
select select "0.1"
select select "4"
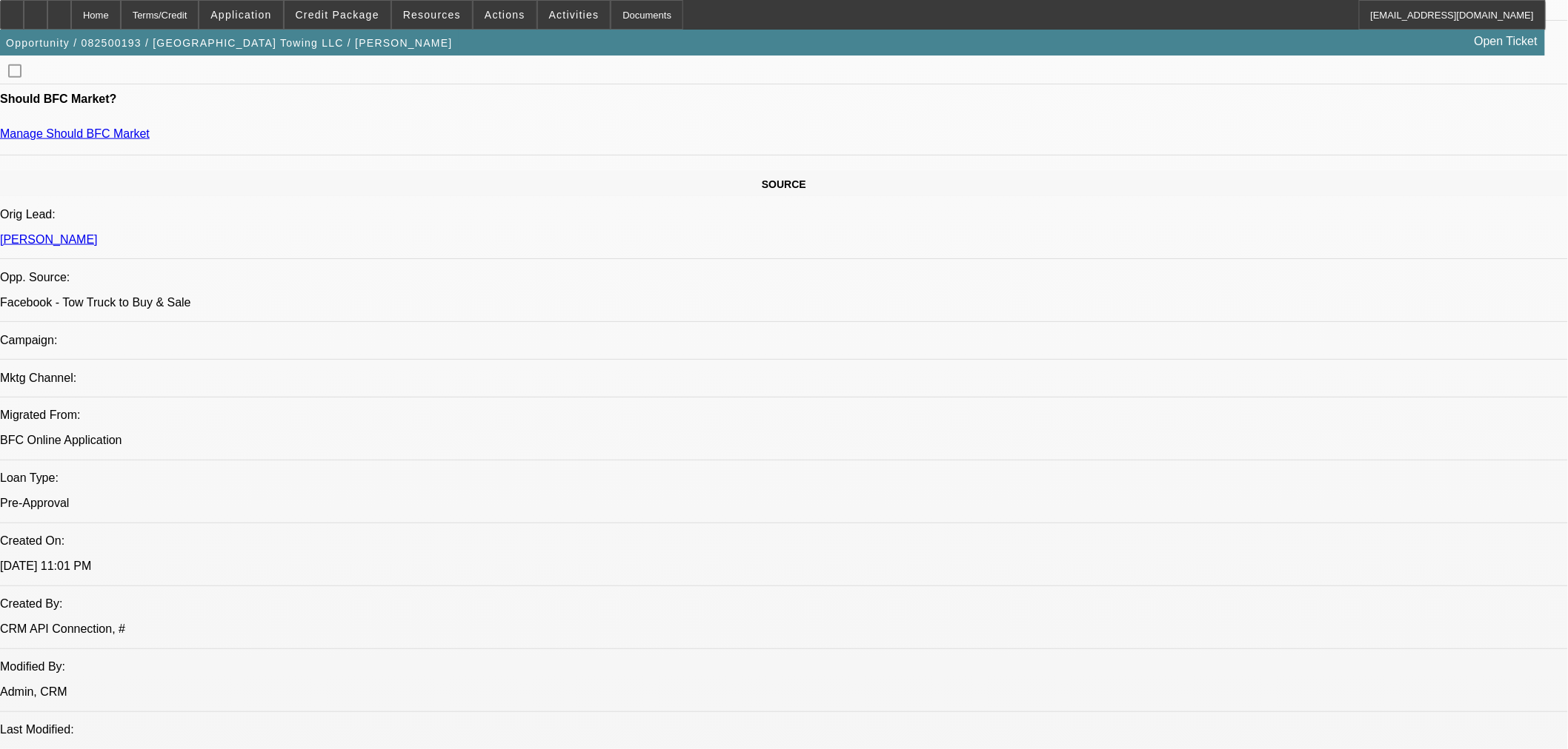
scroll to position [274, 0]
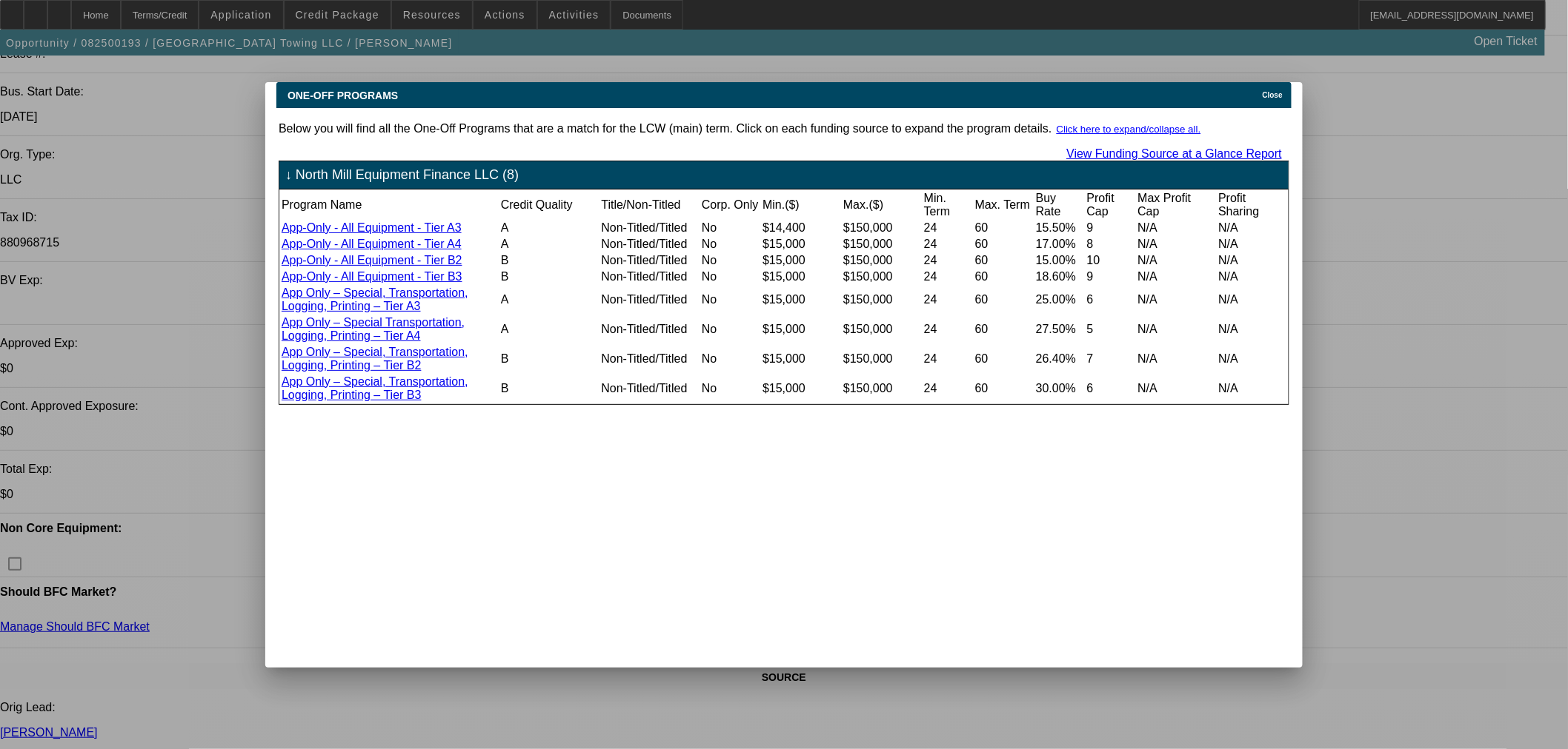
scroll to position [0, 0]
click at [1278, 91] on span "Close" at bounding box center [1272, 96] width 20 height 9
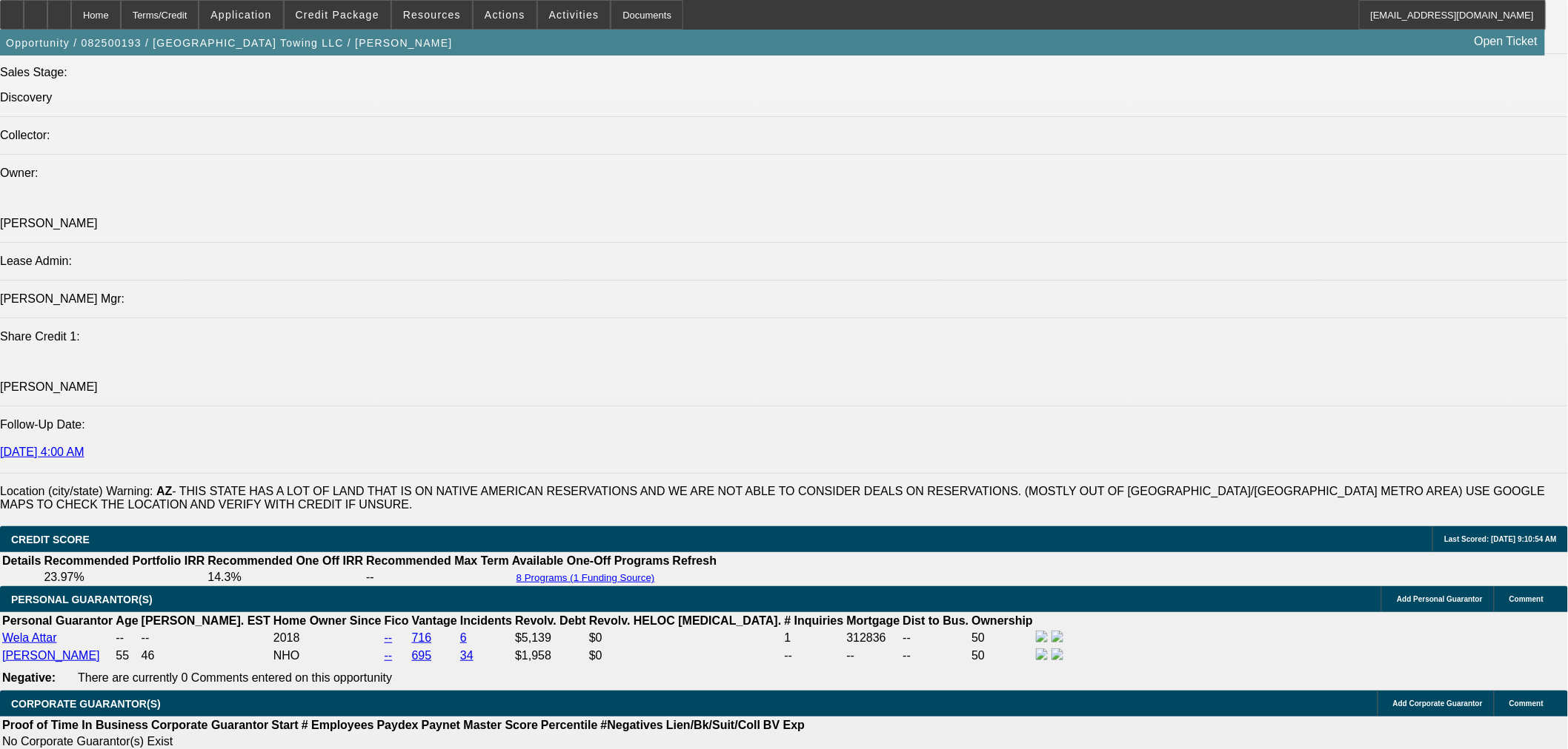
scroll to position [1755, 0]
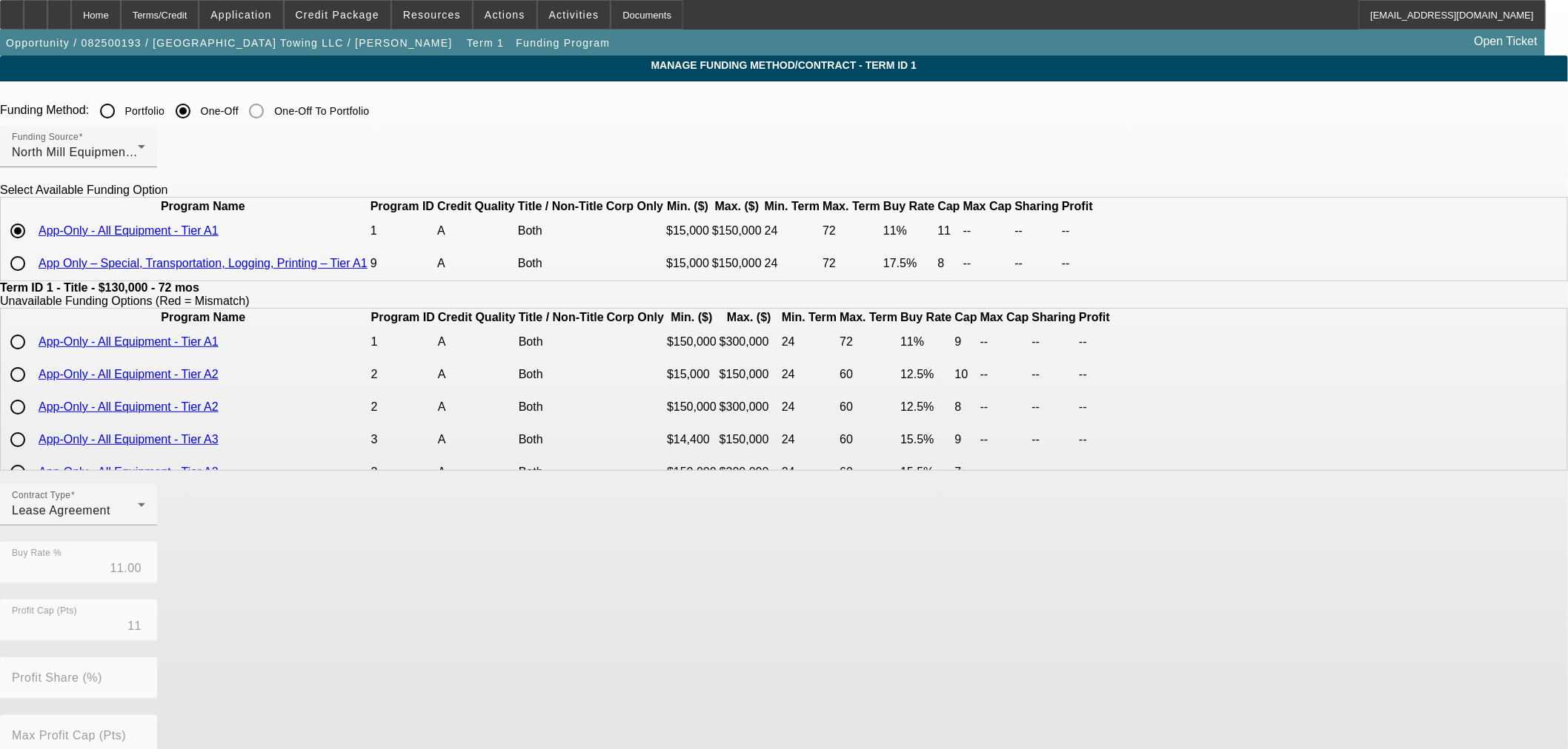
click at [218, 237] on link "App-Only - All Equipment - Tier A1" at bounding box center [128, 230] width 180 height 13
click at [145, 139] on div "Funding Source North Mill Equipment Finance LLC" at bounding box center [79, 146] width 133 height 41
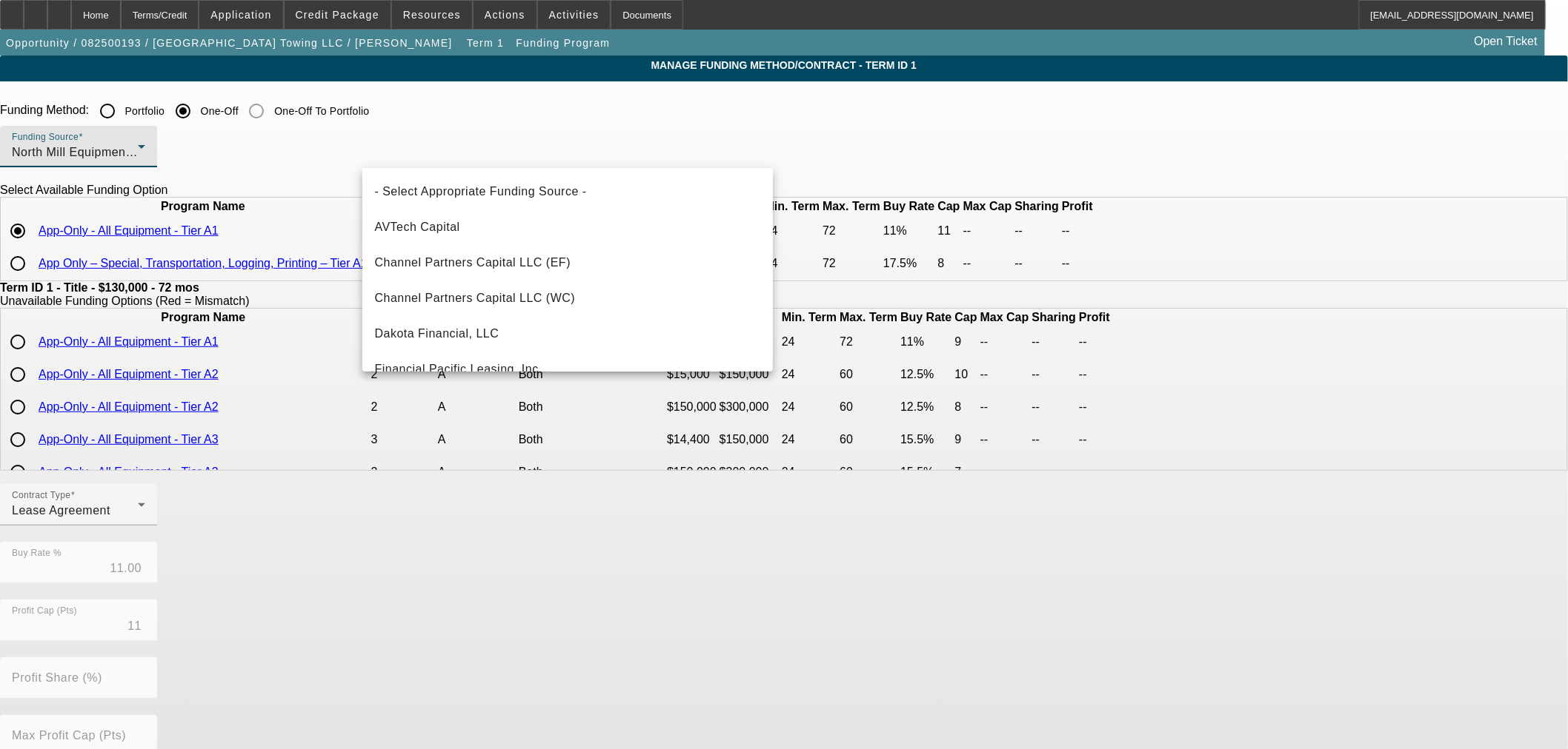
scroll to position [300, 0]
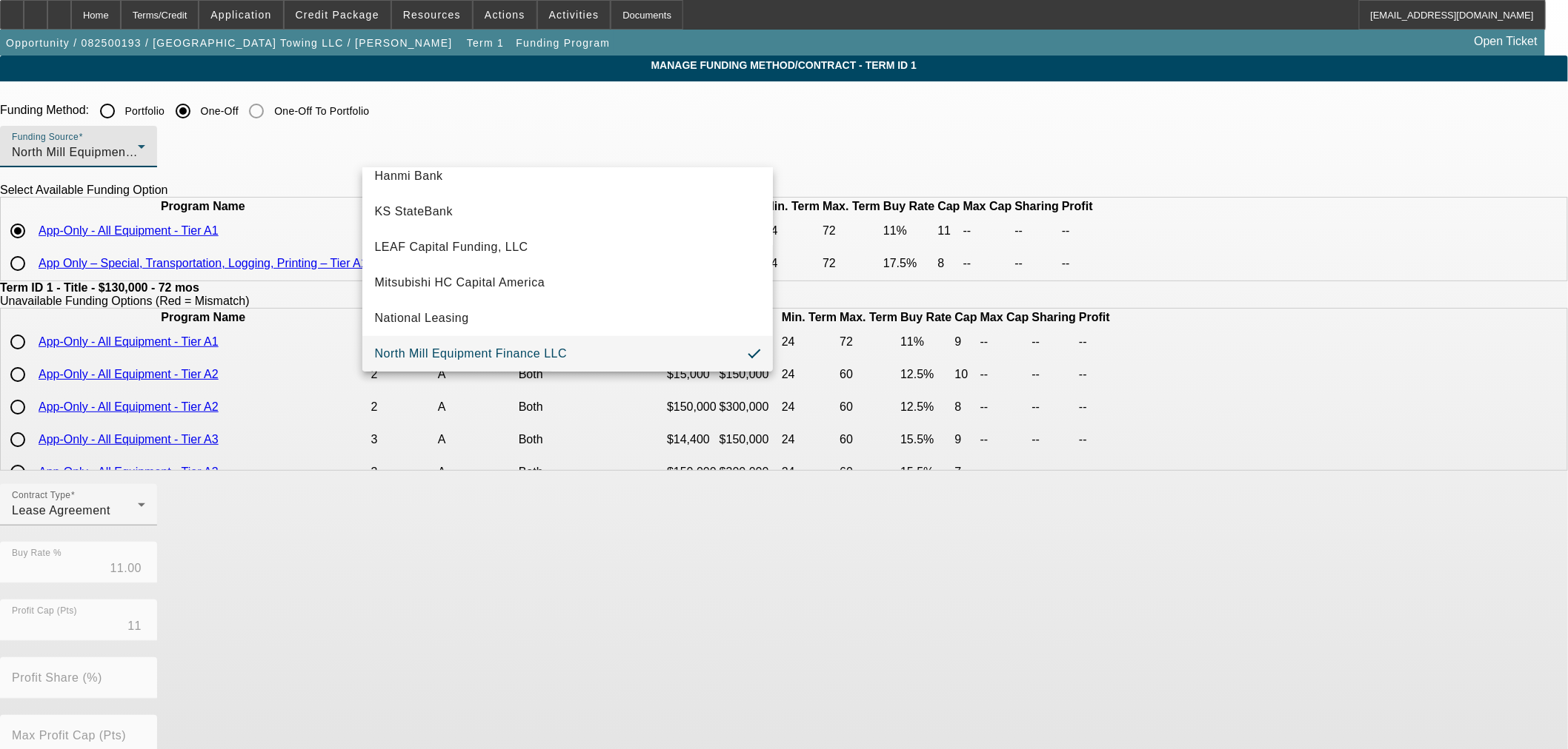
drag, startPoint x: 130, startPoint y: 296, endPoint x: 141, endPoint y: 90, distance: 206.3
click at [132, 284] on div at bounding box center [784, 374] width 1568 height 749
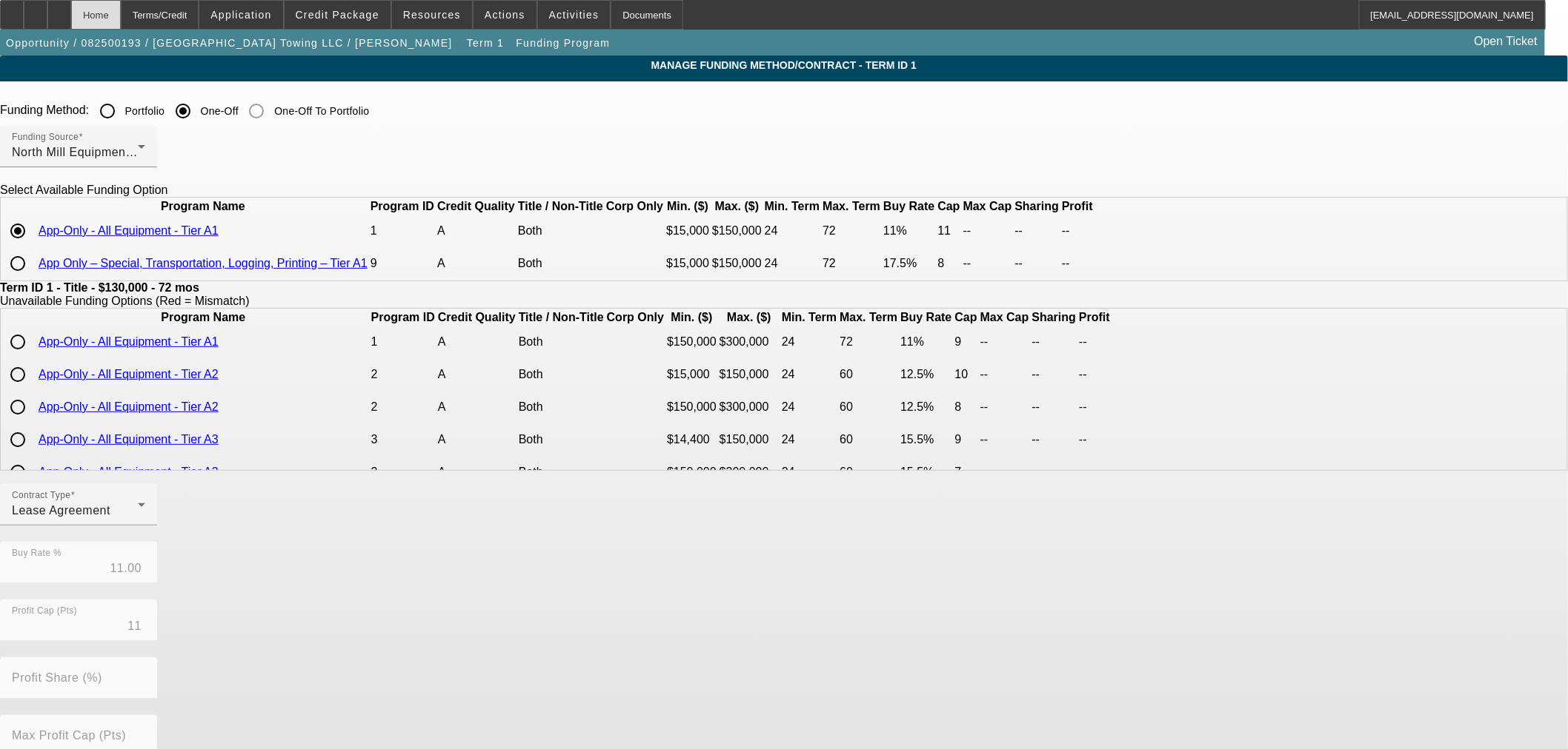
click at [121, 20] on div "Home" at bounding box center [96, 15] width 50 height 30
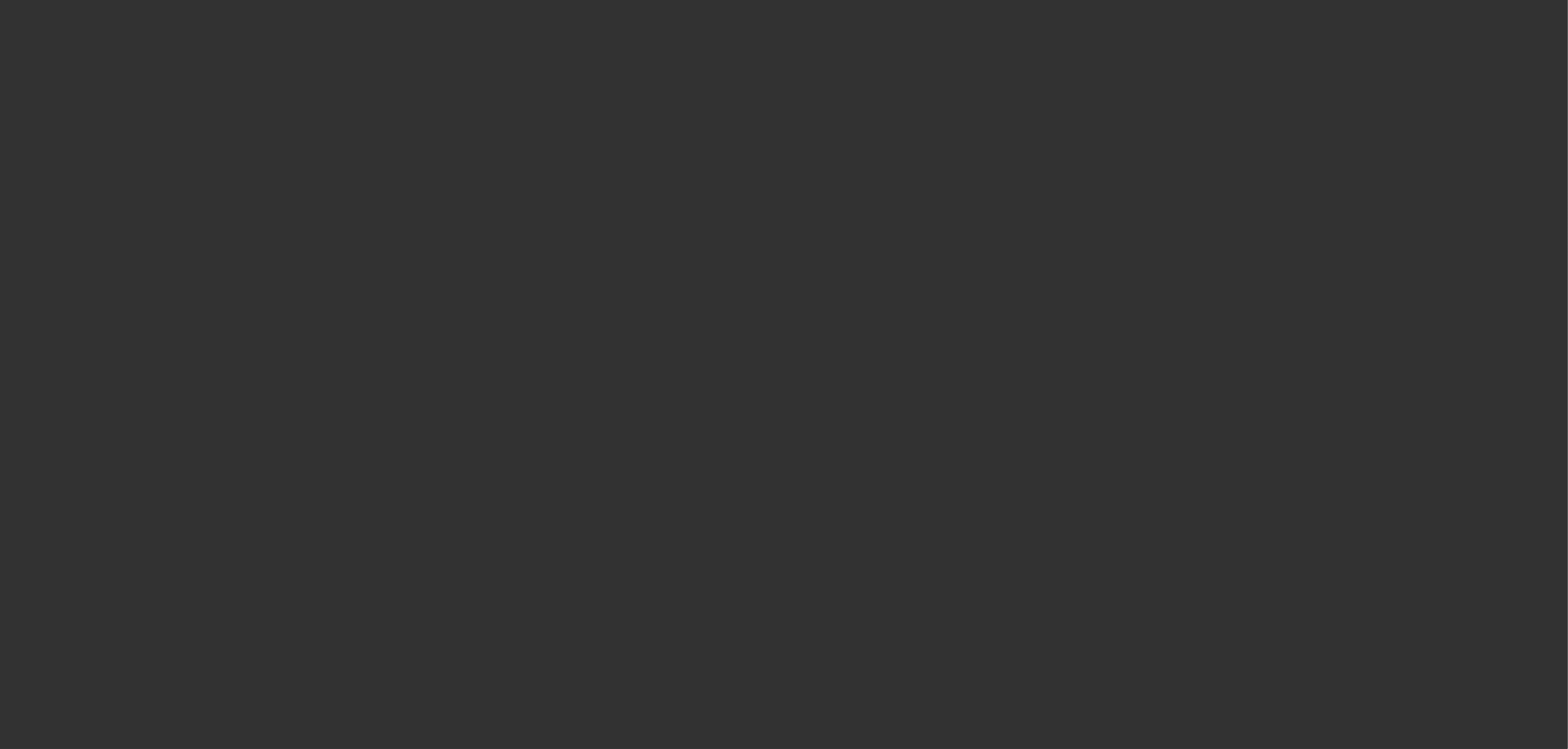
select select "0"
select select "3"
select select "0.1"
select select "4"
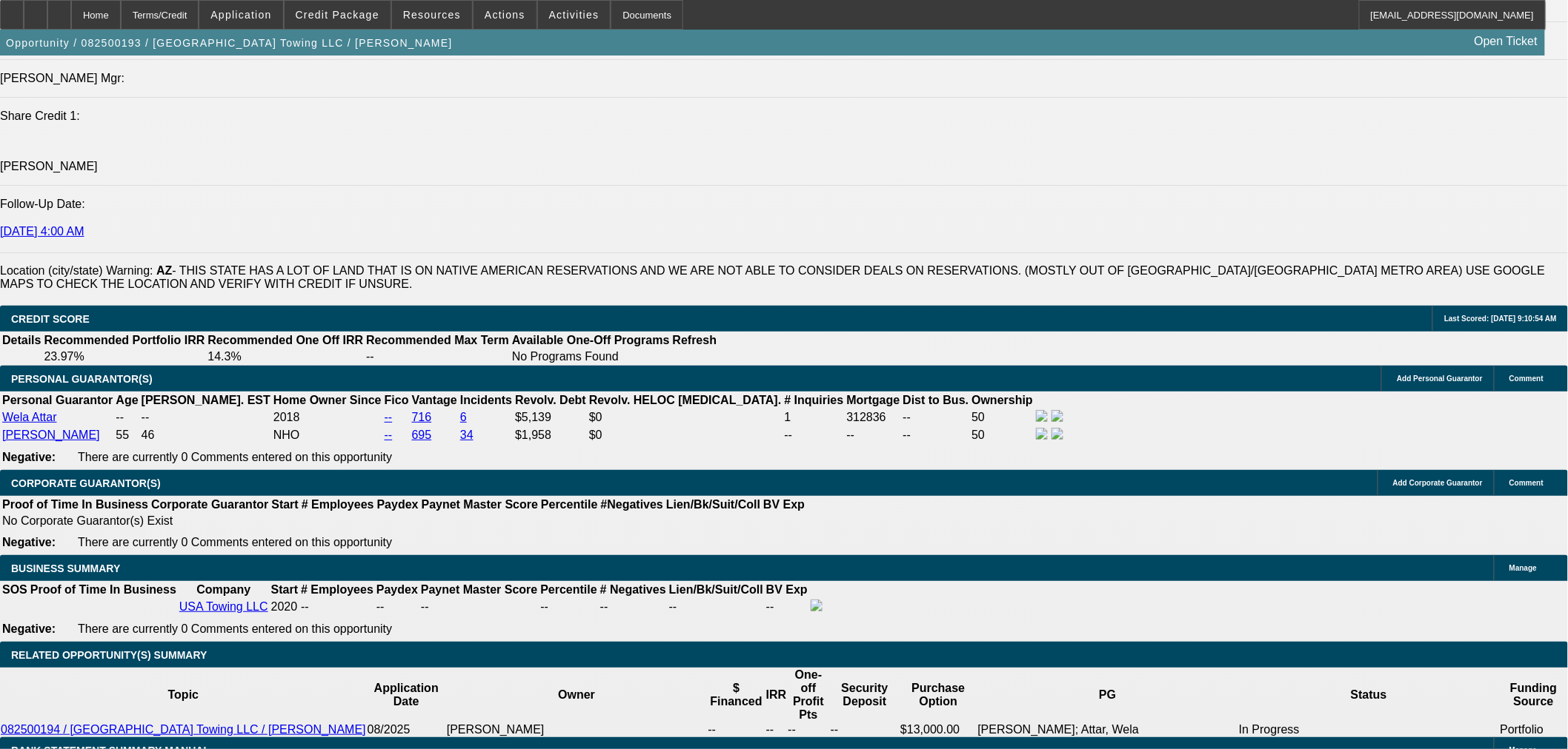
scroll to position [1831, 0]
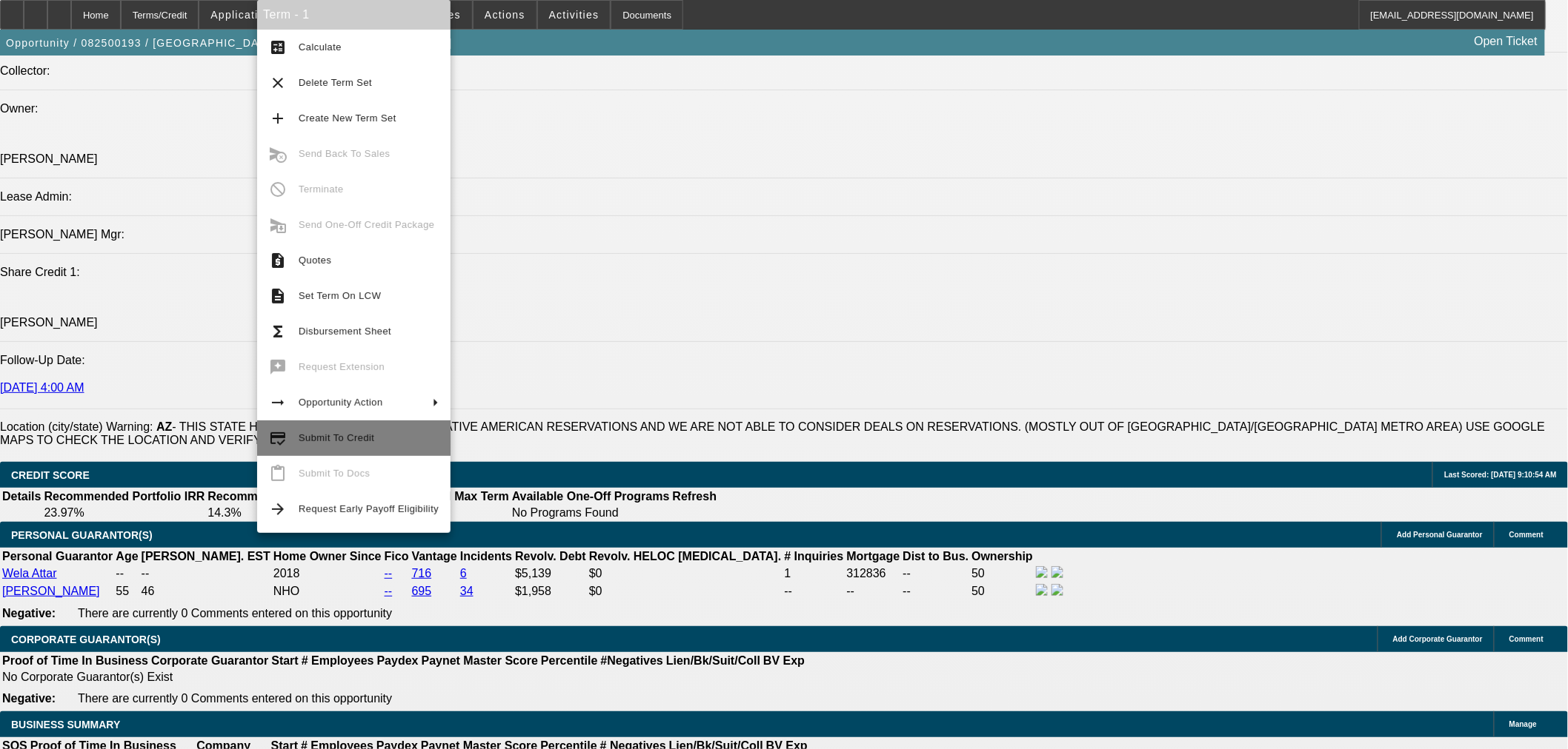
click at [334, 435] on span "Submit To Credit" at bounding box center [336, 438] width 75 height 11
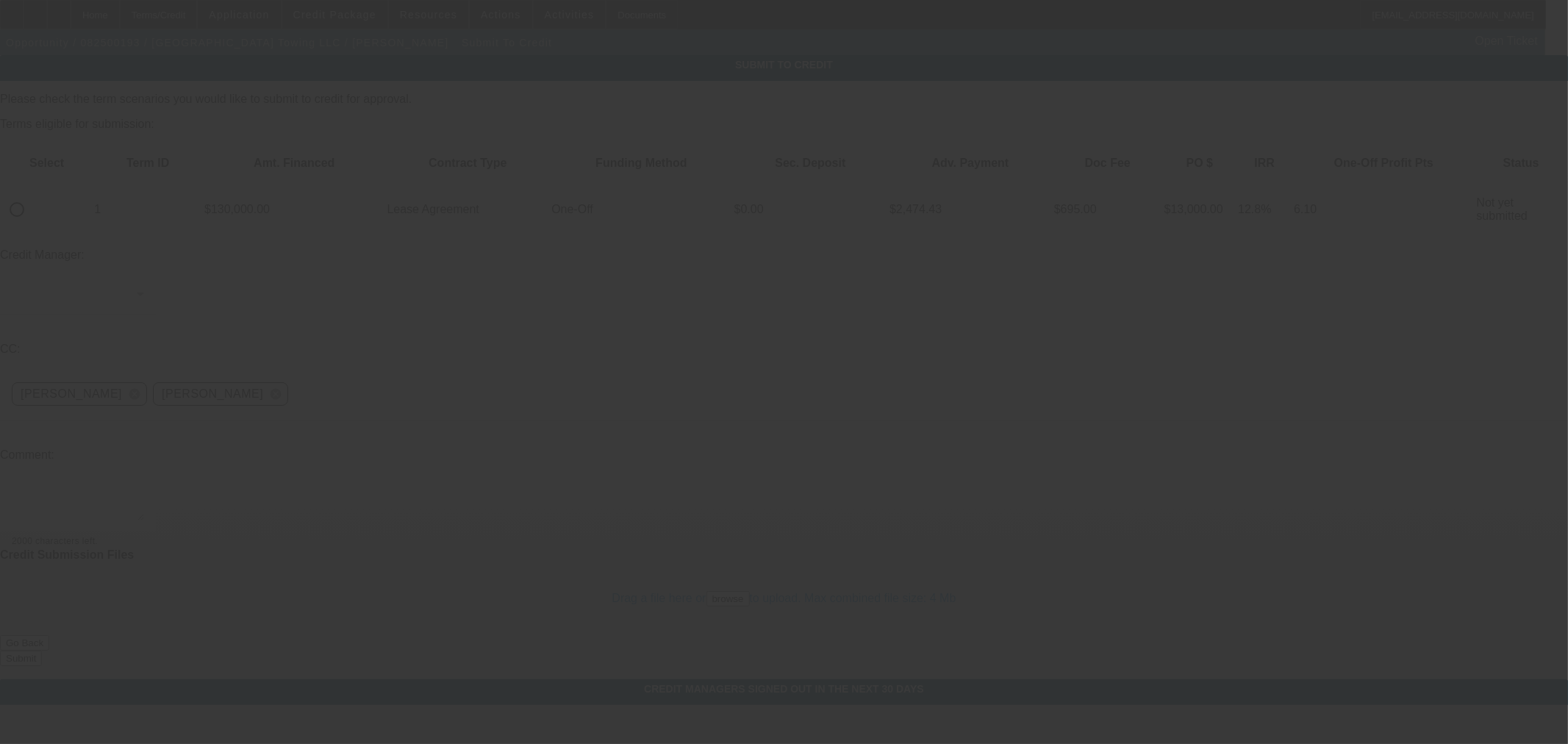
click at [31, 195] on input "radio" at bounding box center [17, 210] width 30 height 30
radio input "true"
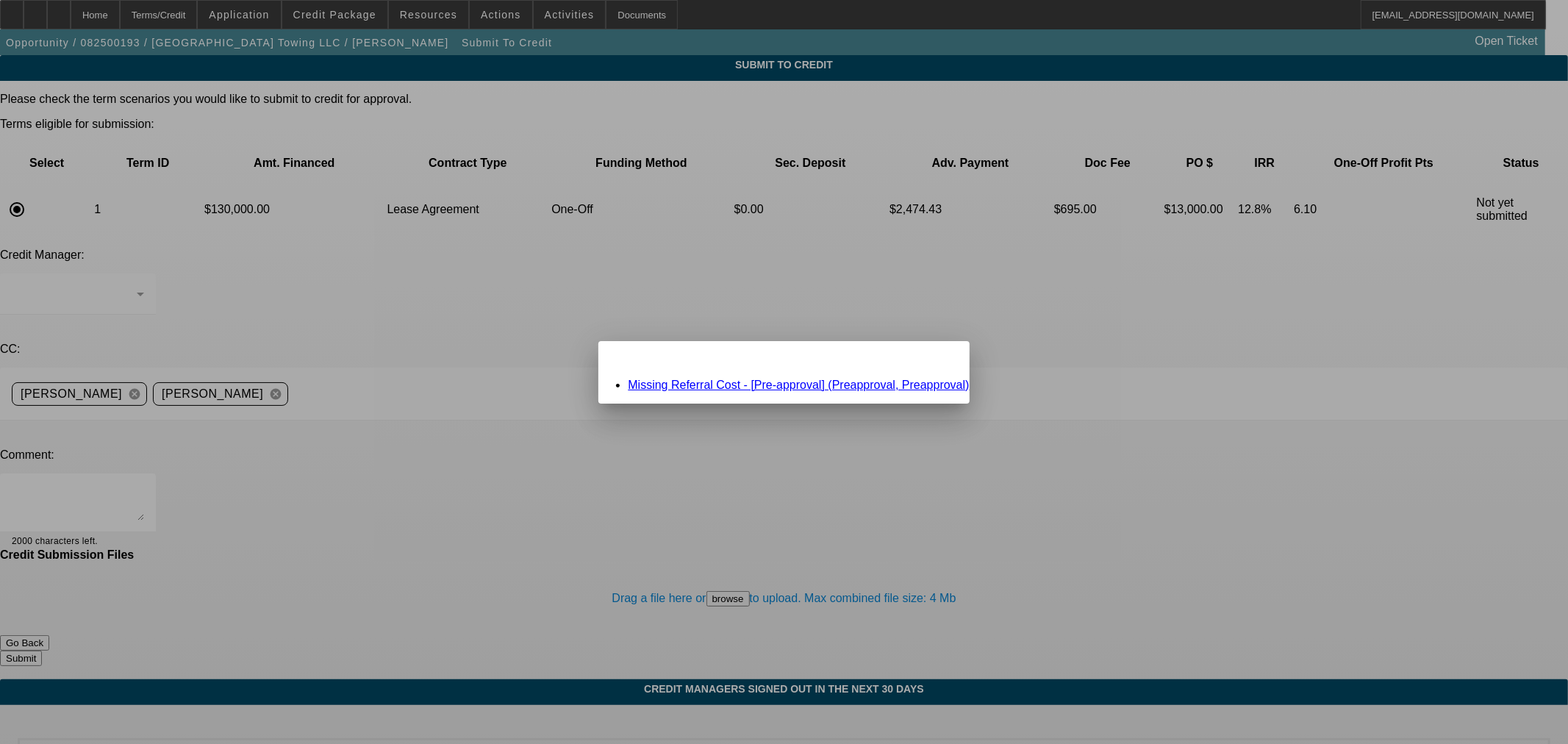
click at [846, 390] on li "Missing Referral Cost - [Pre-approval] (Preapproval, Preapproval)" at bounding box center [799, 386] width 341 height 14
click at [853, 387] on link "Missing Referral Cost - [Pre-approval] (Preapproval, Preapproval)" at bounding box center [799, 385] width 341 height 13
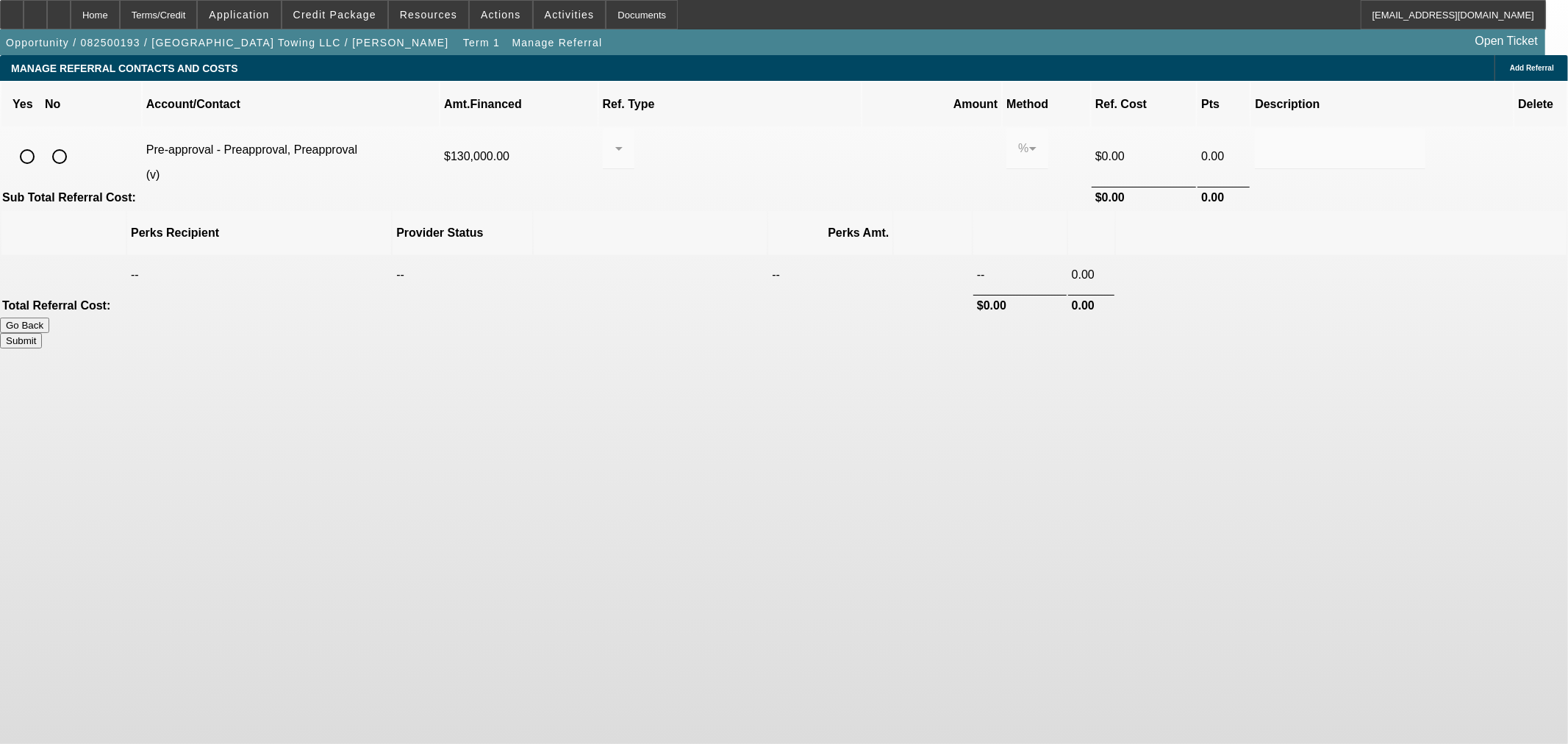
click at [74, 142] on input "radio" at bounding box center [59, 156] width 30 height 30
radio input "true"
click at [42, 333] on button "Submit" at bounding box center [20, 341] width 42 height 15
type input "0.000"
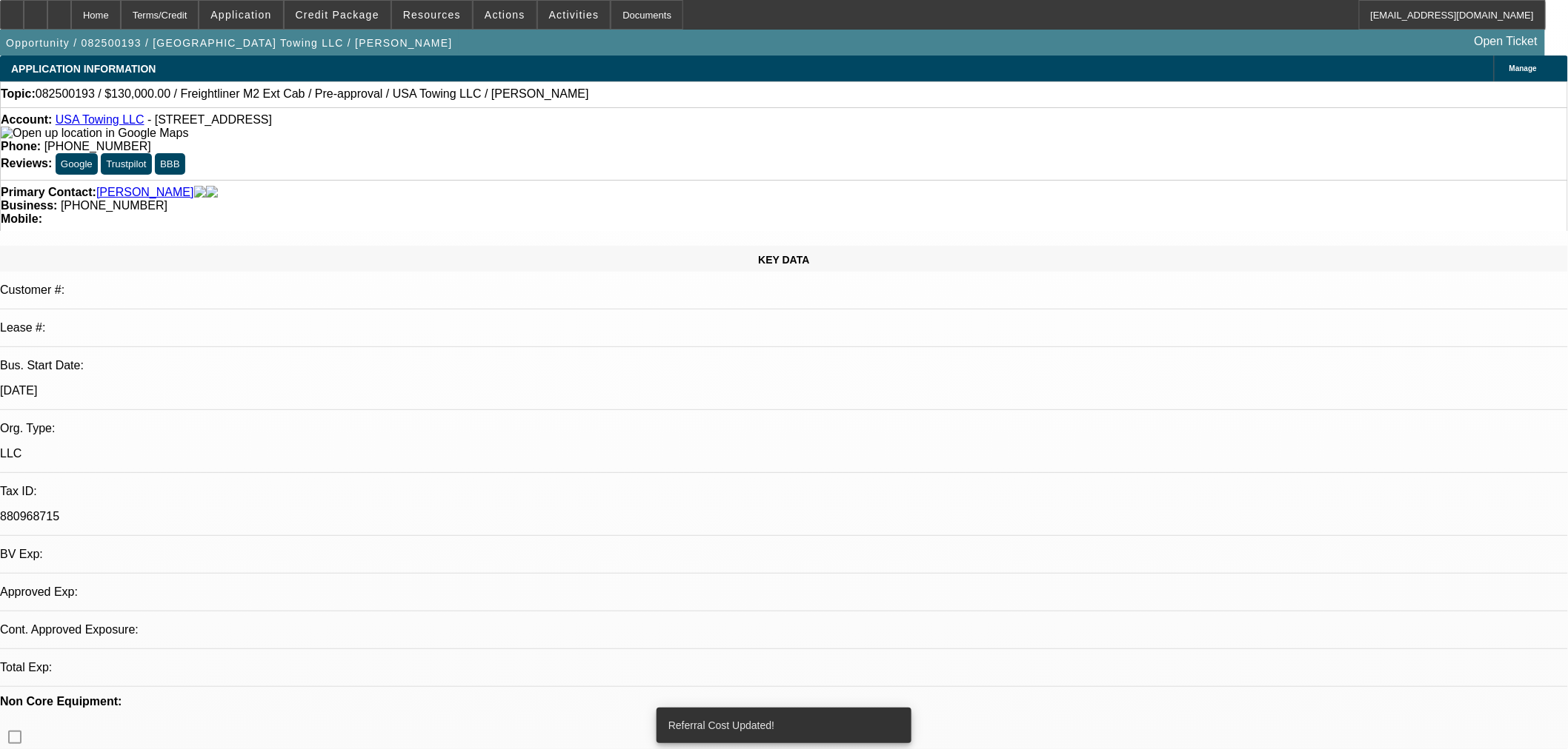
select select "0"
select select "3"
select select "0.1"
select select "4"
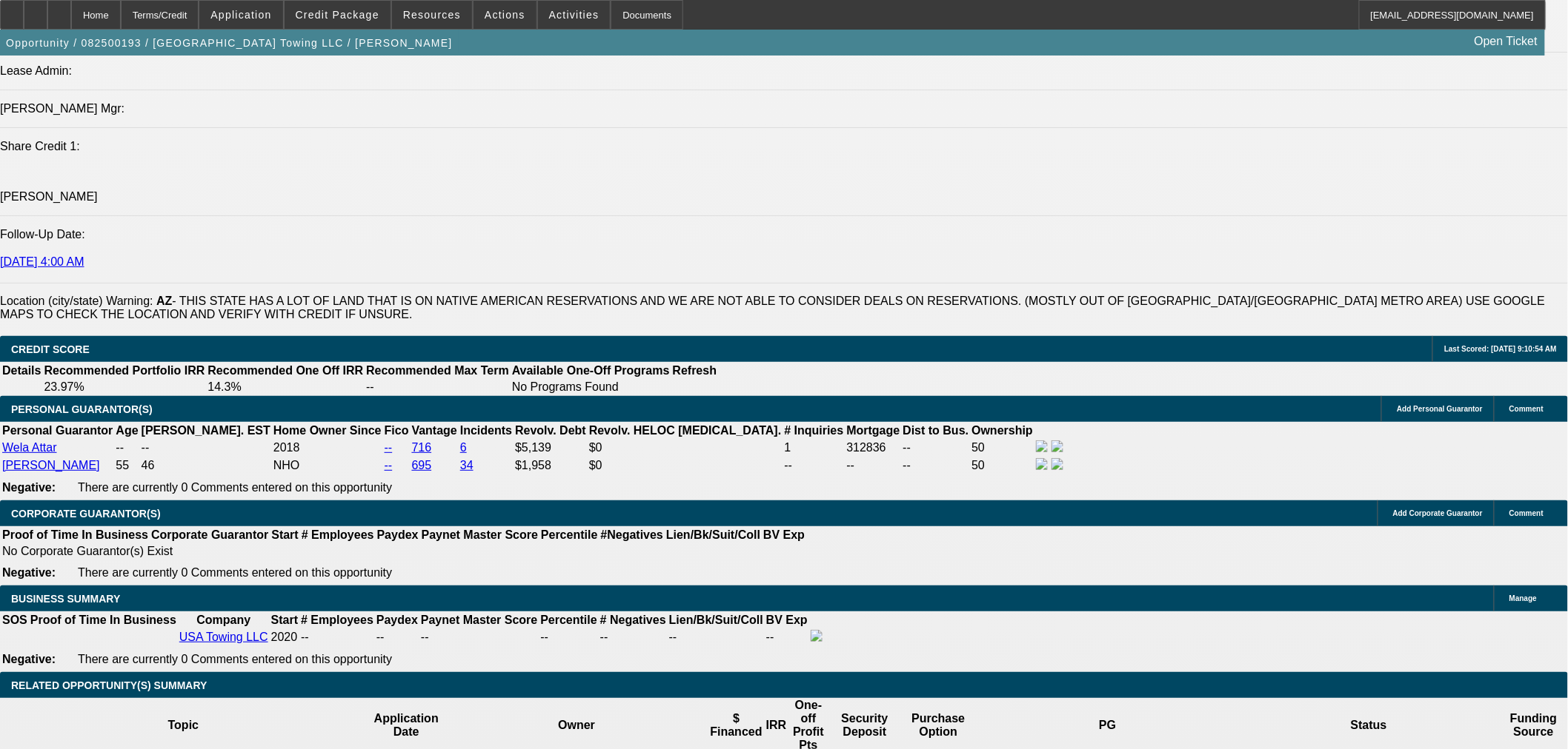
scroll to position [1711, 0]
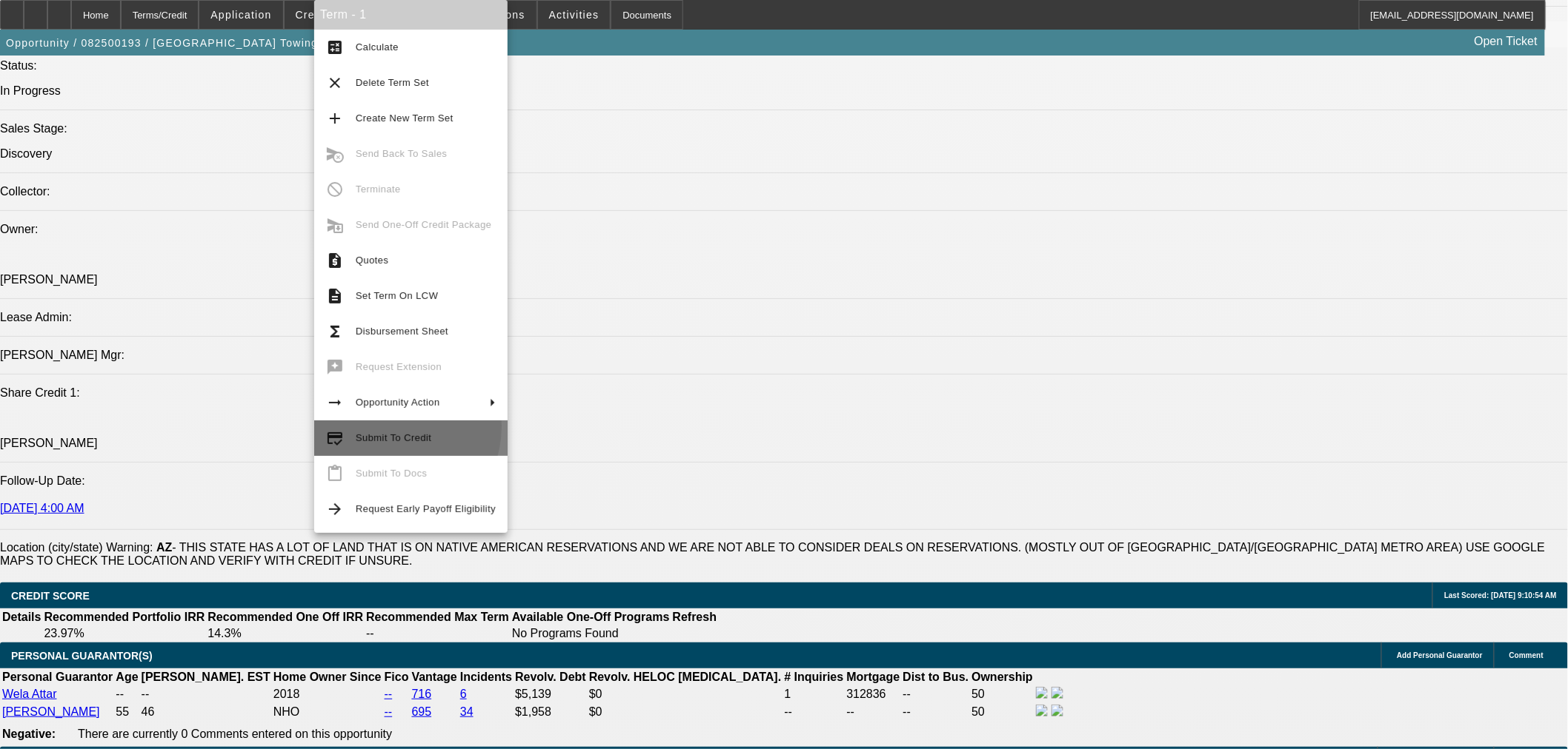
click at [382, 427] on button "credit_score Submit To Credit" at bounding box center [411, 439] width 193 height 36
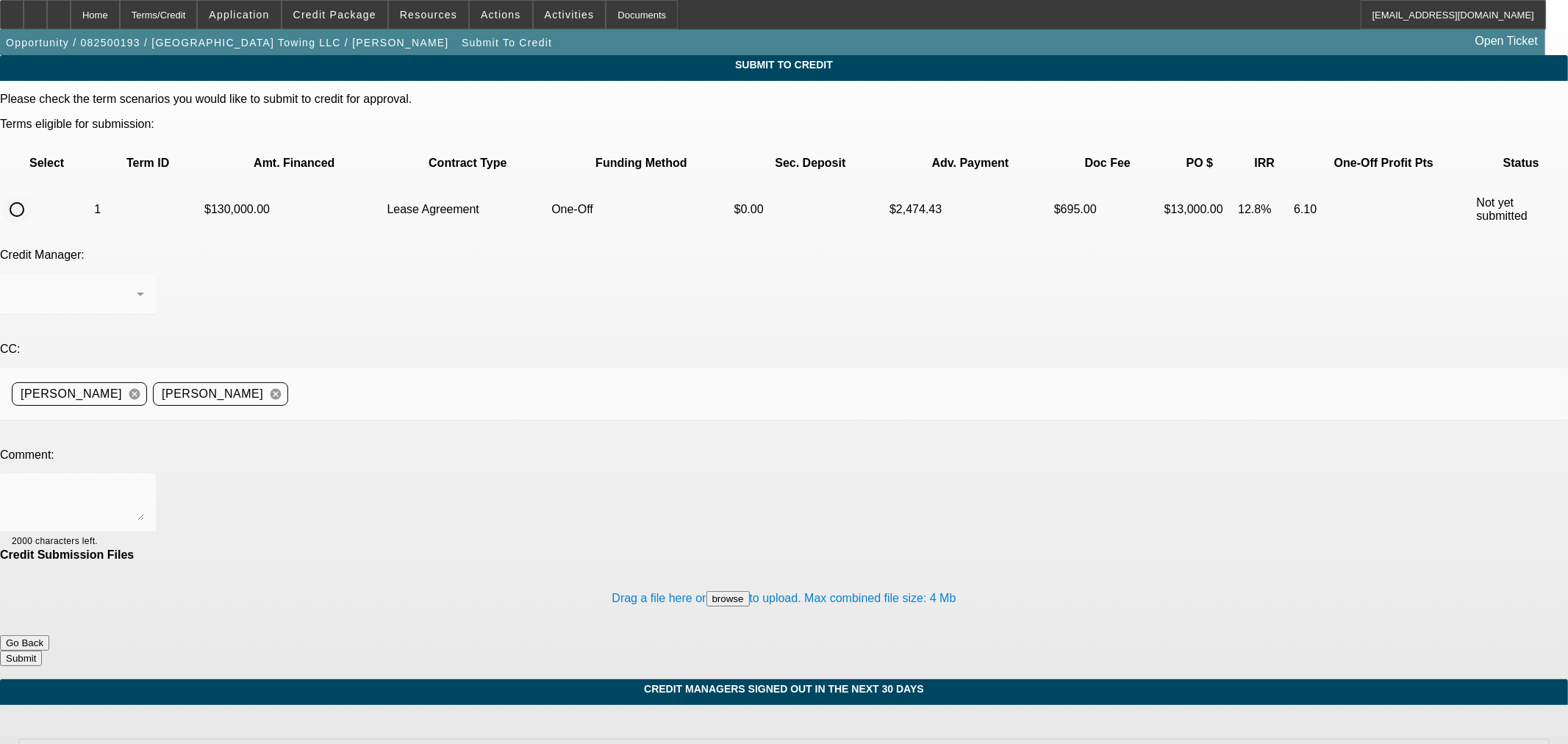
click at [31, 195] on input "radio" at bounding box center [17, 210] width 30 height 30
radio input "true"
click at [144, 486] on textarea at bounding box center [78, 504] width 132 height 36
type textarea "Please ok to NM. Thanks"
click at [42, 651] on button "Submit" at bounding box center [20, 658] width 42 height 15
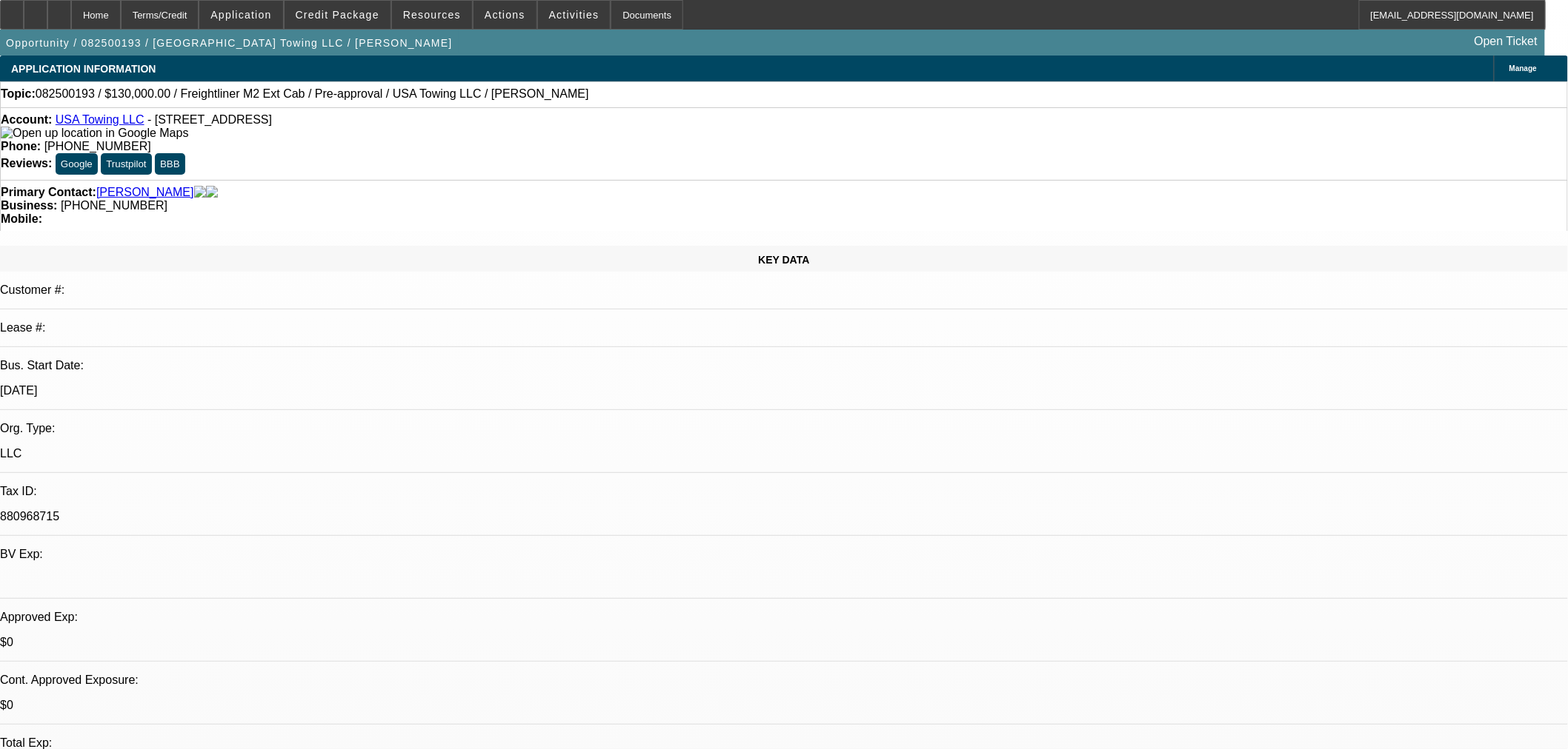
select select "0"
select select "3"
select select "0.1"
select select "4"
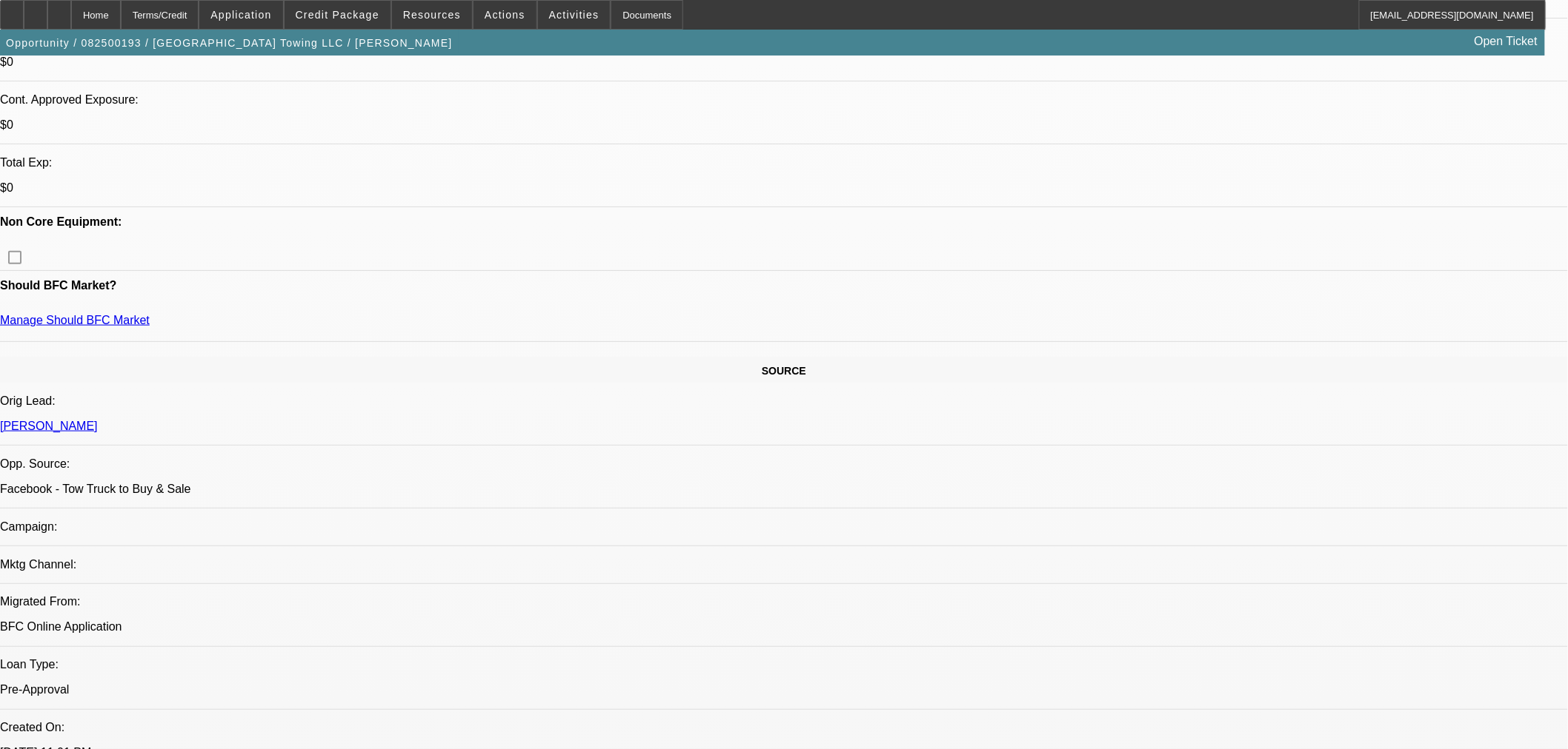
scroll to position [329, 0]
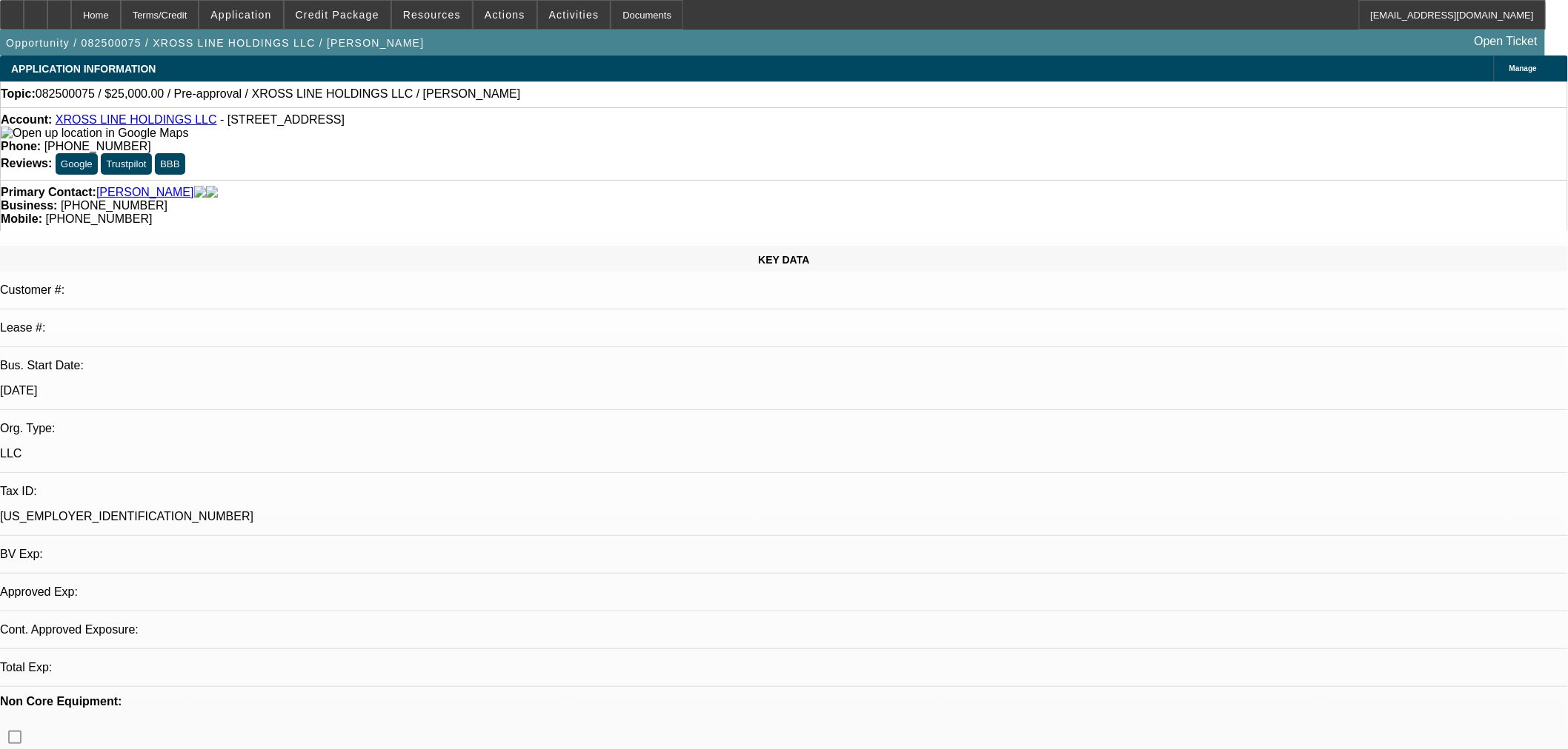
select select "0"
select select "2"
select select "0.1"
select select "1"
select select "2"
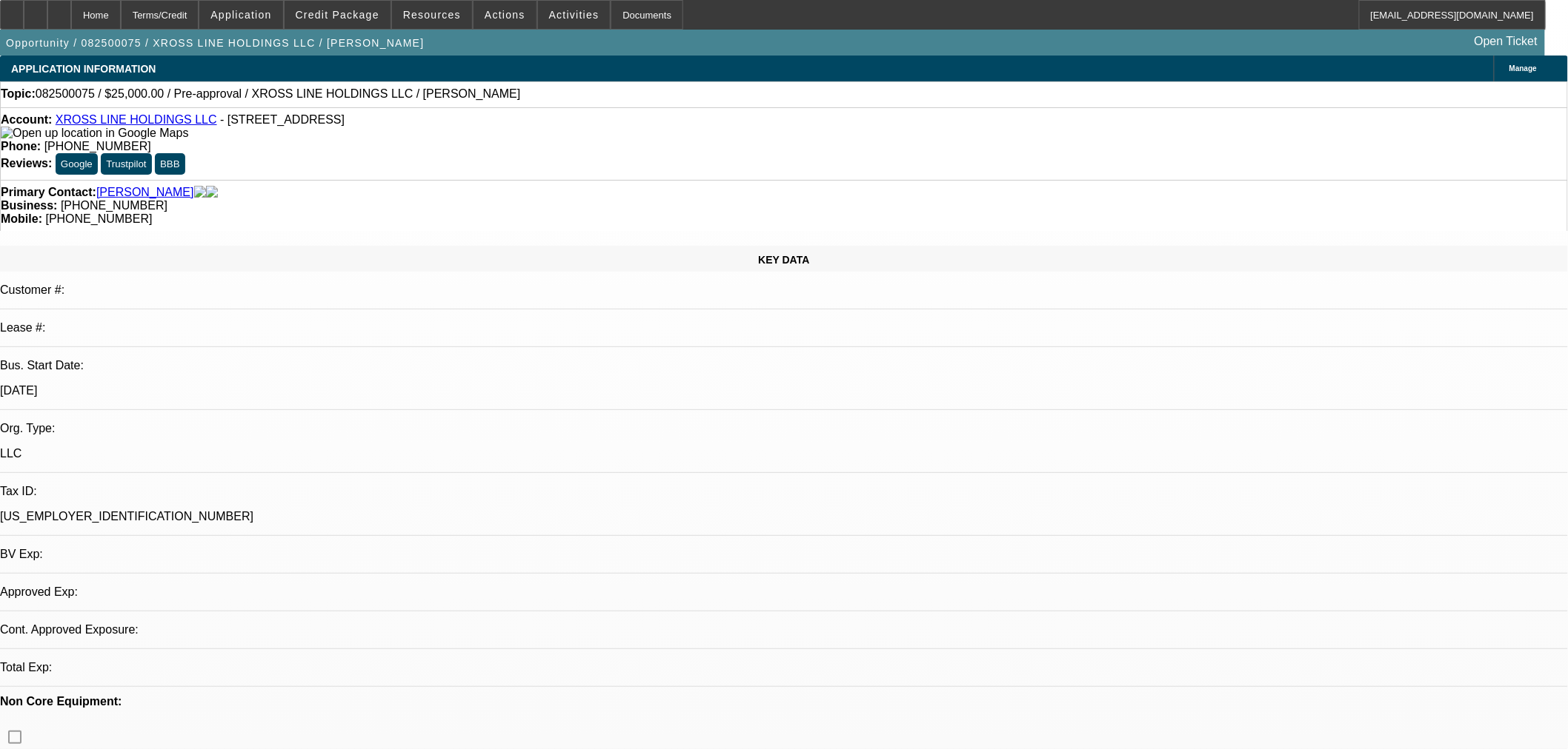
select select "4"
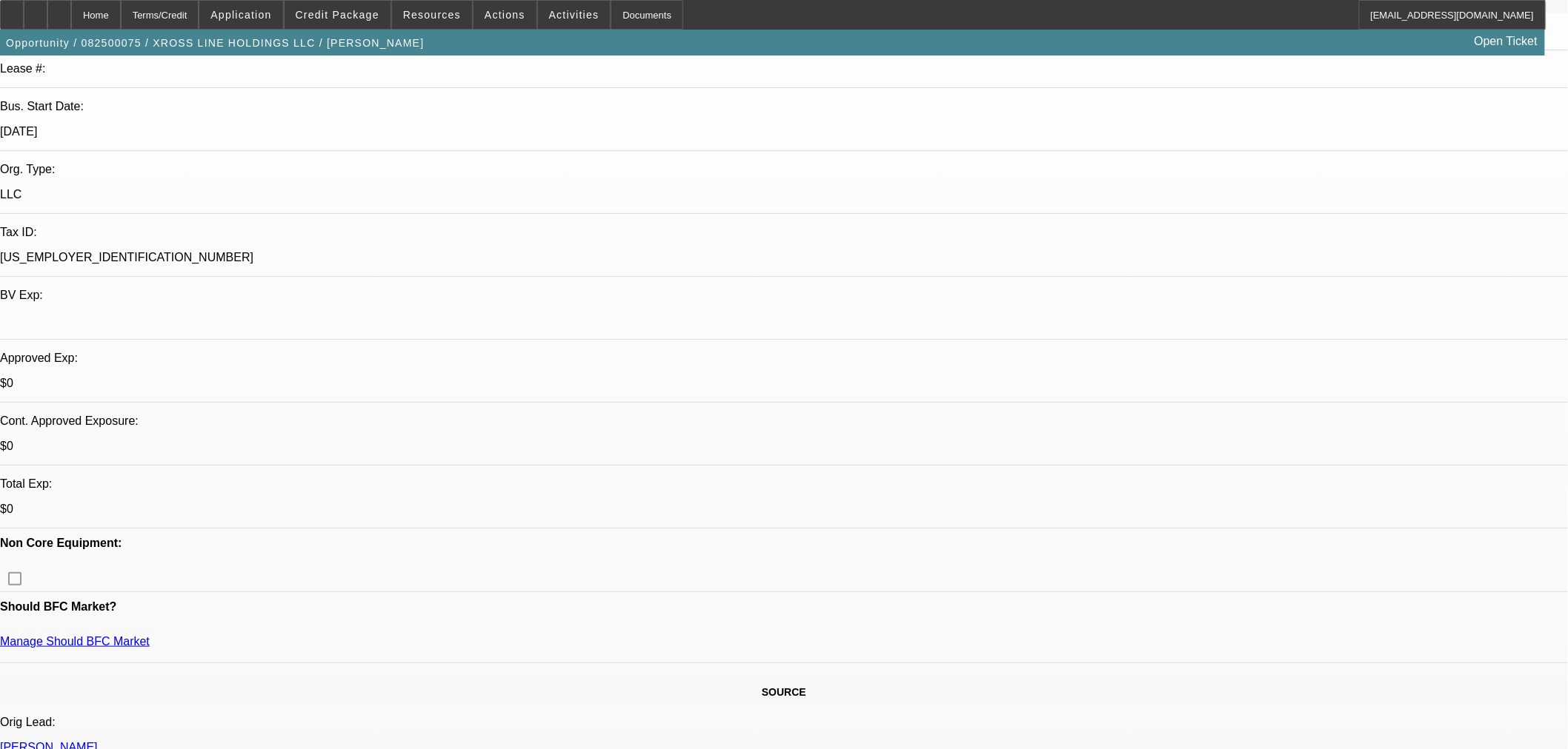
scroll to position [493, 0]
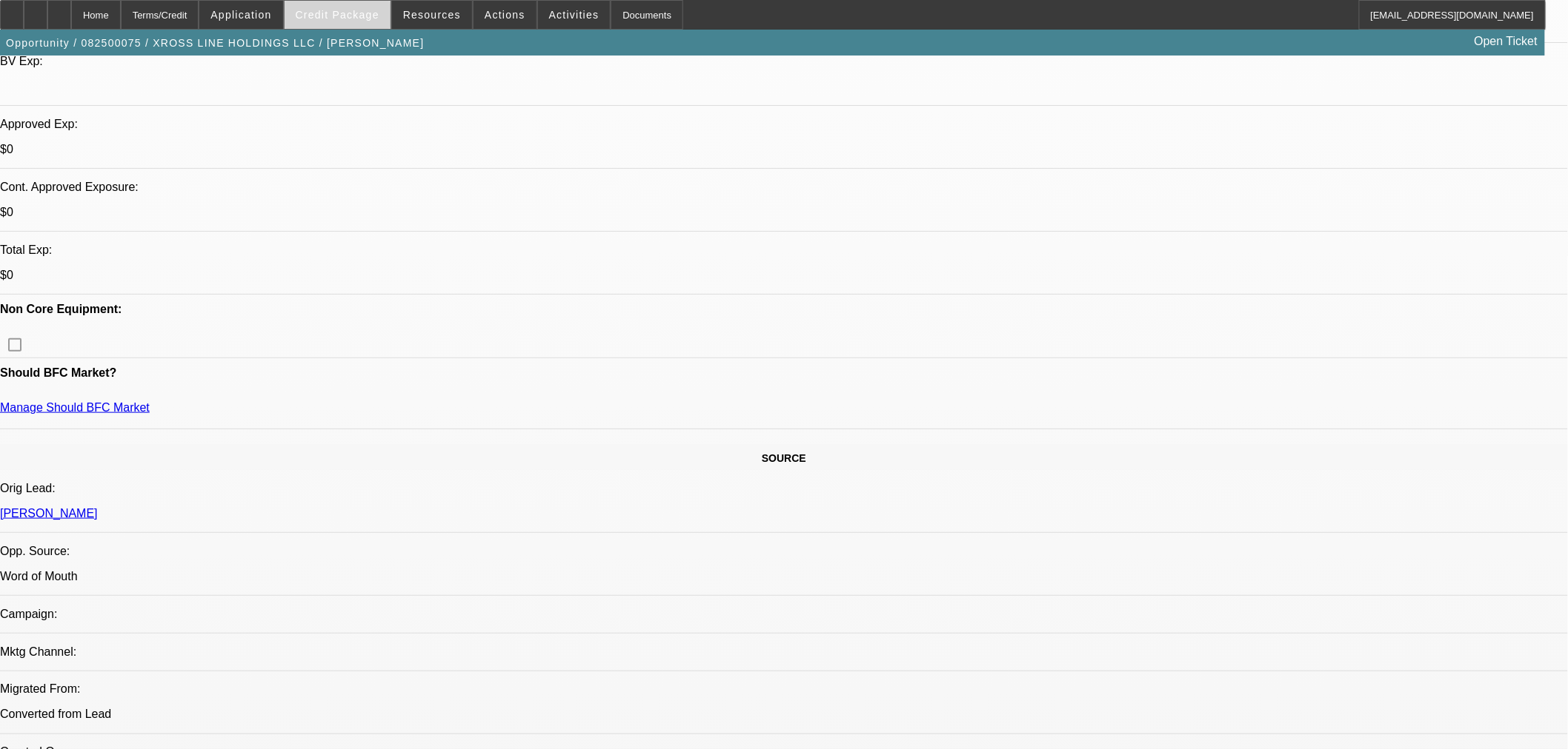
click at [323, 13] on span "Credit Package" at bounding box center [338, 15] width 84 height 12
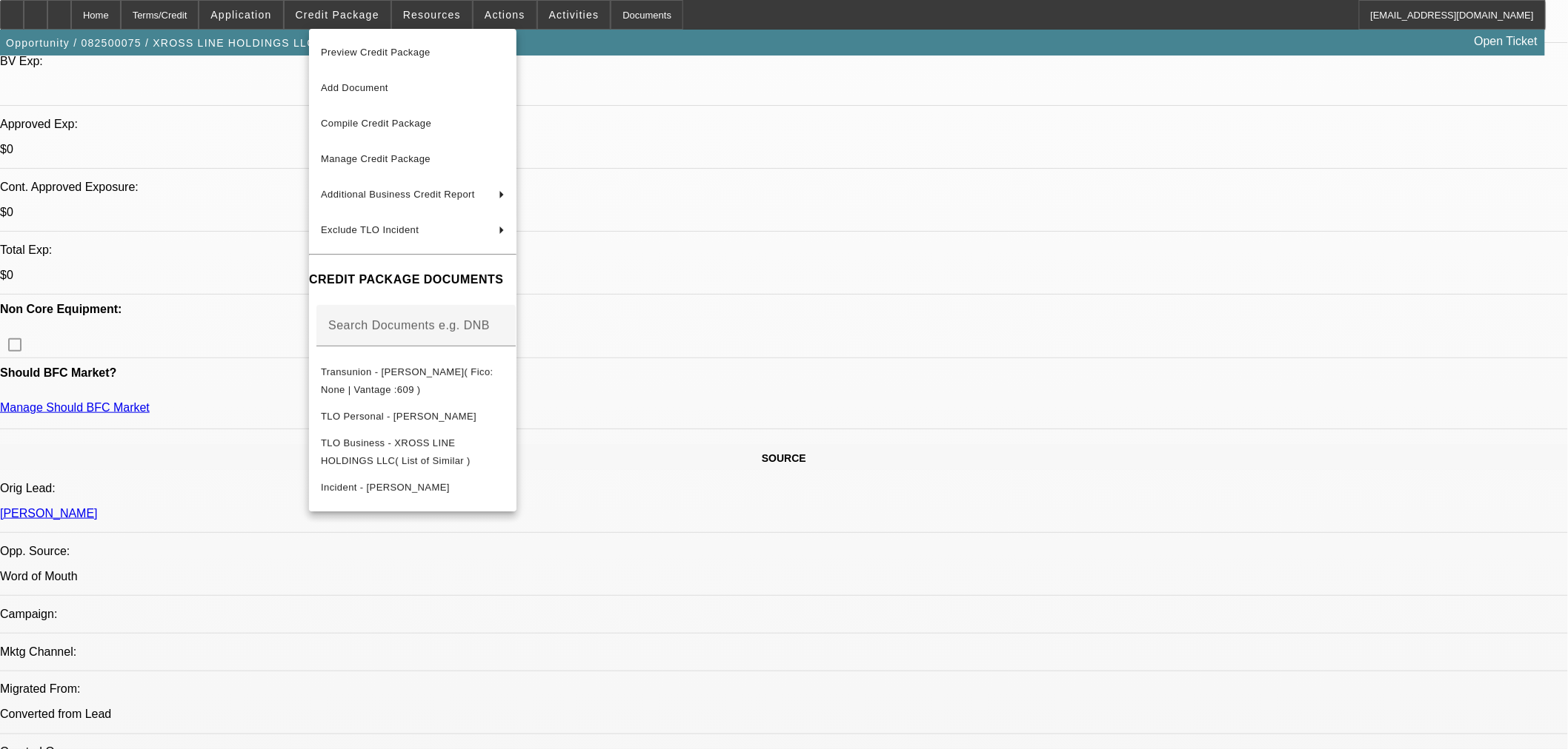
click at [1264, 504] on div at bounding box center [784, 374] width 1568 height 749
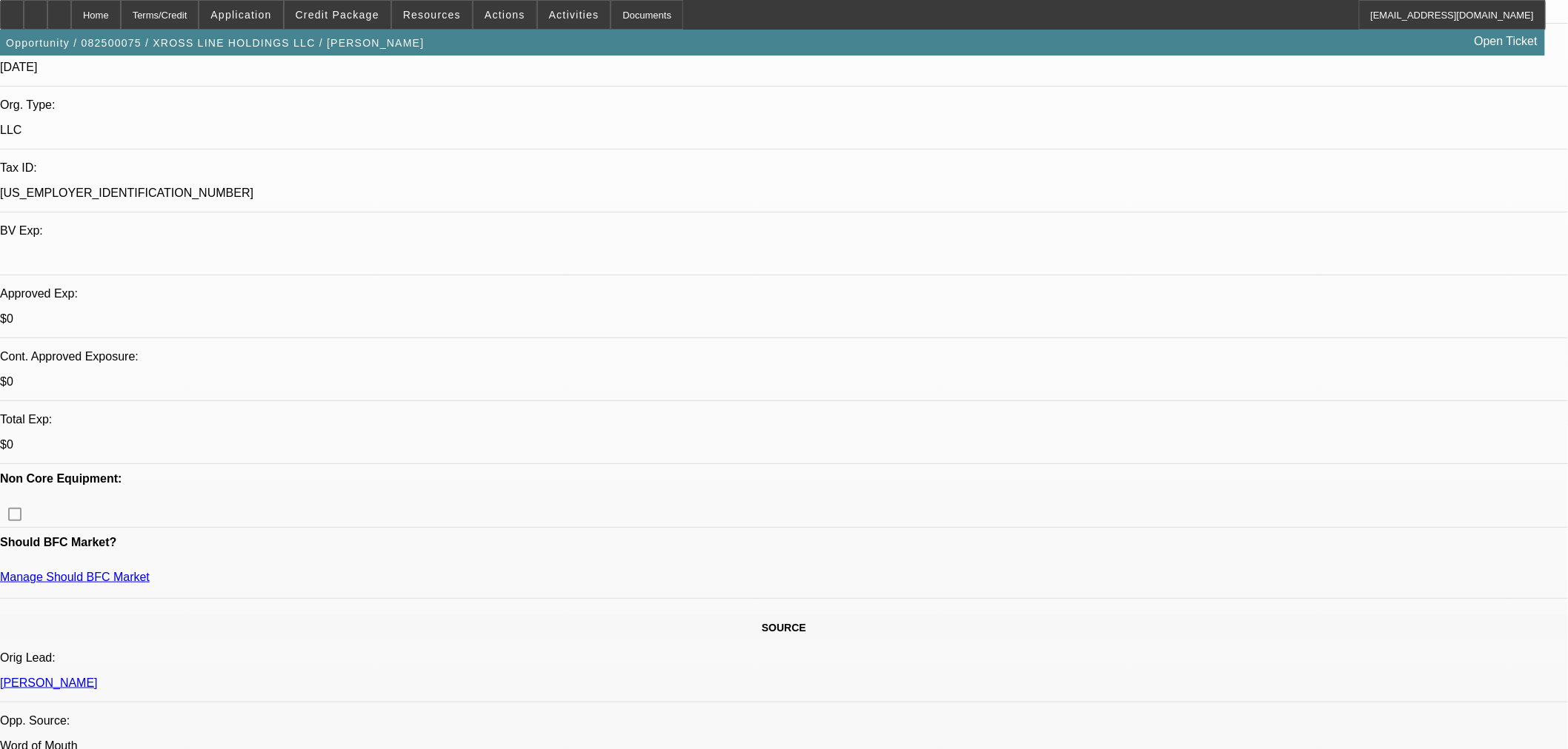
scroll to position [164, 0]
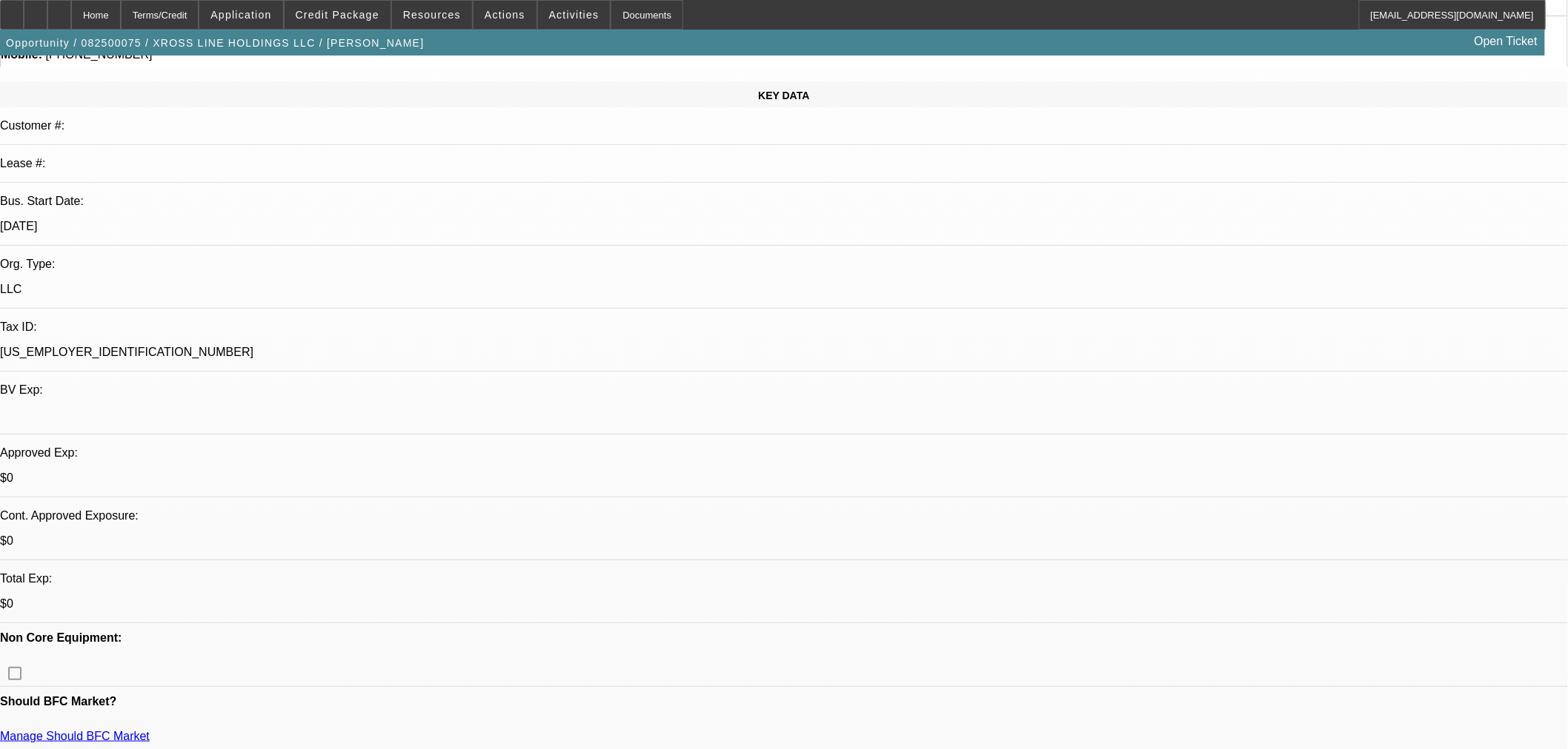
click at [478, 4] on span at bounding box center [505, 15] width 63 height 36
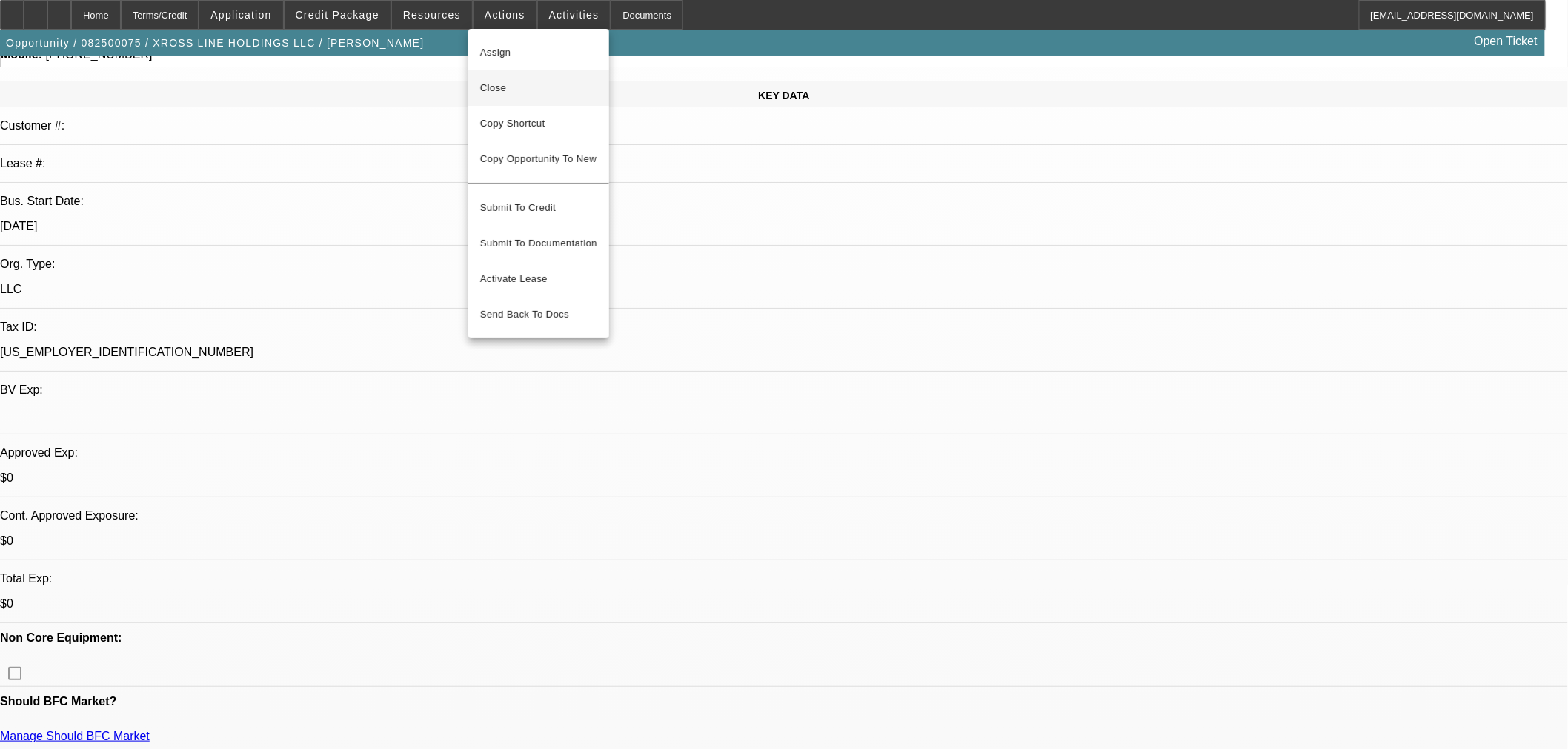
click at [507, 83] on span "Close" at bounding box center [538, 88] width 117 height 18
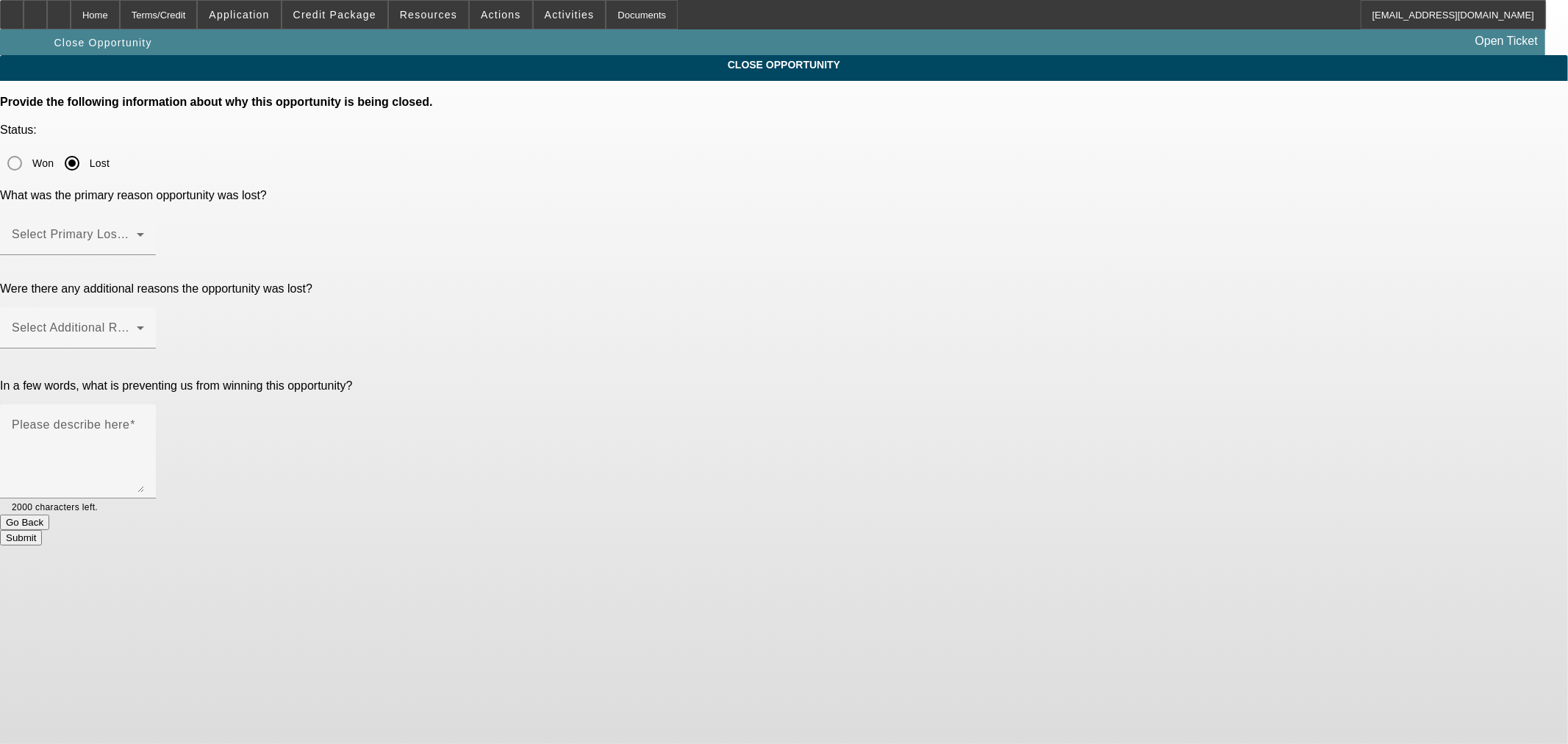
click at [137, 232] on span at bounding box center [74, 240] width 125 height 18
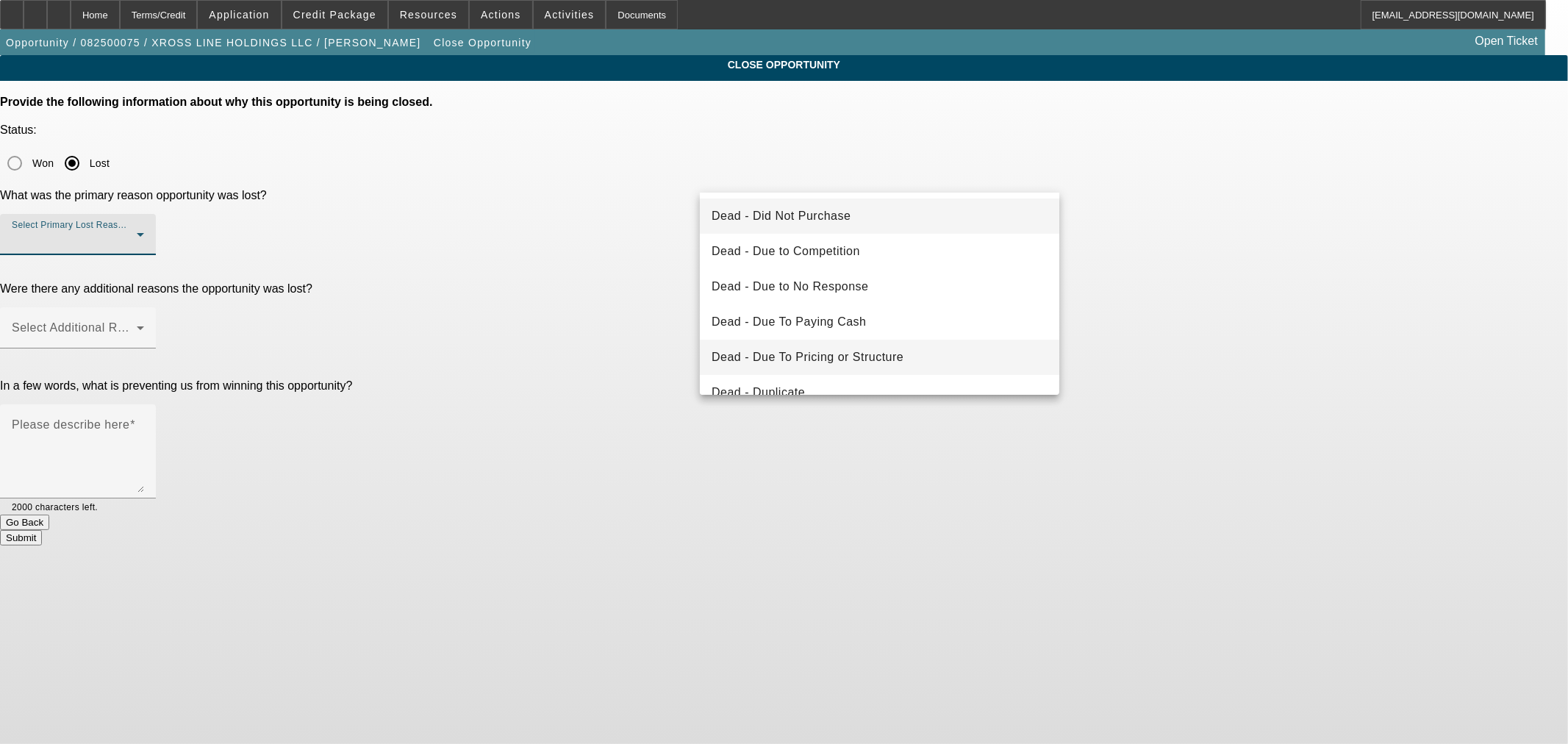
scroll to position [196, 0]
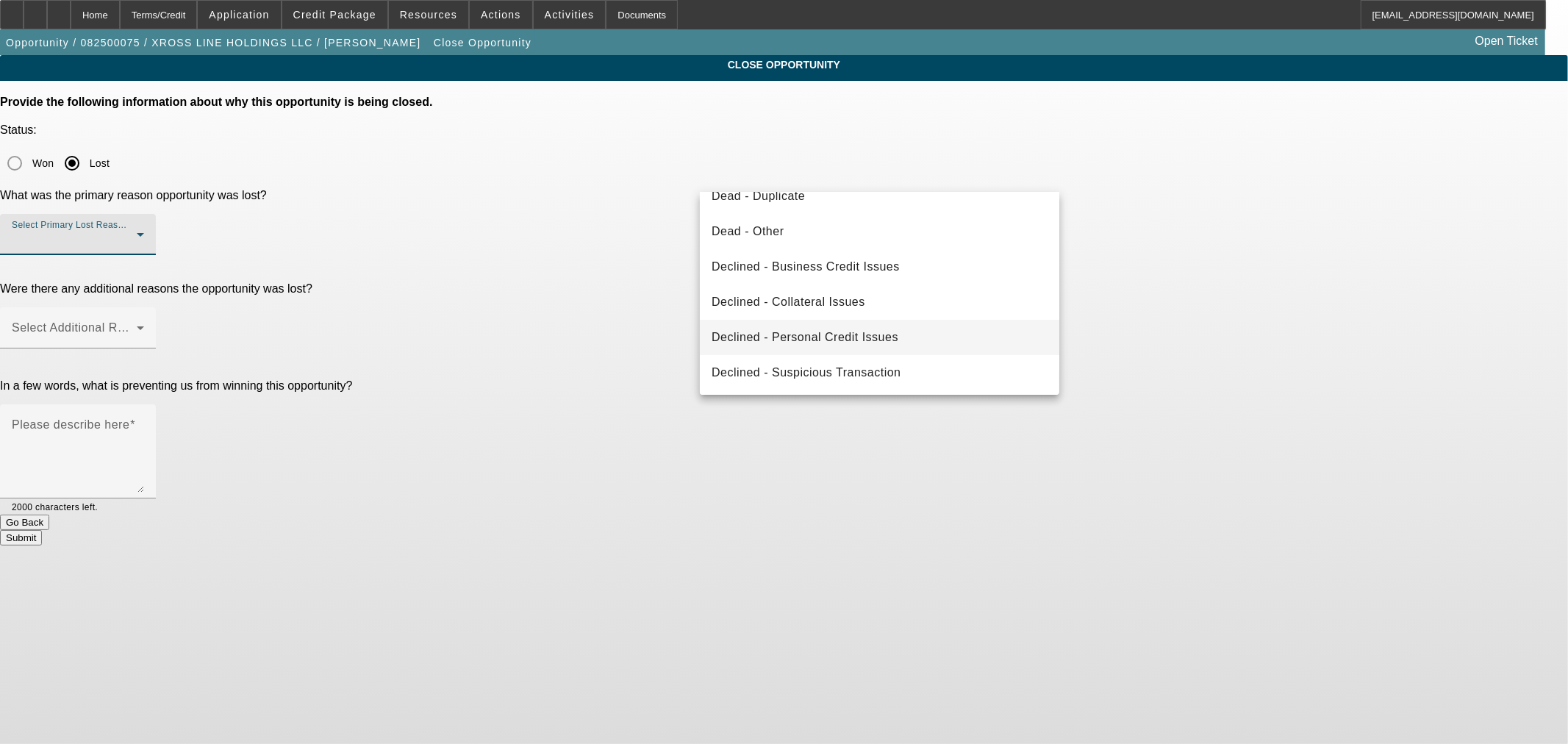
click at [883, 336] on span "Declined - Personal Credit Issues" at bounding box center [805, 337] width 187 height 18
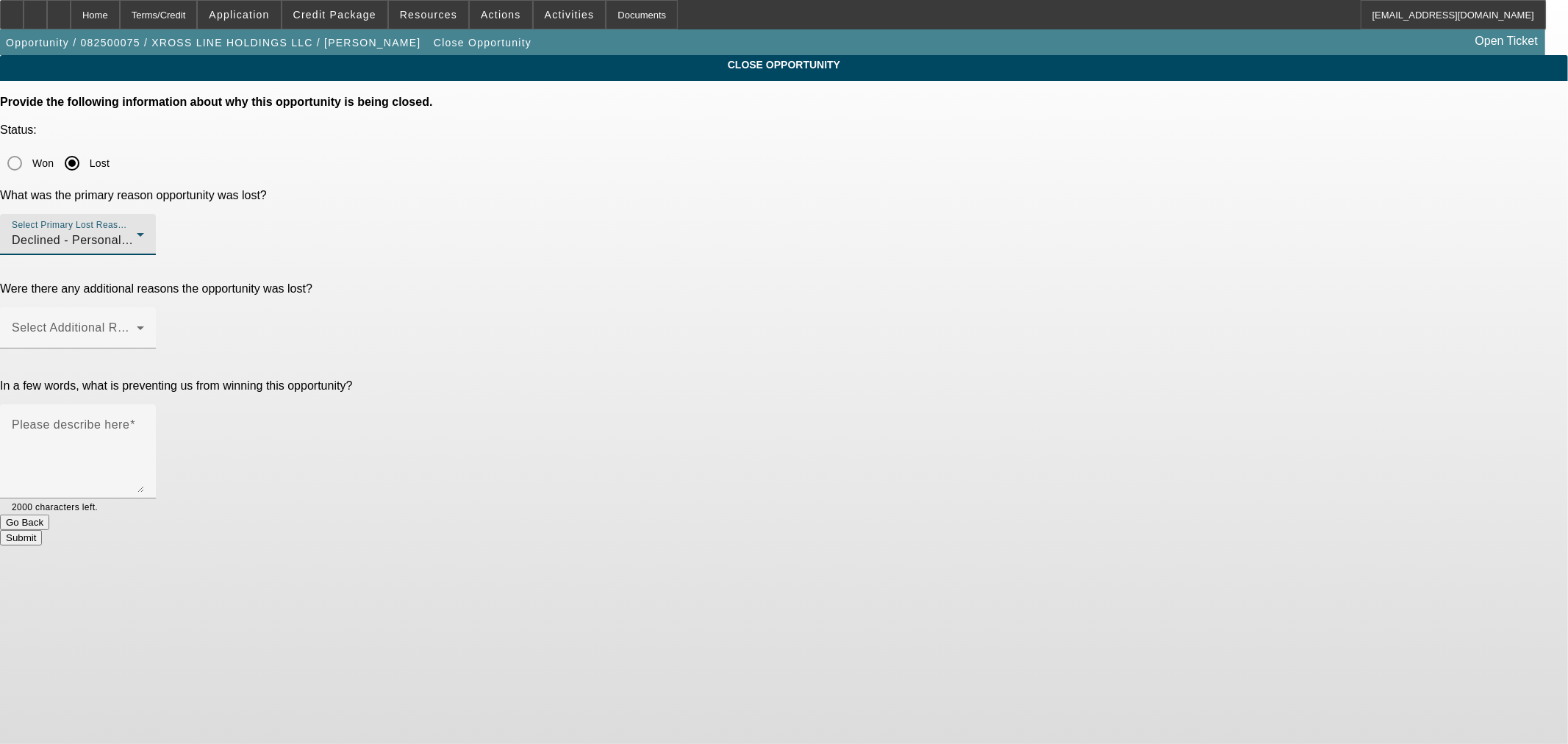
click at [156, 256] on div at bounding box center [78, 263] width 156 height 16
click at [144, 307] on div "Select Additional Reasons" at bounding box center [78, 328] width 132 height 41
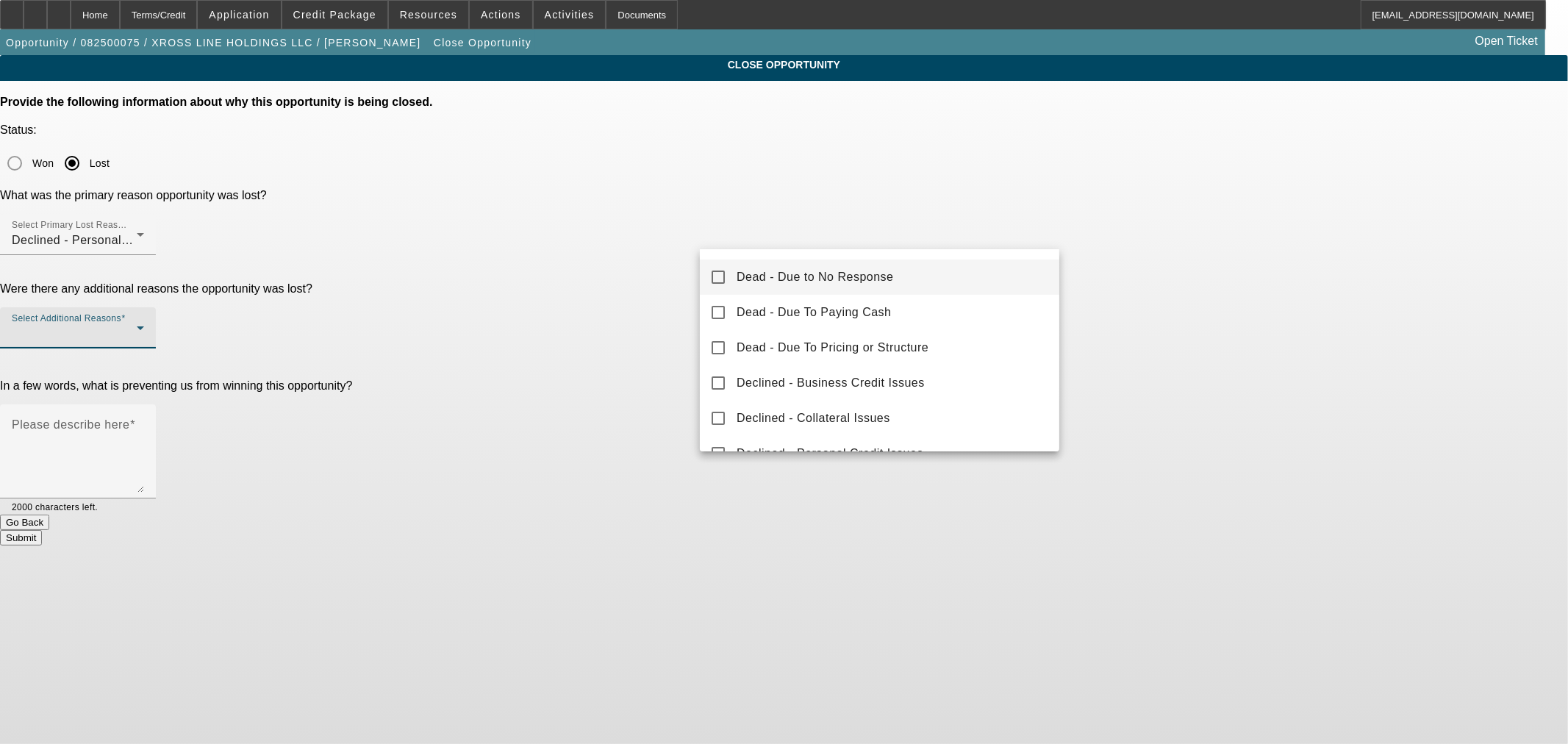
scroll to position [162, 0]
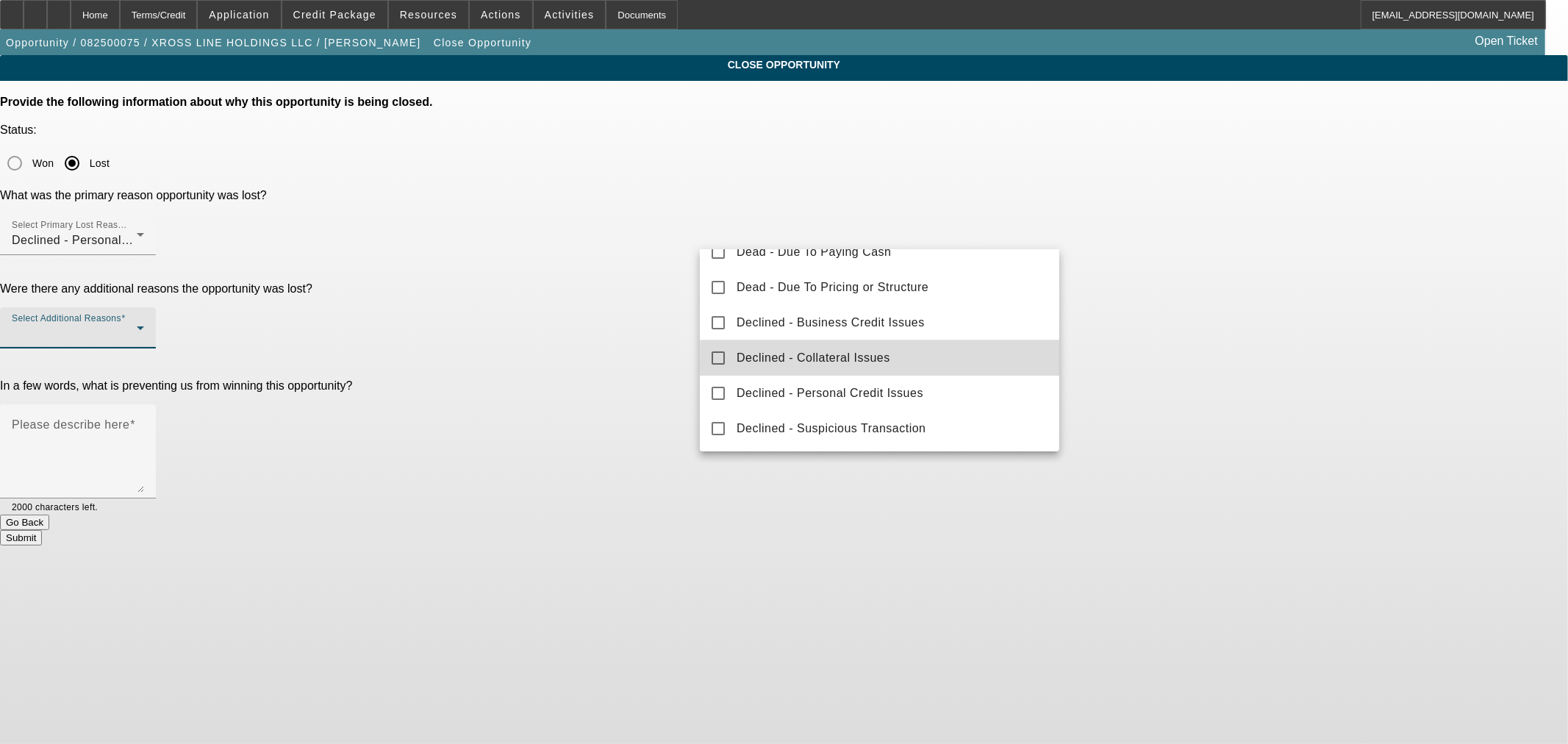
click at [901, 361] on mat-option "Declined - Collateral Issues" at bounding box center [879, 358] width 359 height 36
click at [628, 315] on div at bounding box center [784, 372] width 1568 height 744
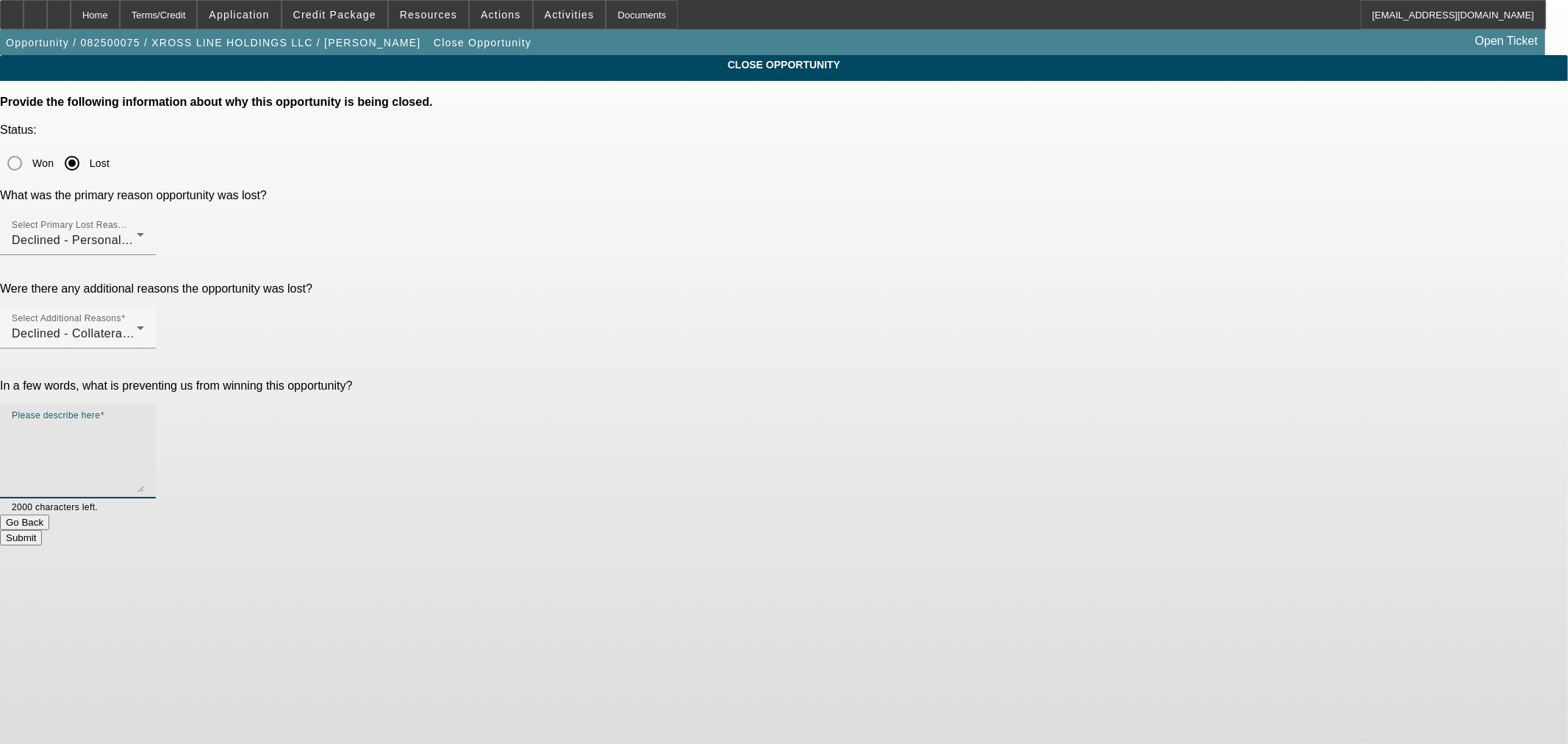
click at [144, 422] on textarea "Please describe here" at bounding box center [78, 457] width 132 height 70
type textarea "Bad credit digital marketing start up applying for a pickup truck"
click at [42, 530] on button "Submit" at bounding box center [20, 538] width 42 height 15
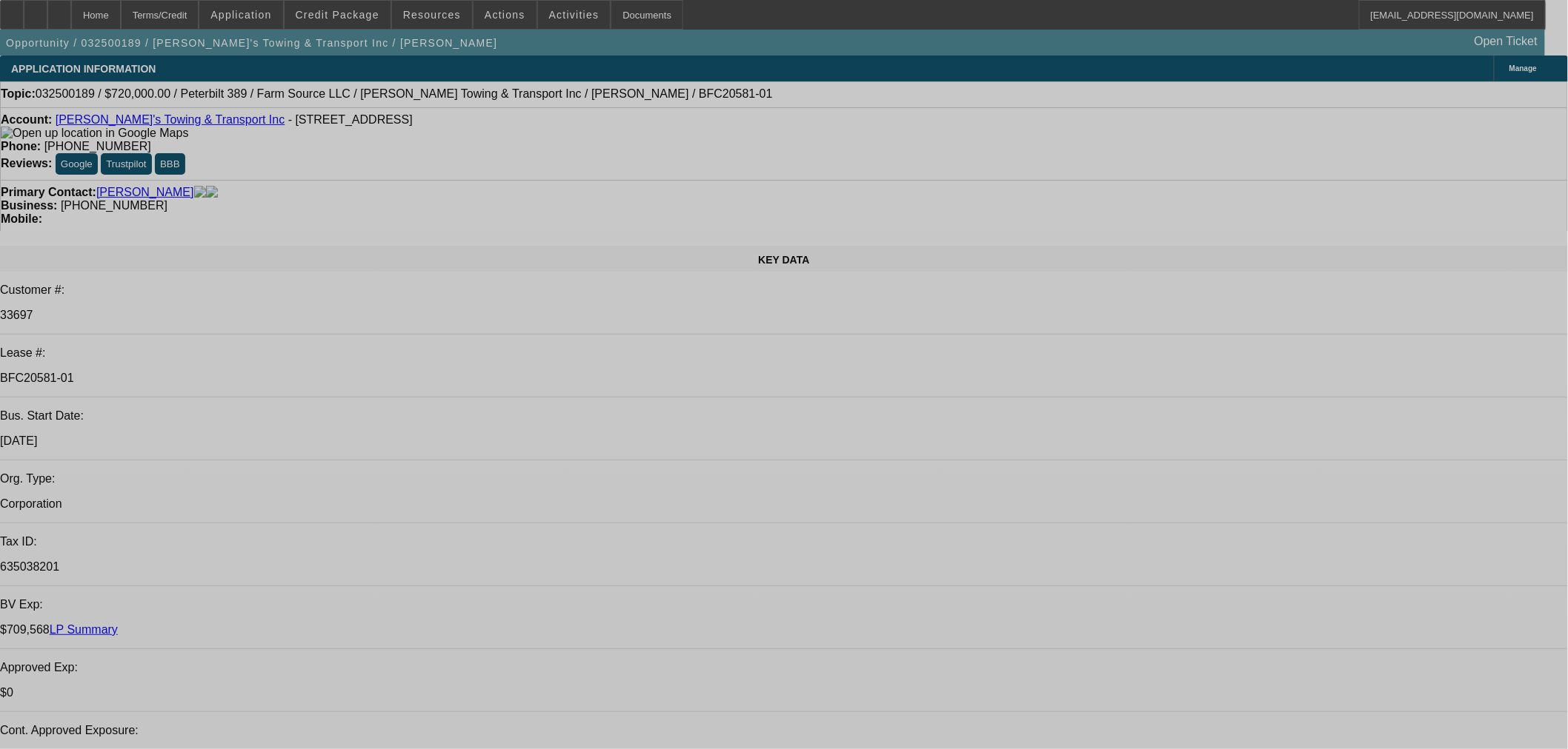
select select "0"
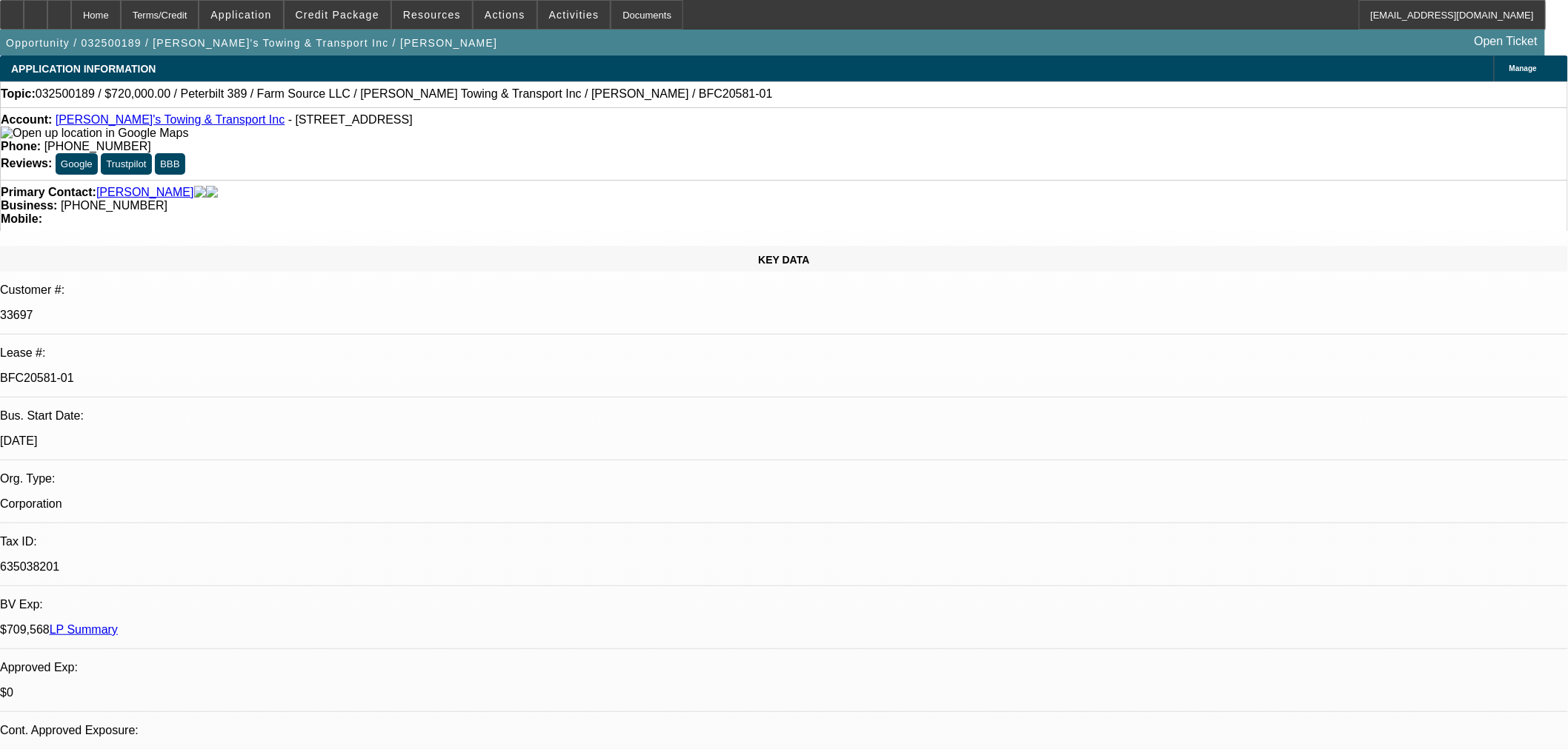
select select "2"
select select "0"
select select "6"
select select "0"
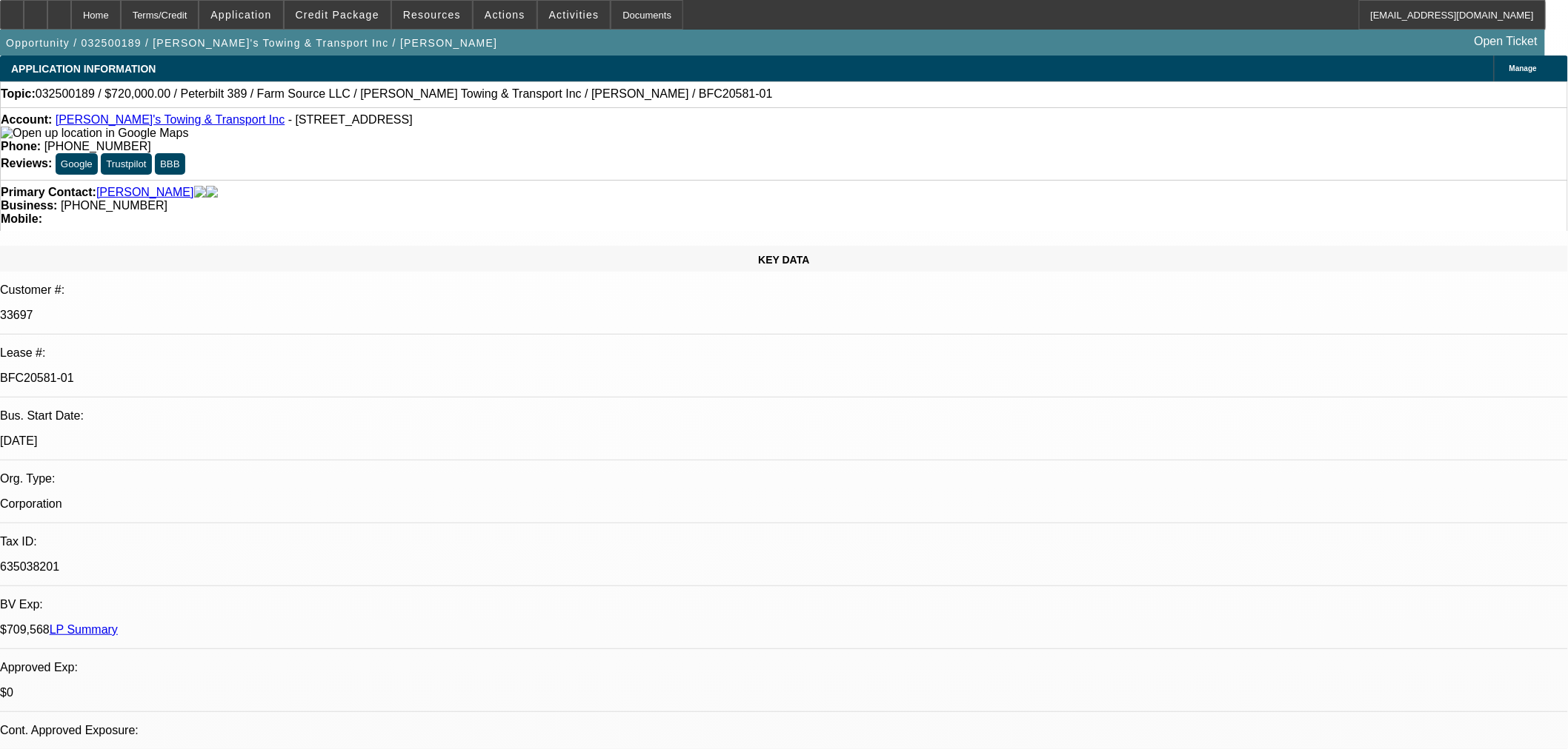
select select "2"
select select "0"
select select "6"
select select "0"
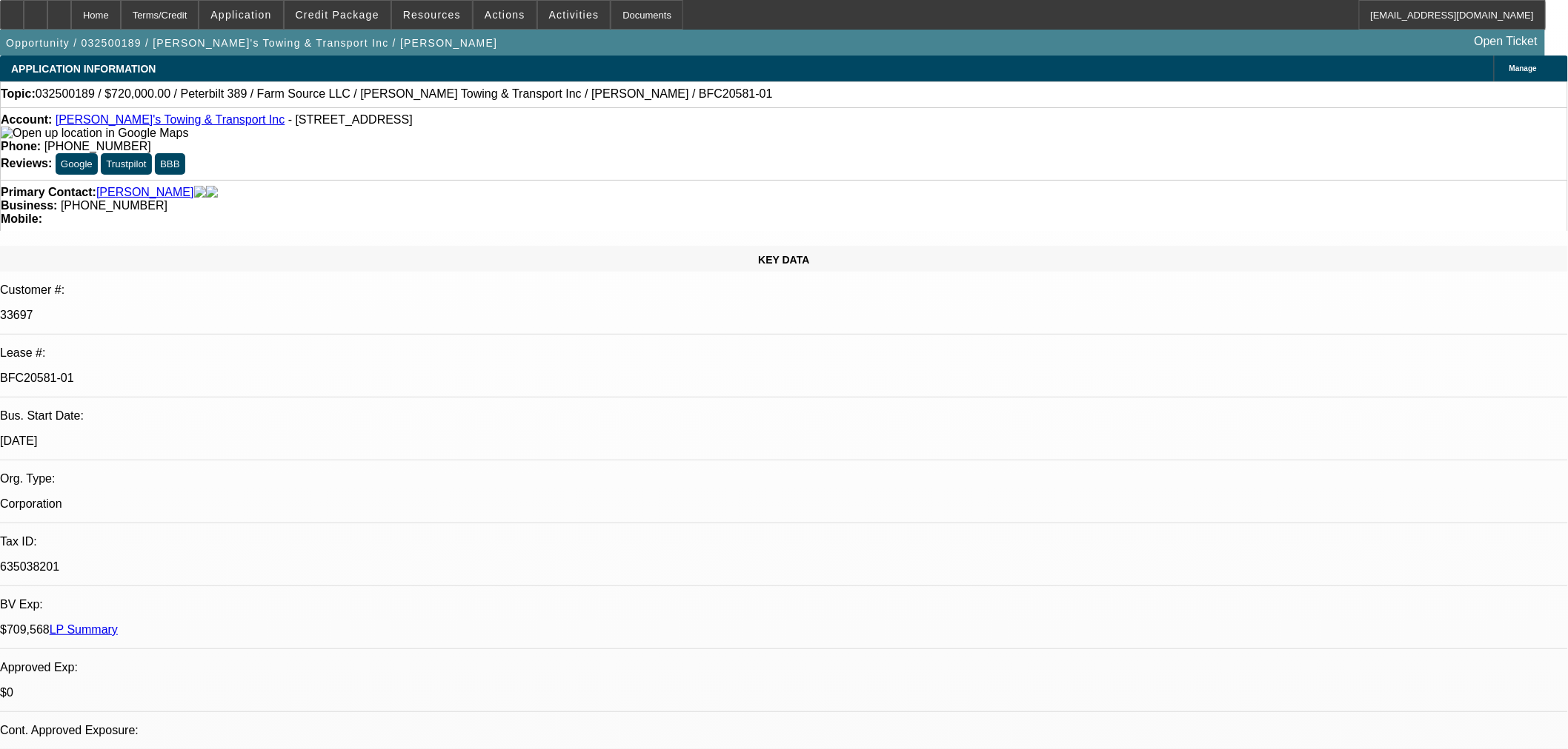
select select "2"
select select "0"
select select "6"
select select "0"
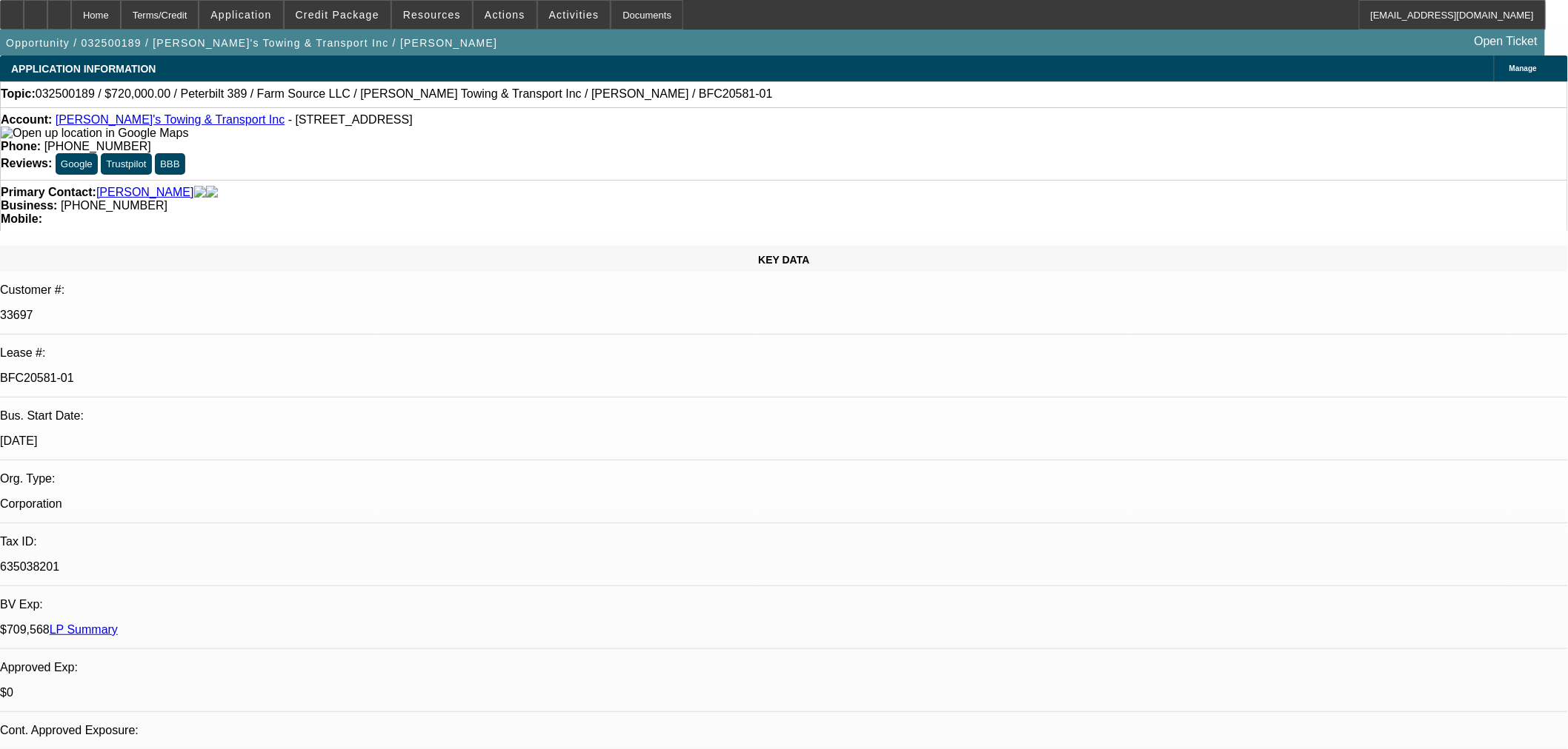
select select "2"
select select "0"
select select "6"
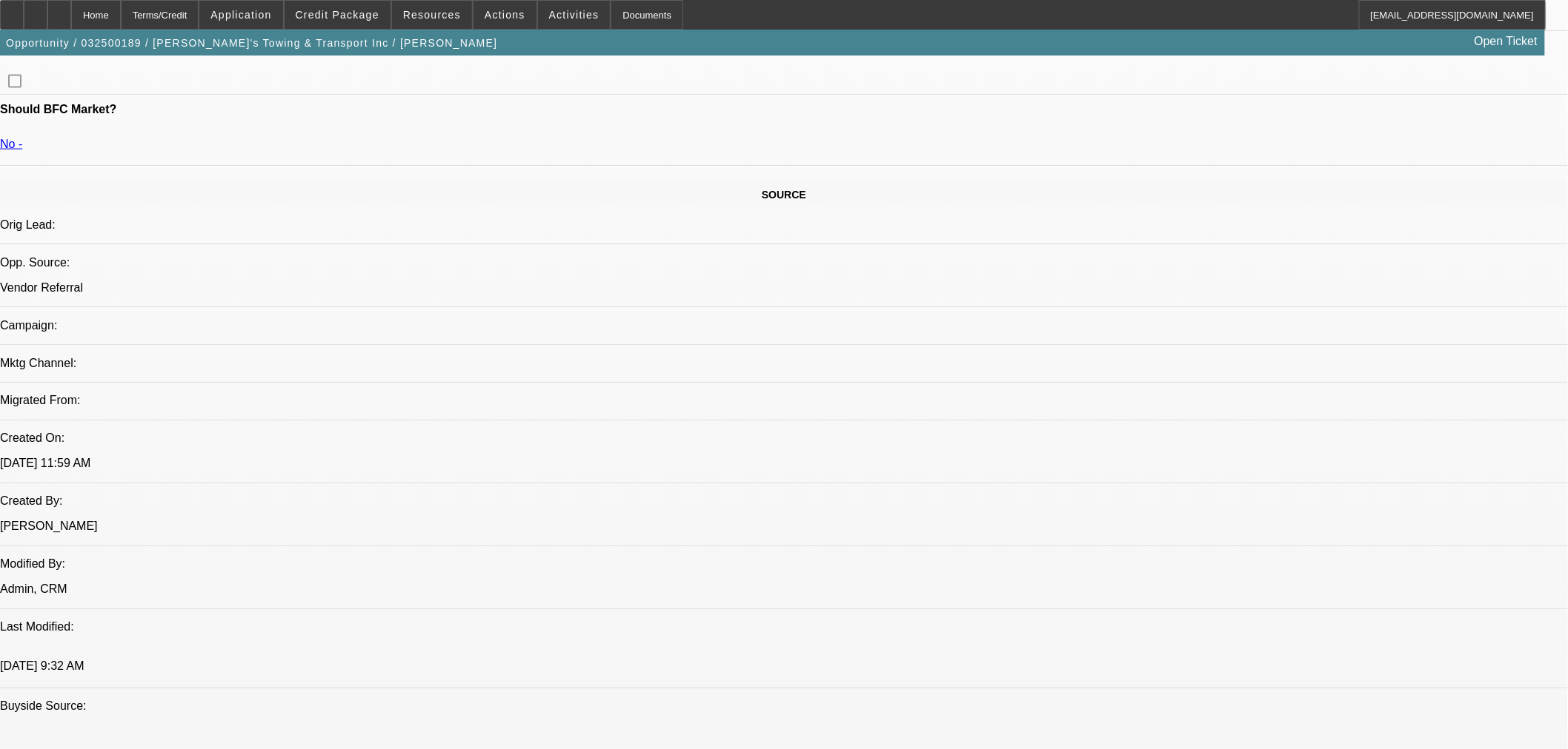
scroll to position [493, 0]
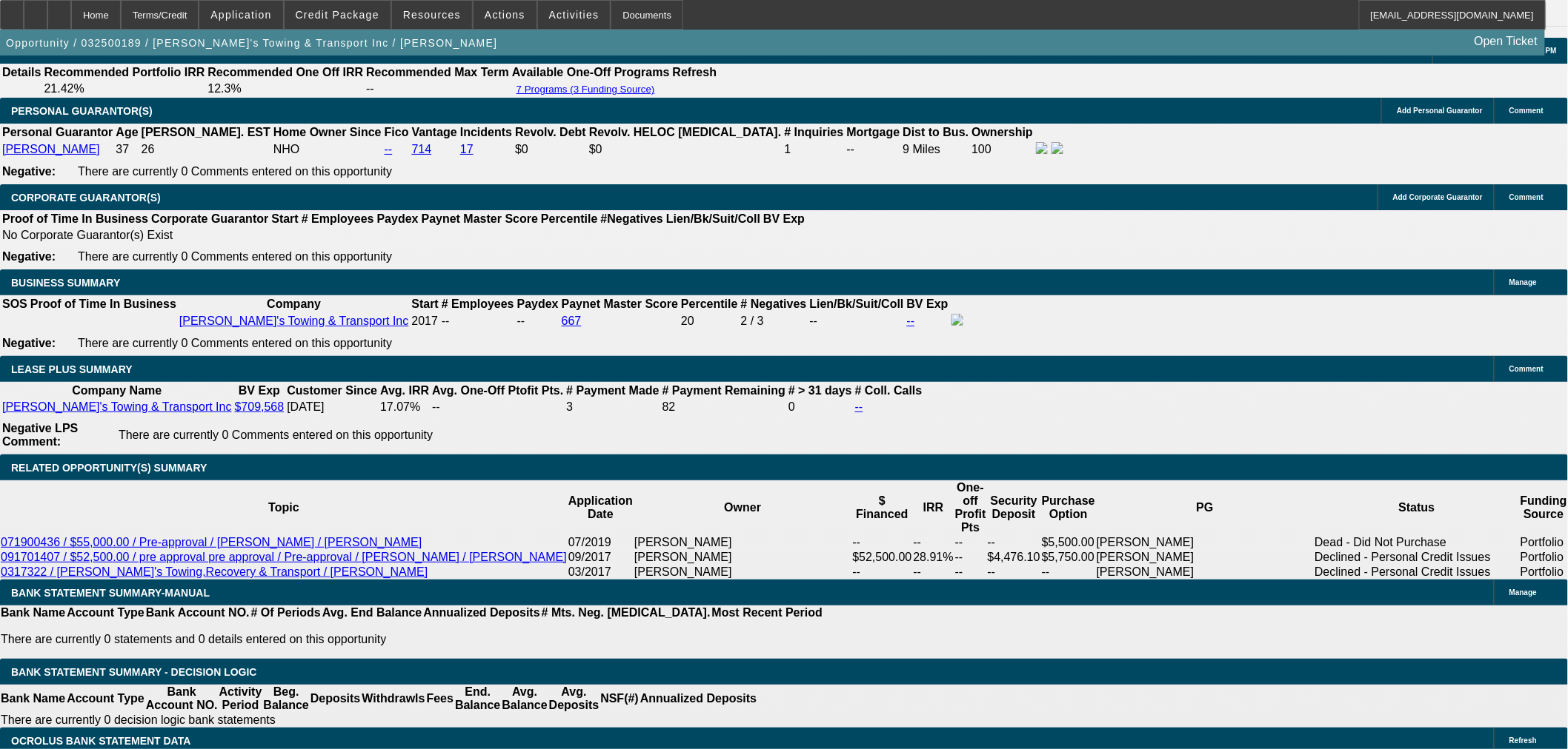
scroll to position [2138, 0]
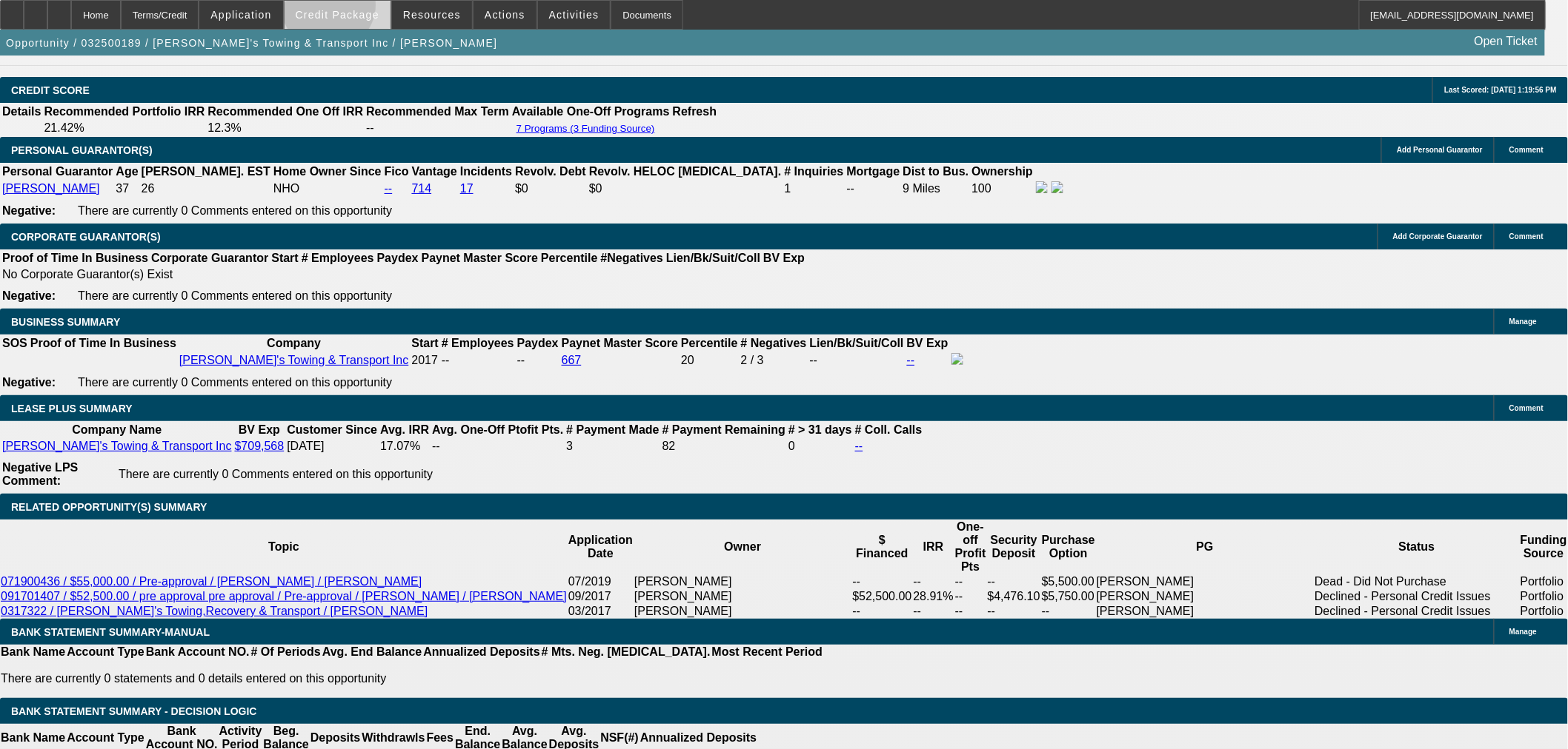
click at [353, 9] on button "Credit Package" at bounding box center [338, 15] width 106 height 28
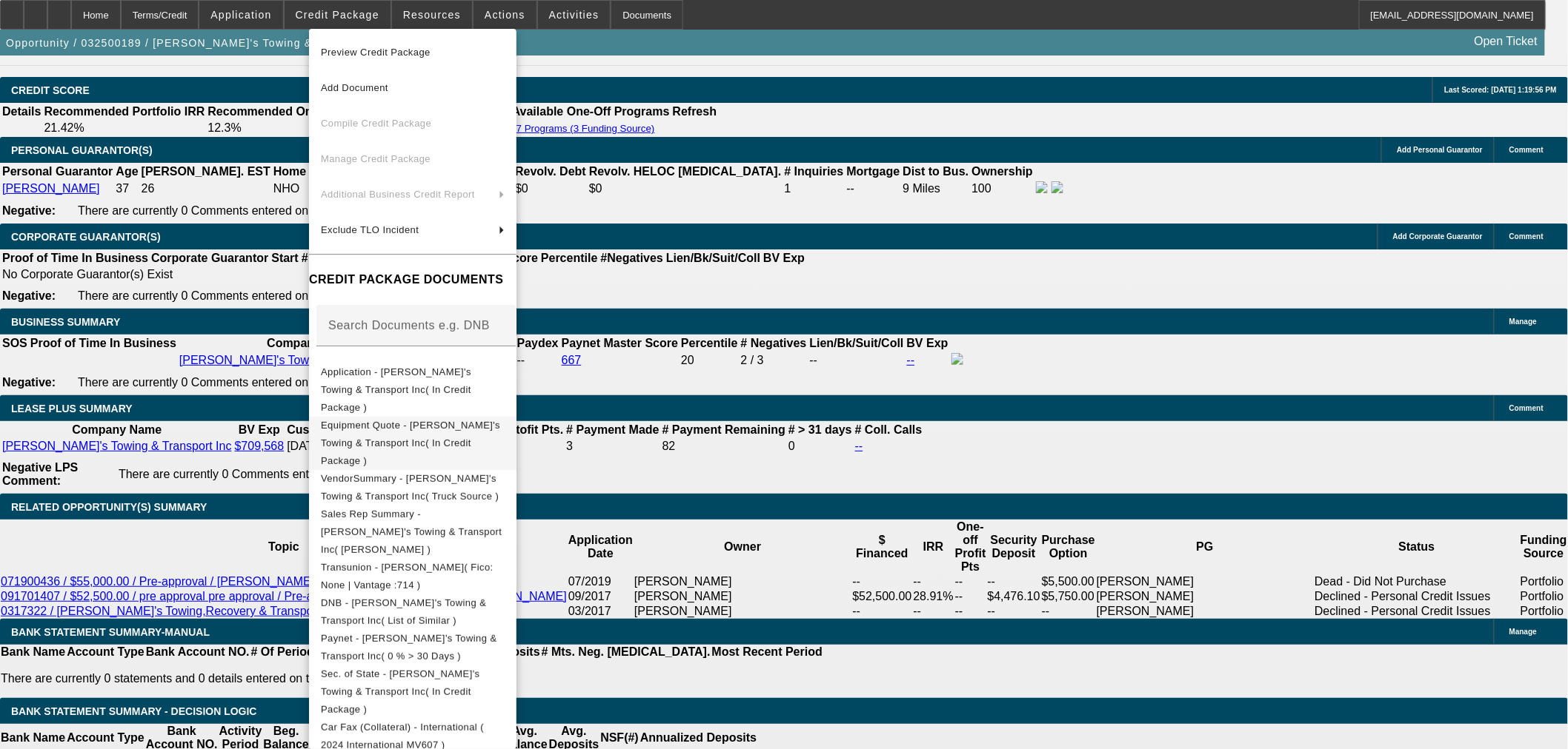
click at [419, 416] on span "Equipment Quote - Albert's Towing & Transport Inc( In Credit Package )" at bounding box center [412, 443] width 184 height 53
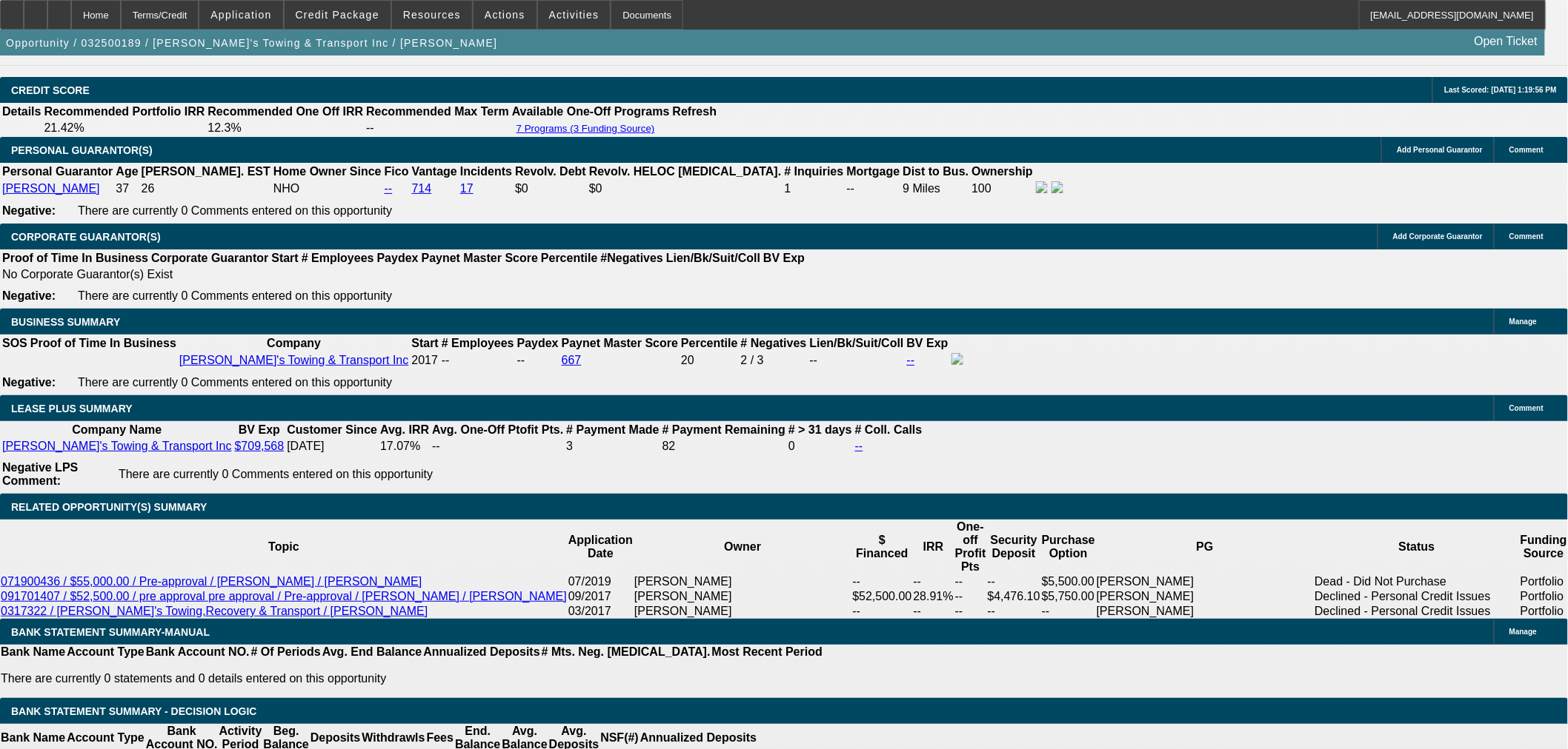
scroll to position [2221, 0]
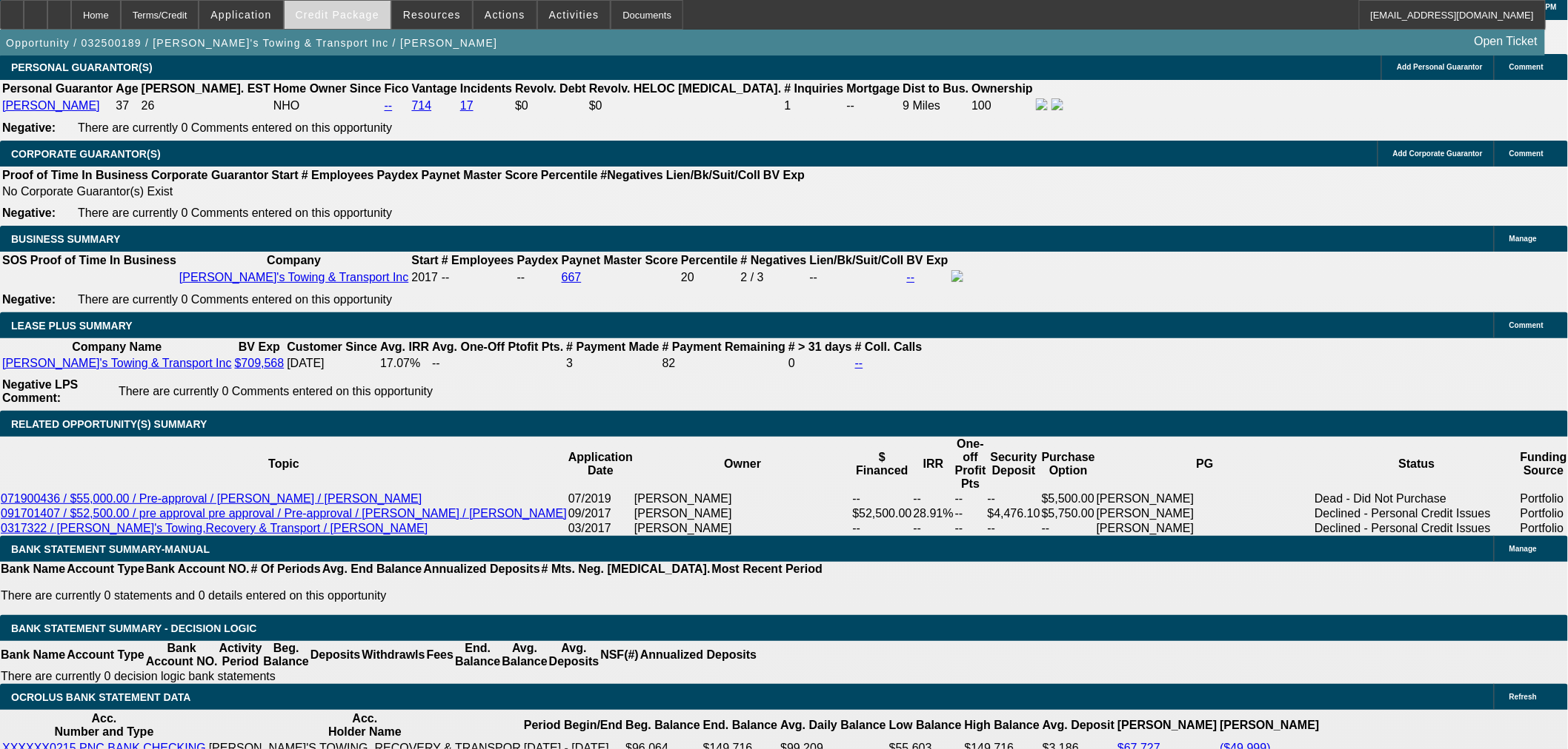
click at [369, 9] on span "Credit Package" at bounding box center [338, 15] width 84 height 12
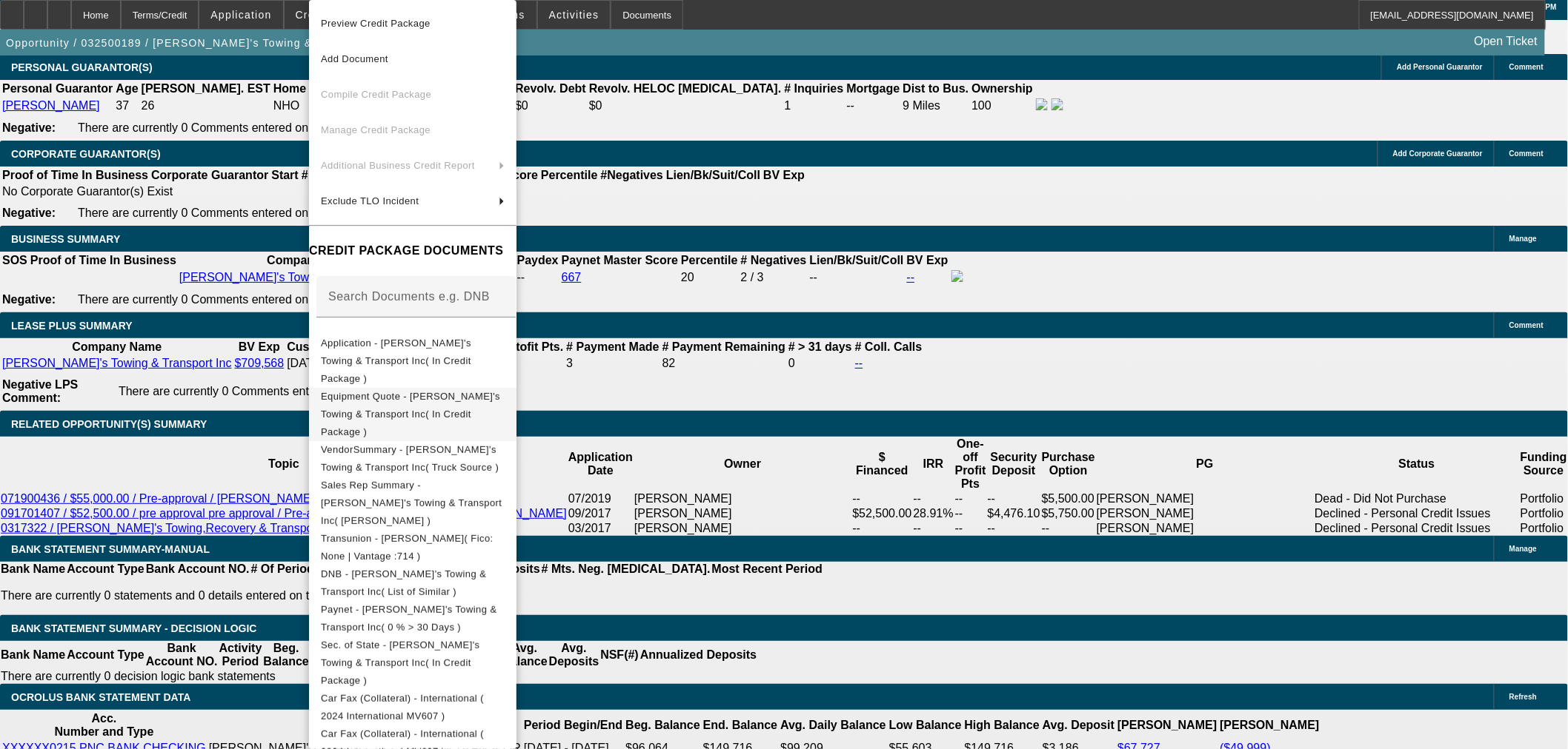
click at [441, 391] on span "Equipment Quote - Albert's Towing & Transport Inc( In Credit Package )" at bounding box center [411, 414] width 180 height 47
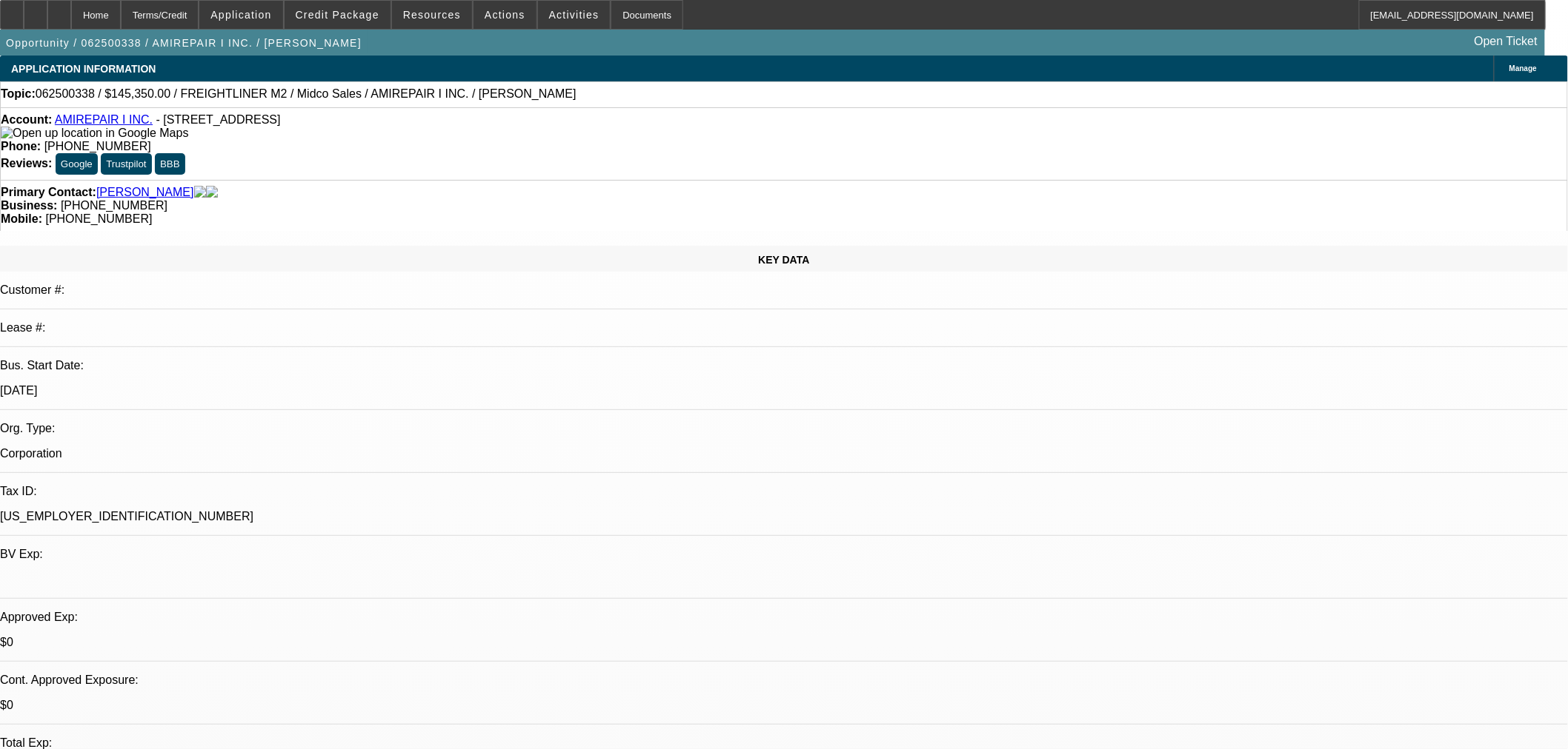
select select "2"
select select "0.1"
select select "4"
select select "0.1"
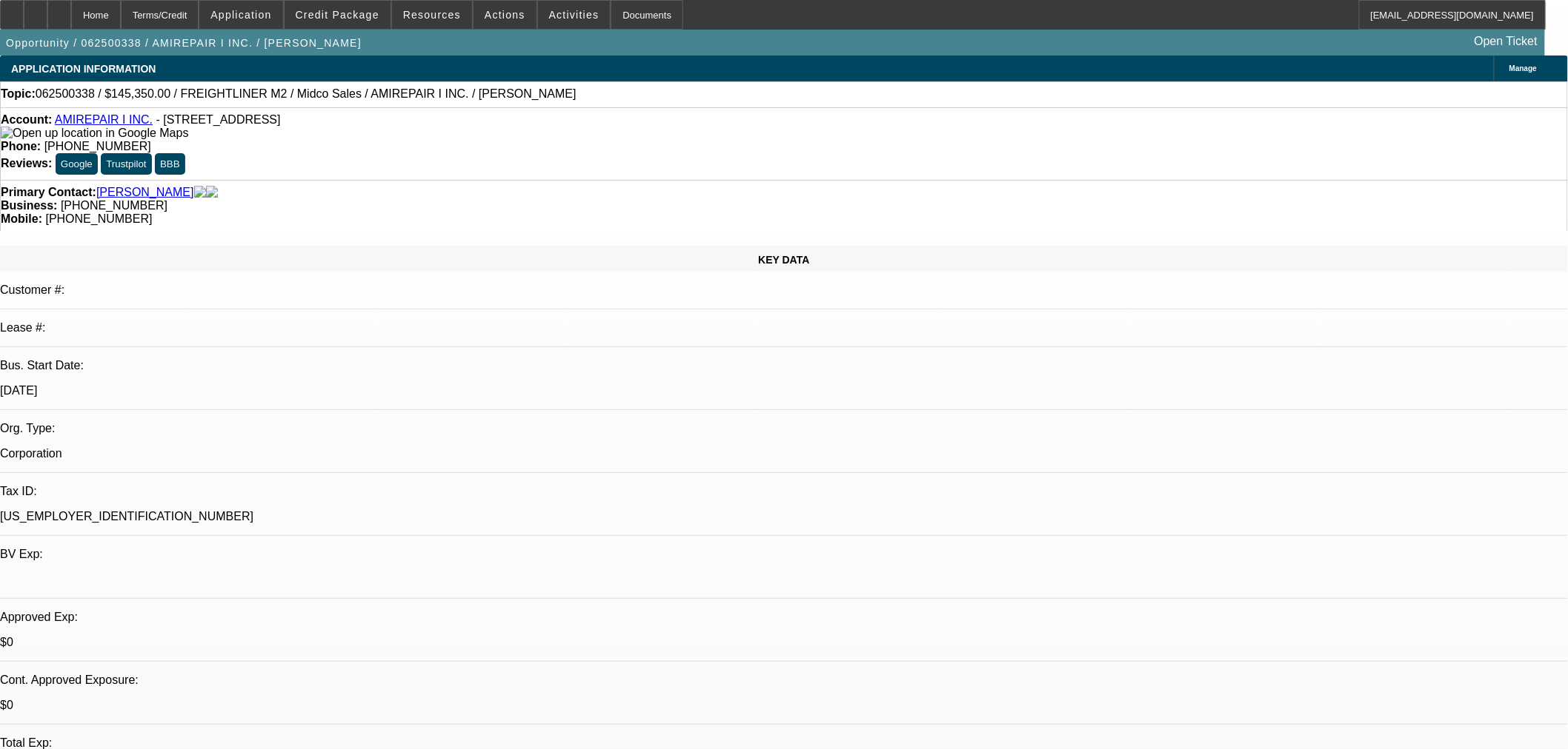
select select "2"
select select "0.1"
select select "4"
select select "2"
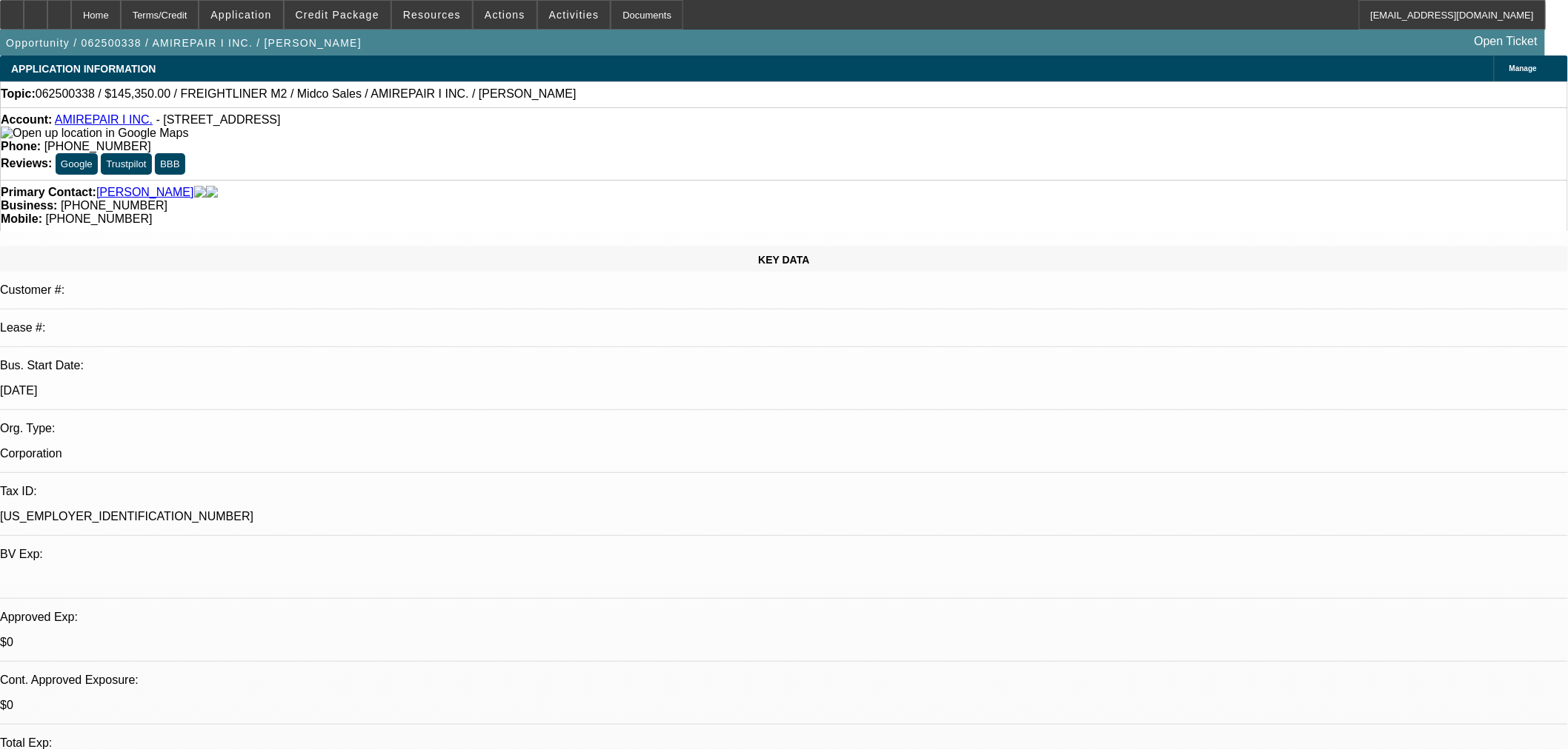
select select "2"
select select "0.1"
select select "4"
select select "2"
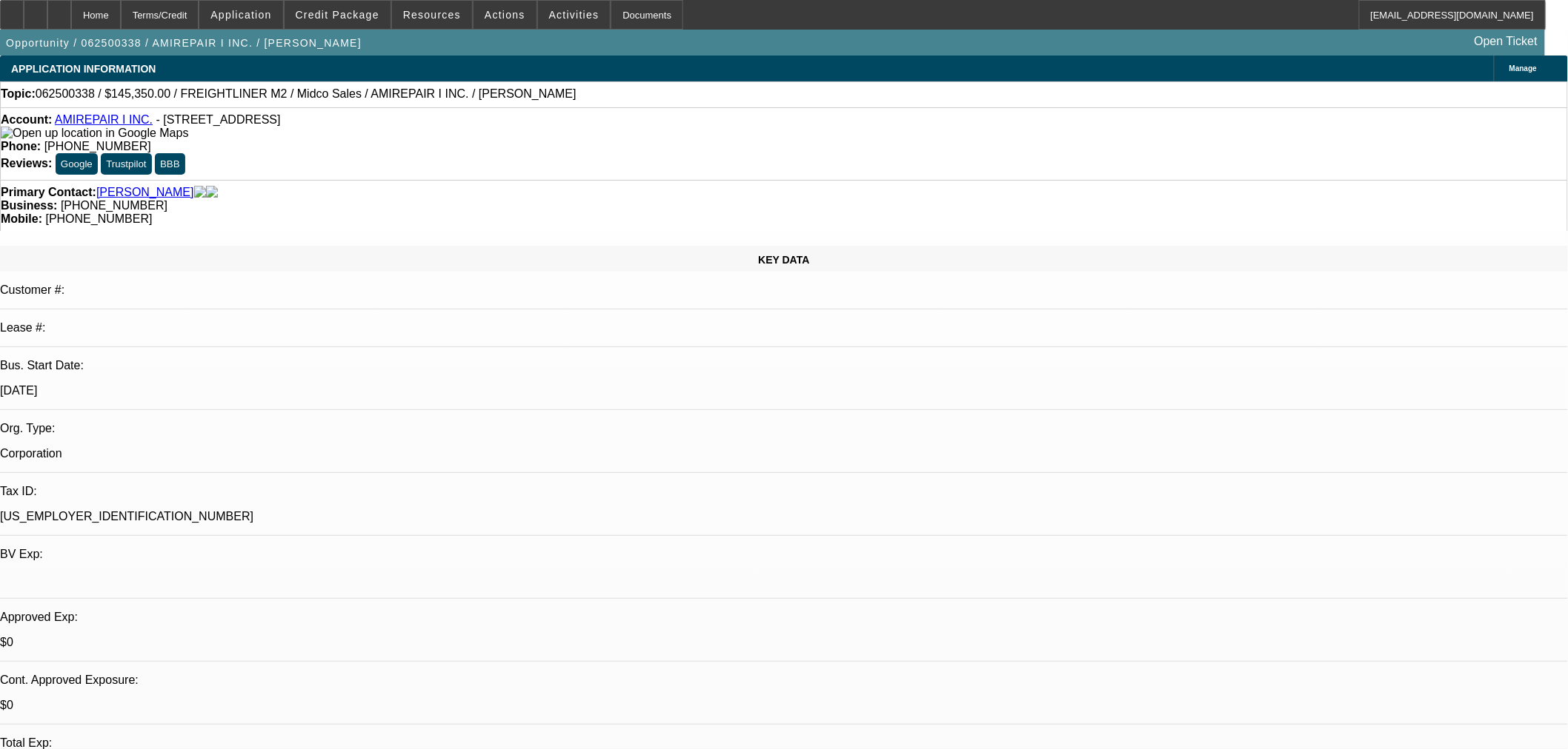
select select "0.1"
select select "4"
click at [349, 17] on span "Credit Package" at bounding box center [338, 15] width 84 height 12
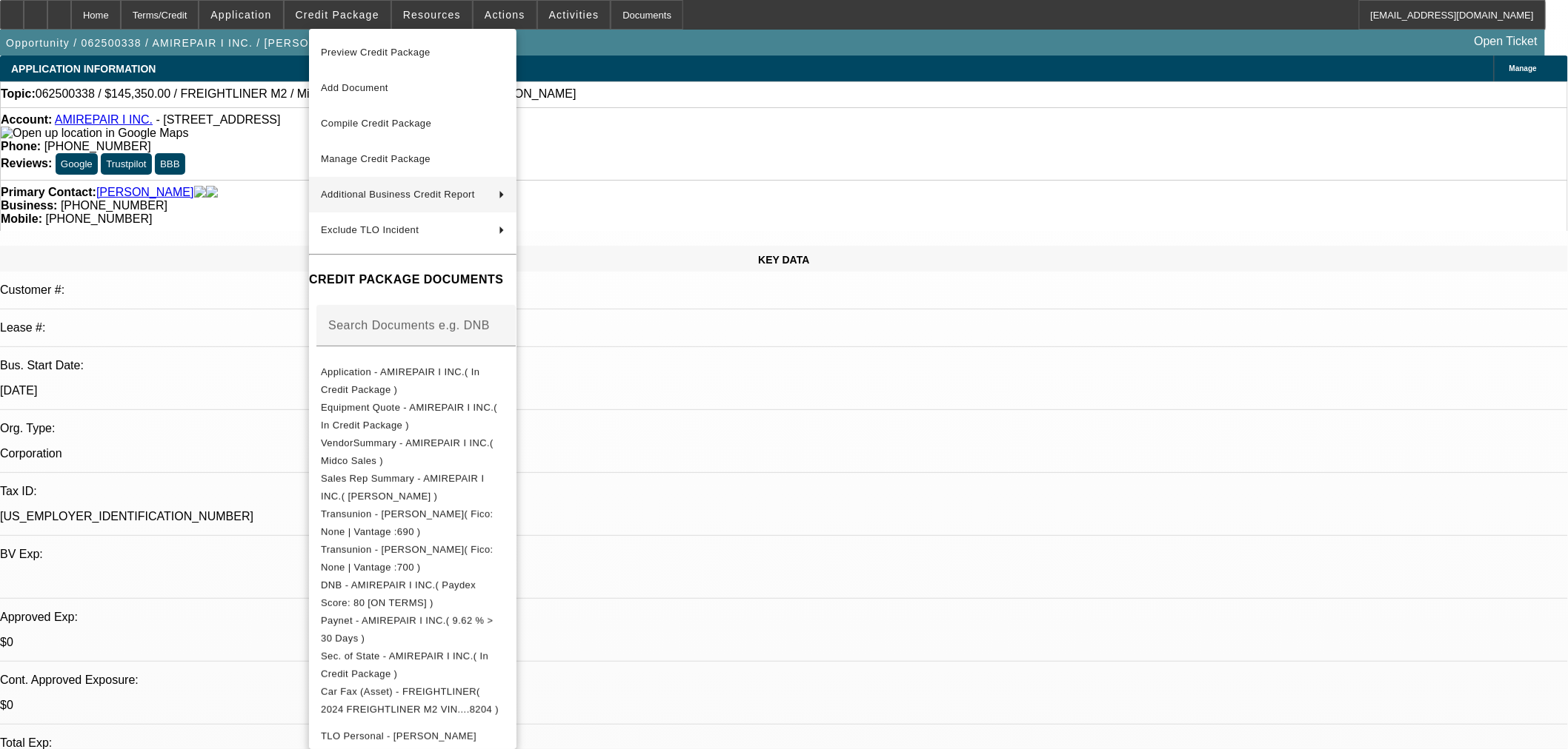
click at [390, 160] on span "Manage Credit Package" at bounding box center [376, 158] width 109 height 11
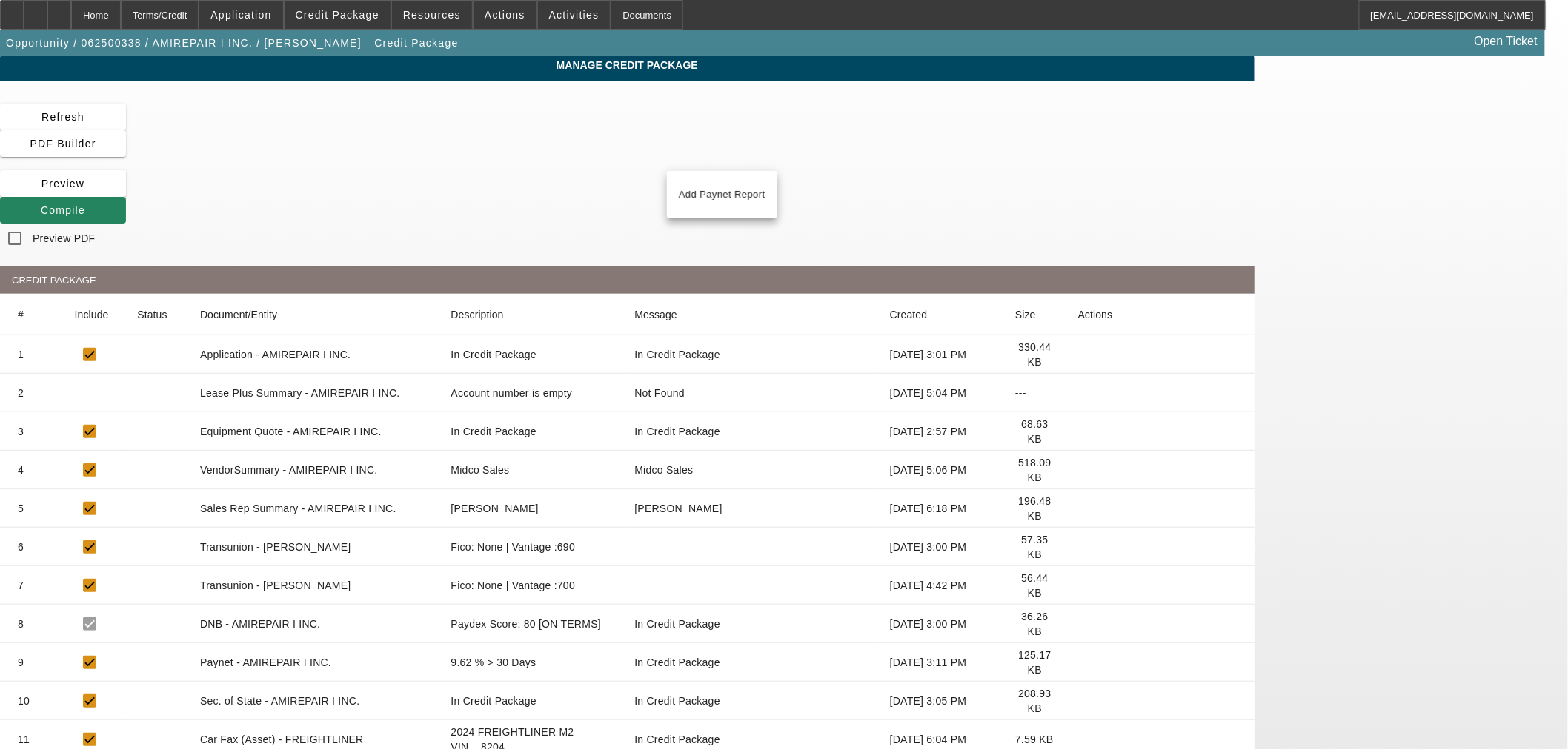
click at [1078, 663] on icon at bounding box center [1078, 663] width 0 height 0
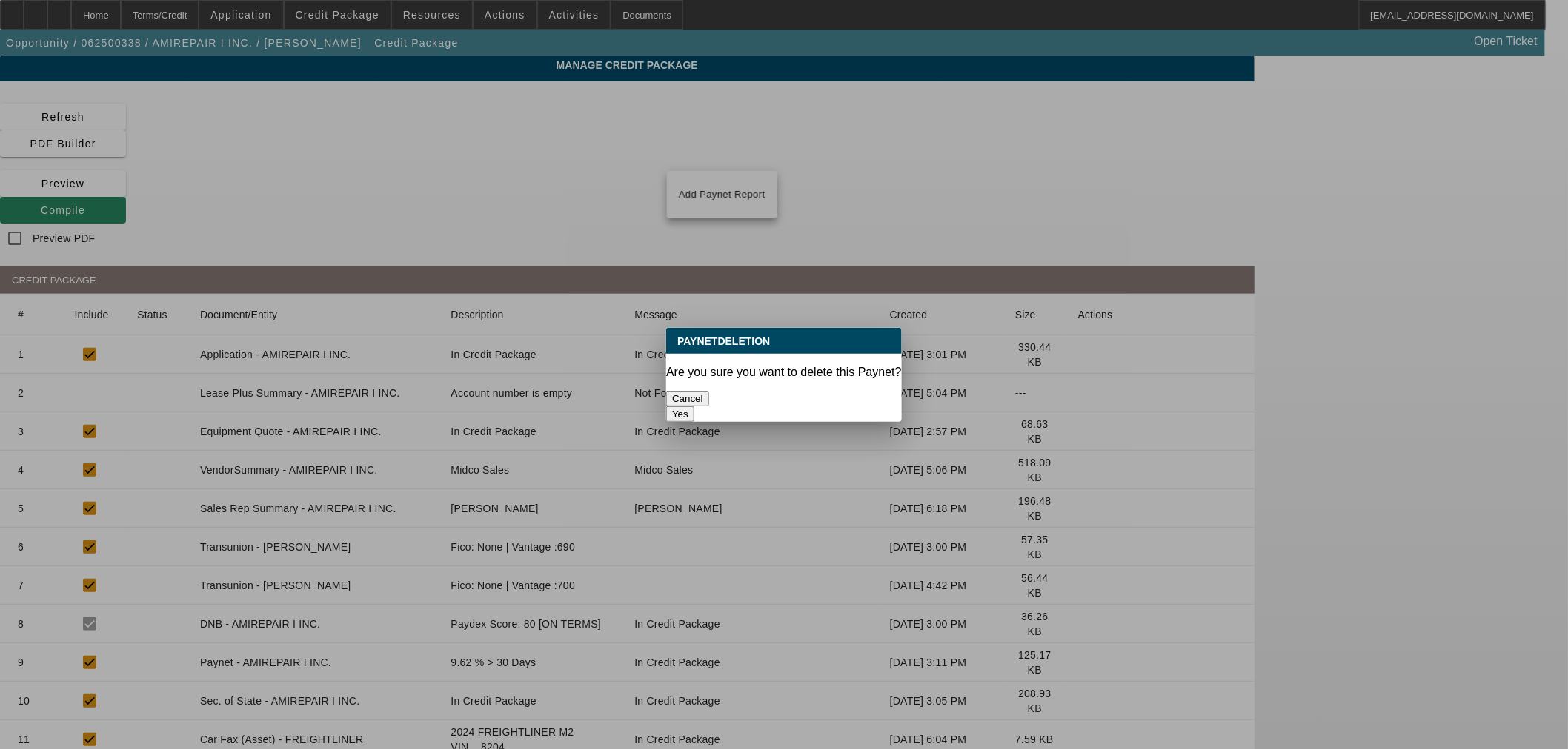
click at [694, 406] on button "Yes" at bounding box center [680, 414] width 28 height 15
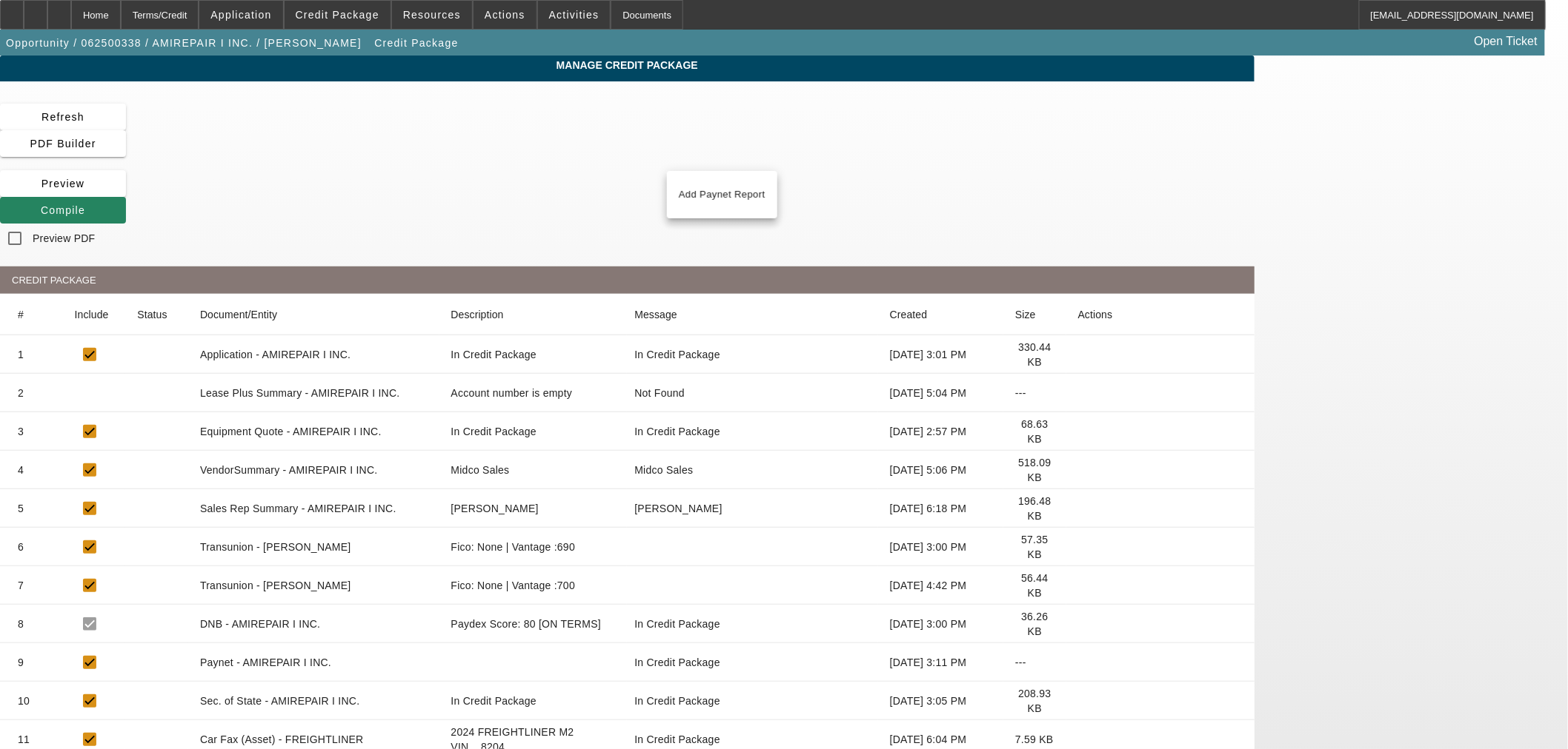
click at [1078, 663] on icon at bounding box center [1078, 663] width 0 height 0
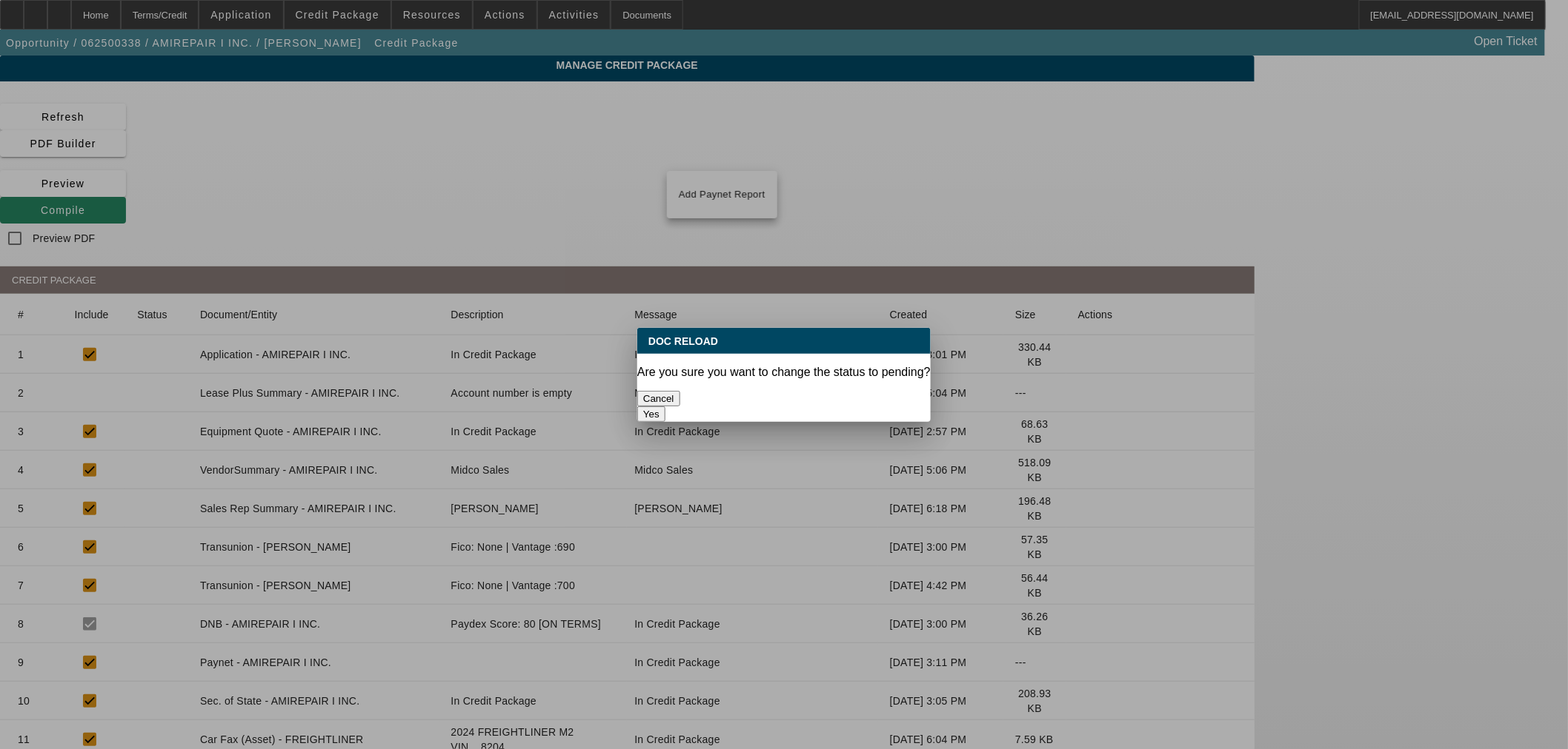
click at [666, 406] on button "Yes" at bounding box center [651, 414] width 28 height 15
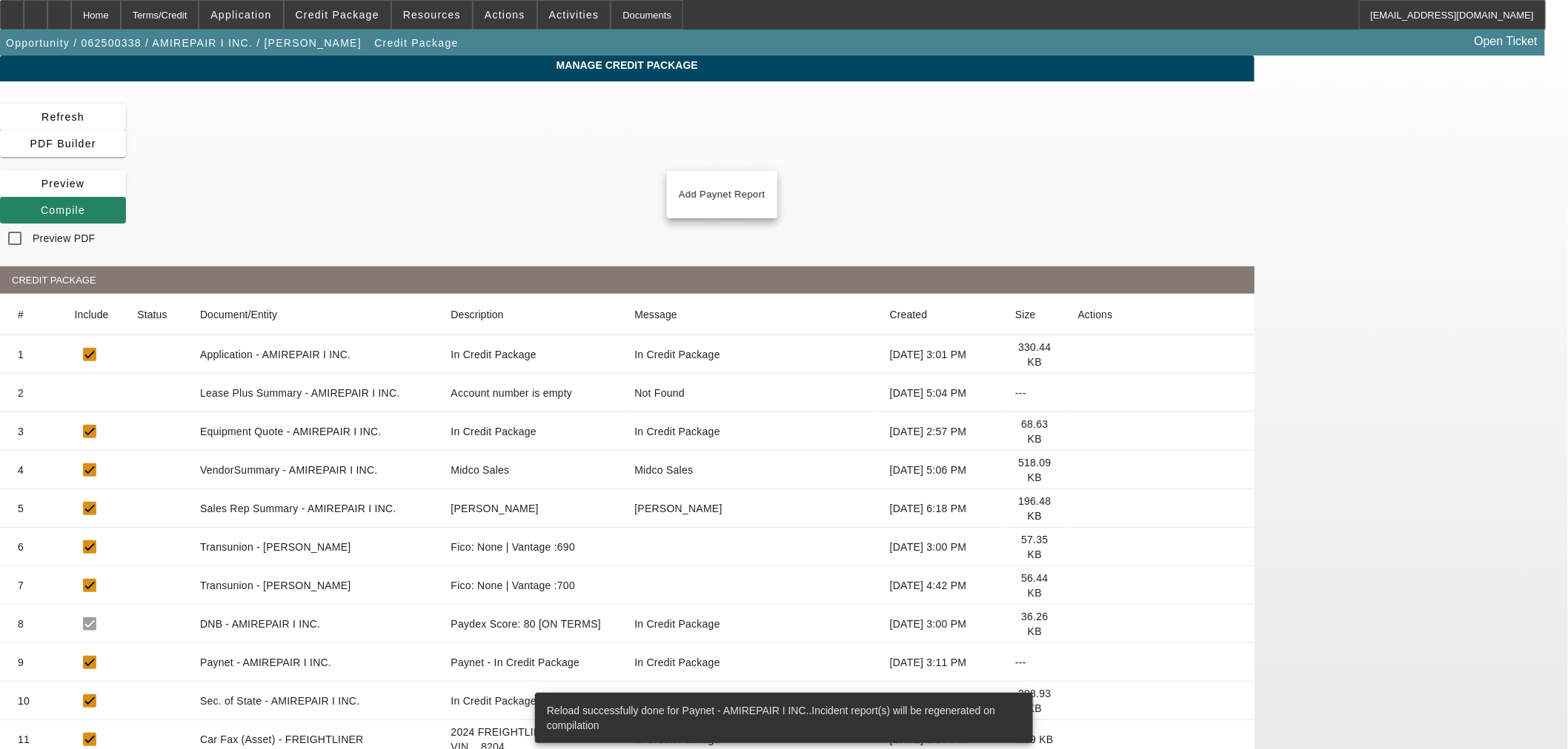
drag, startPoint x: 1071, startPoint y: 117, endPoint x: 1020, endPoint y: 197, distance: 94.9
click at [86, 204] on span "Compile" at bounding box center [63, 210] width 44 height 12
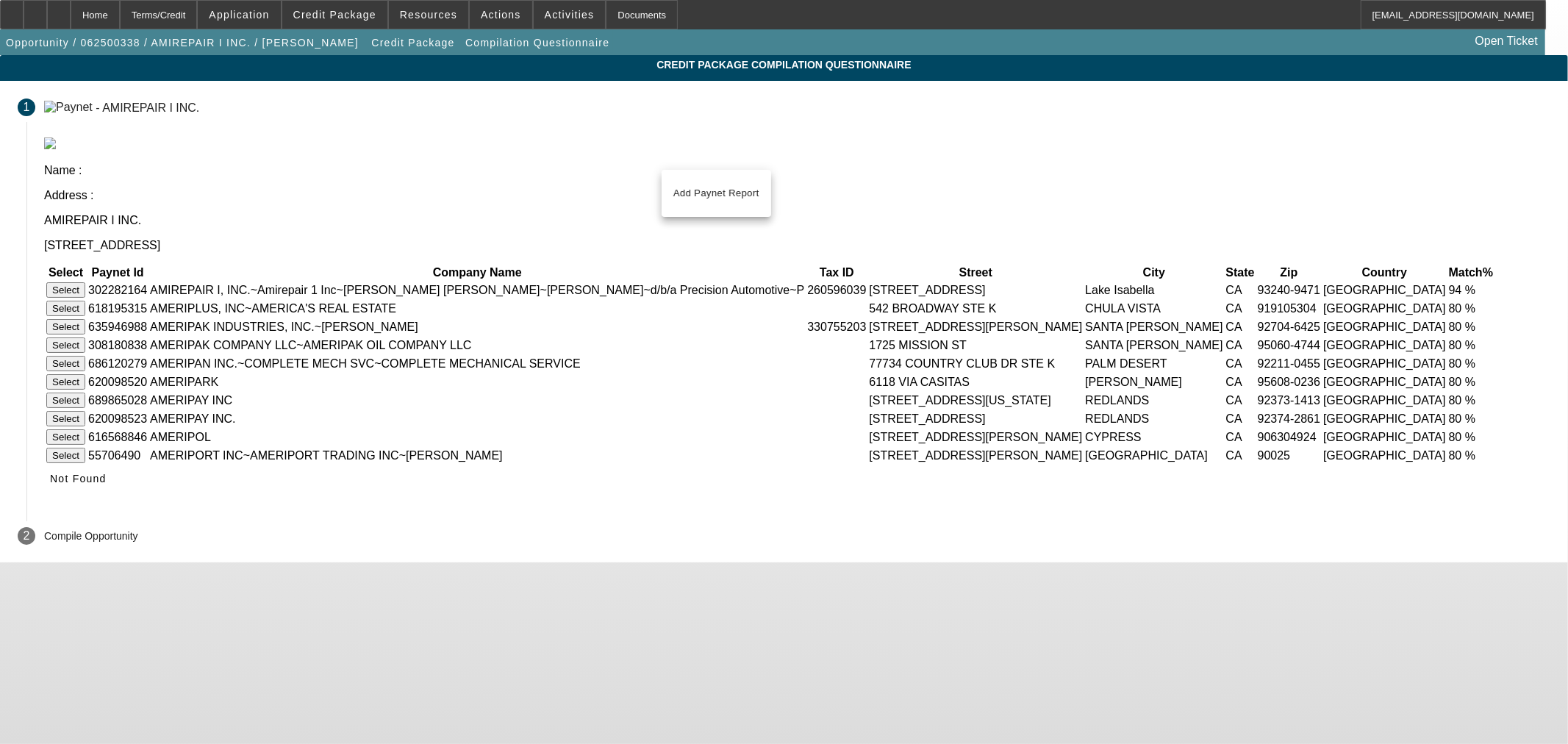
drag, startPoint x: 409, startPoint y: 208, endPoint x: 402, endPoint y: 219, distance: 13.0
click at [85, 283] on button "Select" at bounding box center [66, 290] width 39 height 15
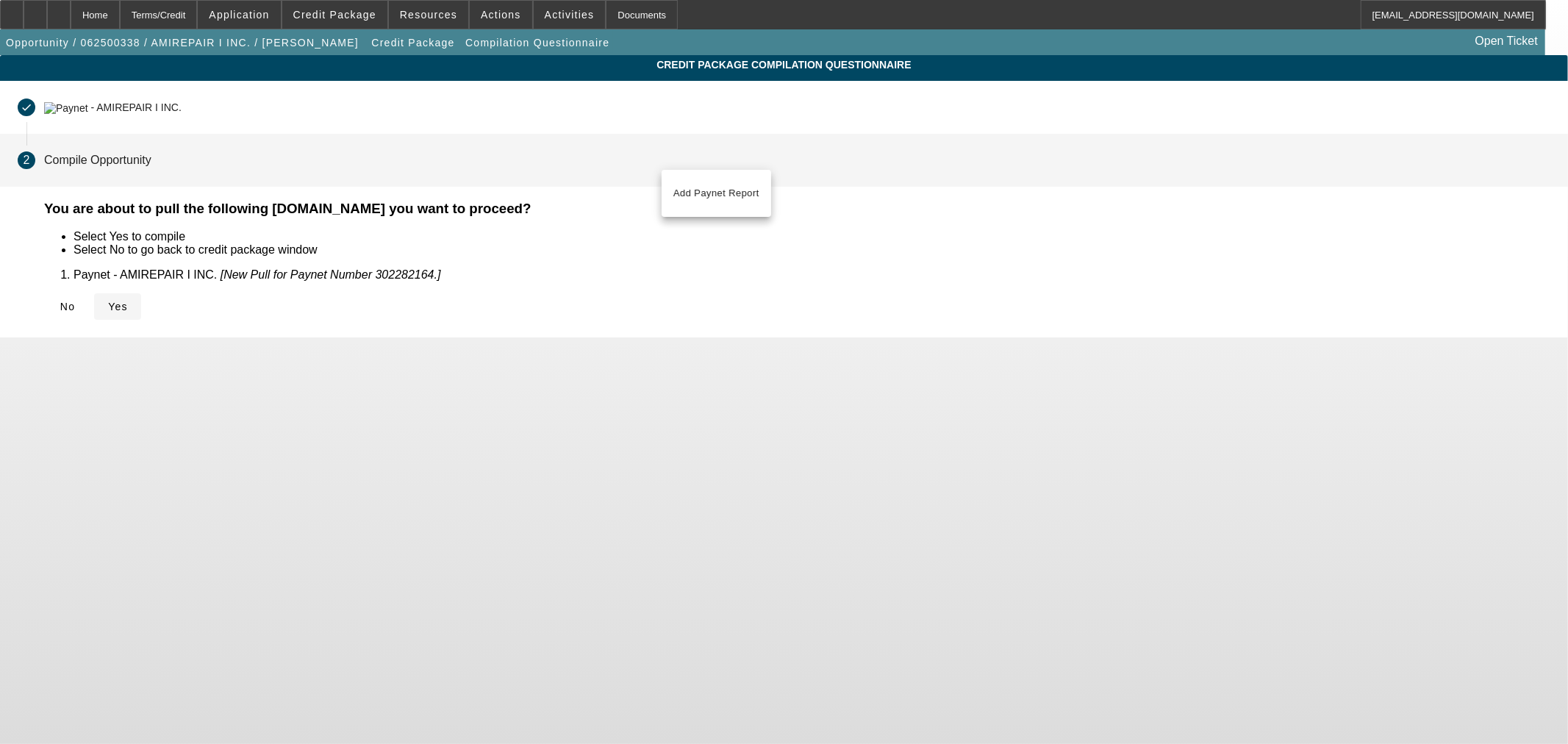
click at [128, 301] on span "Yes" at bounding box center [117, 307] width 20 height 12
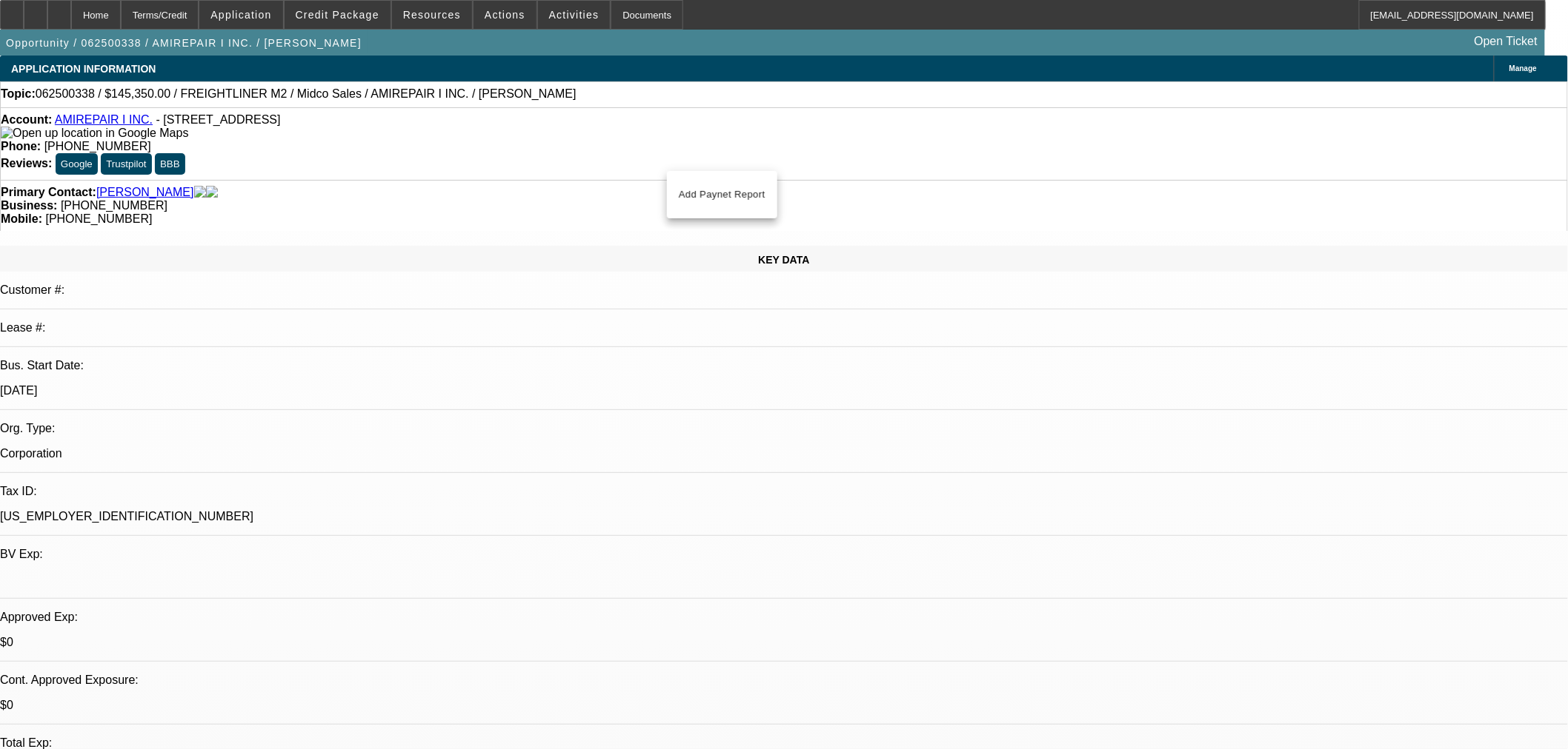
select select "2"
select select "0.1"
select select "4"
select select "0.1"
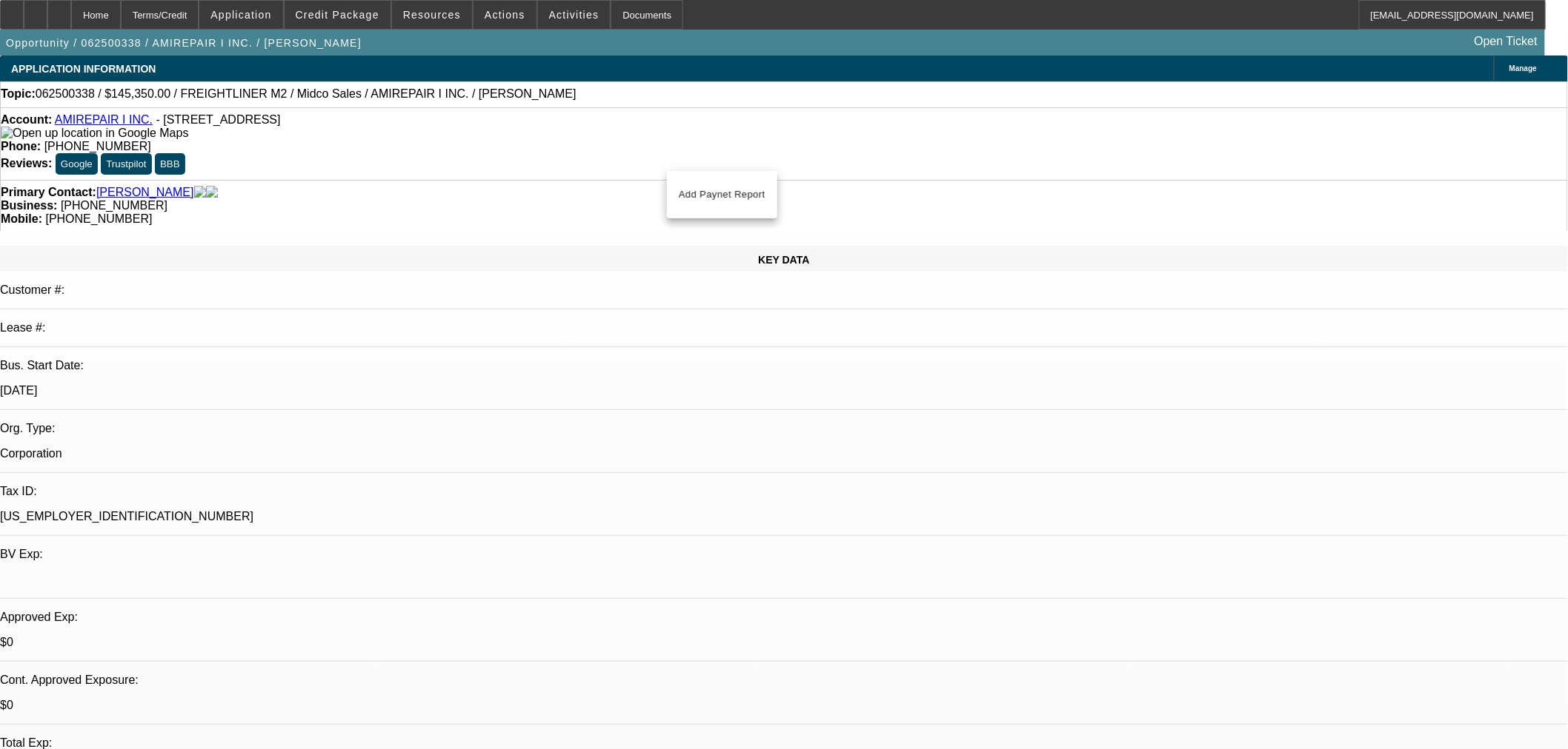
select select "2"
select select "0.1"
select select "4"
select select "2"
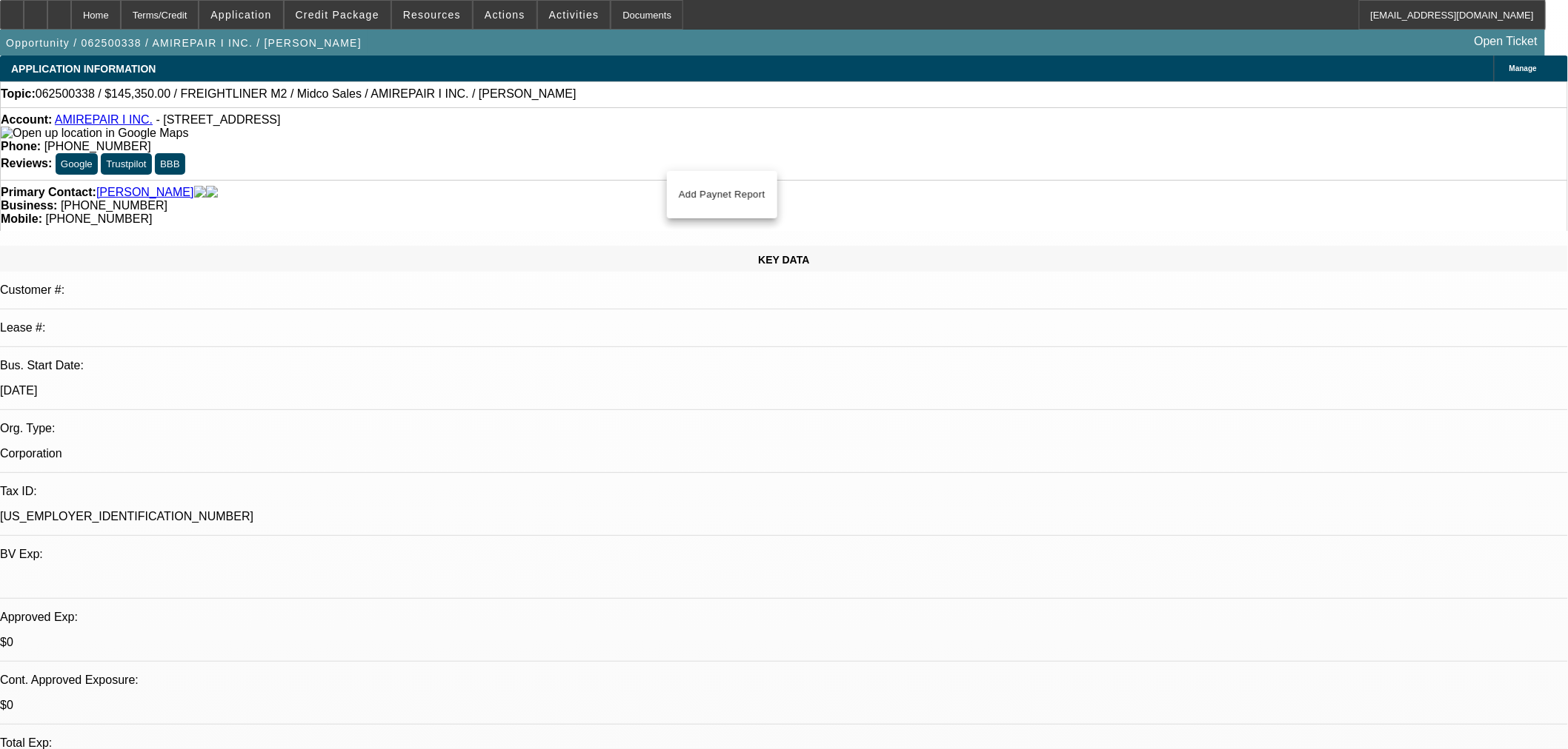
select select "2"
select select "0.1"
select select "4"
select select "2"
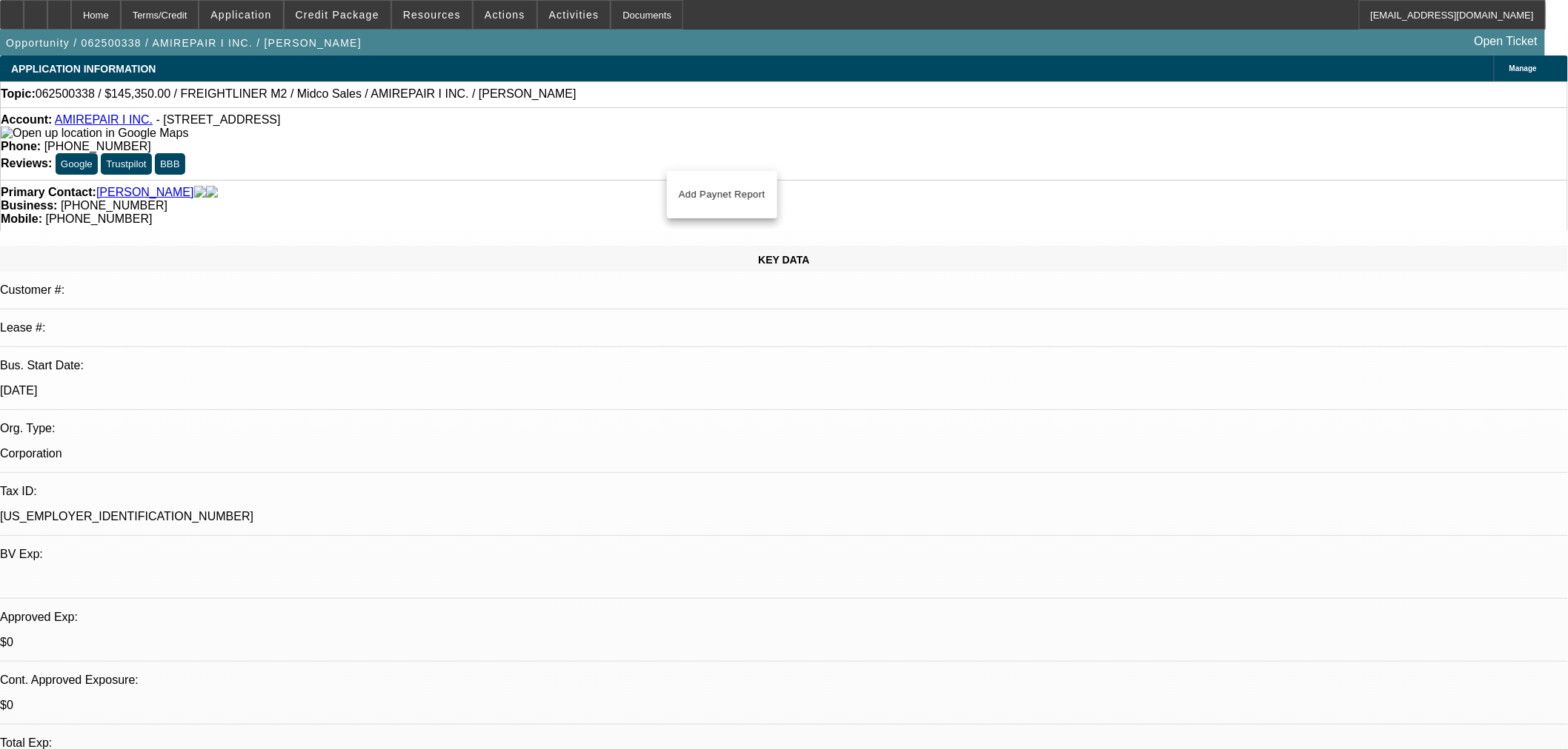
select select "0.1"
select select "4"
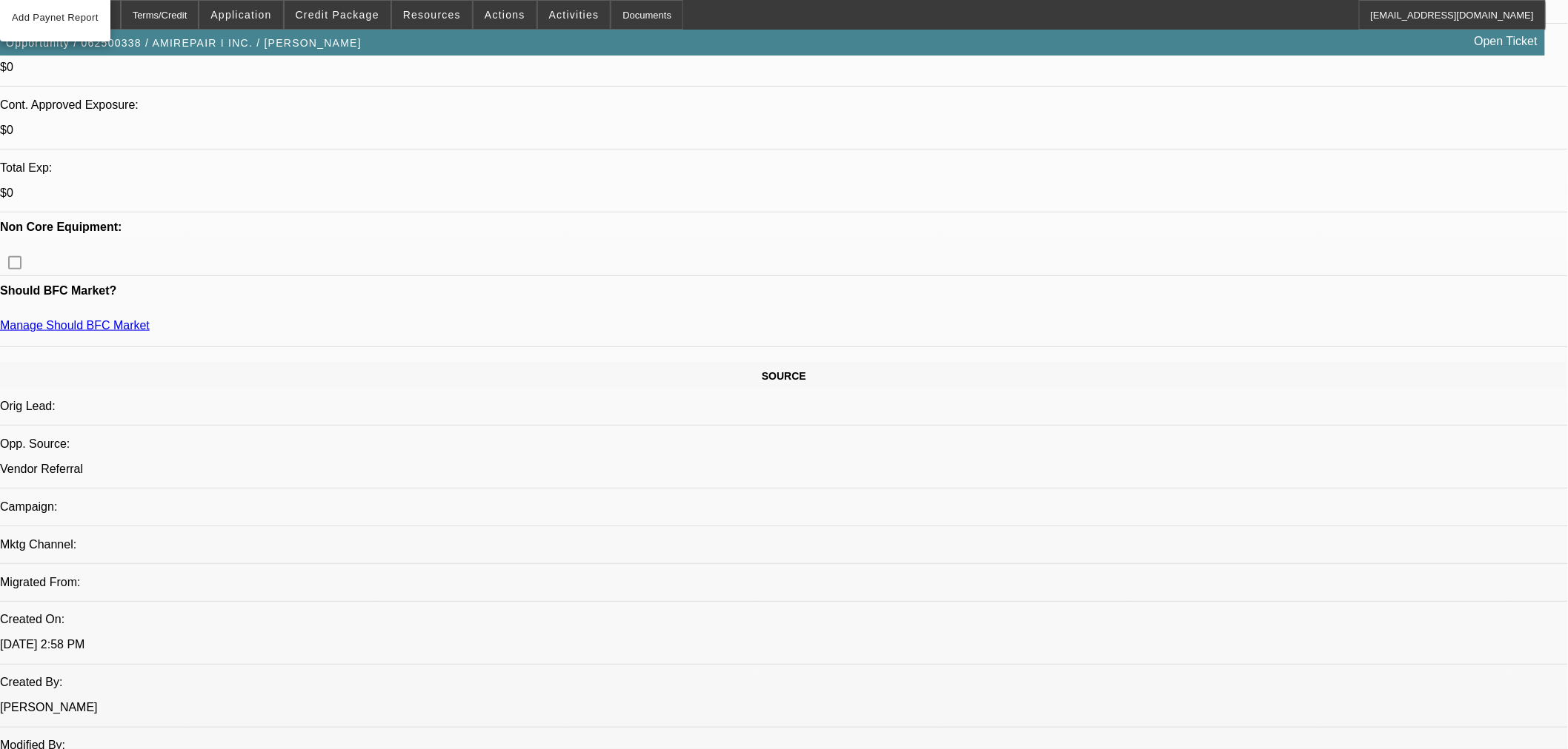
scroll to position [1152, 0]
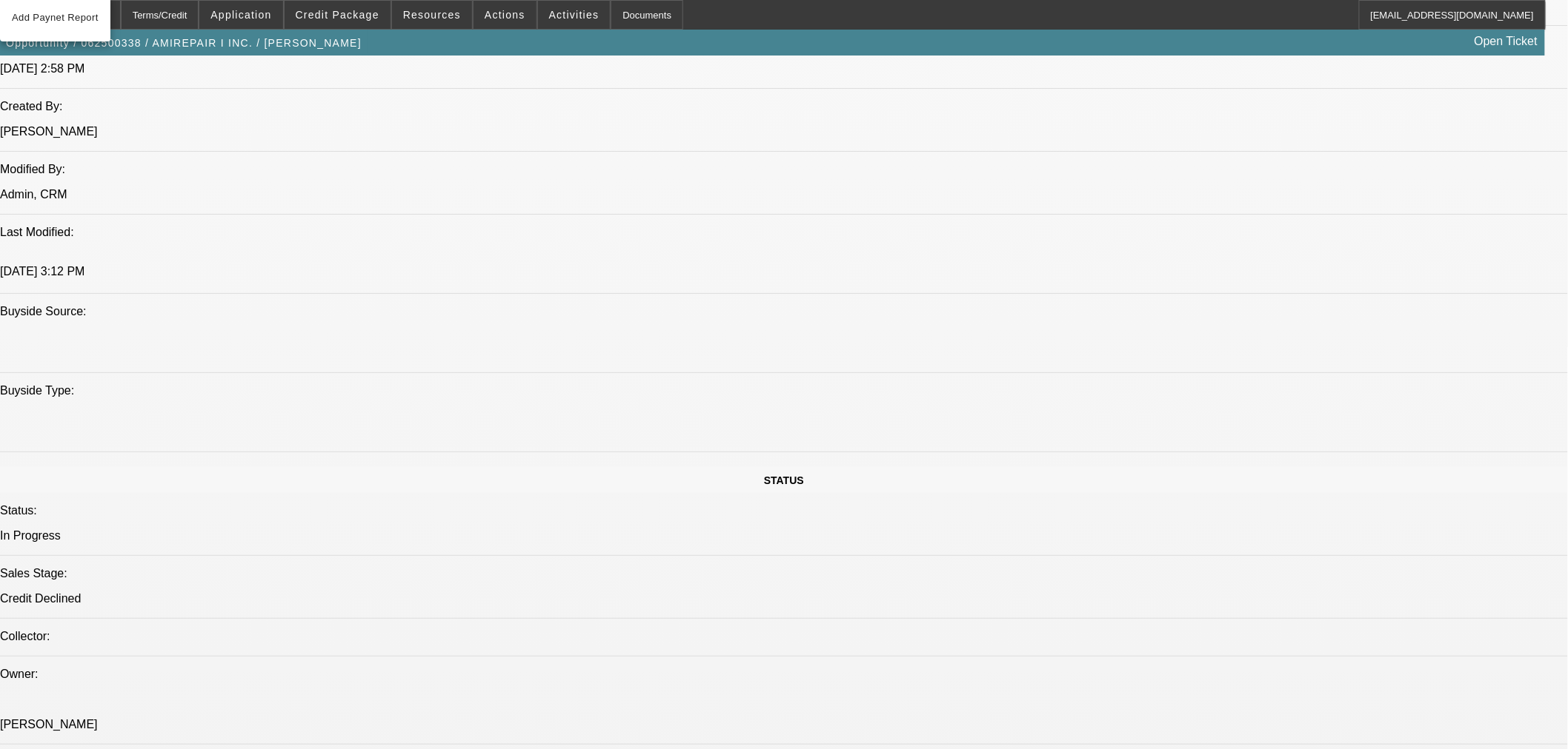
click at [315, 47] on div "Opportunity / 062500338 / AMIREPAIR I INC. / Miller, Ashley Open Ticket" at bounding box center [772, 43] width 1545 height 26
click at [121, 15] on div "Home" at bounding box center [96, 15] width 50 height 30
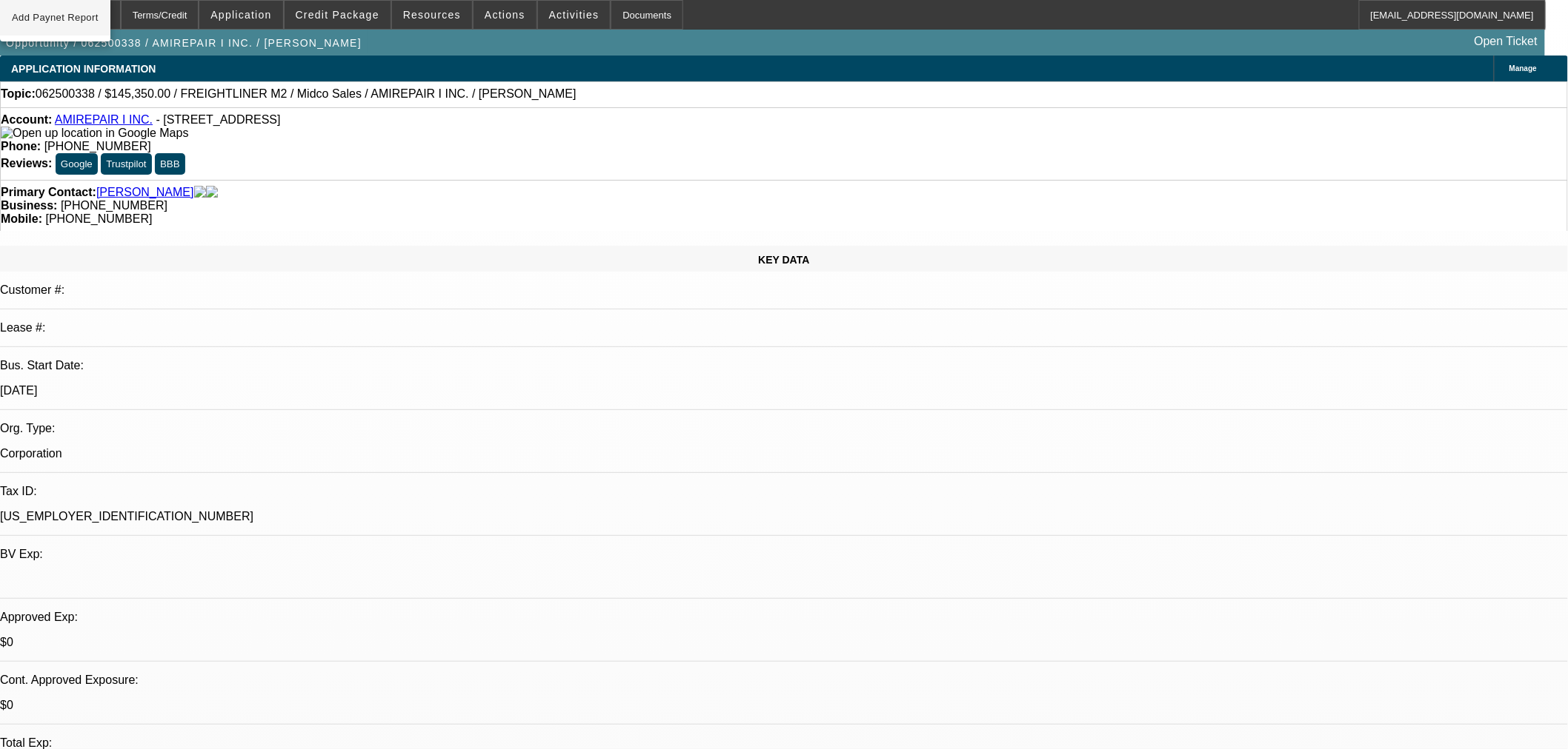
click at [83, 24] on span "Add Paynet Report" at bounding box center [55, 17] width 86 height 18
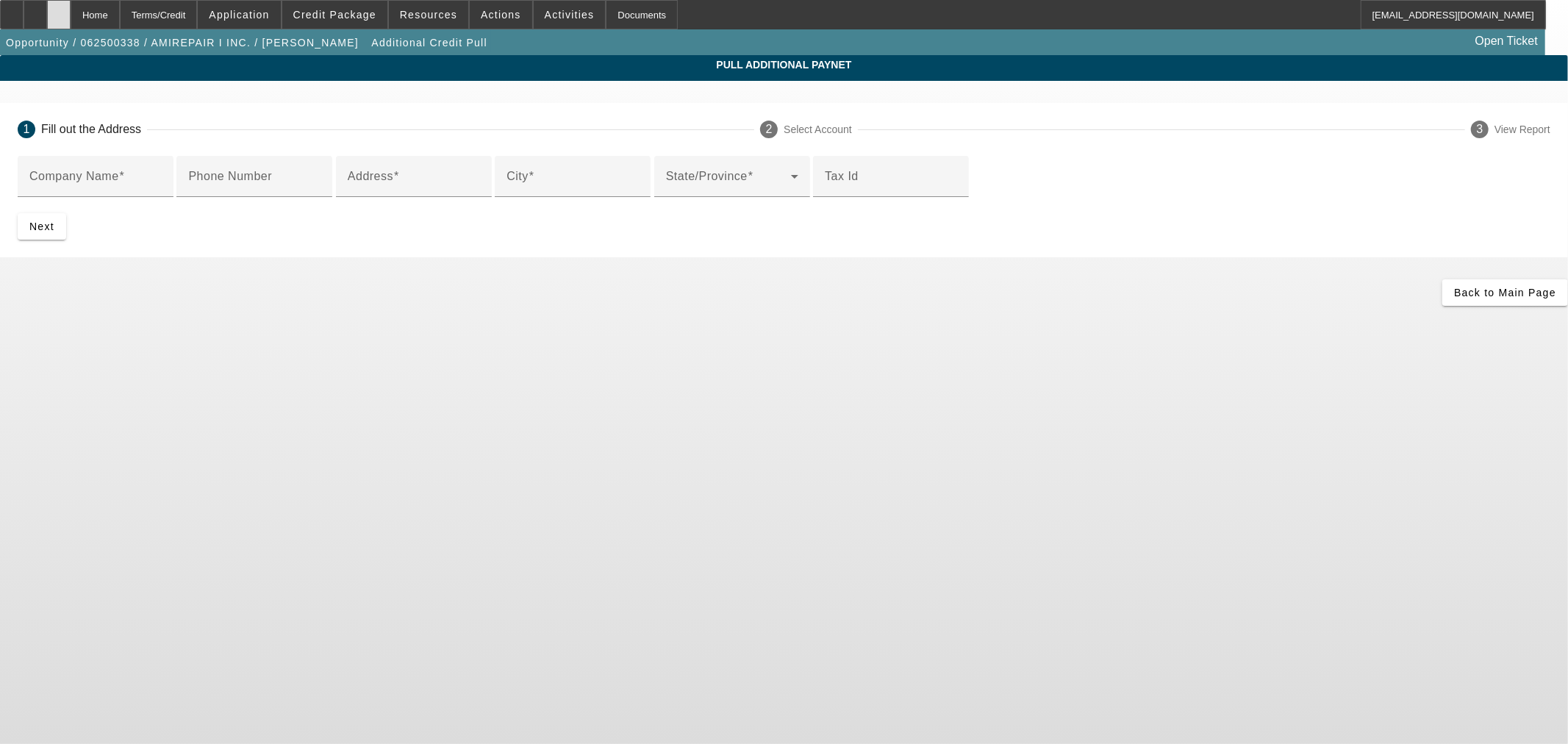
click at [59, 9] on icon at bounding box center [59, 9] width 0 height 0
click at [1454, 299] on span "Back to Main Page" at bounding box center [1505, 293] width 102 height 12
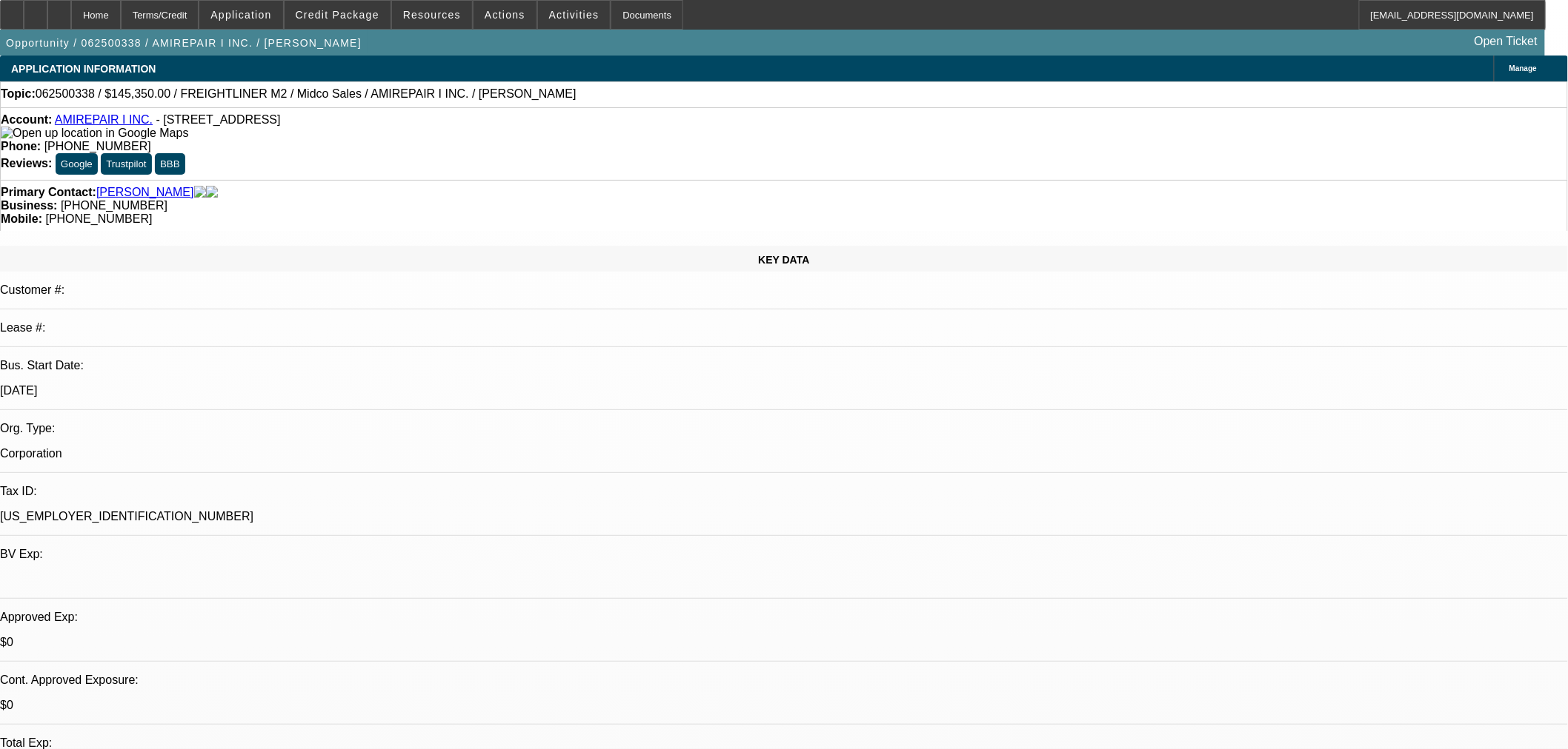
select select "2"
select select "0.1"
select select "4"
select select "0.1"
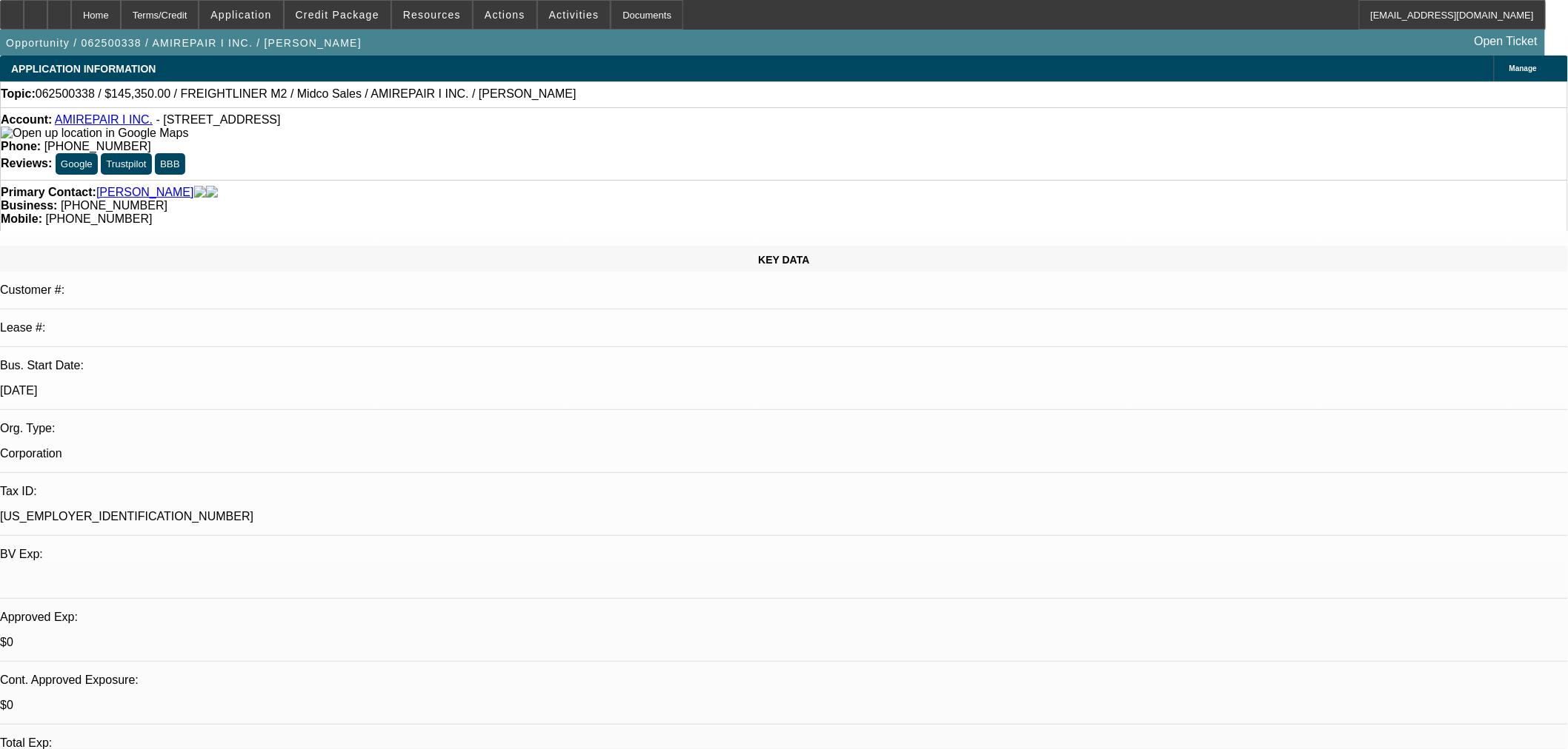
select select "2"
select select "0.1"
select select "4"
select select "2"
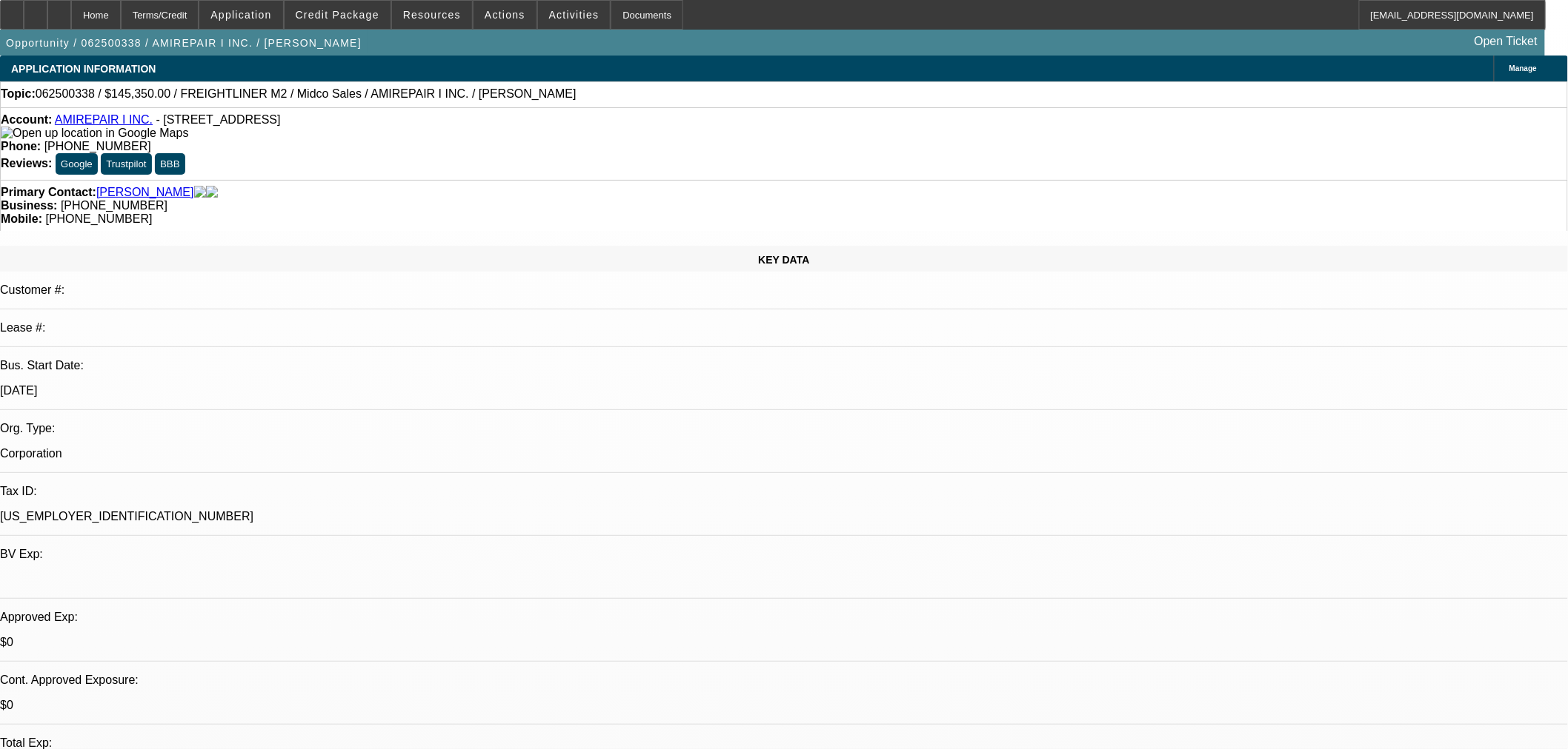
select select "2"
select select "0.1"
select select "4"
select select "2"
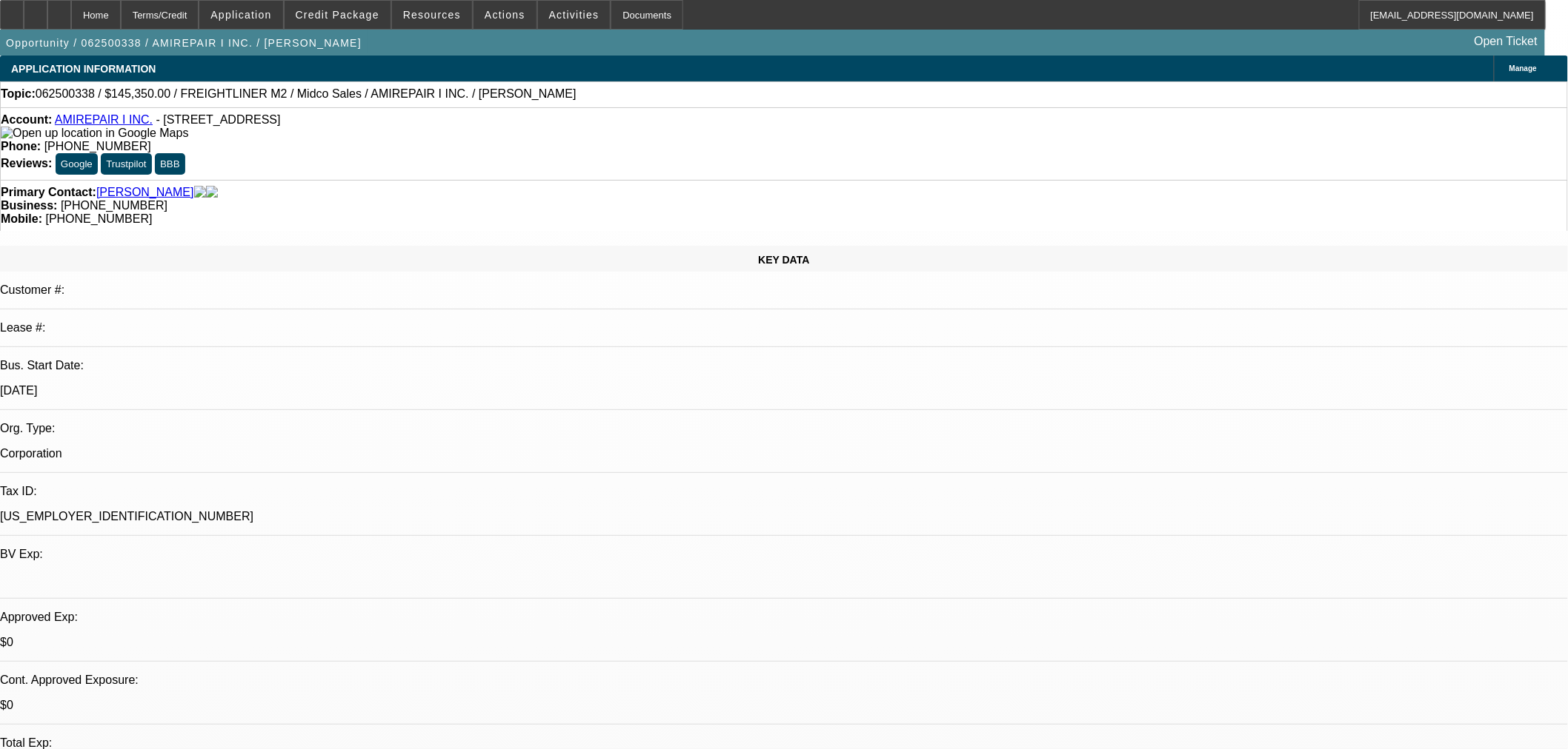
select select "0.1"
select select "4"
click at [71, 18] on div at bounding box center [59, 15] width 24 height 30
select select "2"
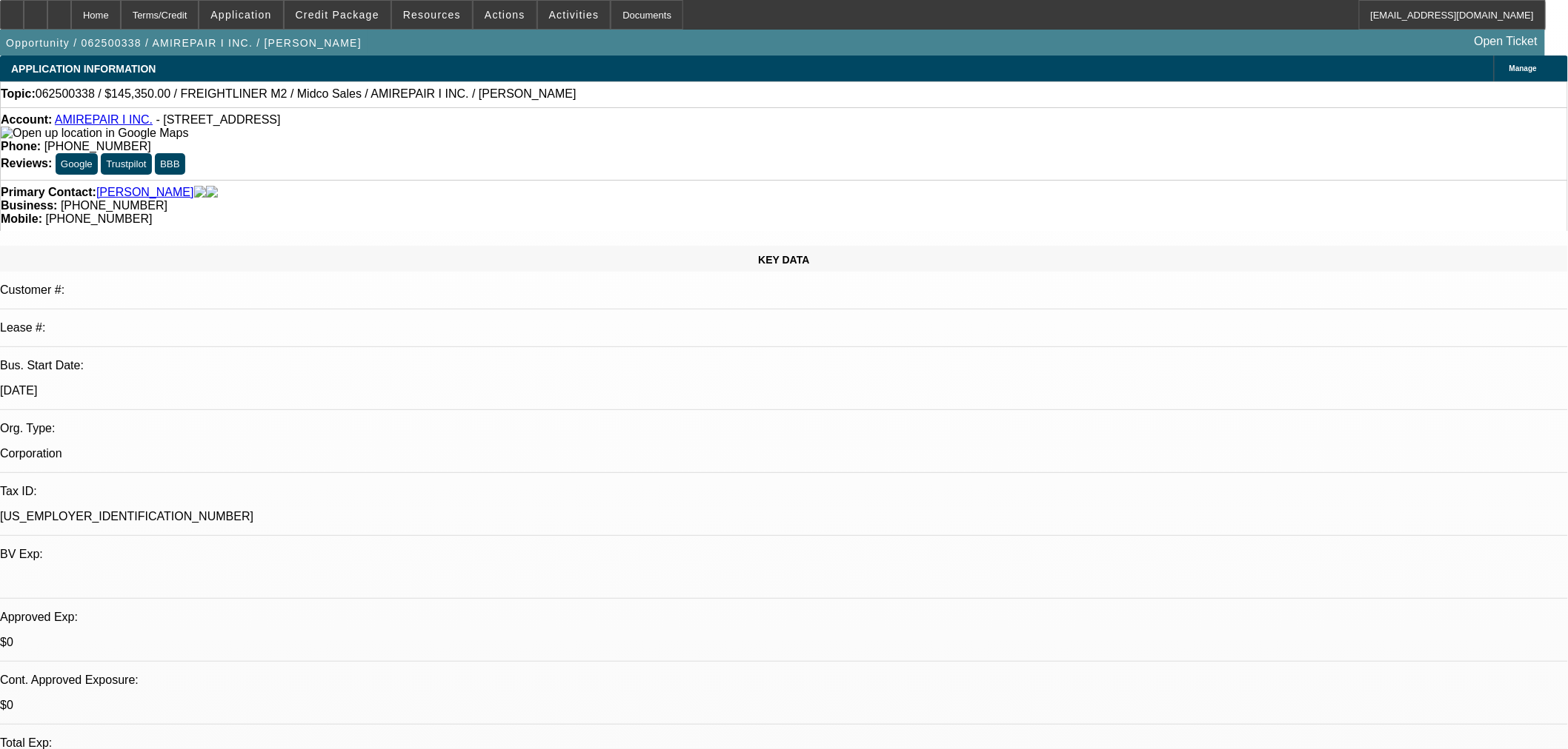
select select "0.1"
select select "4"
select select "0.1"
select select "2"
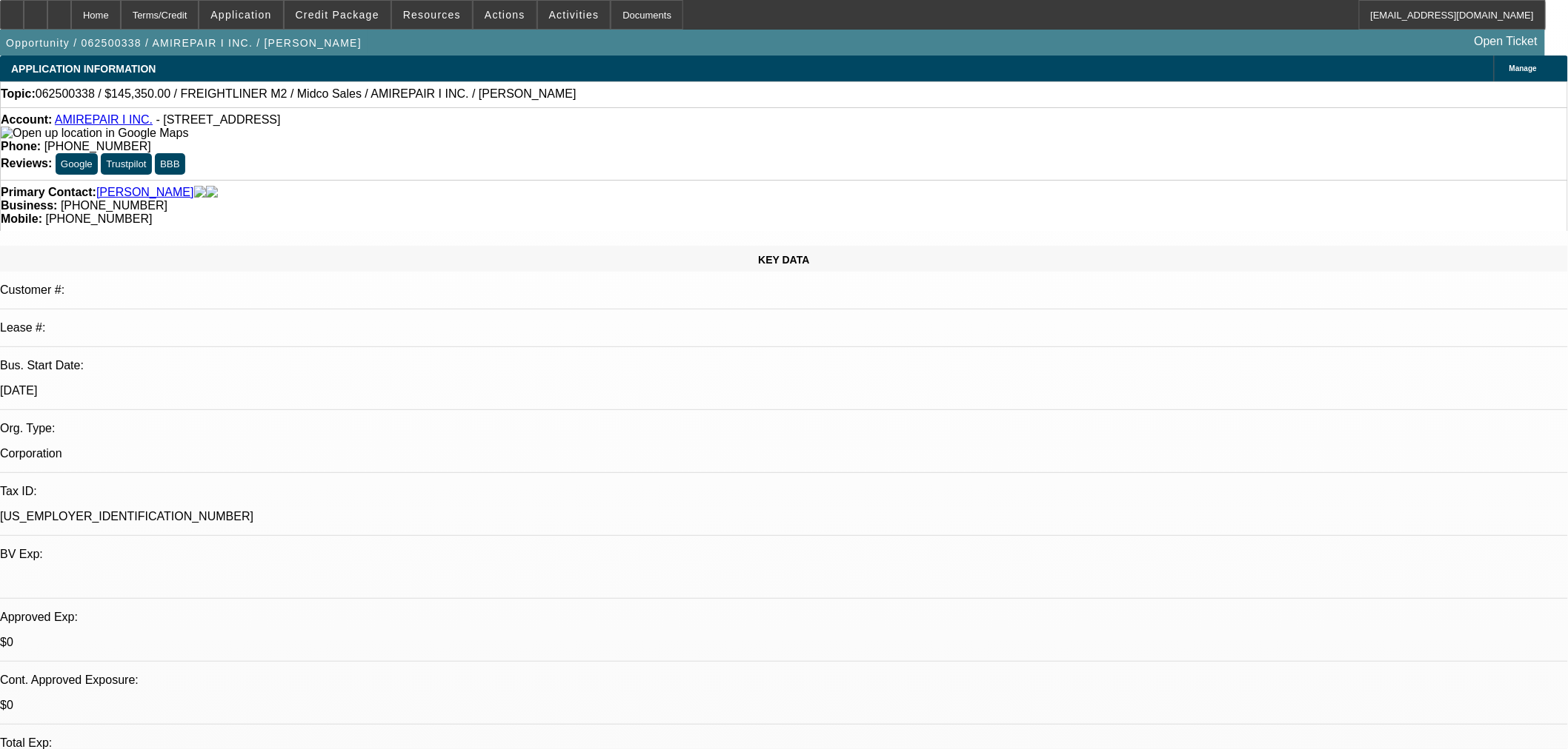
select select "0.1"
select select "4"
select select "2"
select select "0.1"
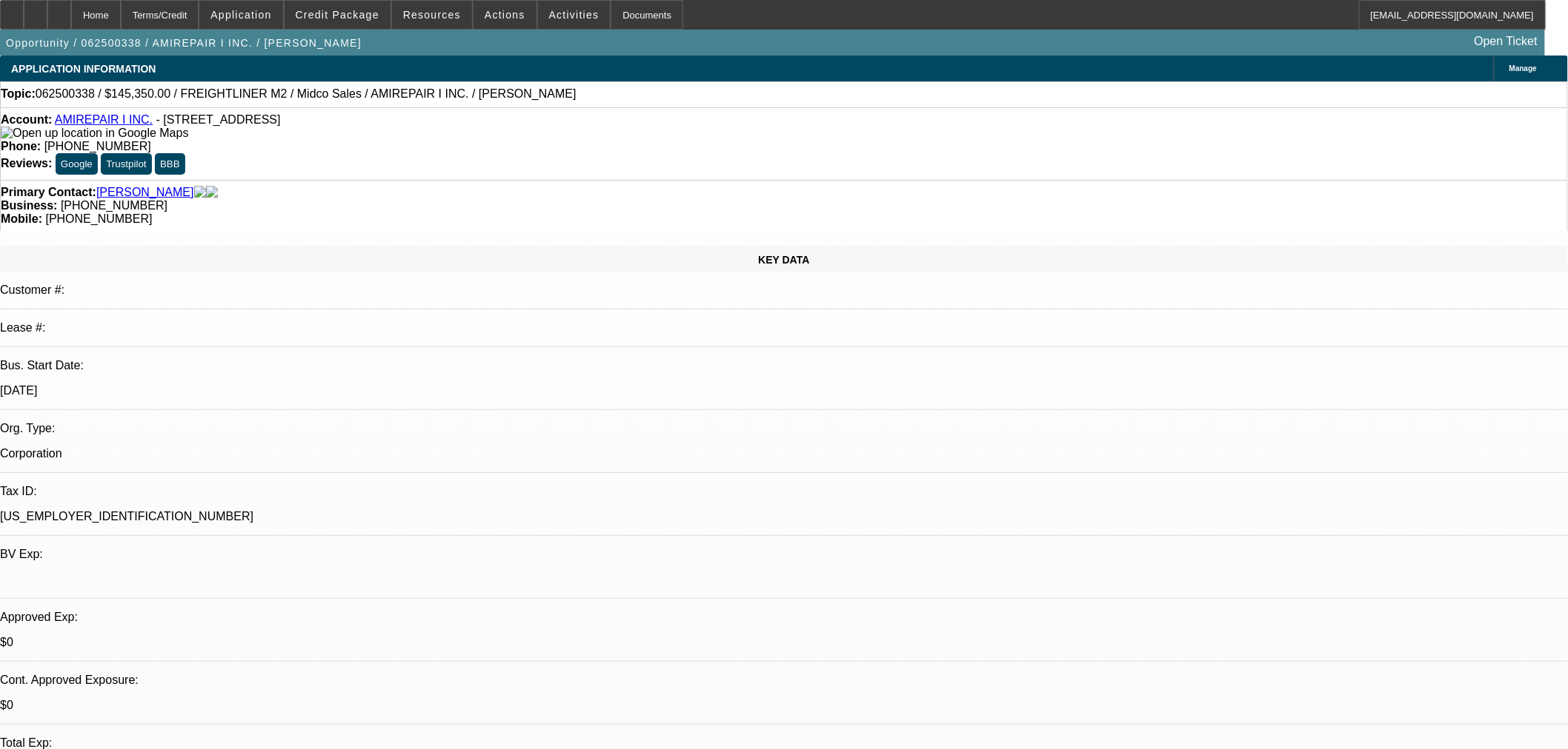
select select "4"
select select "2"
select select "0.1"
select select "4"
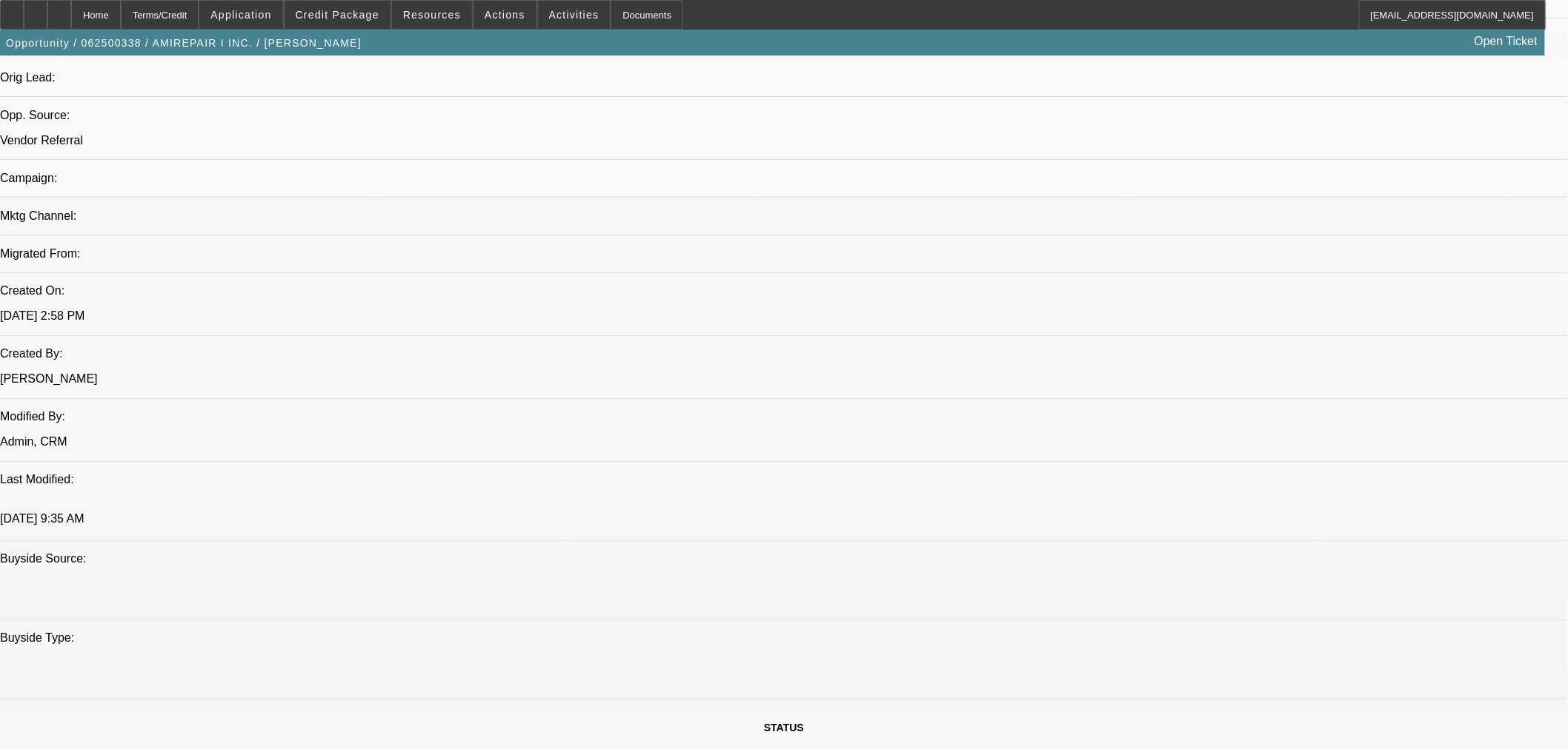
scroll to position [658, 0]
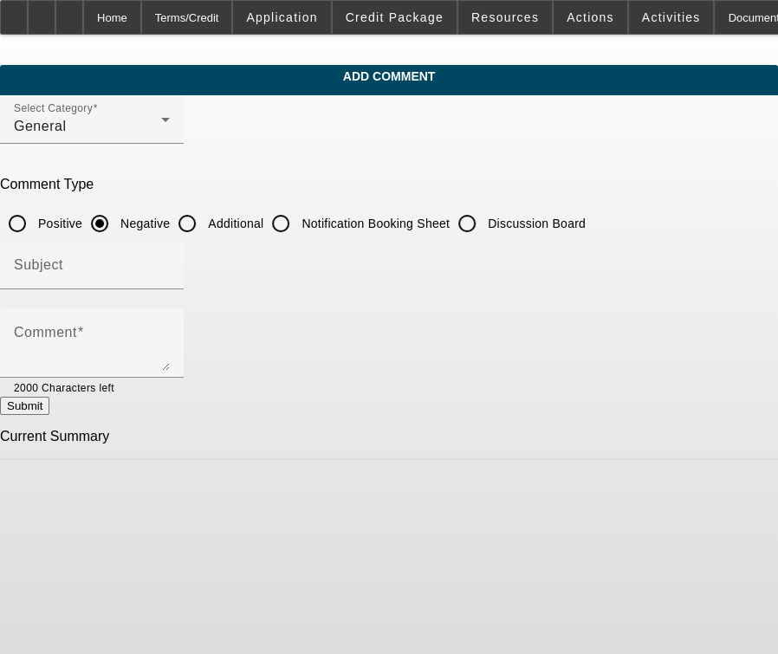
click at [204, 215] on input "Additional" at bounding box center [187, 223] width 35 height 35
radio input "true"
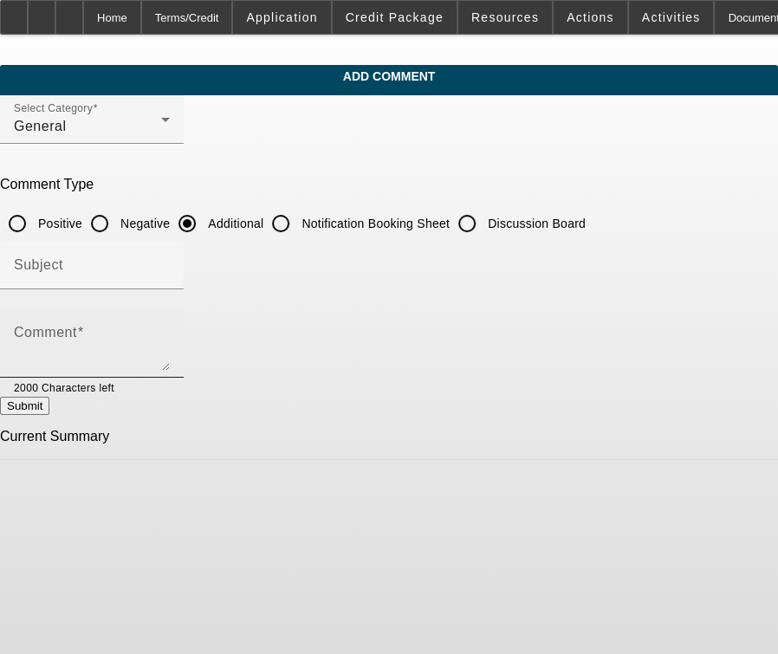
click at [170, 329] on textarea "Comment" at bounding box center [92, 350] width 156 height 42
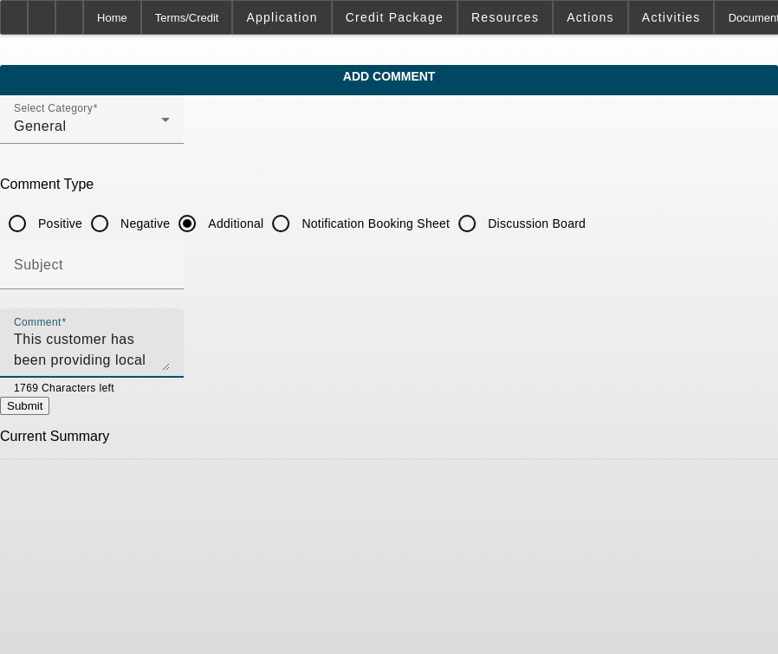
scroll to position [17, 0]
type textarea "This customer has been providing local towing since [DATE] (see oldest contract…"
click at [49, 411] on button "Submit" at bounding box center [24, 406] width 49 height 18
radio input "true"
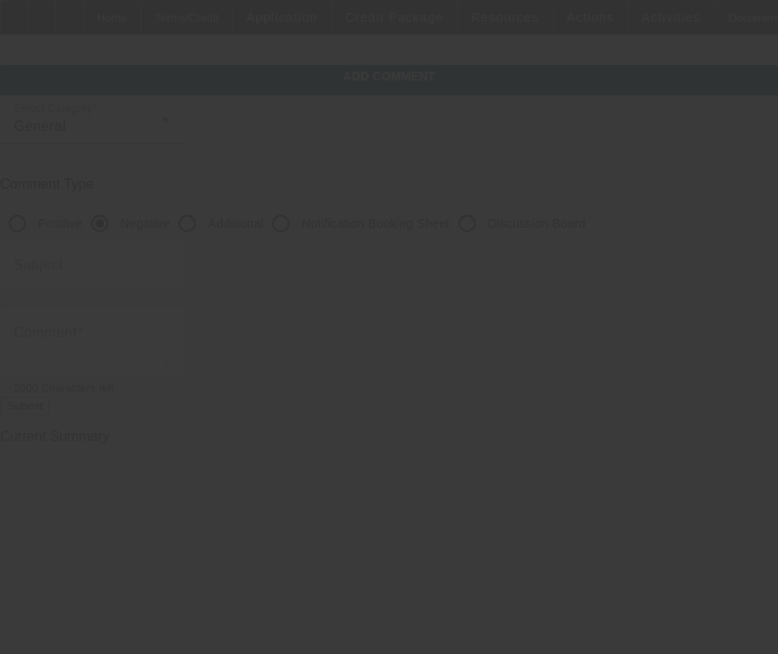
scroll to position [0, 0]
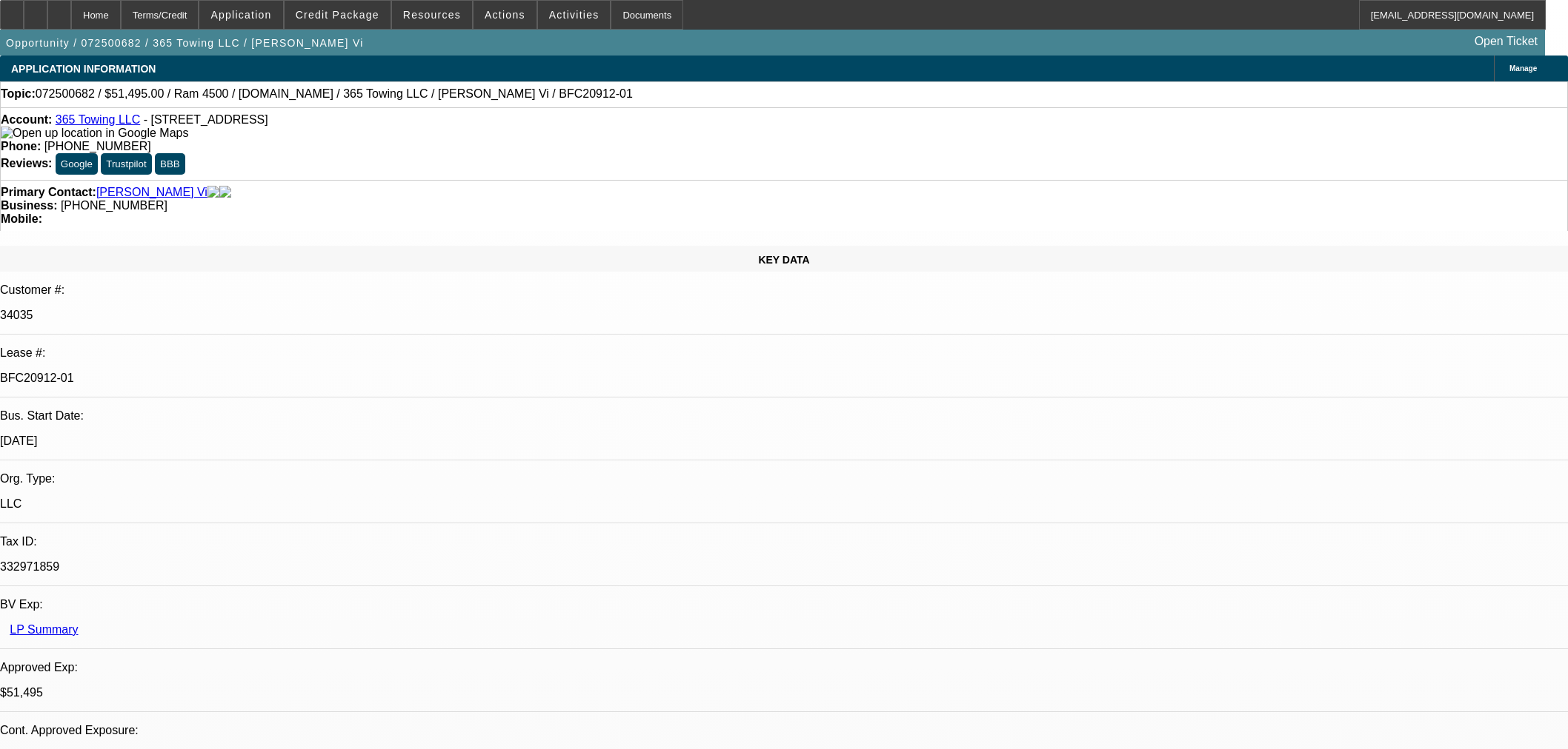
select select "0"
select select "2"
select select "0"
select select "6"
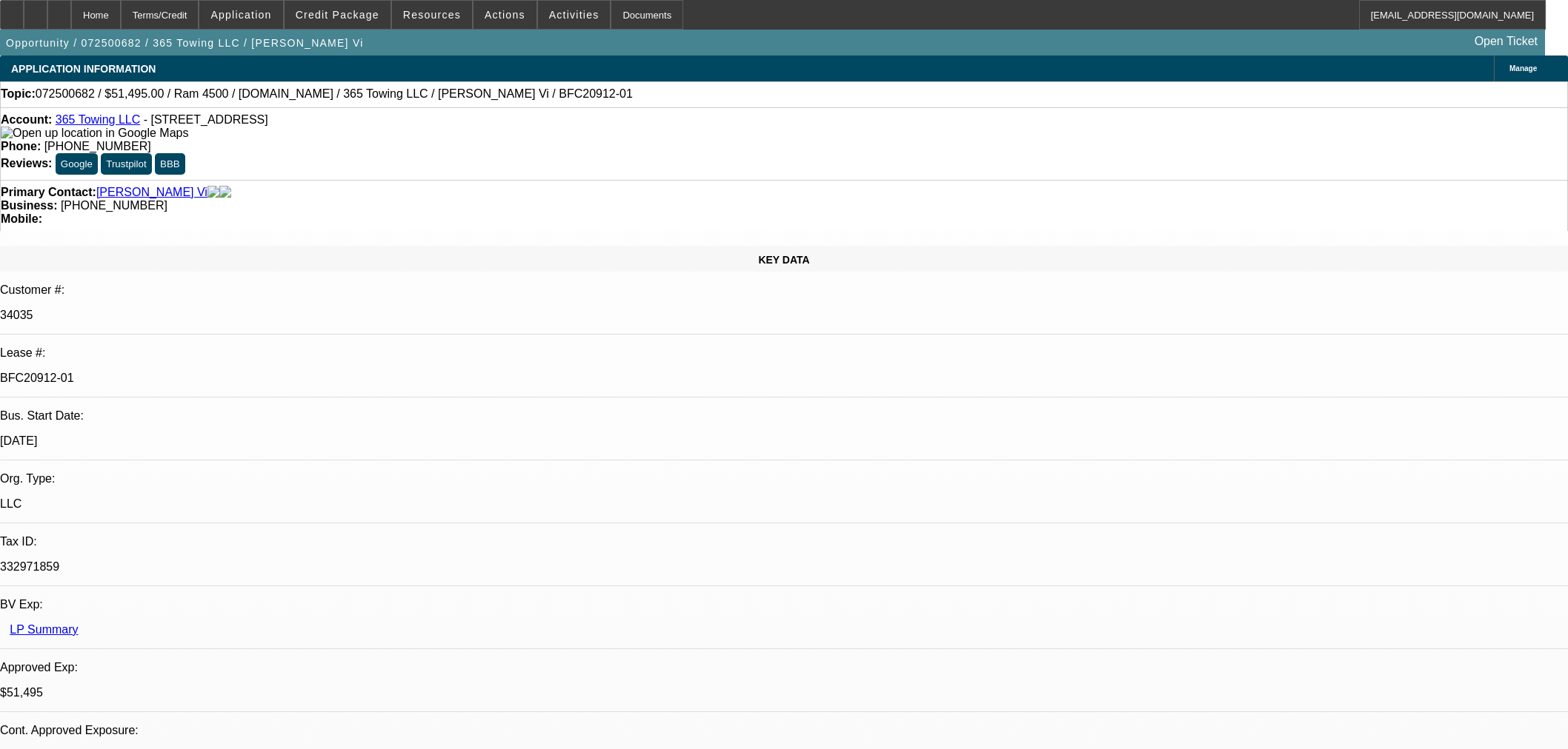
select select "0"
select select "2"
select select "0"
select select "6"
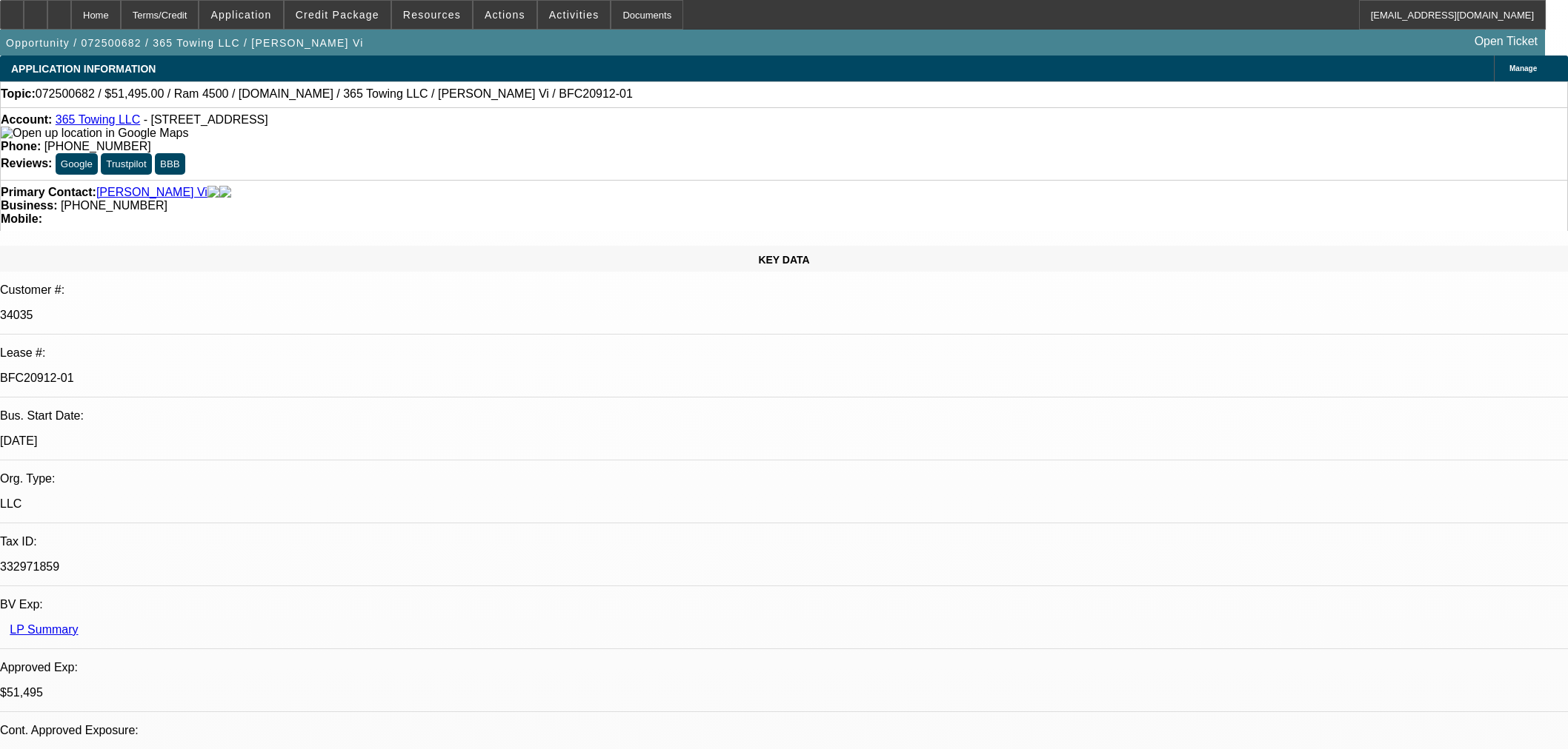
select select "0"
select select "2"
select select "0"
select select "6"
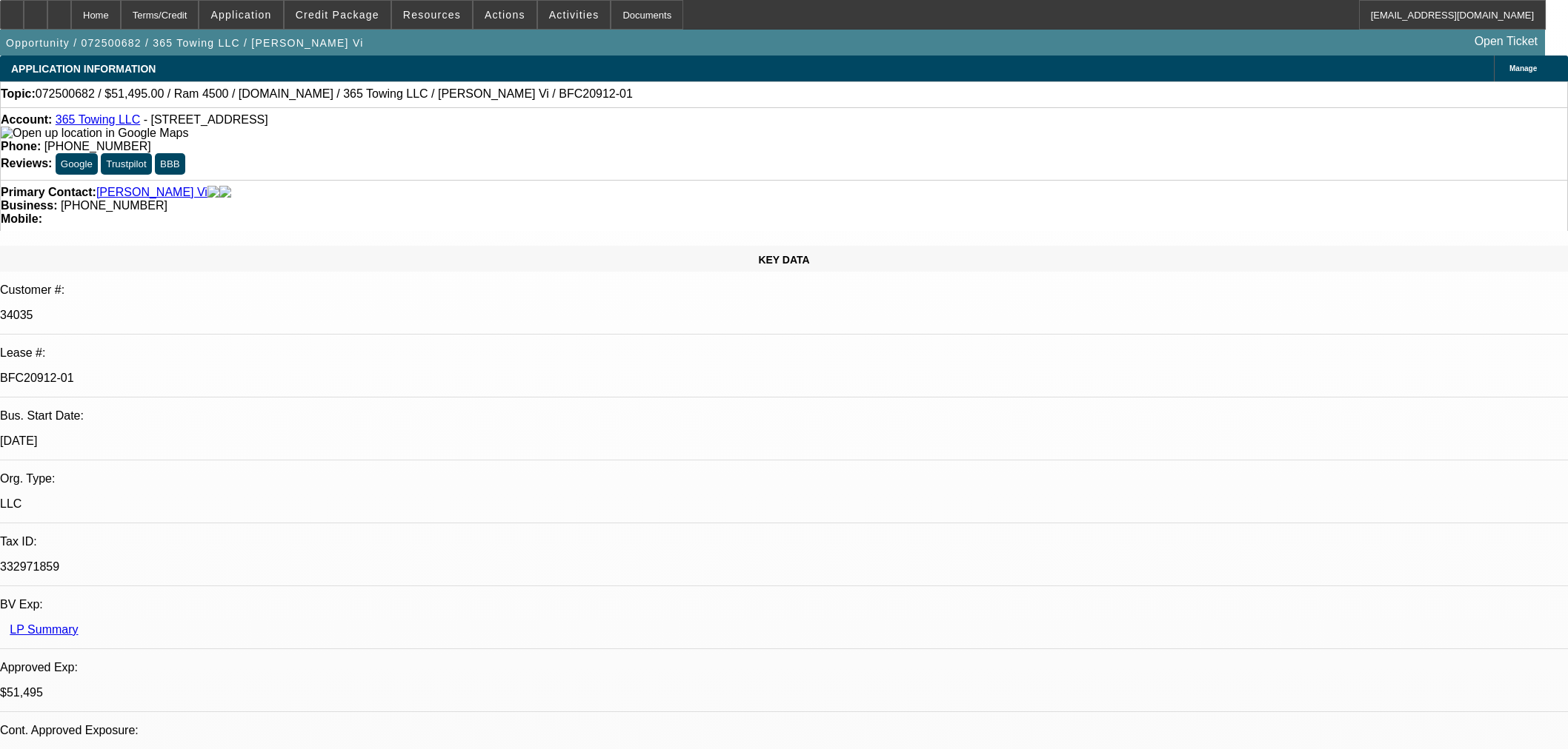
select select "0"
select select "2"
select select "0"
select select "6"
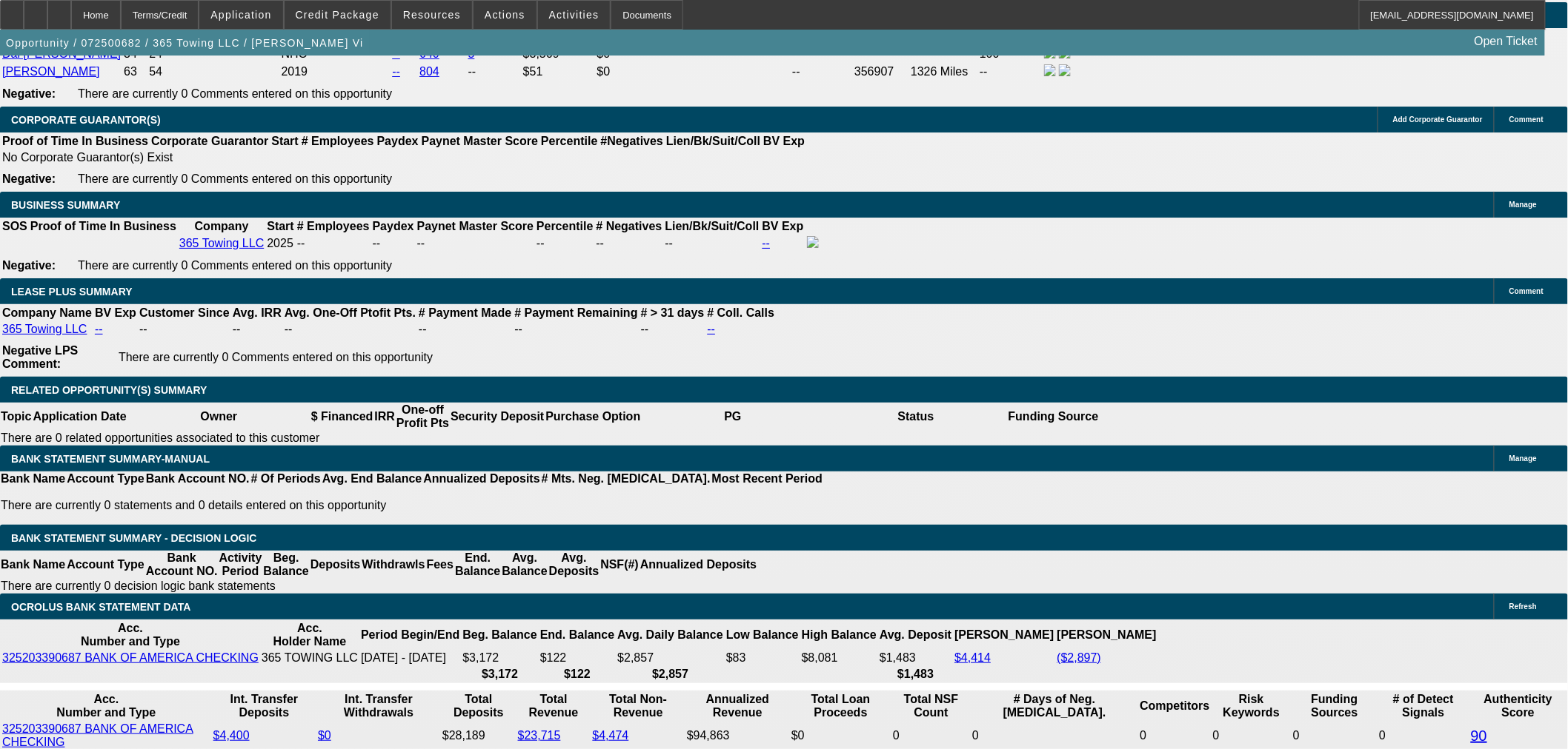
scroll to position [2282, 0]
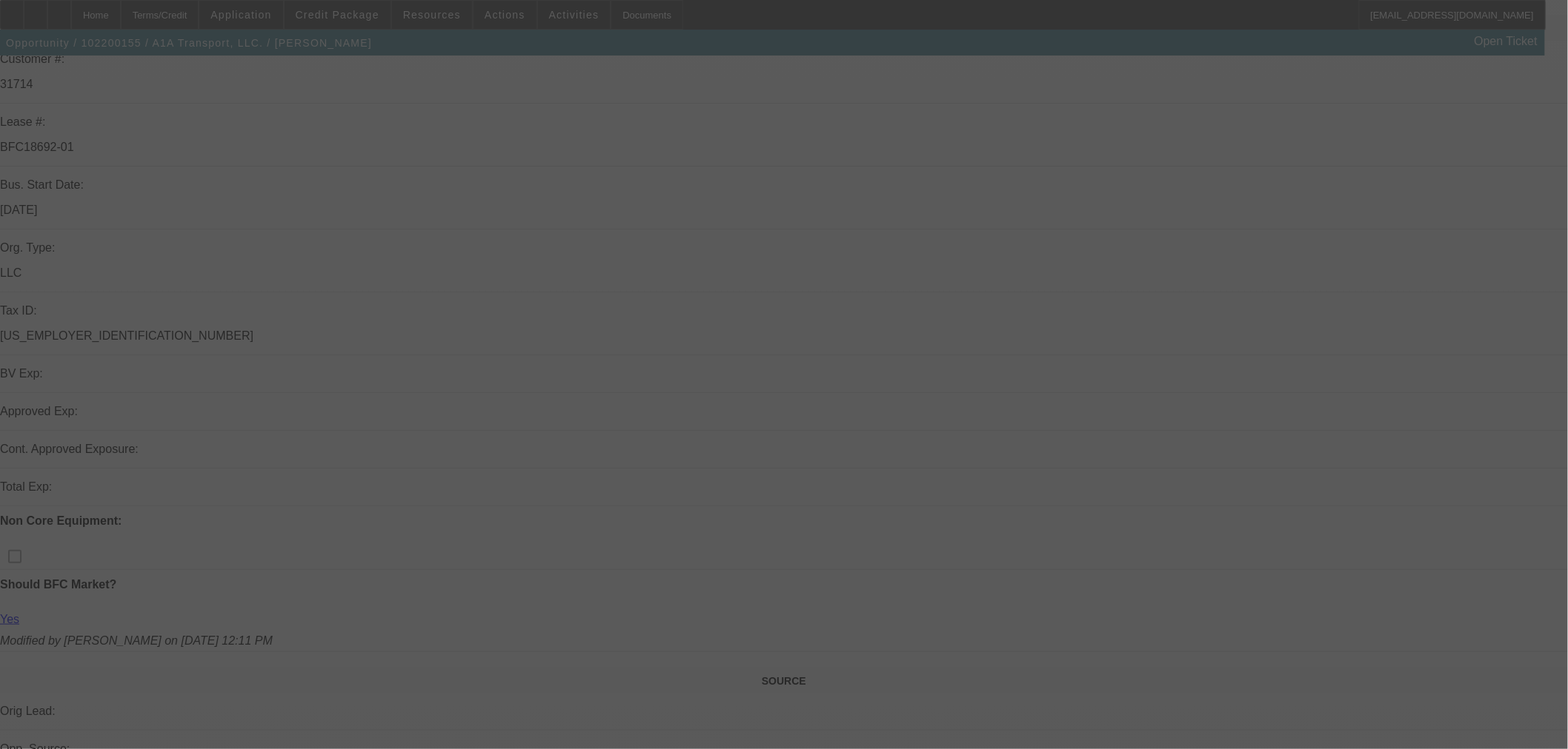
scroll to position [246, 0]
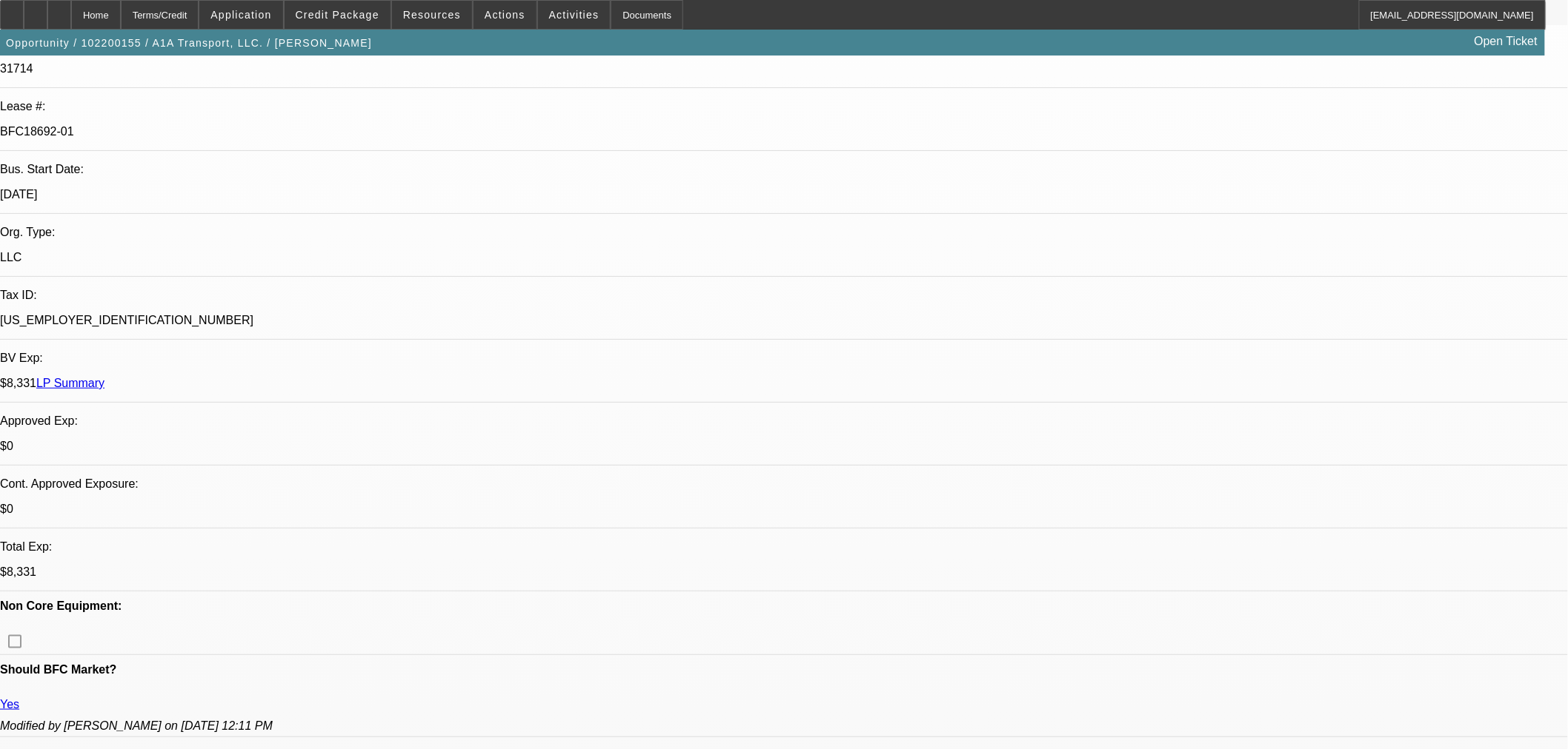
select select "0.15"
select select "2"
select select "0.1"
select select "4"
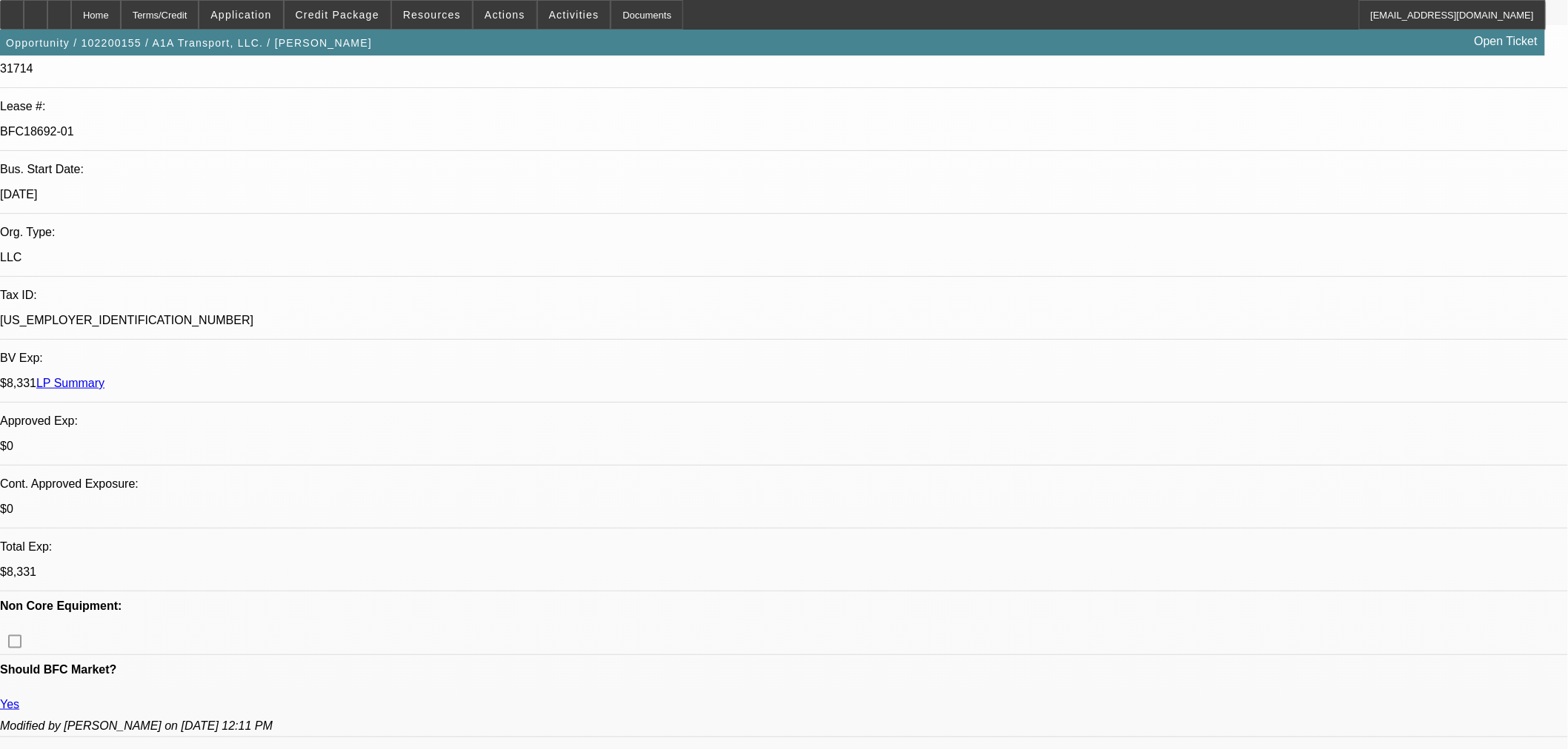
select select "0.15"
select select "2"
select select "0.1"
select select "4"
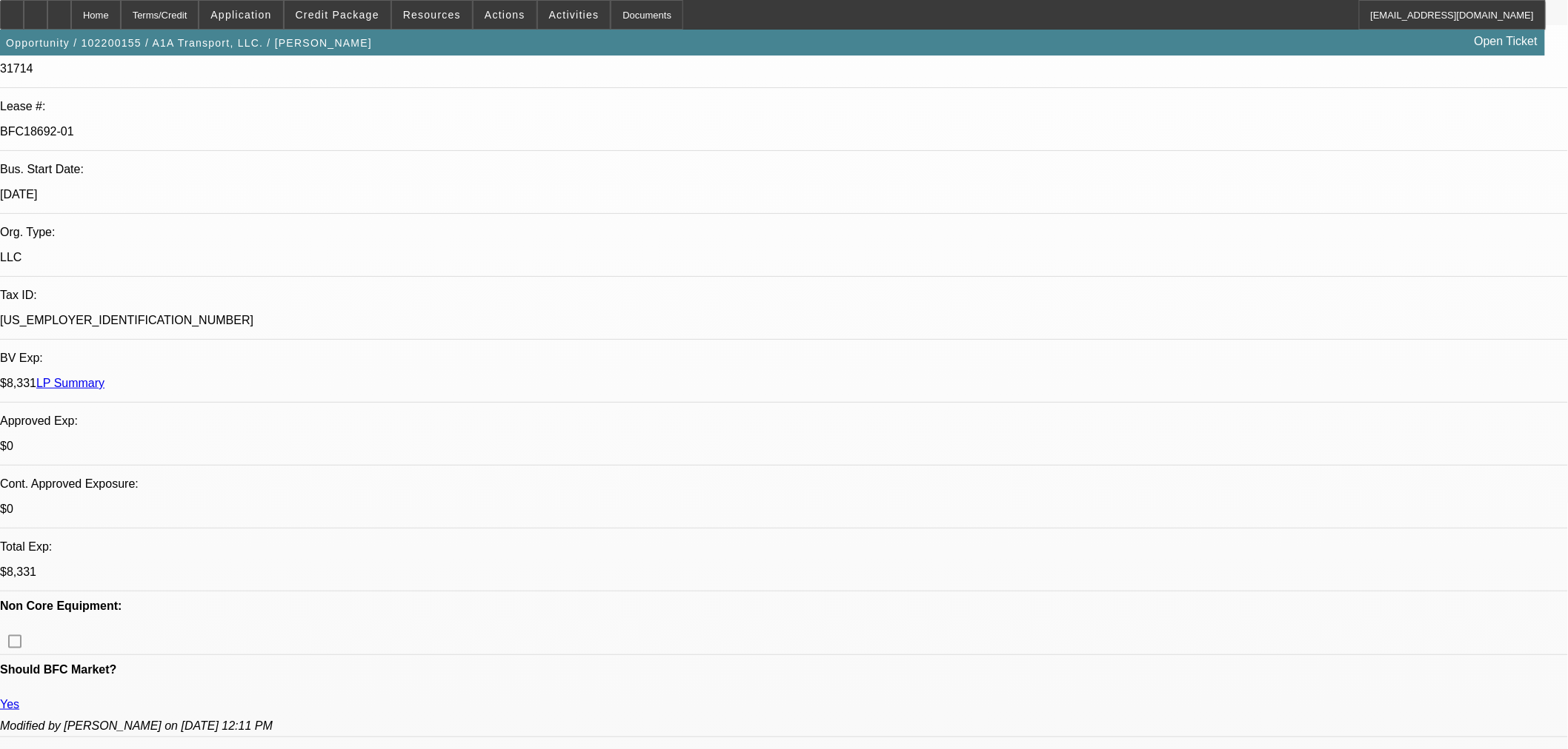
select select "0.2"
select select "0"
select select "2"
select select "0.1"
select select "4"
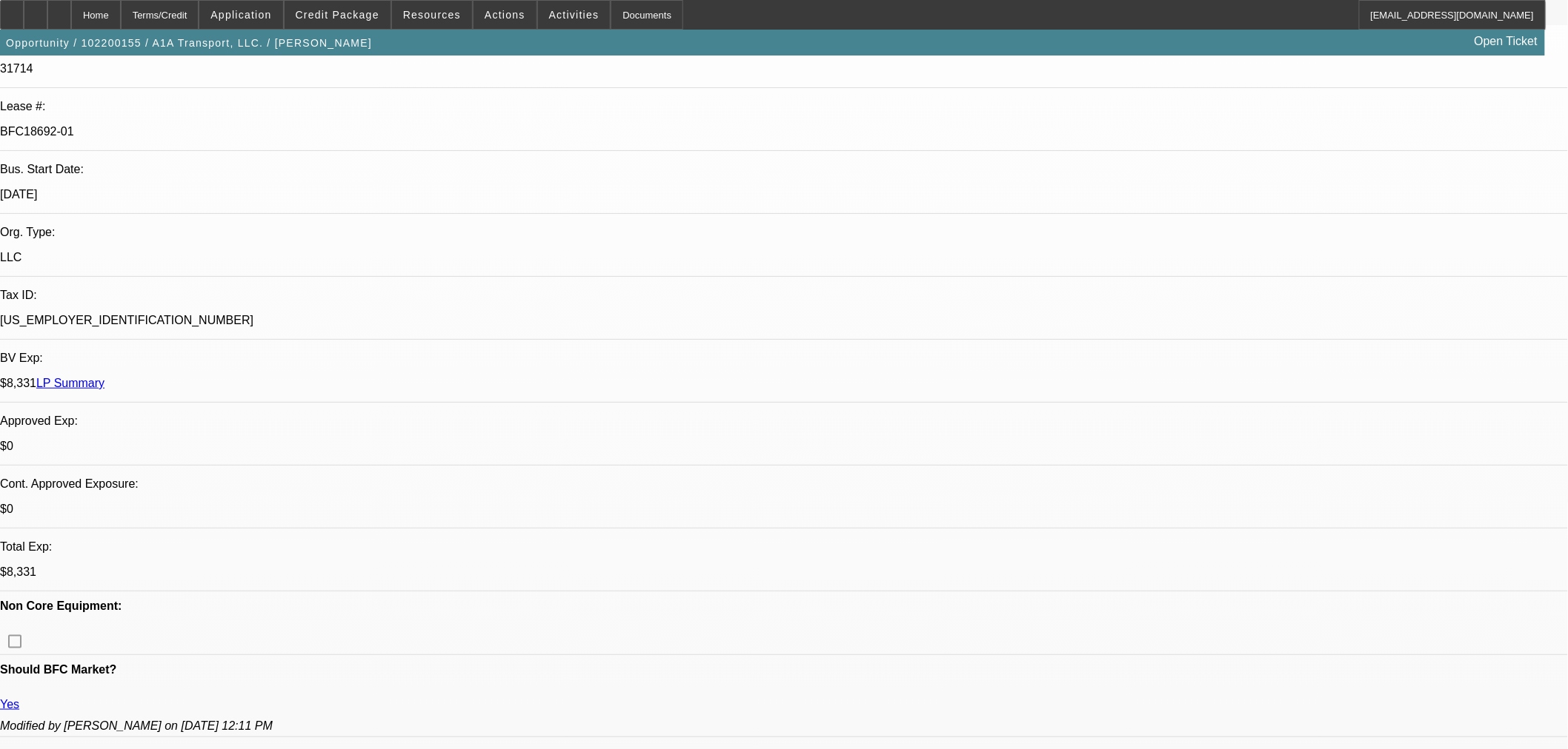
select select "0.2"
select select "0"
select select "2"
select select "0.1"
select select "4"
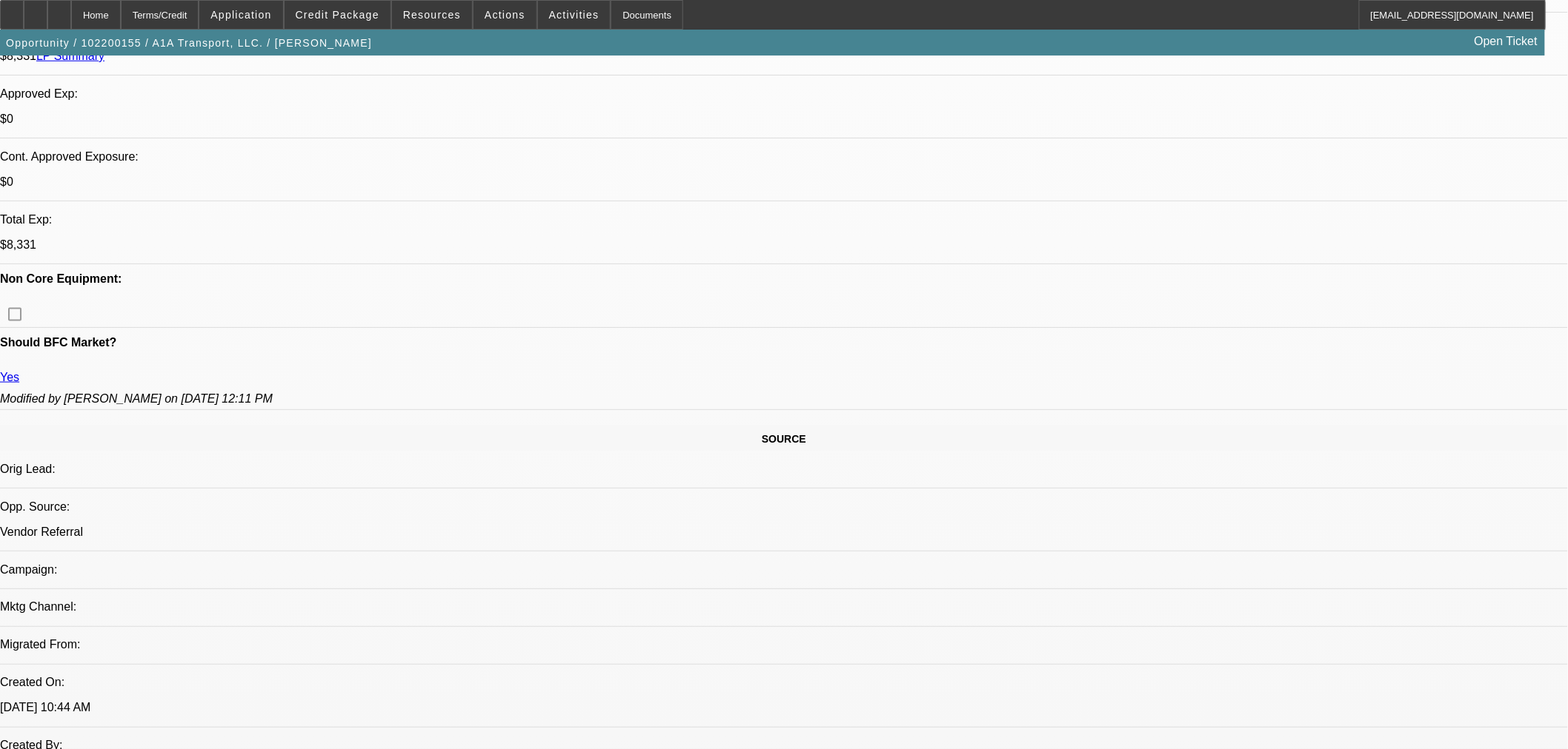
scroll to position [575, 0]
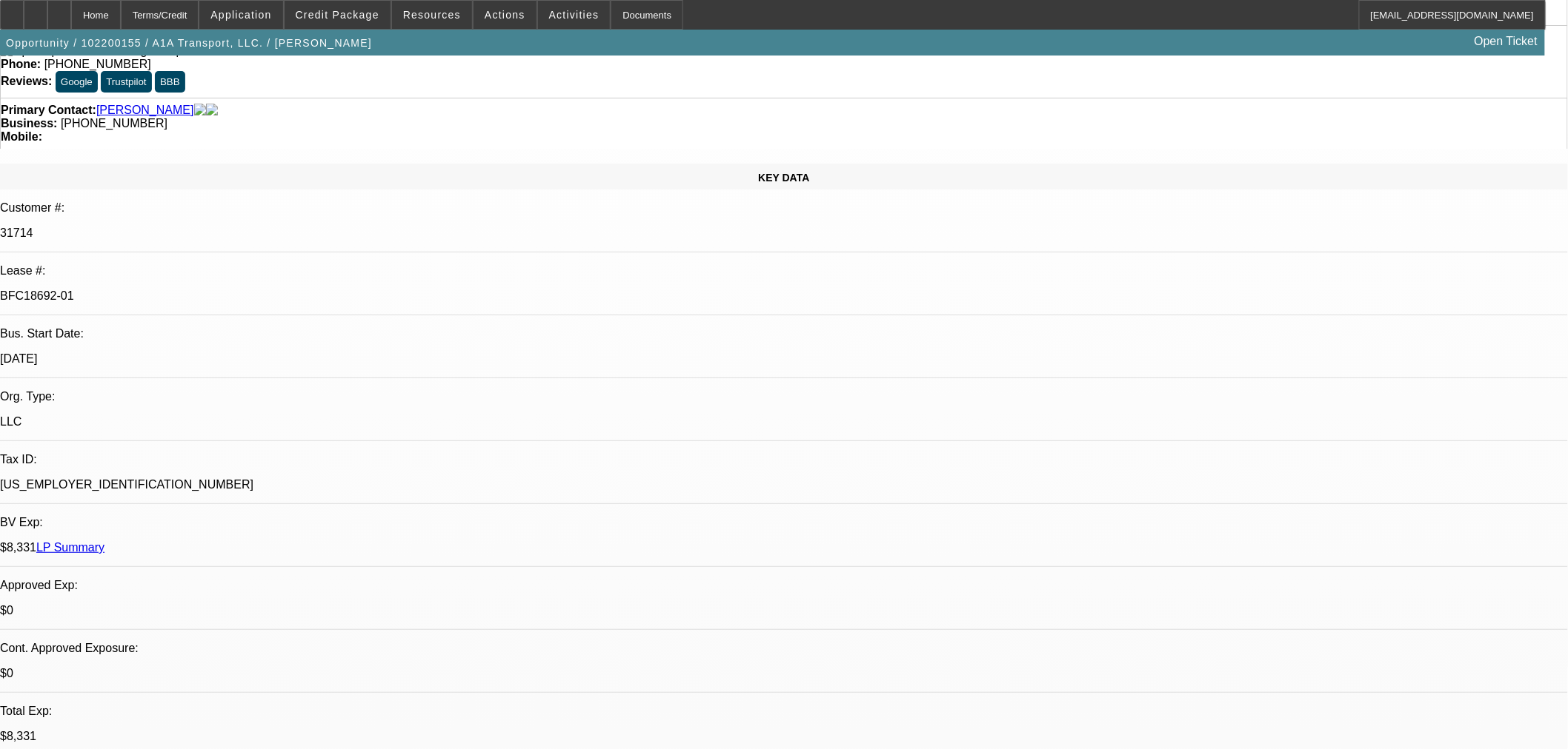
scroll to position [0, 0]
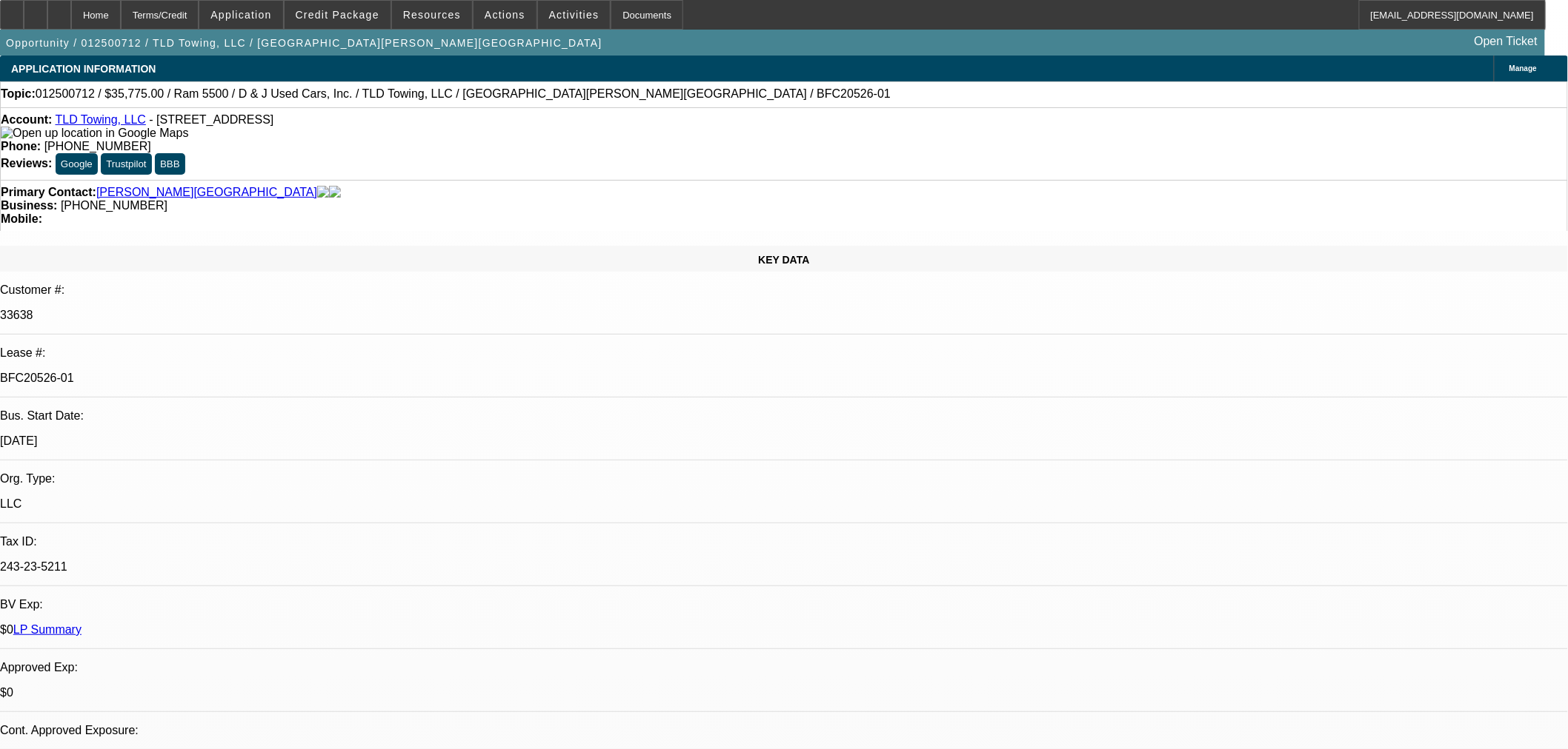
select select "0.15"
select select "2"
select select "0"
select select "6"
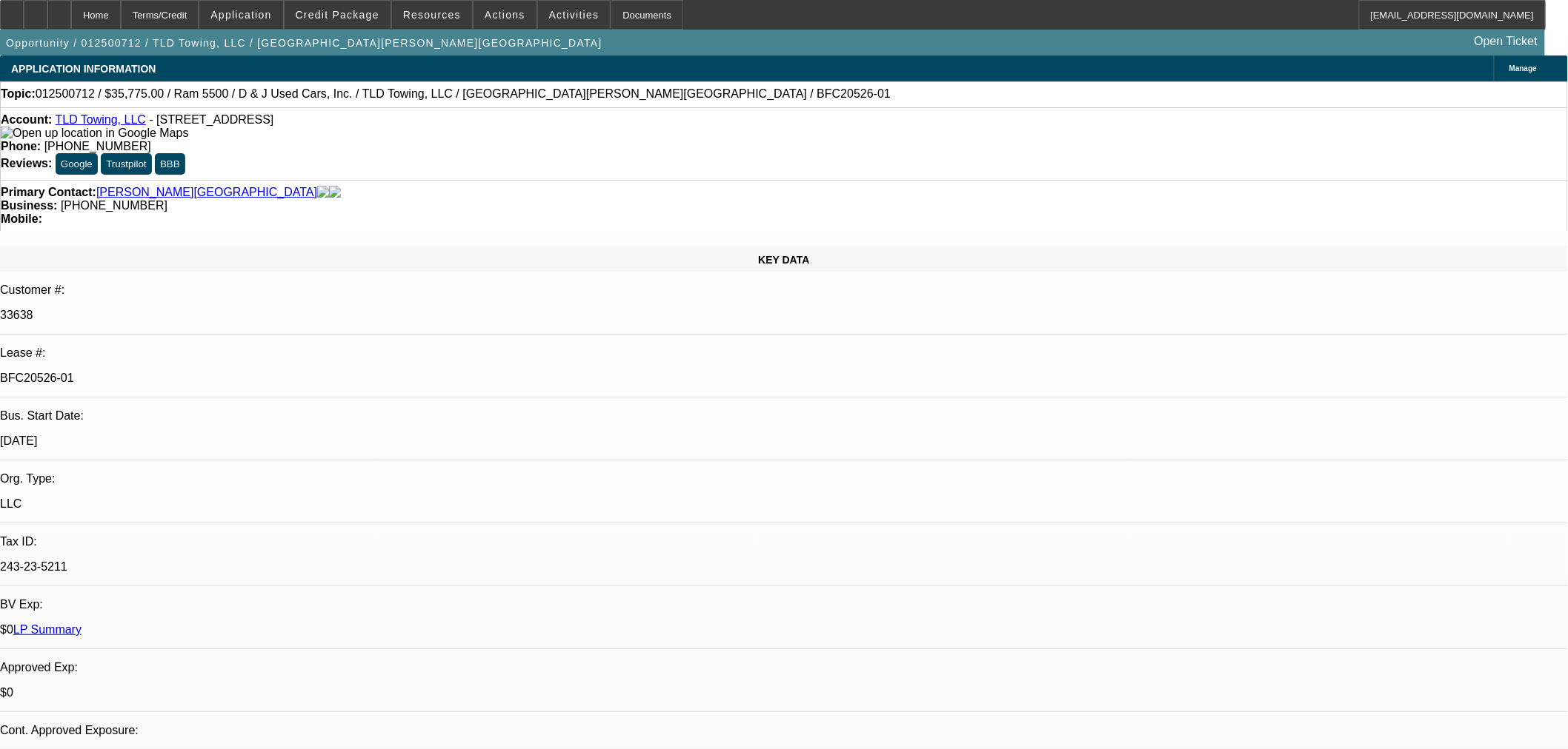
select select "0"
select select "2"
select select "0"
select select "6"
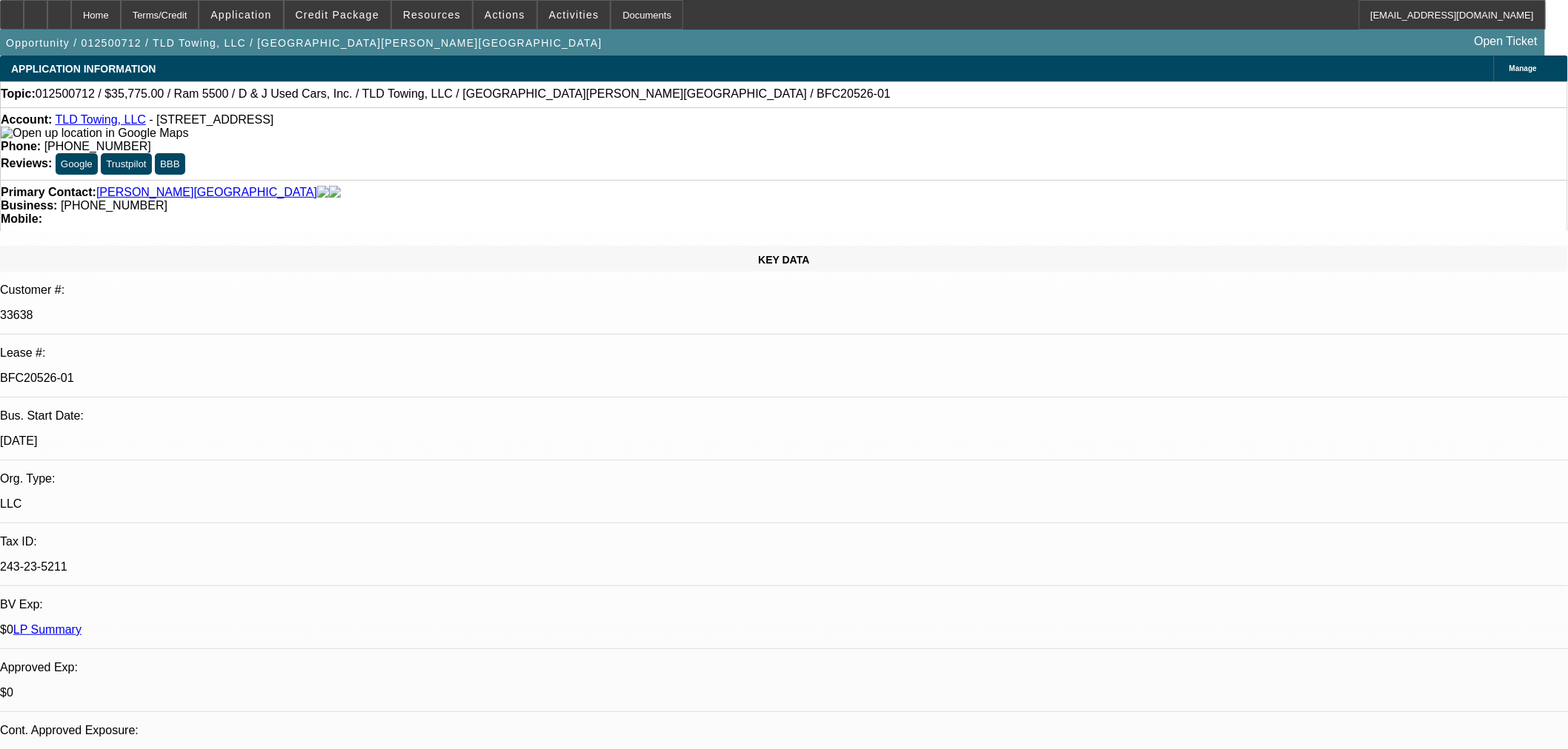
select select "0.15"
select select "2"
select select "0.1"
select select "4"
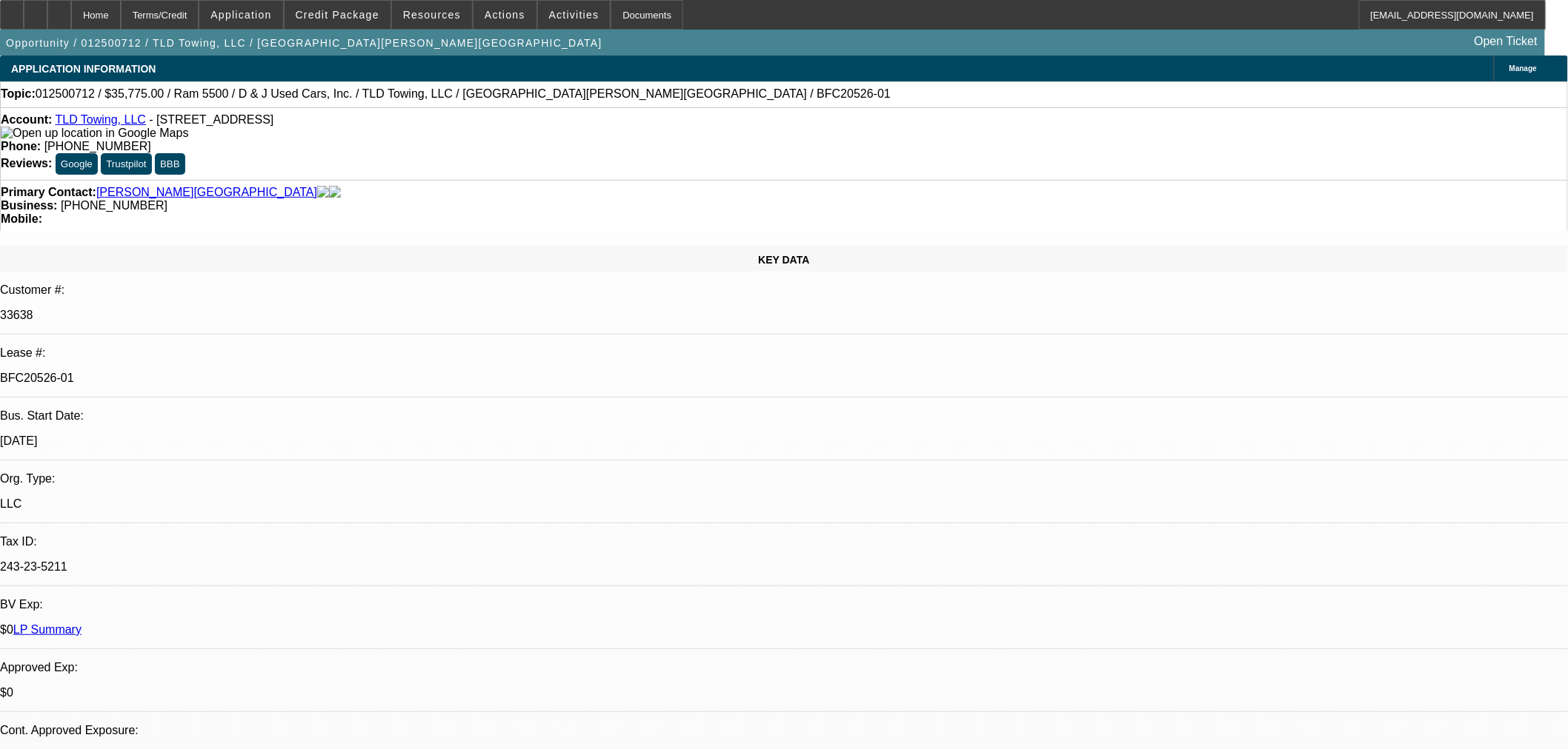
select select "0.15"
select select "2"
select select "0.1"
select select "4"
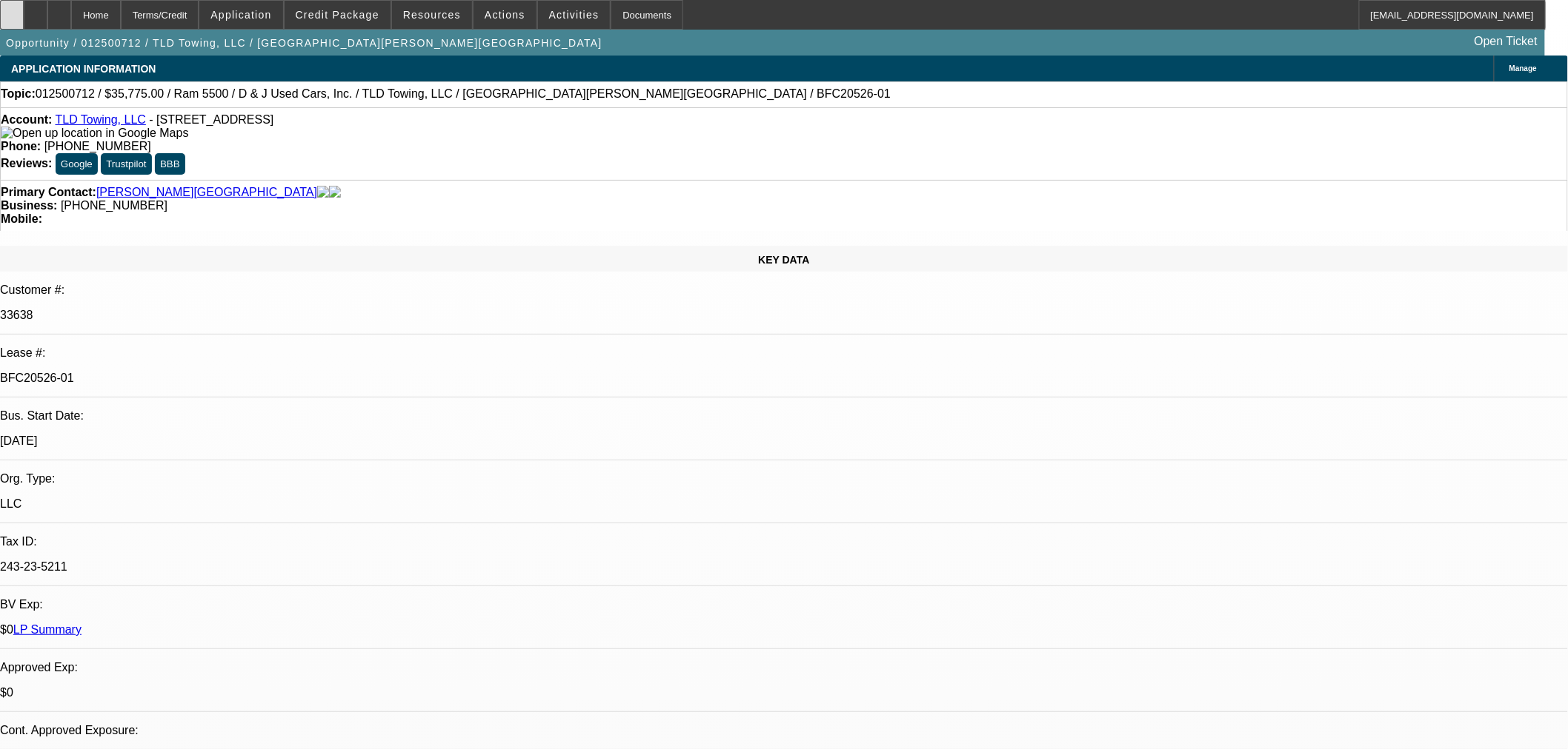
click at [12, 9] on icon at bounding box center [12, 9] width 0 height 0
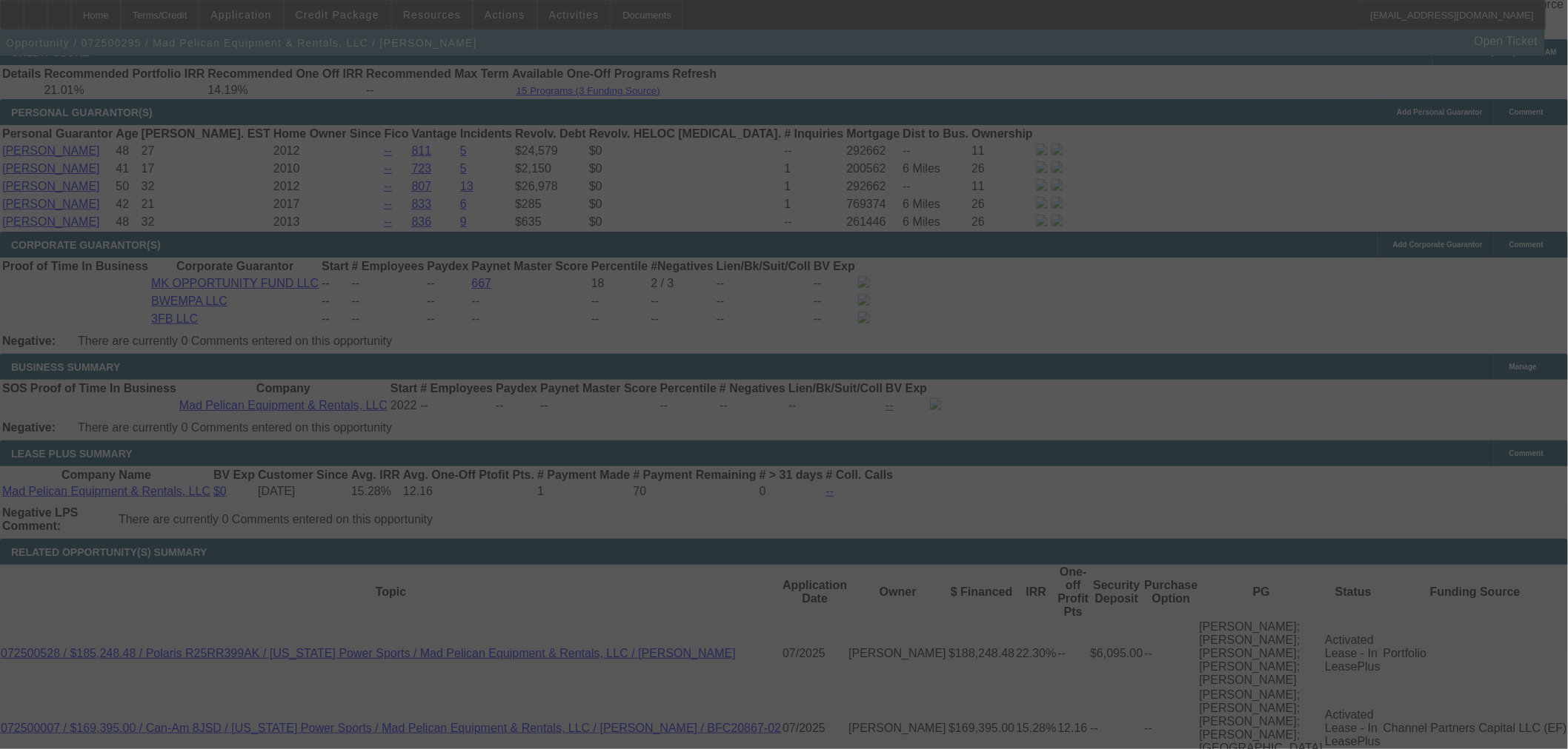
scroll to position [2367, 0]
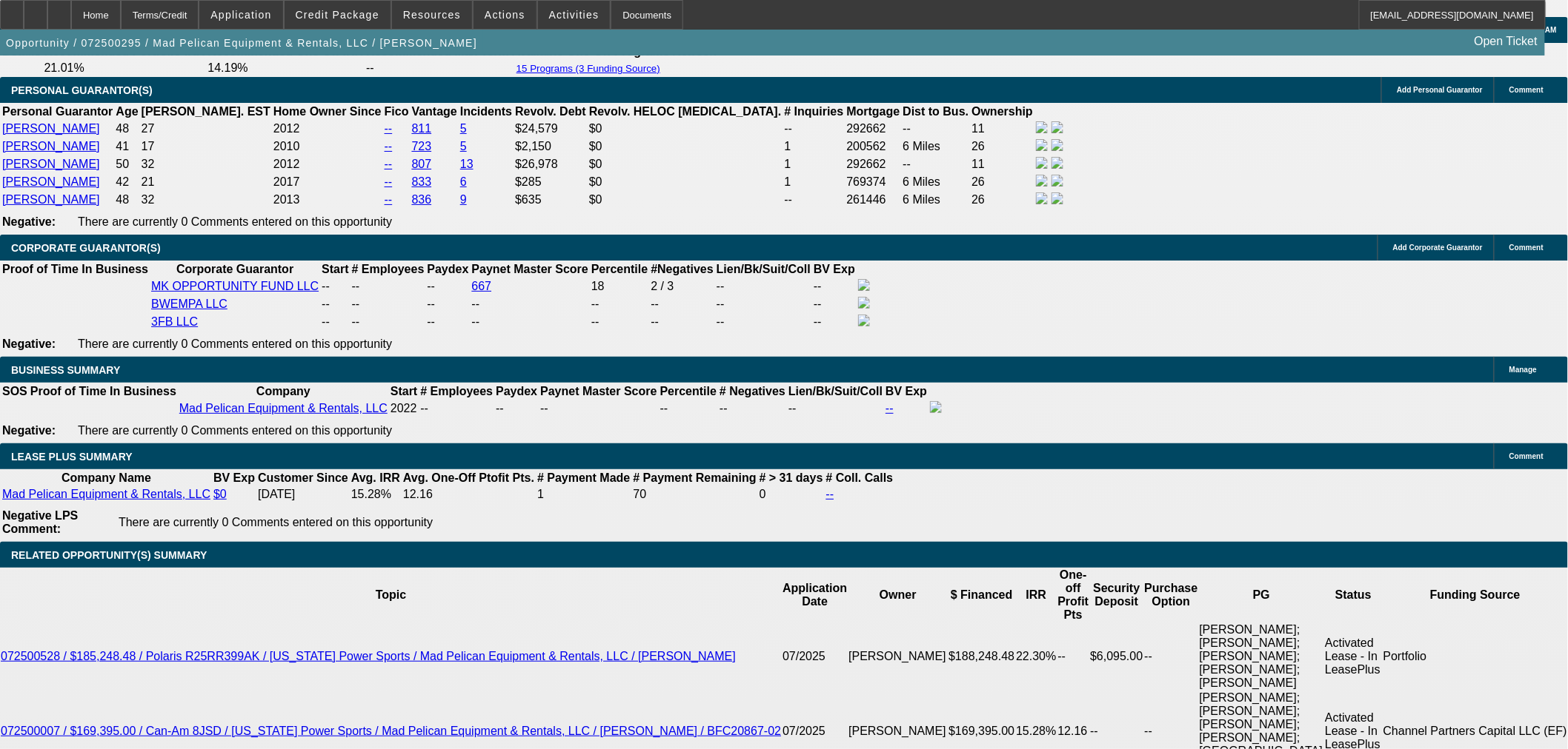
select select "0"
select select "6"
select select "0"
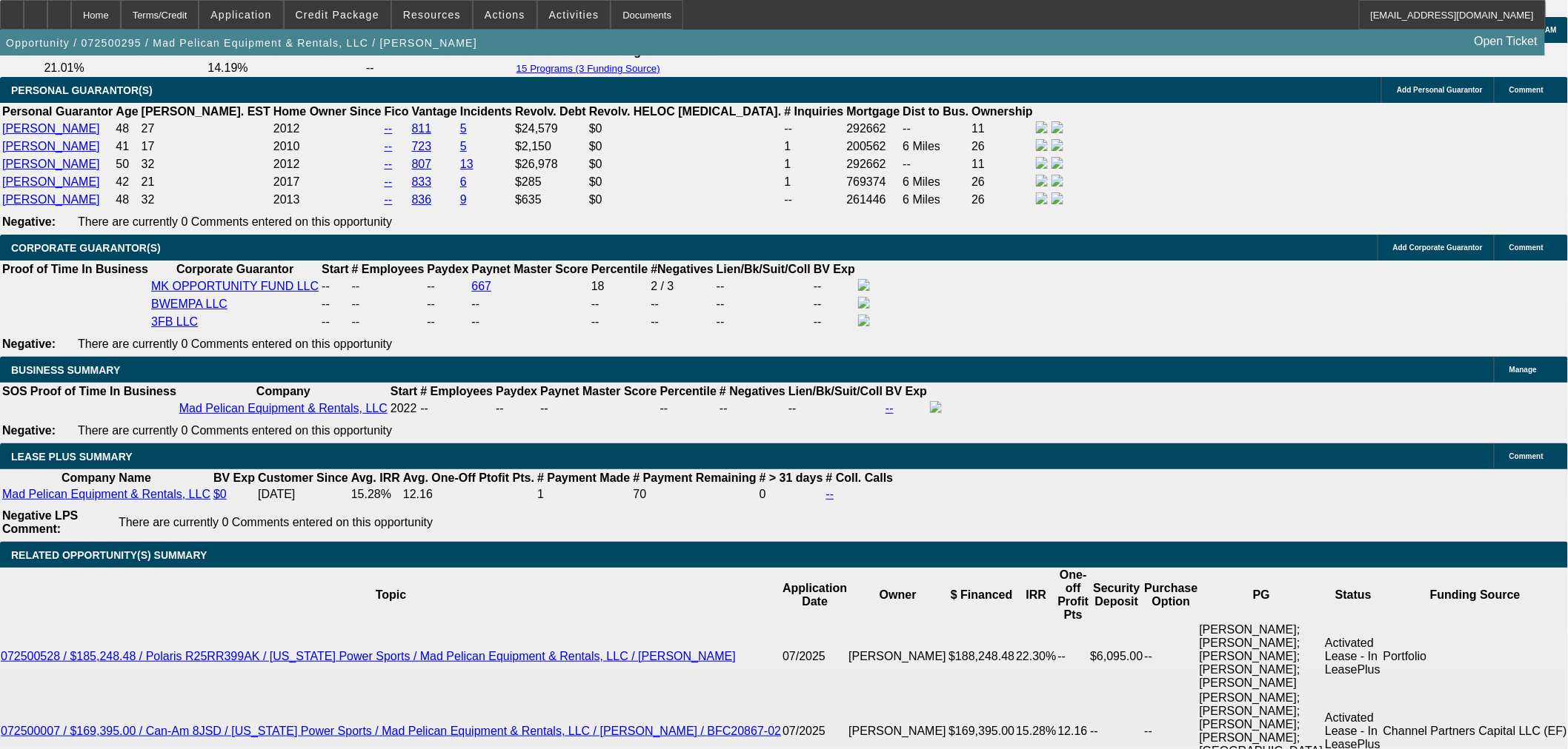
select select "0"
select select "6"
select select "0"
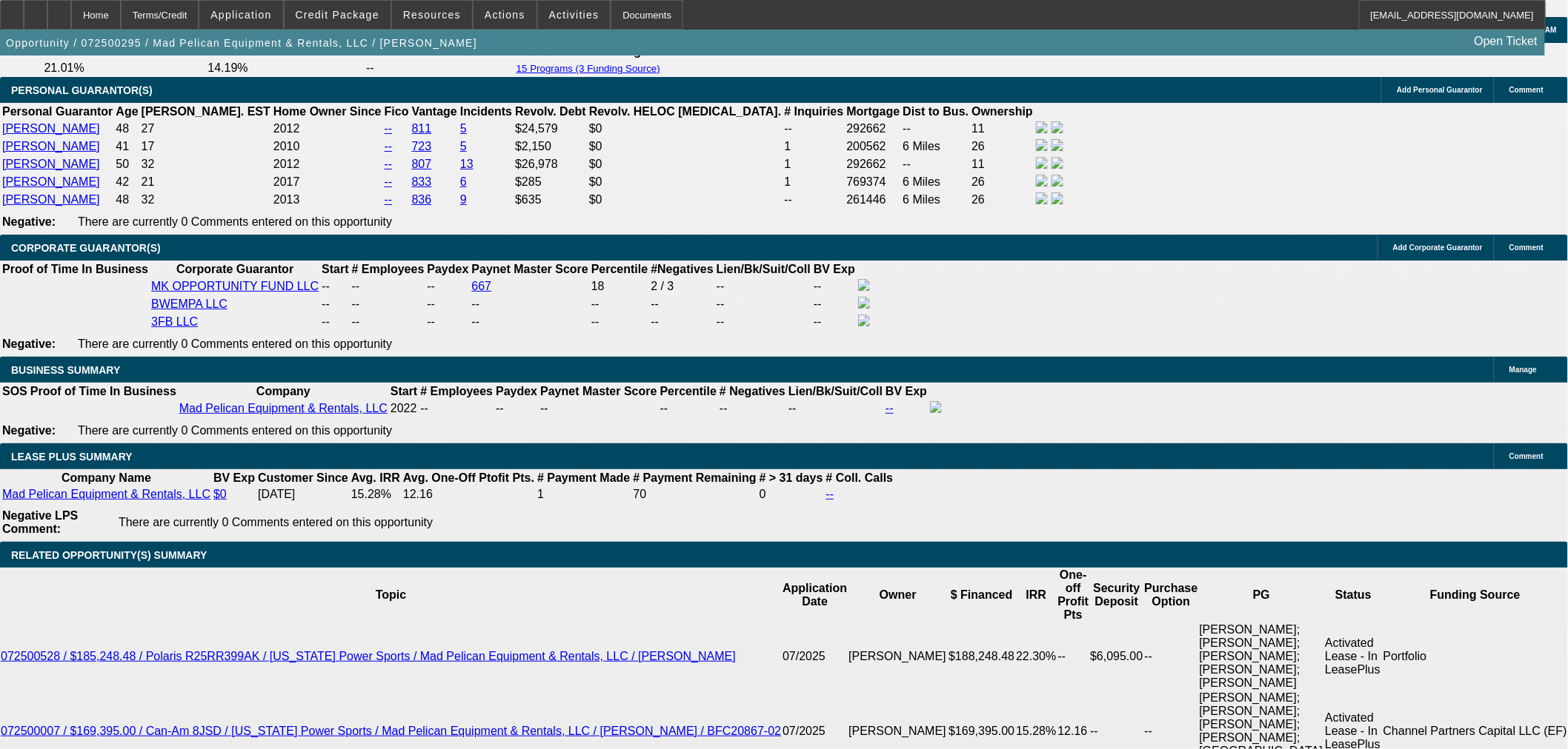
select select "0"
select select "6"
select select "0"
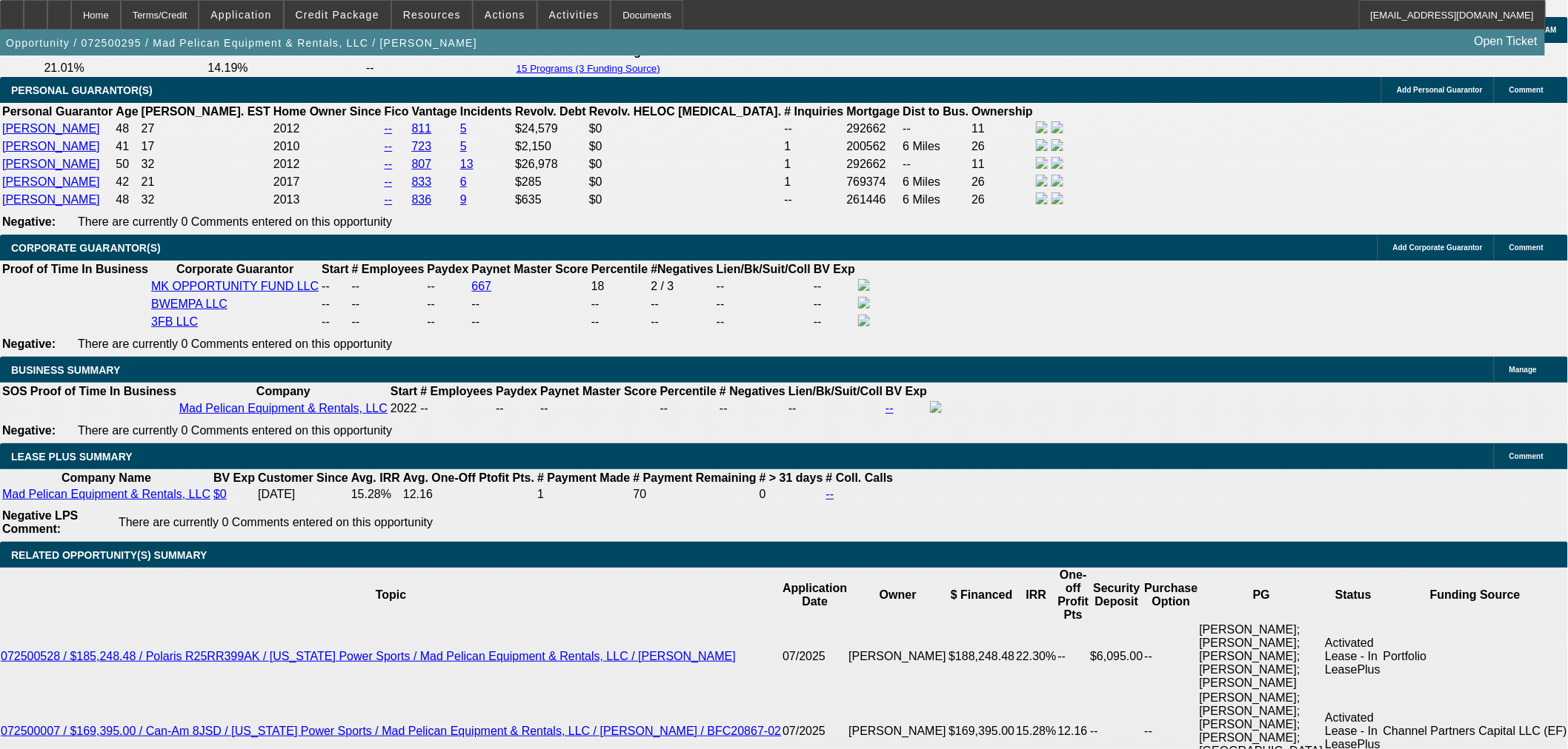
select select "6"
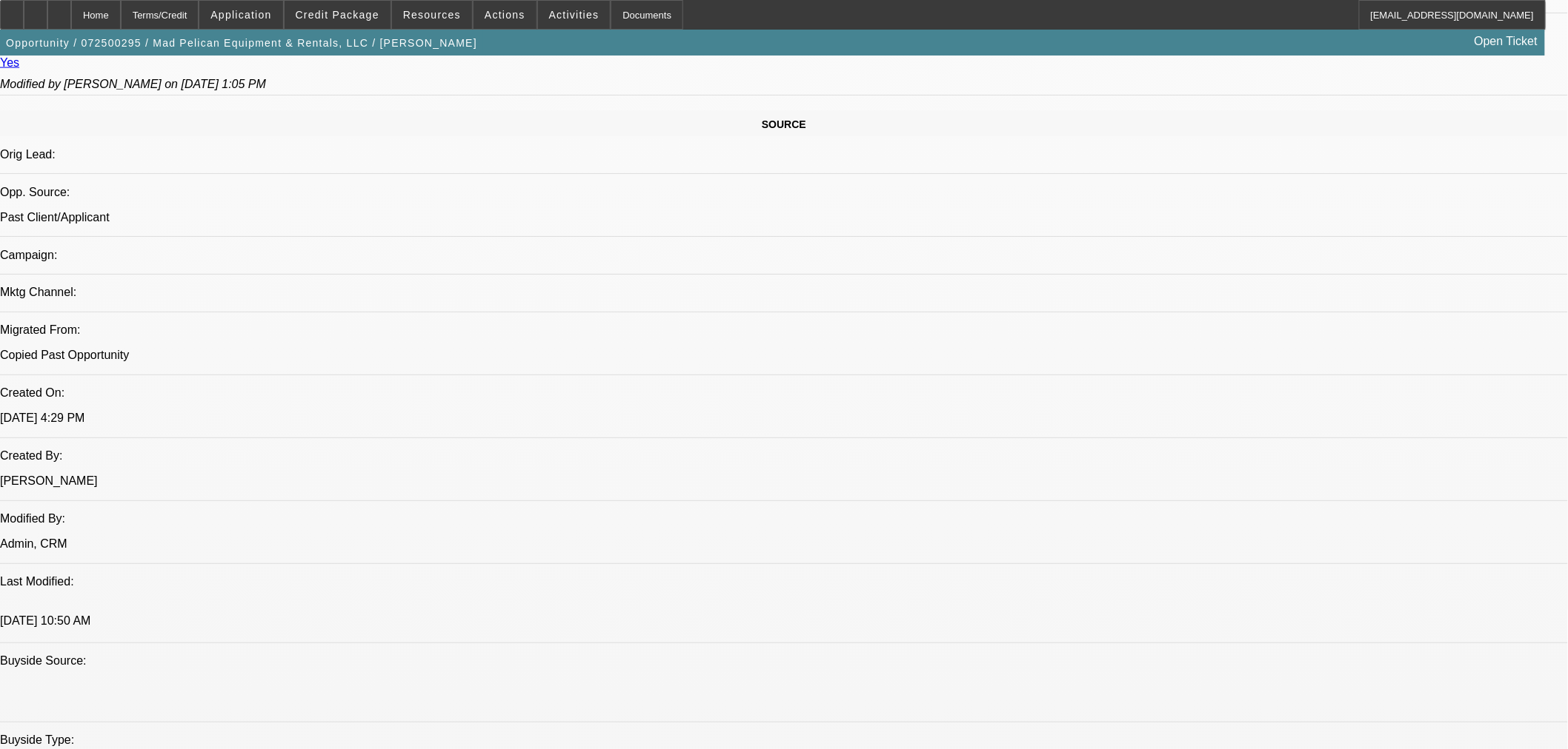
scroll to position [886, 0]
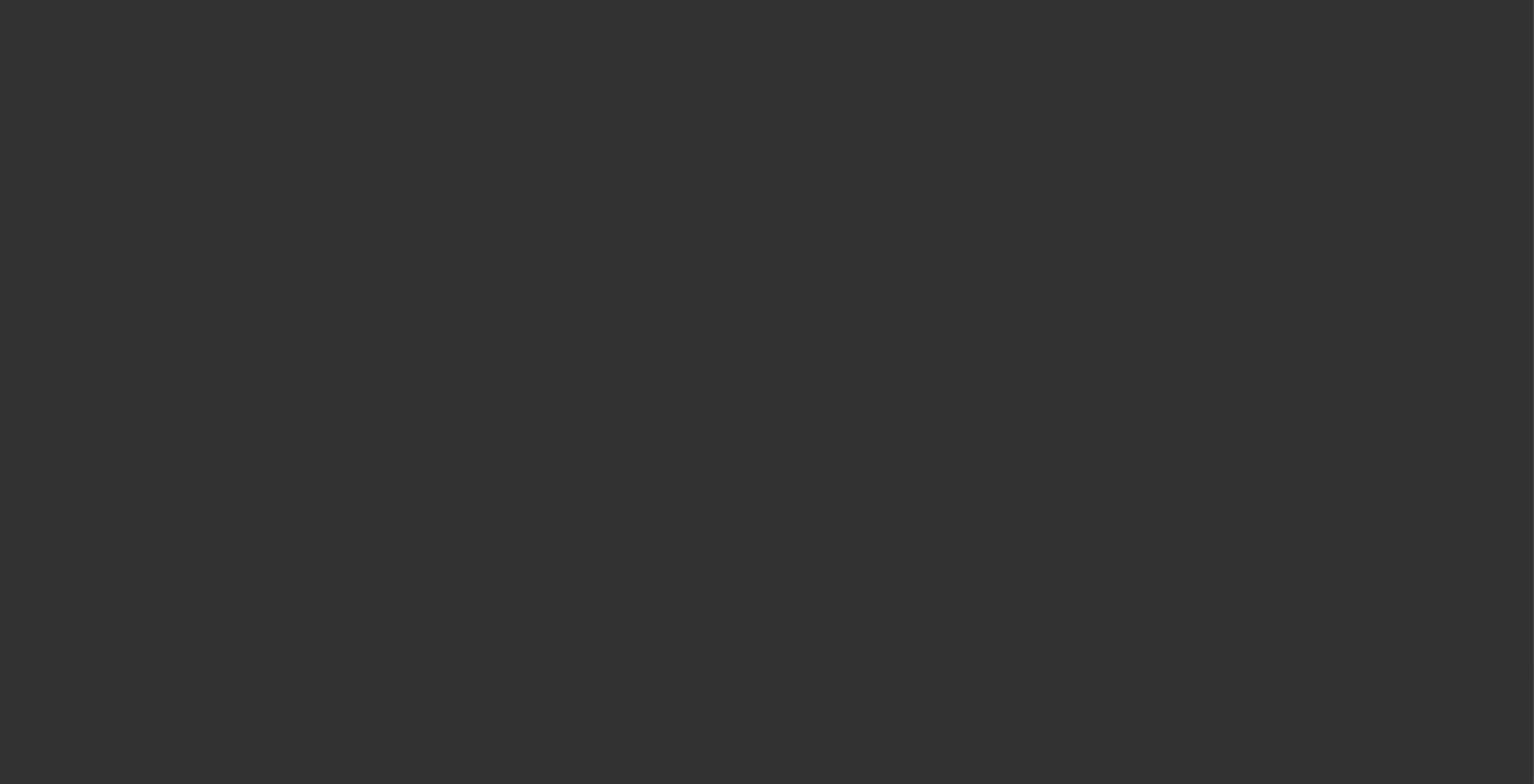
scroll to position [976, 0]
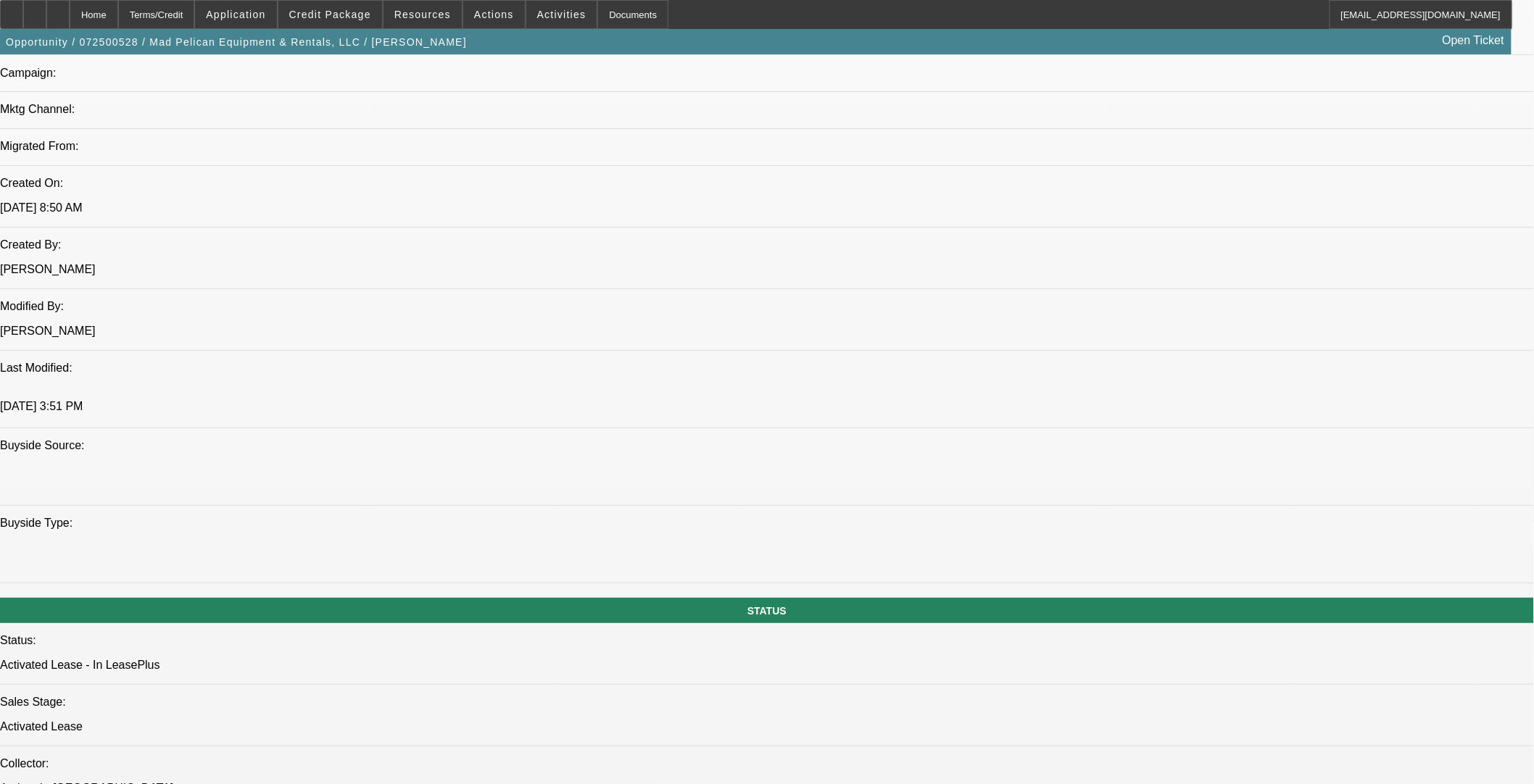
select select "0"
select select "2"
select select "0"
select select "6"
select select "0"
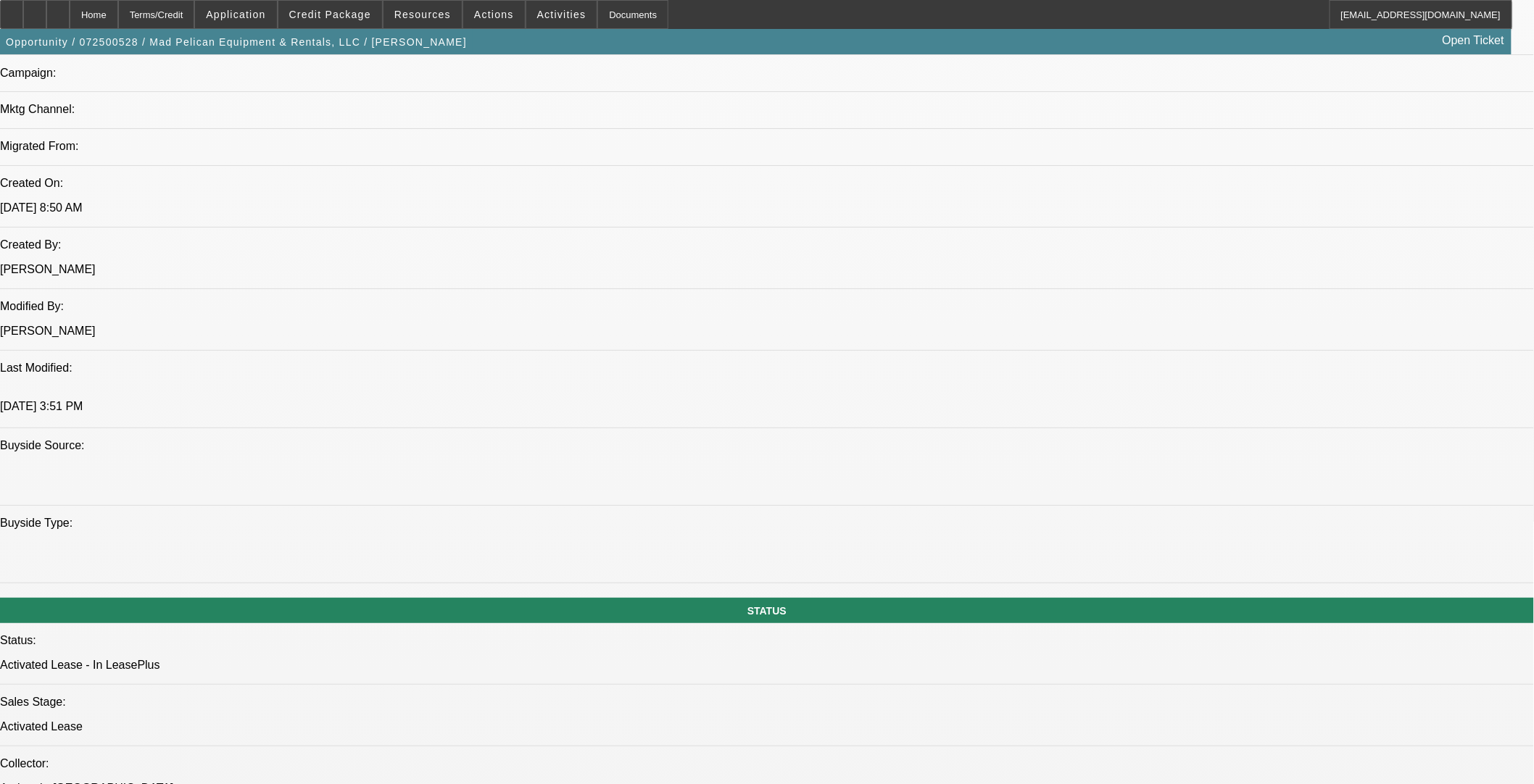
select select "2"
select select "0"
select select "6"
select select "0"
select select "2"
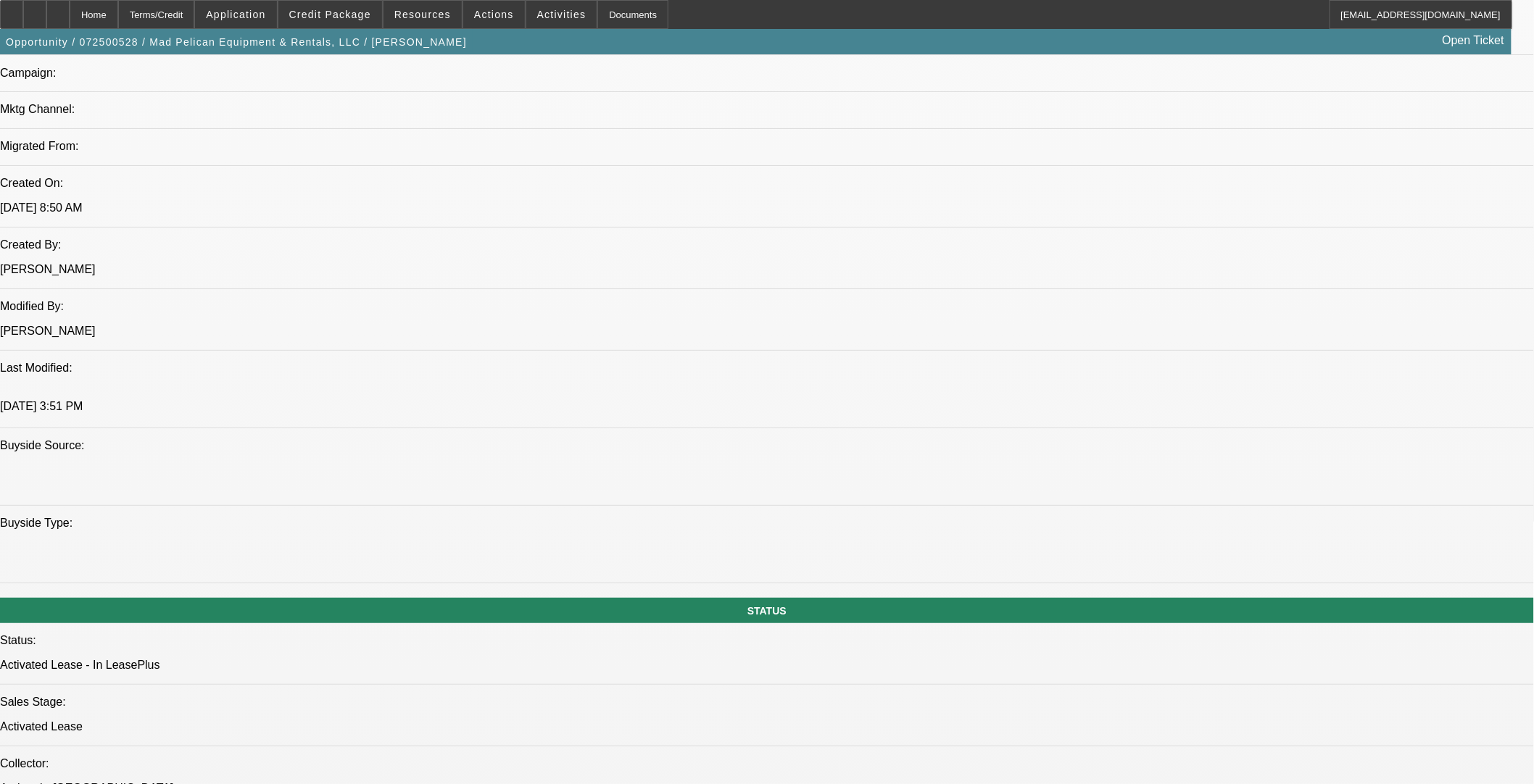
select select "2"
select select "0"
select select "6"
select select "0"
select select "2"
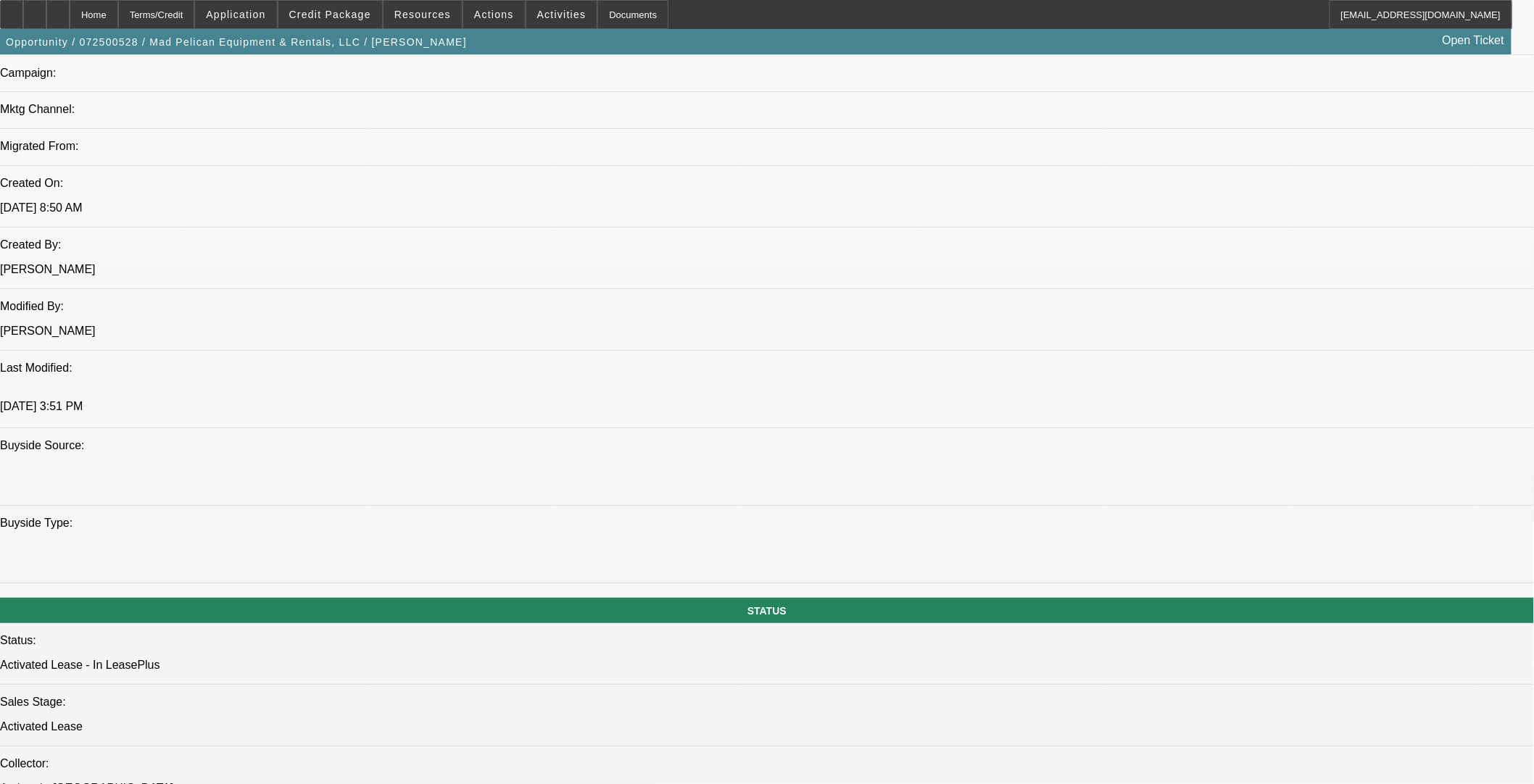
select select "2"
select select "0"
select select "6"
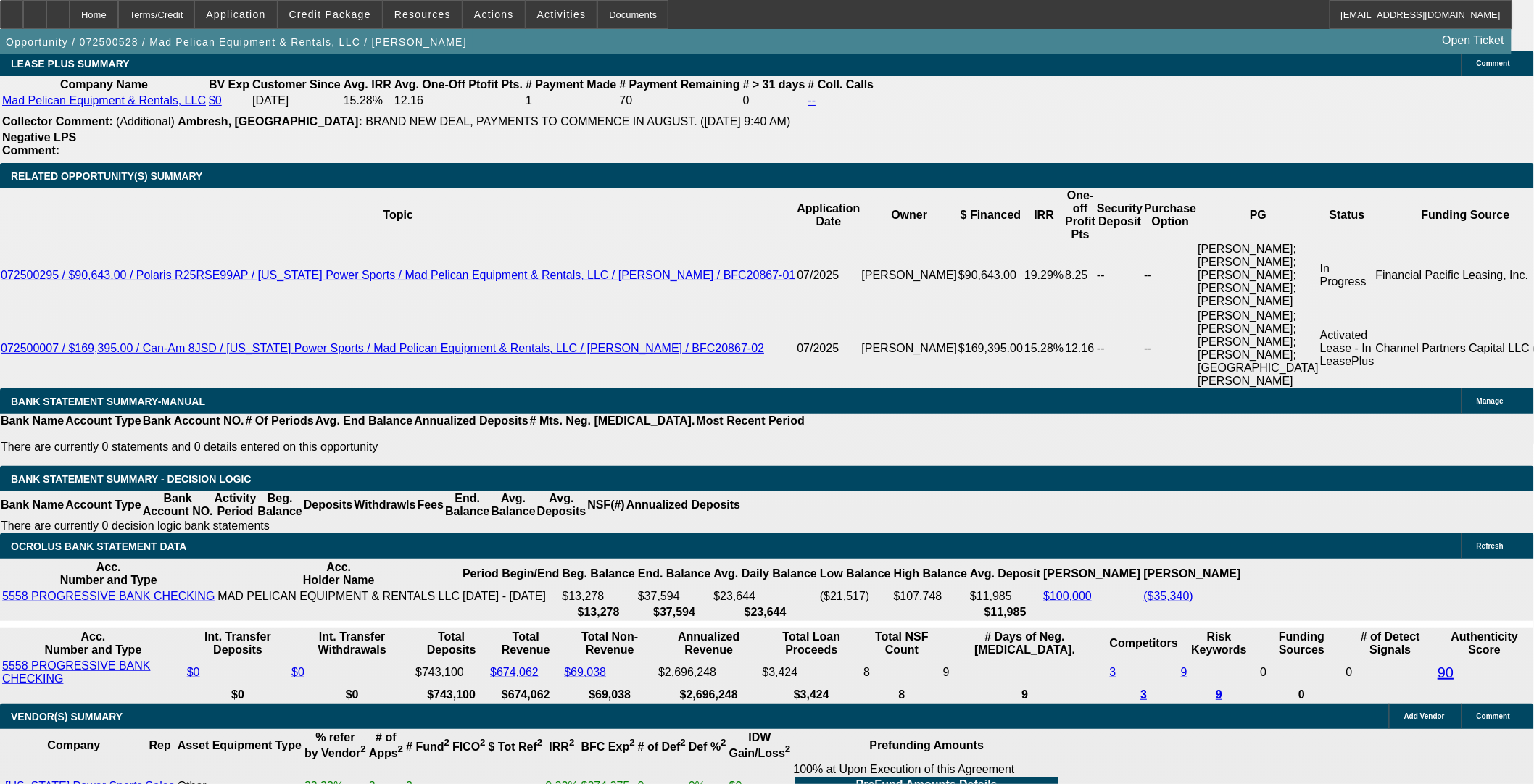
scroll to position [2771, 0]
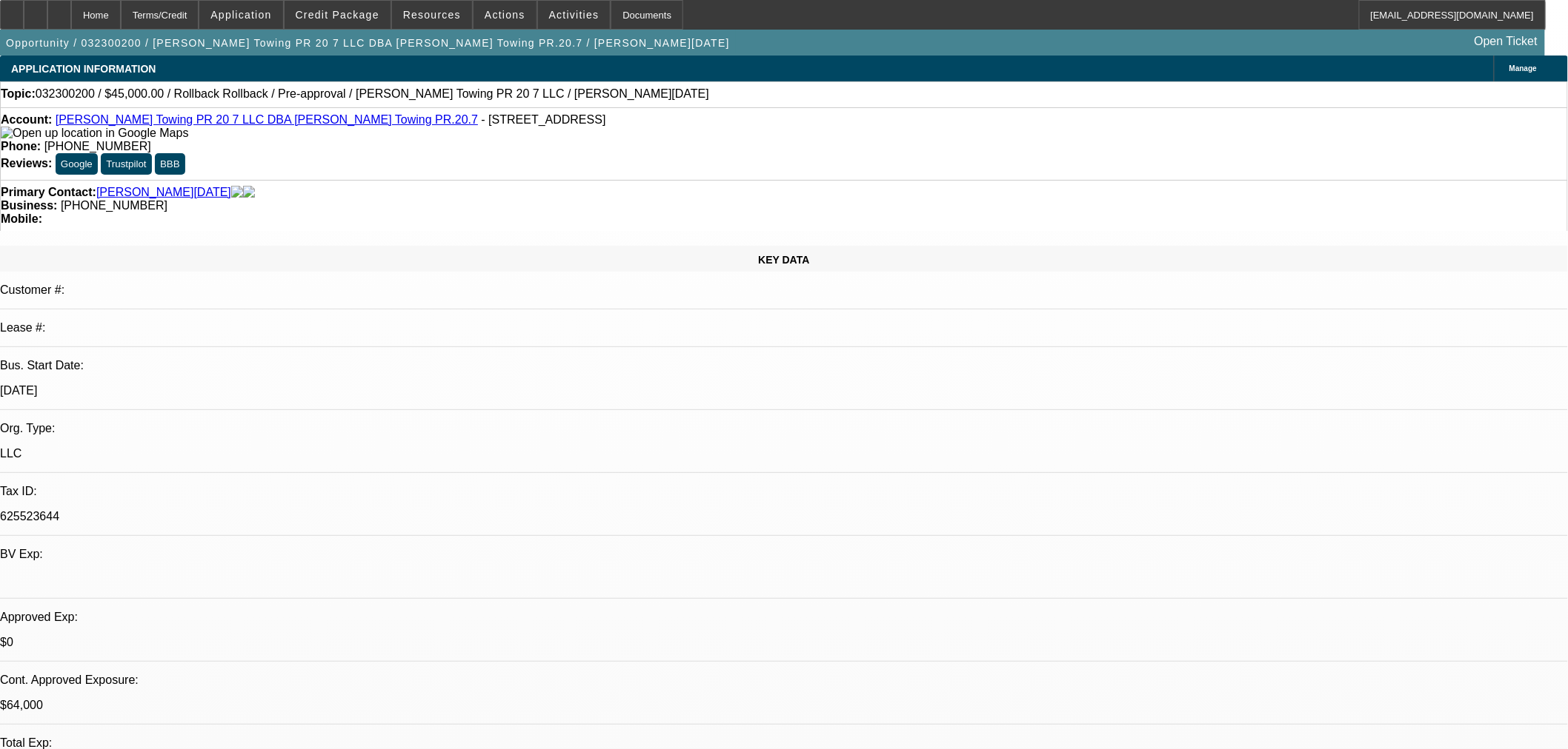
select select "0"
select select "0.1"
select select "4"
select select "0"
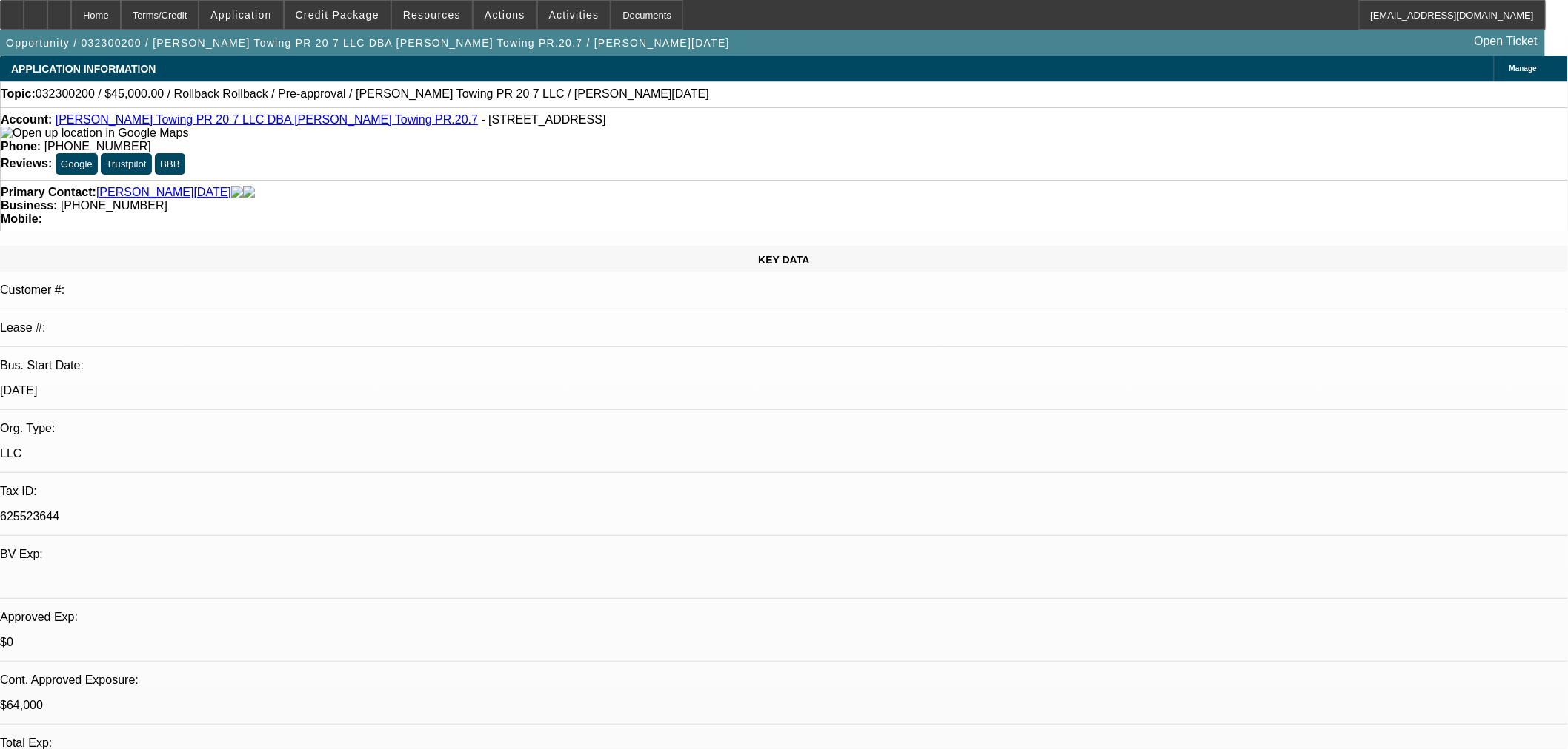
select select "0"
select select "0.1"
select select "4"
select select "0"
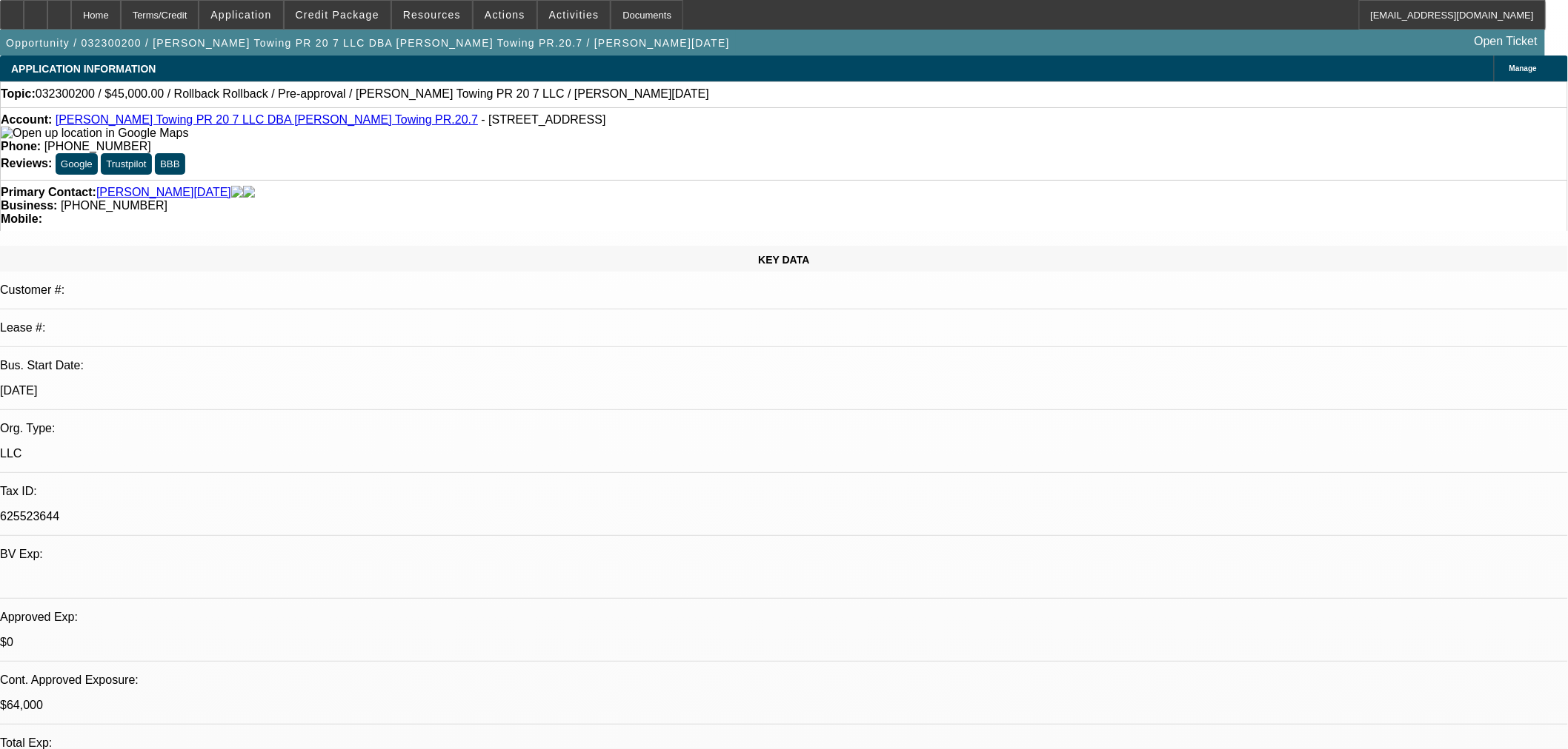
select select "0.1"
select select "4"
select select "0"
select select "0.1"
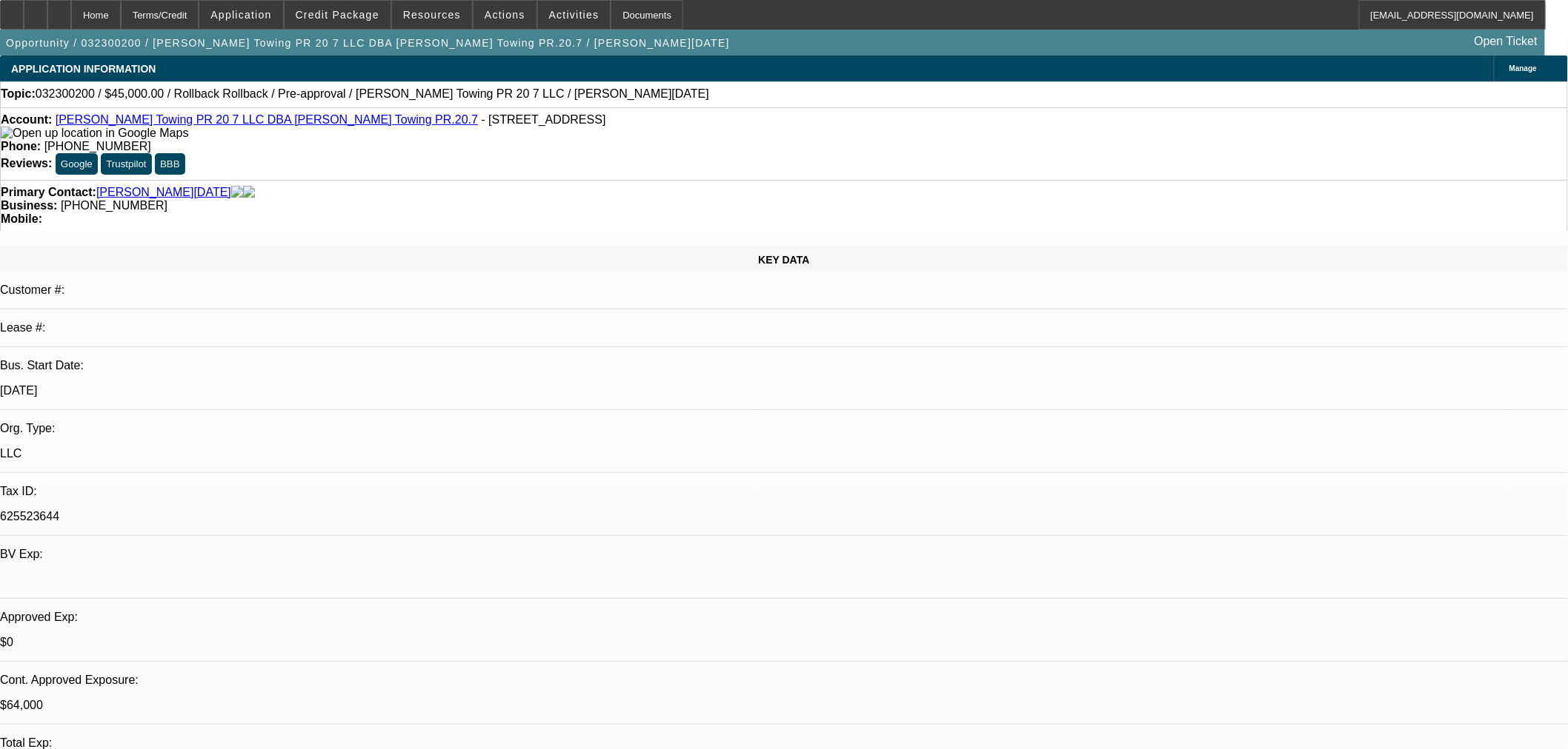
select select "4"
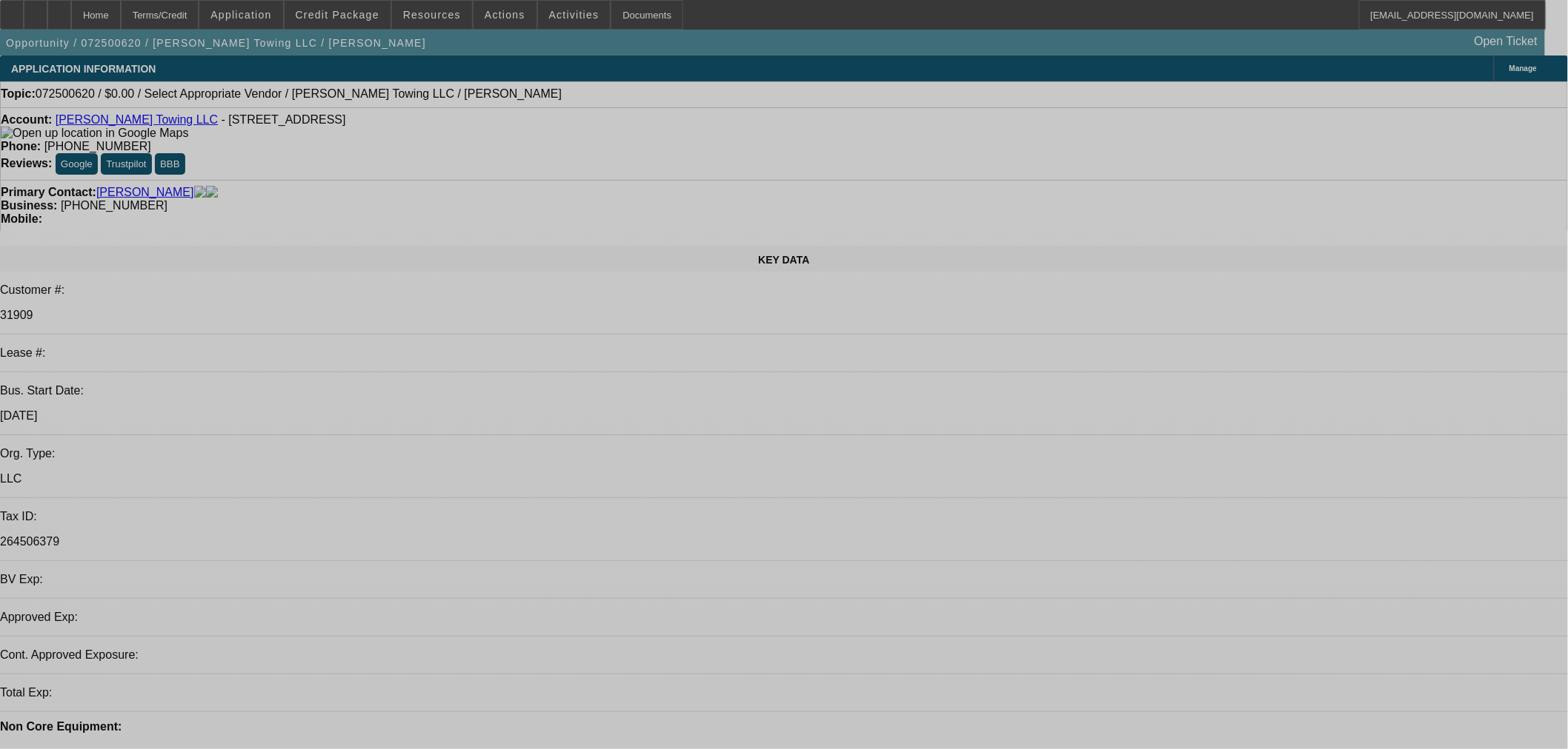
select select "0"
select select "2"
select select "0.1"
select select "4"
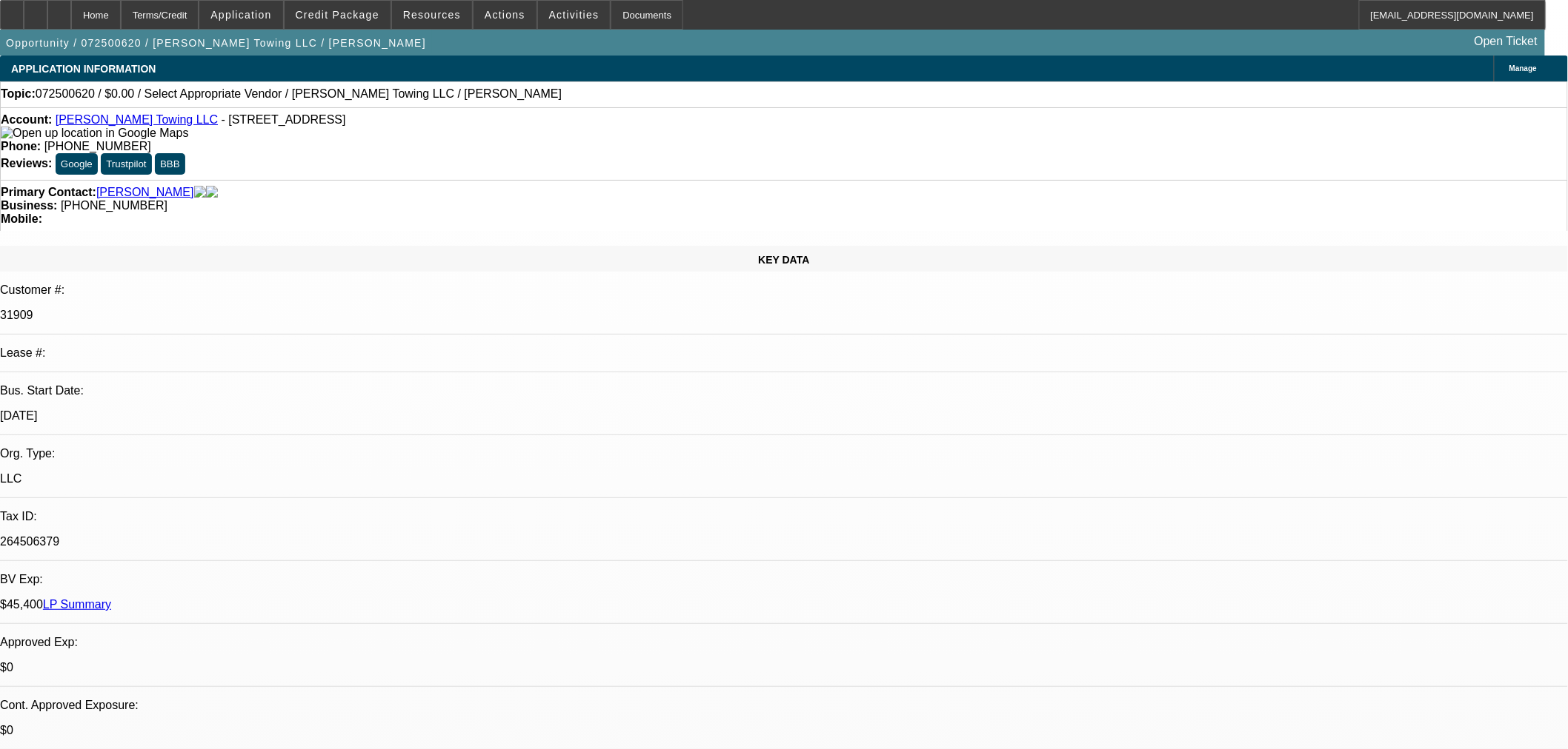
scroll to position [164, 0]
